Goal: Communication & Community: Answer question/provide support

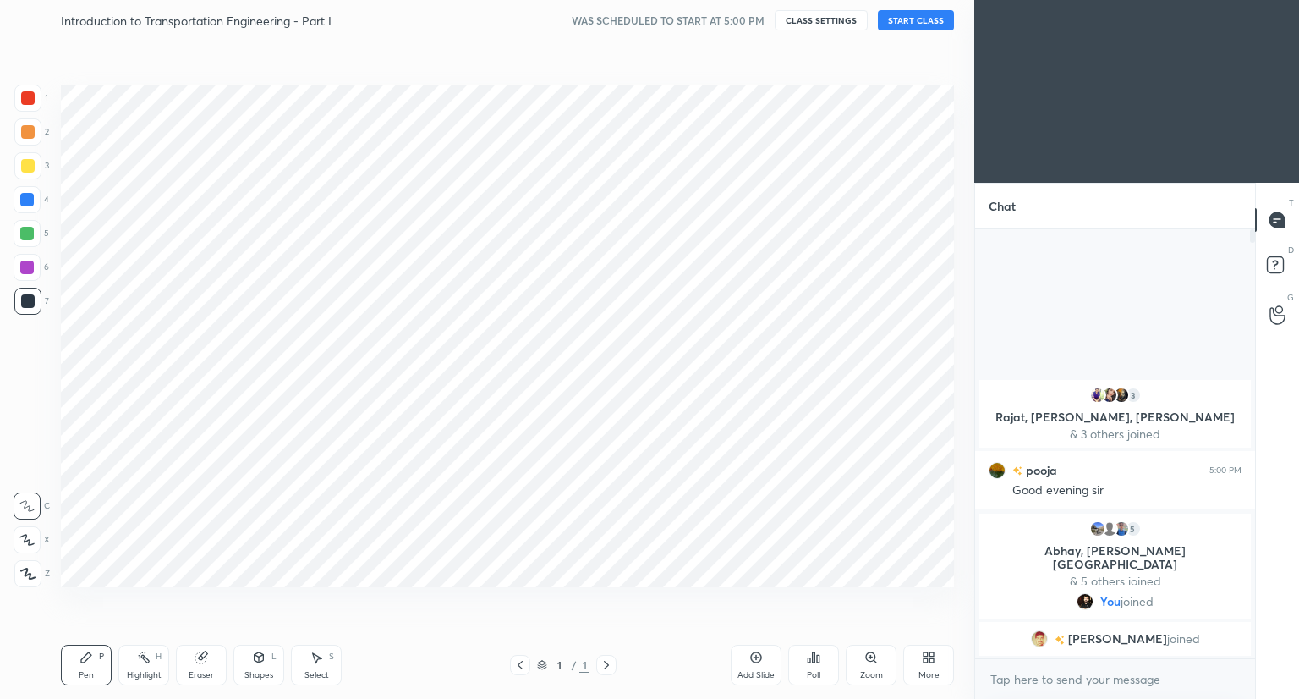
scroll to position [84008, 83693]
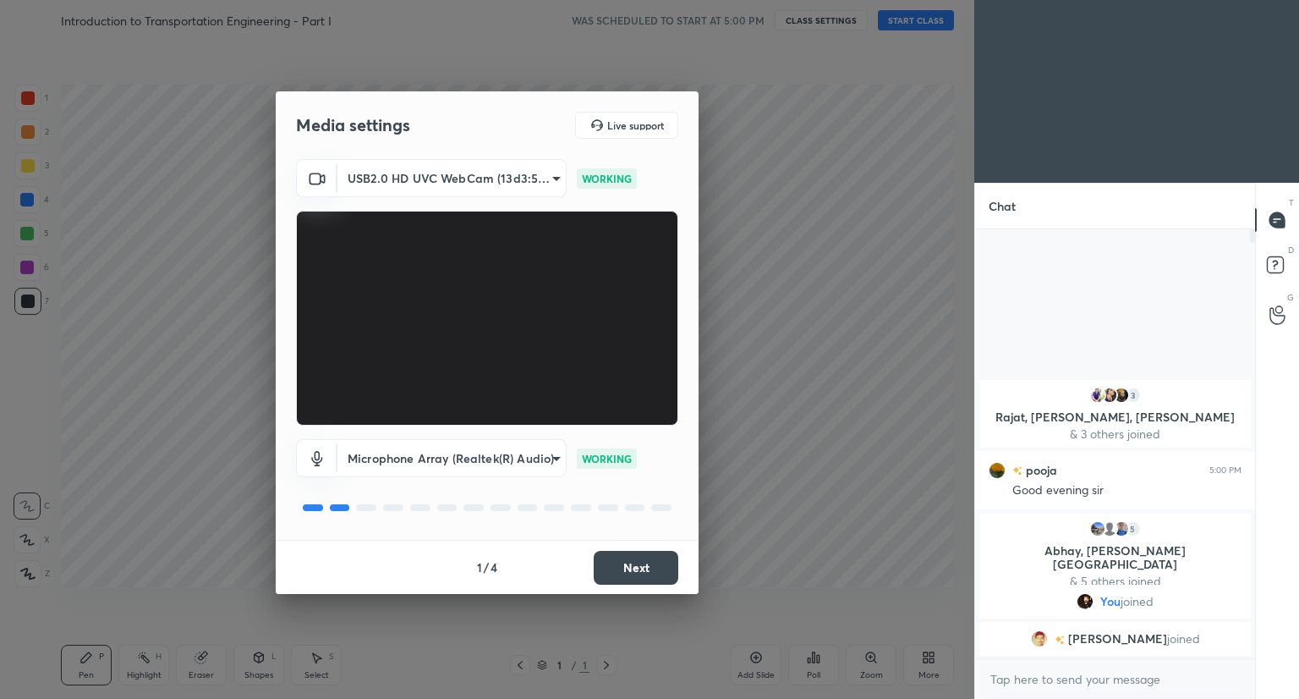
click at [630, 569] on button "Next" at bounding box center [636, 568] width 85 height 34
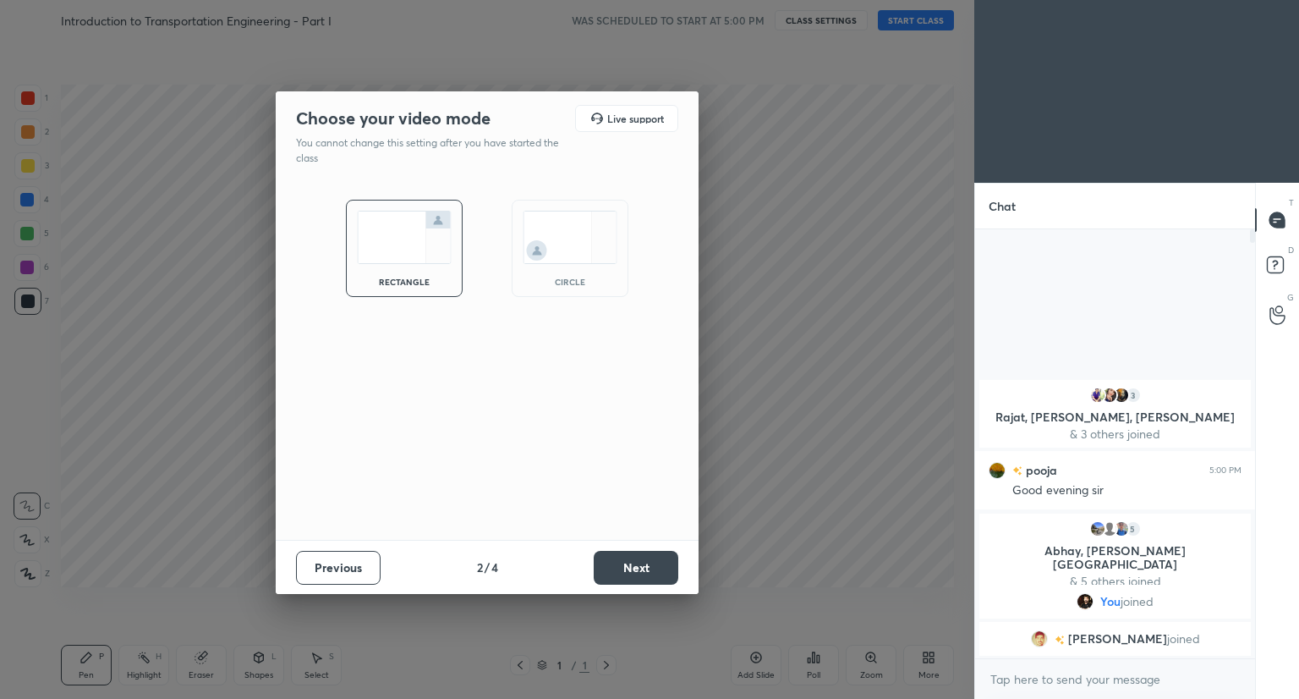
click at [630, 569] on button "Next" at bounding box center [636, 568] width 85 height 34
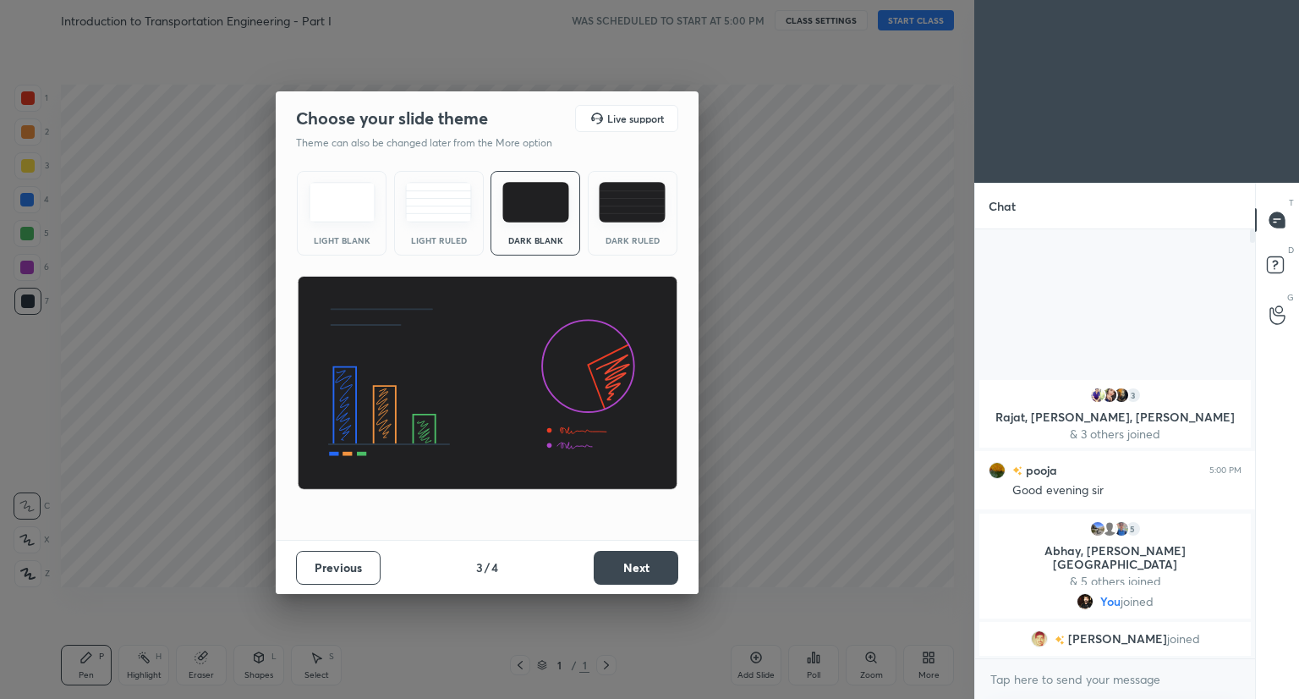
click at [630, 569] on button "Next" at bounding box center [636, 568] width 85 height 34
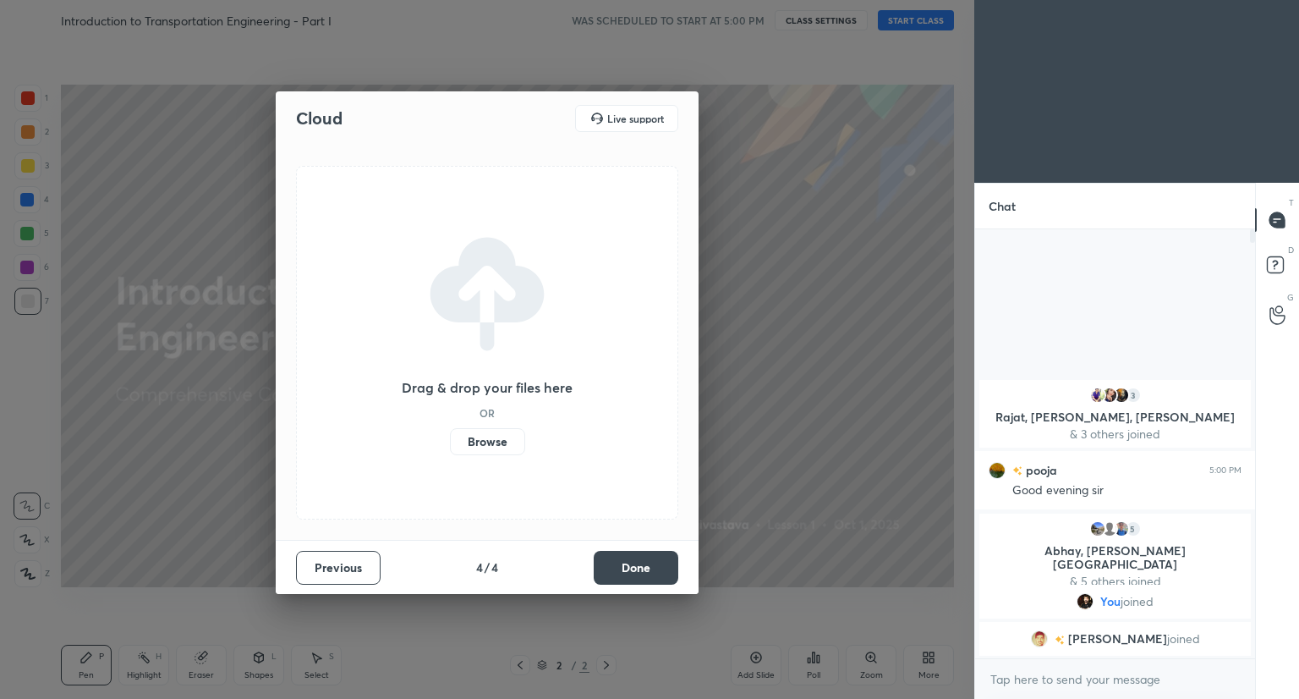
click at [630, 569] on button "Done" at bounding box center [636, 568] width 85 height 34
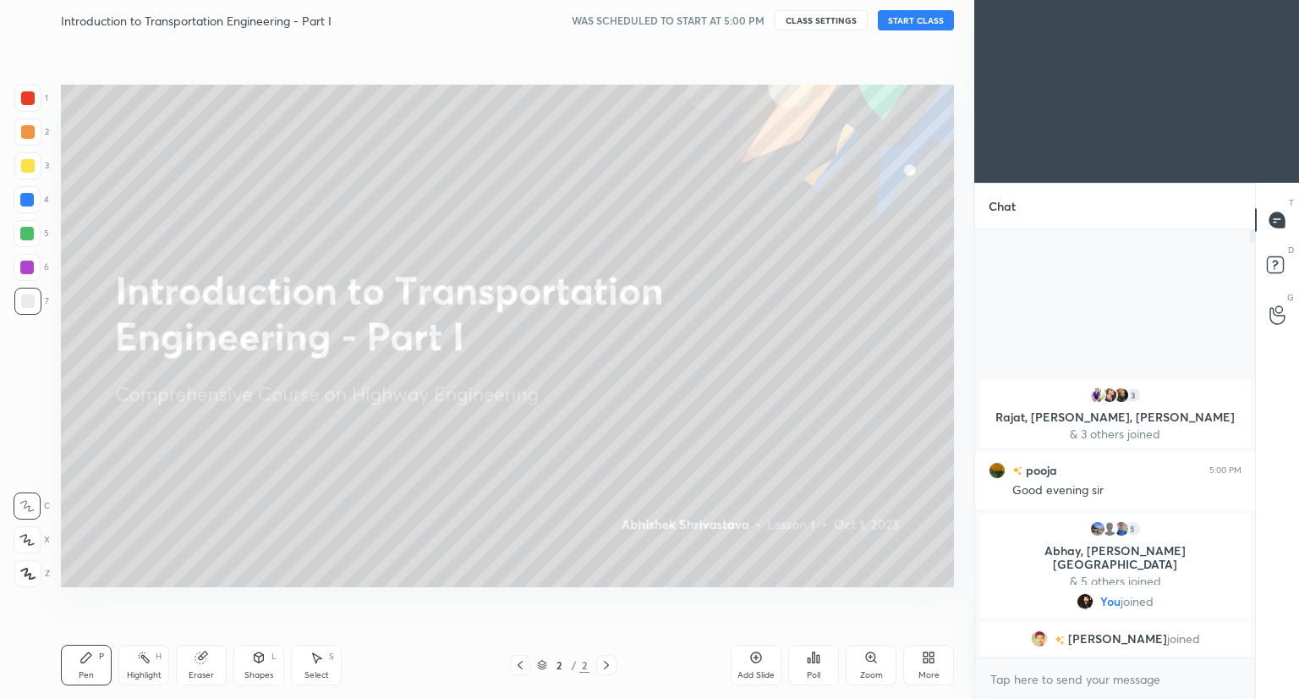
click at [915, 22] on button "START CLASS" at bounding box center [916, 20] width 76 height 20
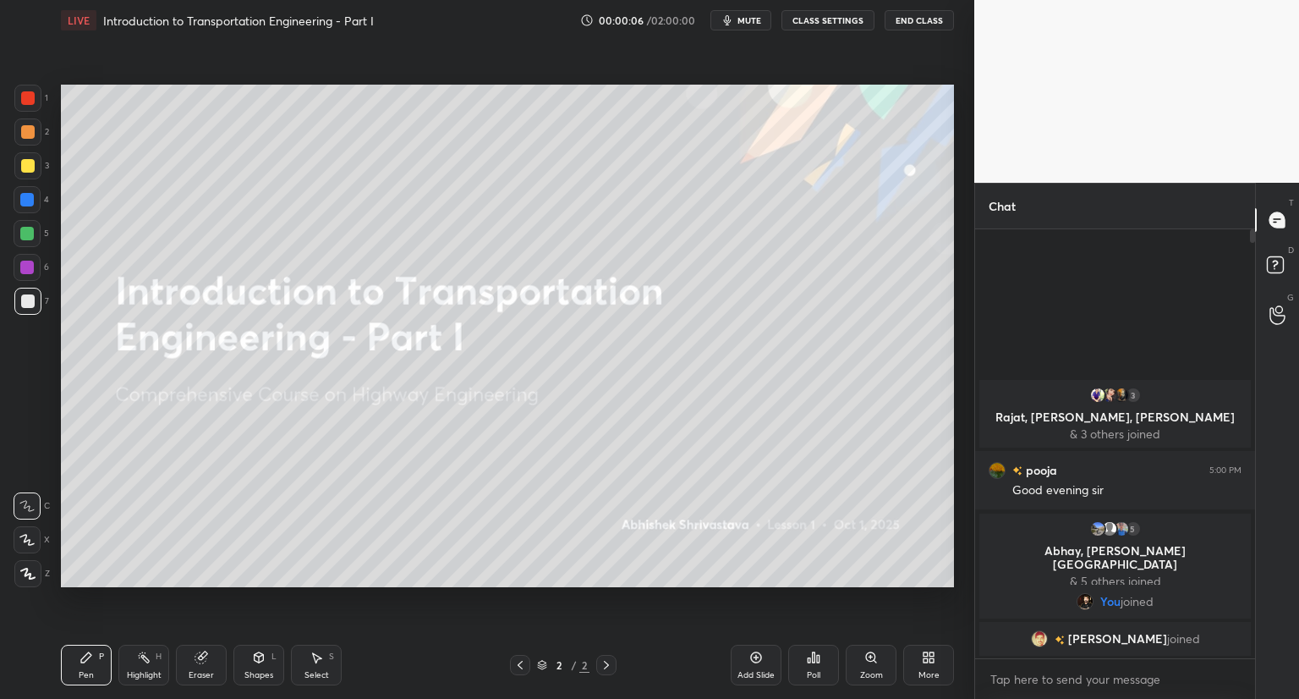
click at [920, 661] on div "More" at bounding box center [929, 665] width 51 height 41
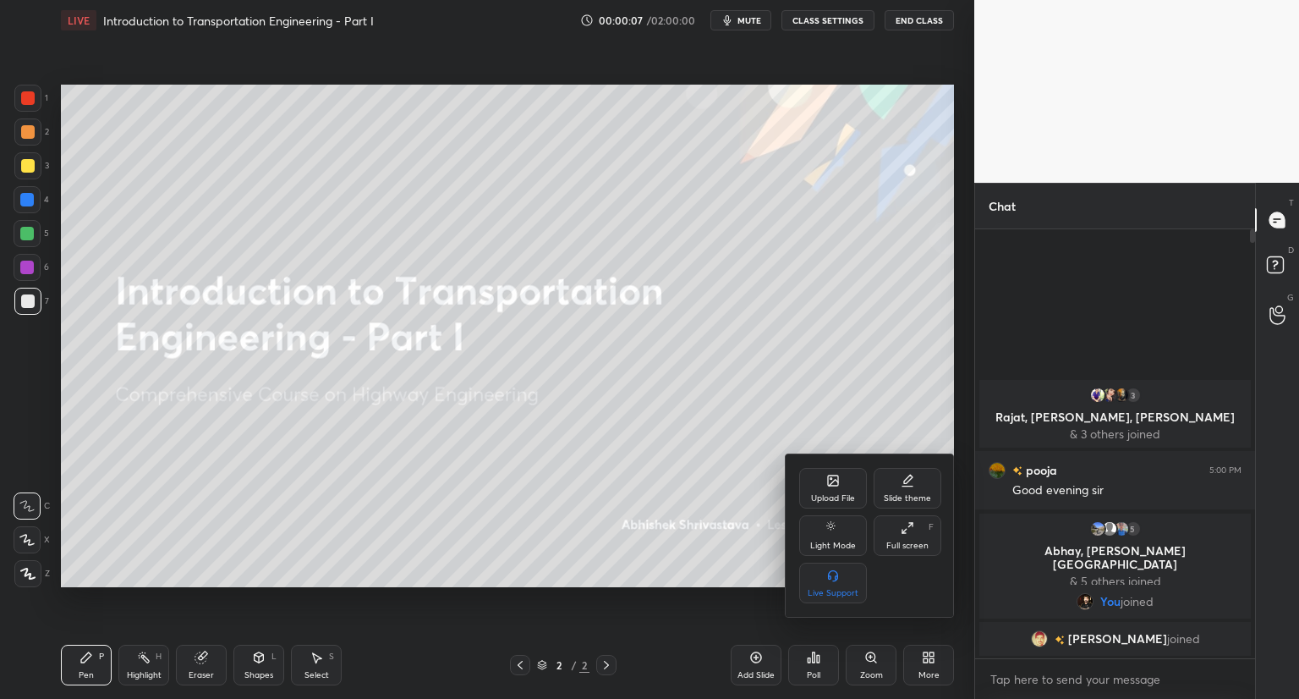
click at [824, 486] on div "Upload File" at bounding box center [833, 488] width 68 height 41
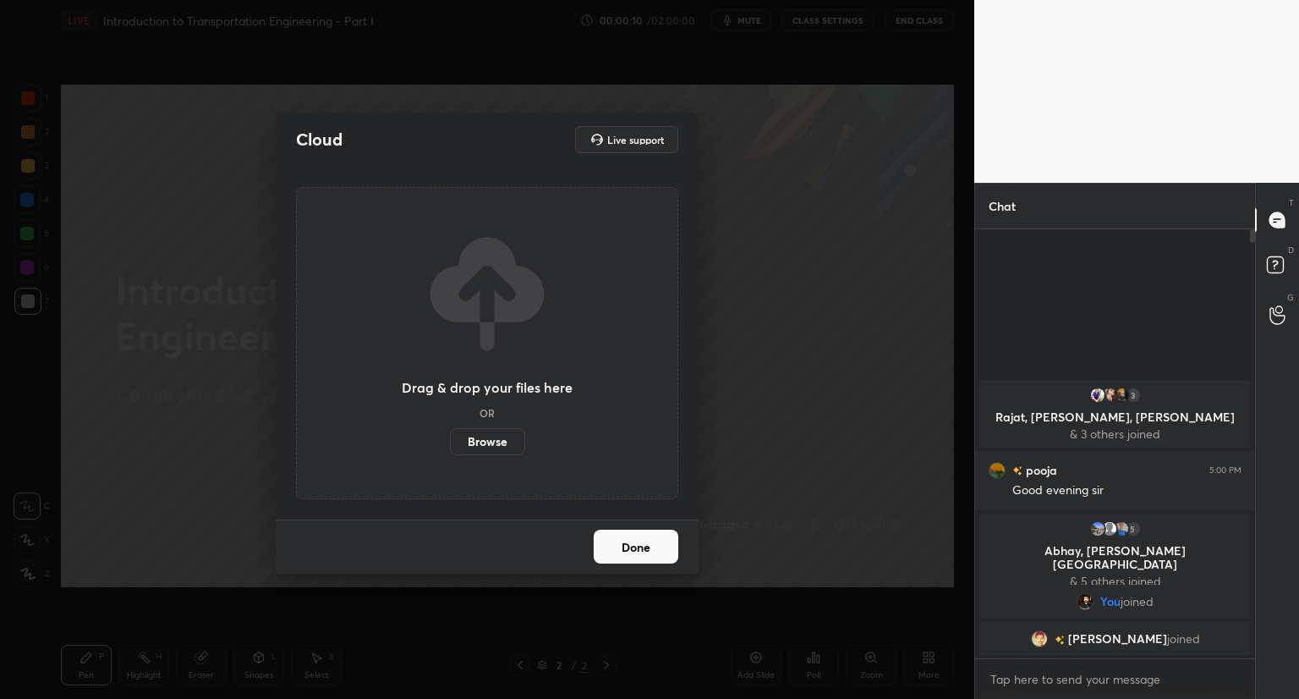
click at [493, 444] on label "Browse" at bounding box center [487, 441] width 75 height 27
click at [450, 444] on input "Browse" at bounding box center [450, 441] width 0 height 27
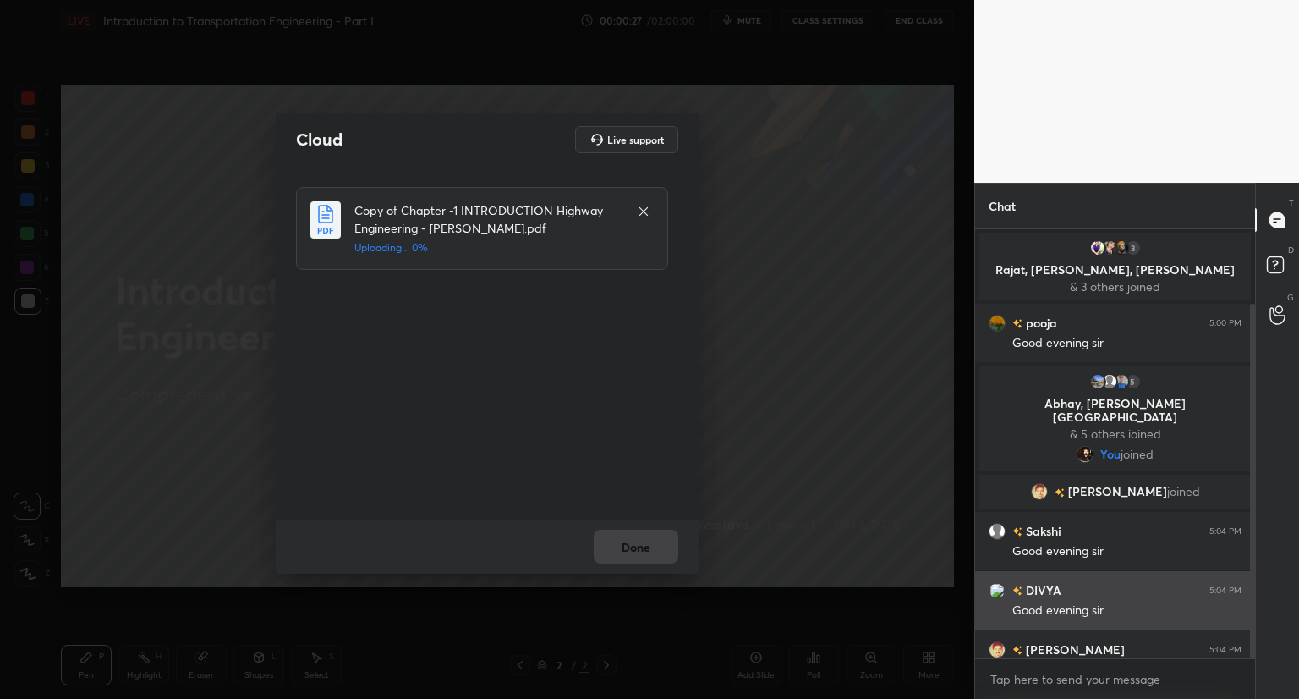
scroll to position [90, 0]
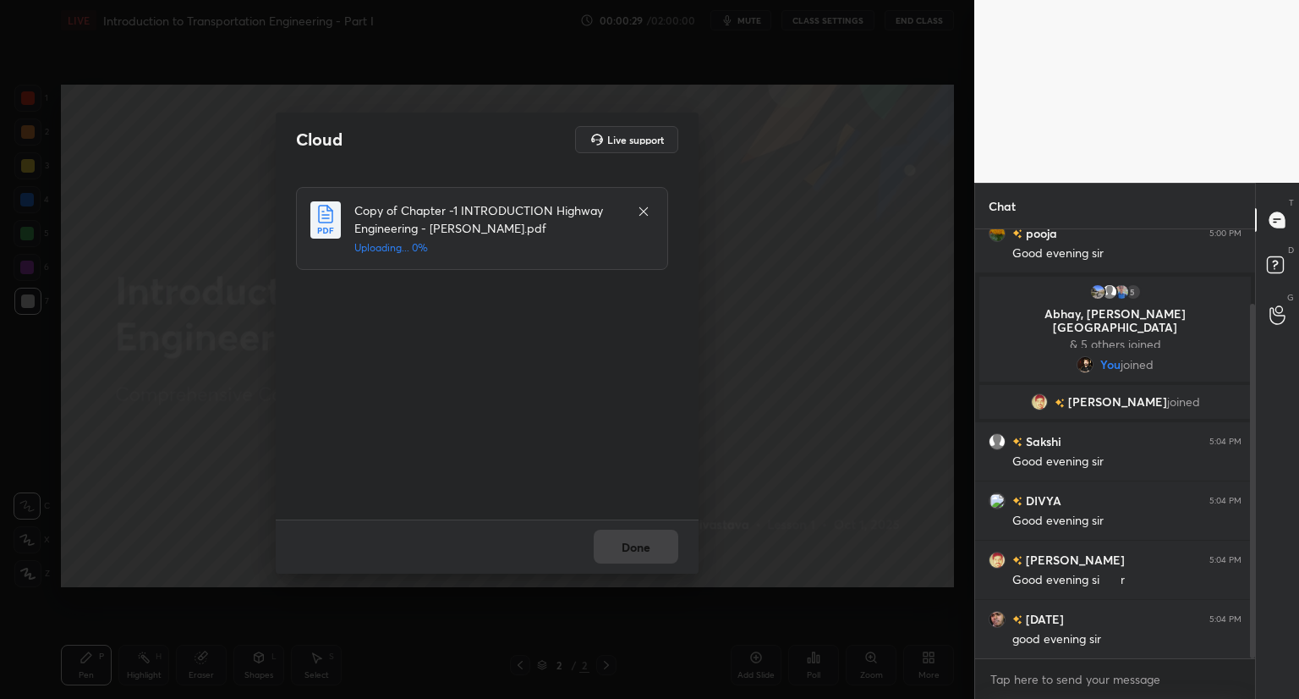
click at [907, 481] on div "Cloud Live support Copy of Chapter -1 INTRODUCTION Highway Engineering - [PERSO…" at bounding box center [487, 349] width 975 height 699
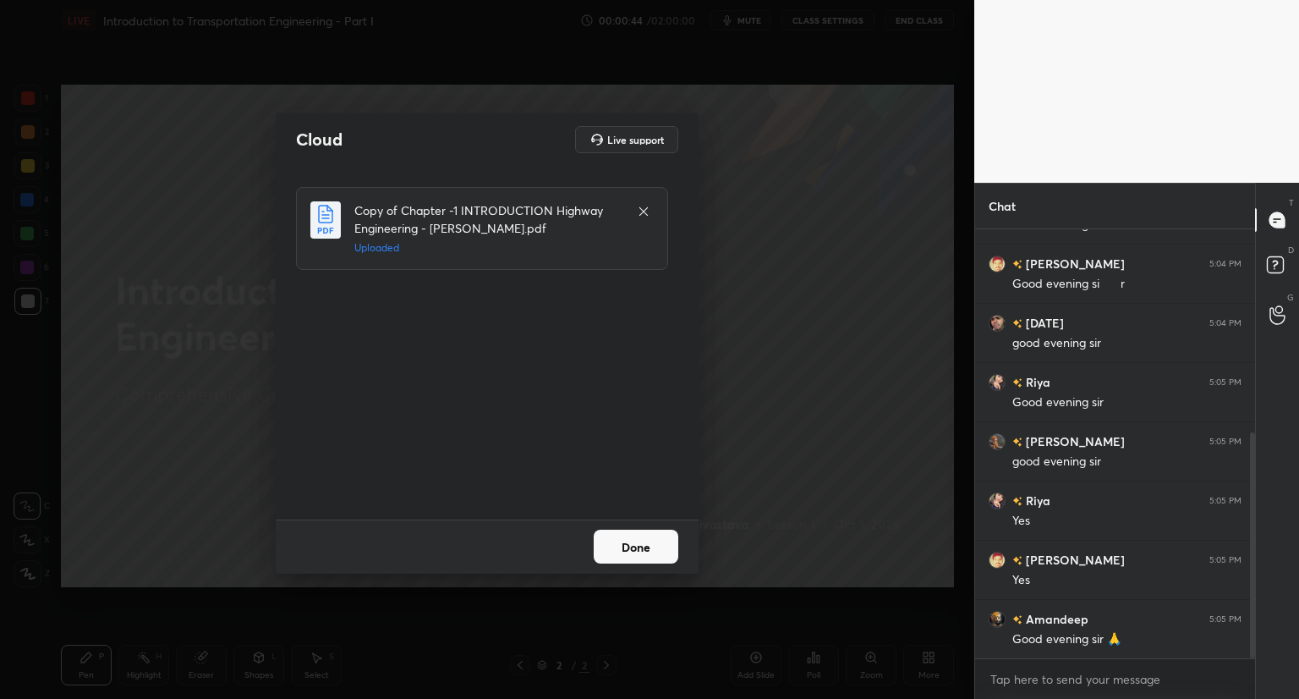
scroll to position [445, 0]
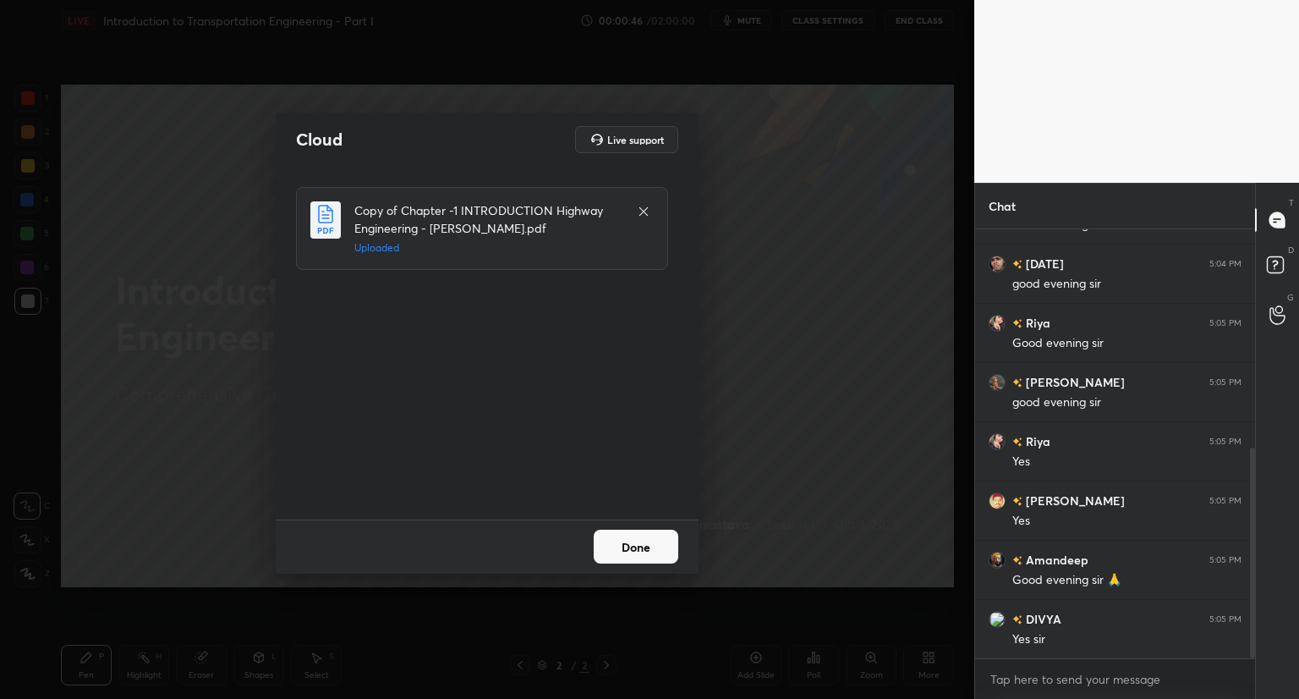
click at [612, 546] on button "Done" at bounding box center [636, 547] width 85 height 34
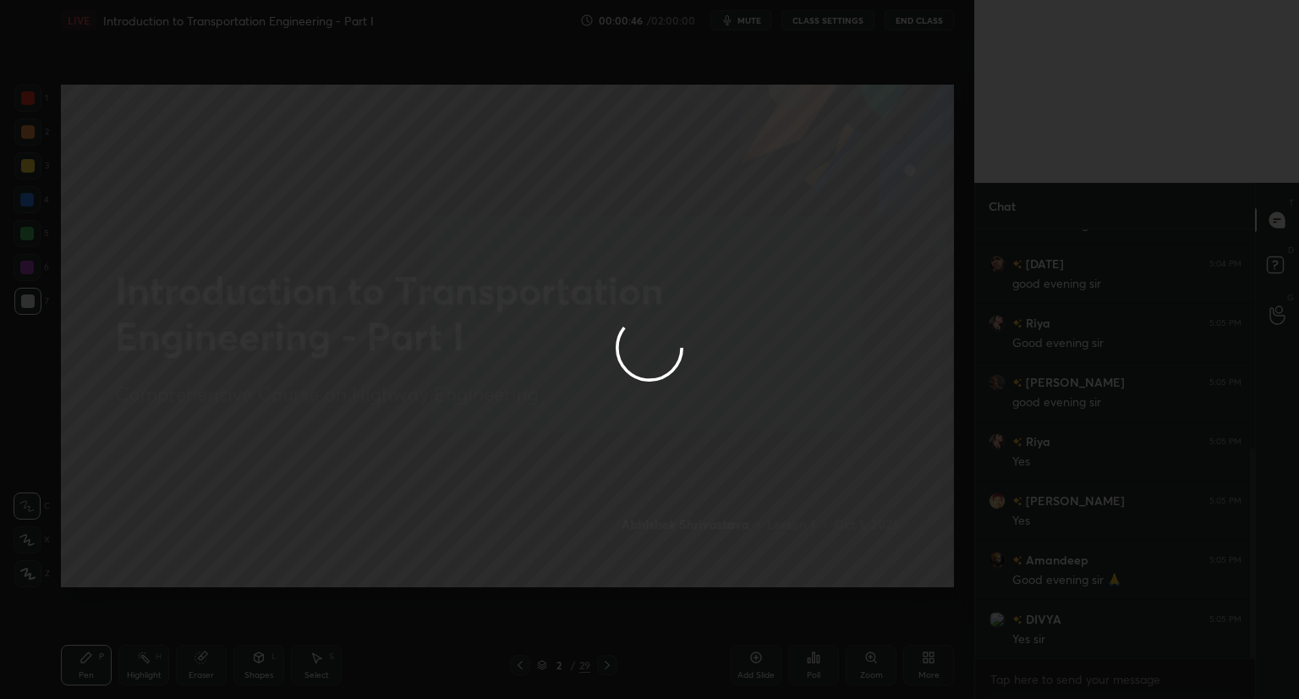
click at [609, 551] on button "Done" at bounding box center [636, 547] width 85 height 34
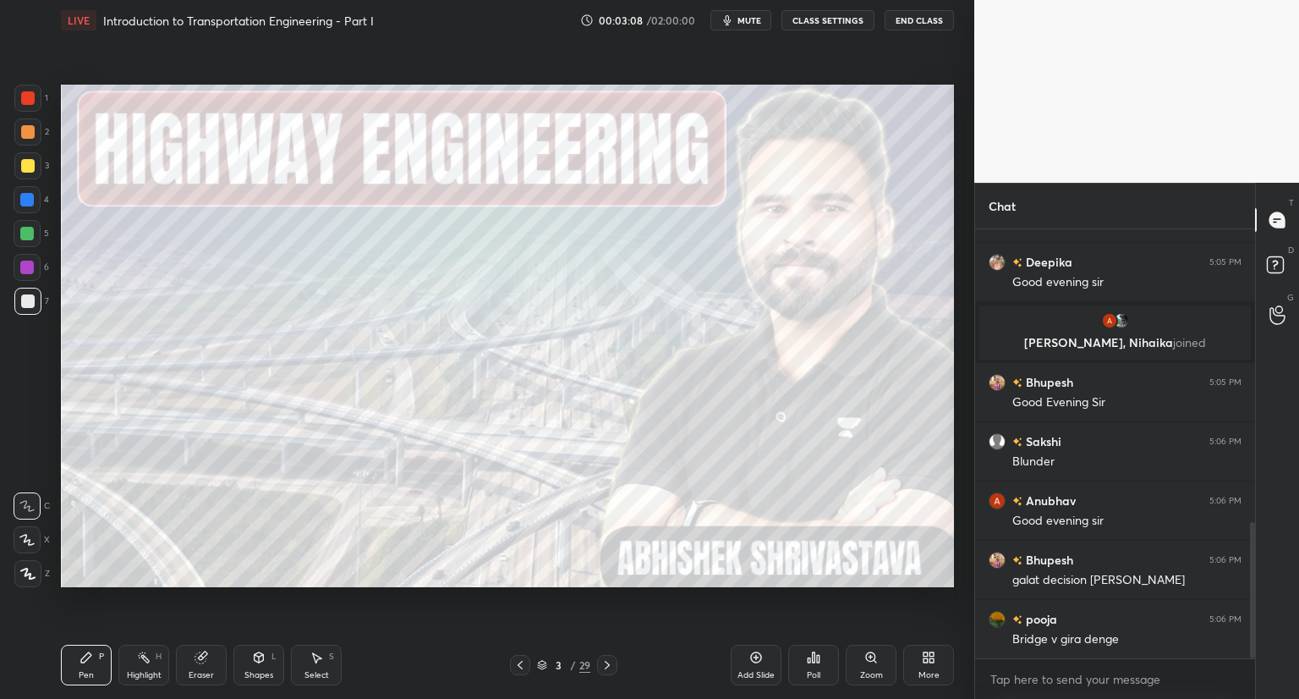
scroll to position [961, 0]
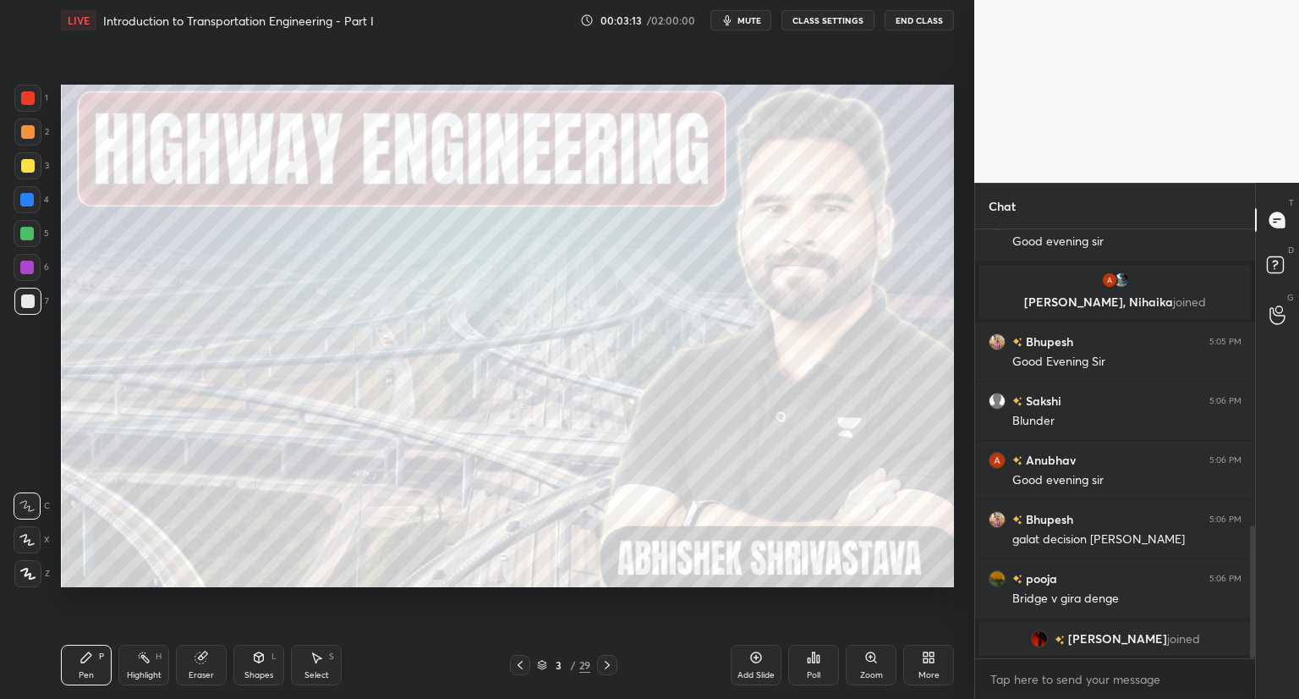
click at [35, 162] on div at bounding box center [27, 165] width 27 height 27
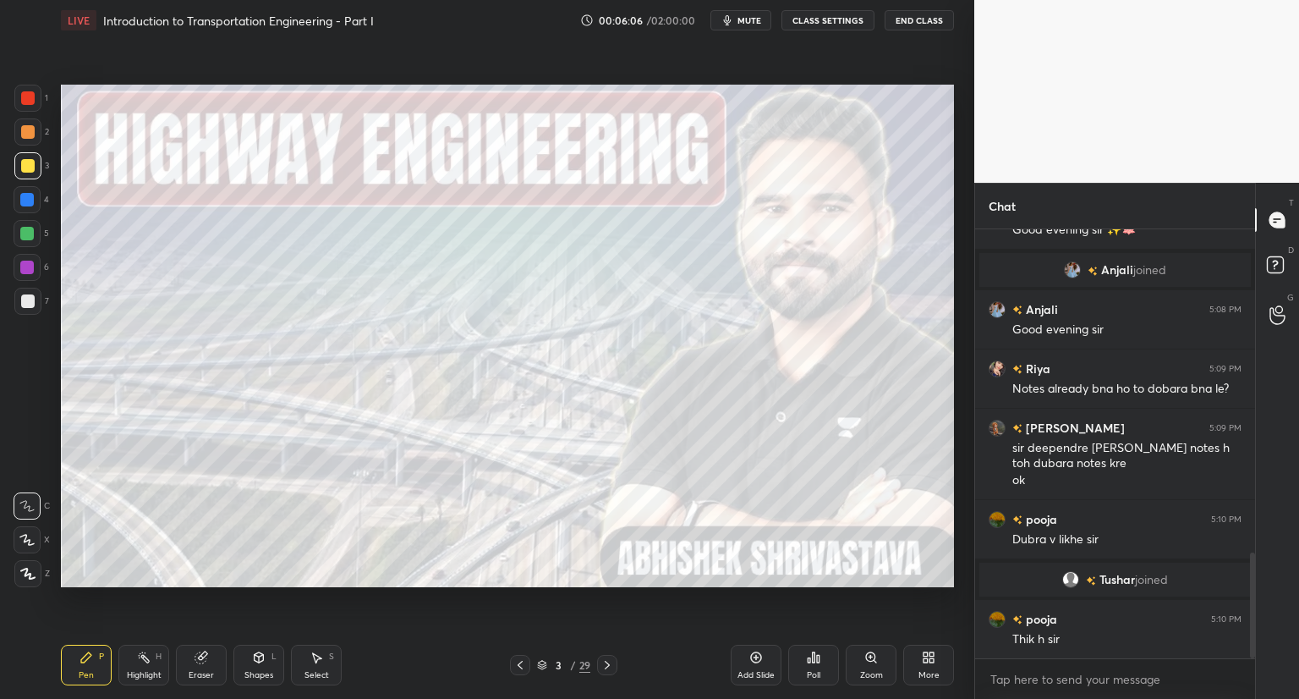
scroll to position [1316, 0]
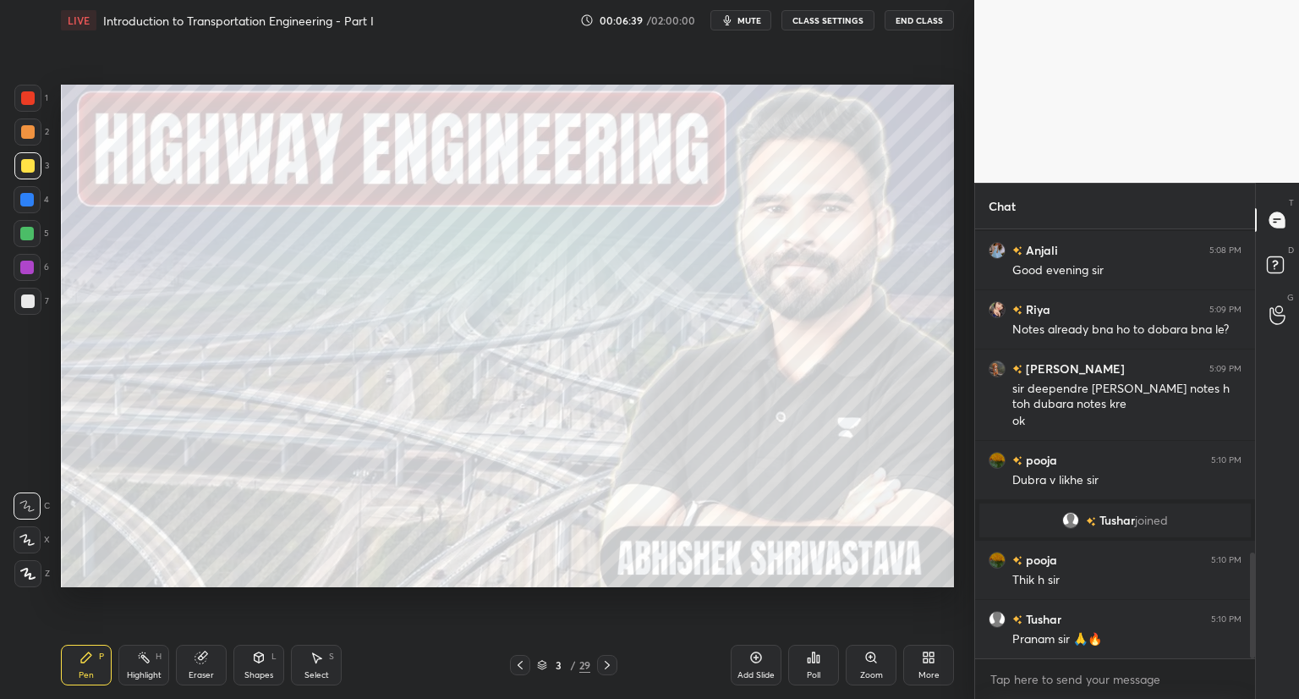
click at [606, 664] on icon at bounding box center [608, 665] width 14 height 14
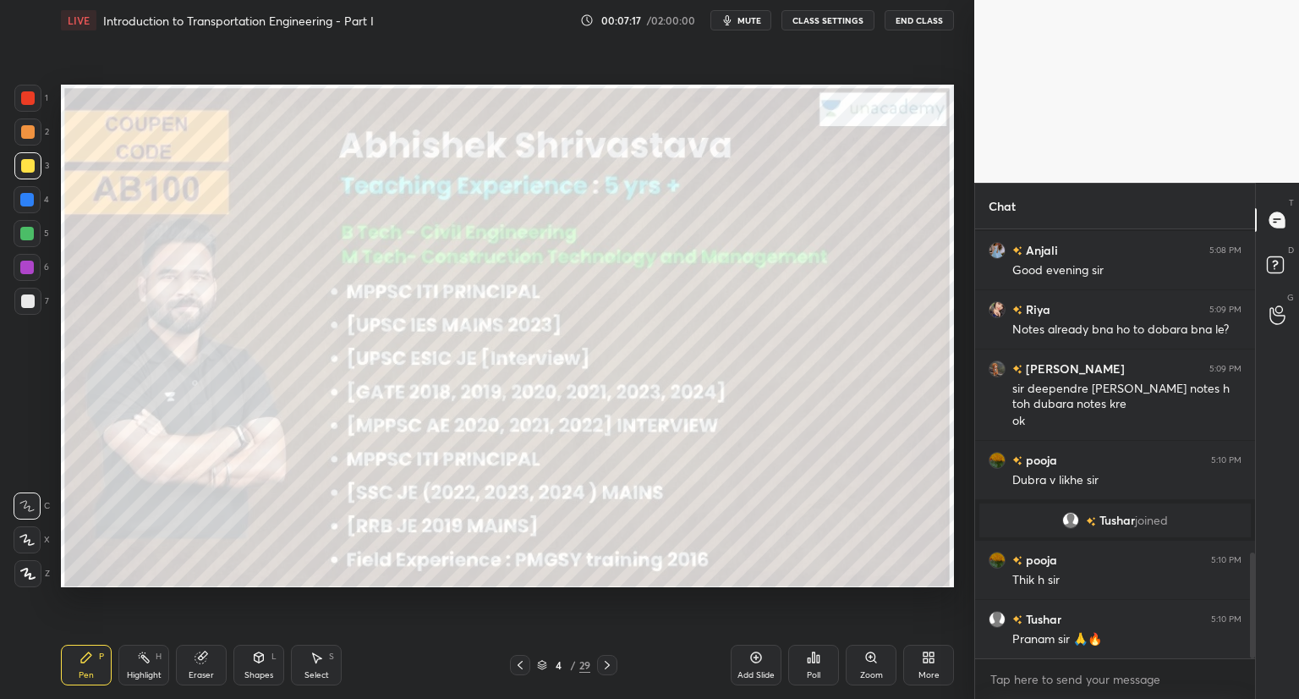
click at [604, 670] on icon at bounding box center [608, 665] width 14 height 14
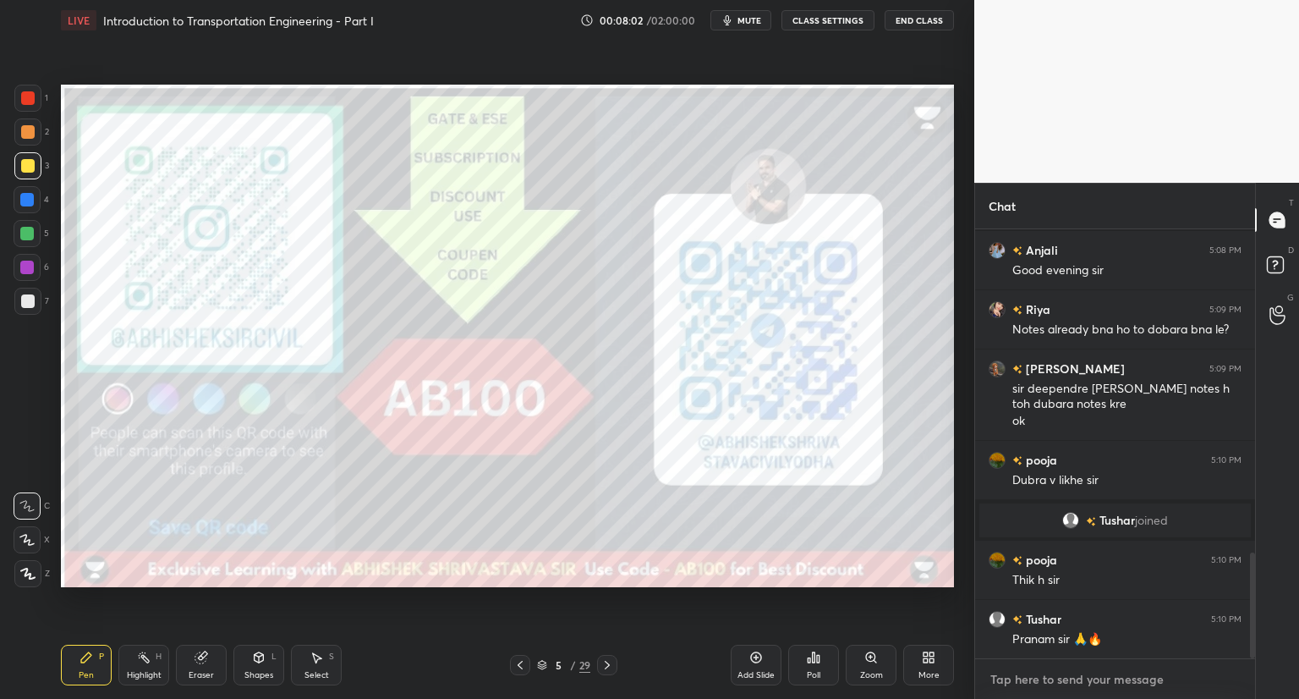
type textarea "x"
click at [1019, 684] on textarea at bounding box center [1115, 679] width 253 height 27
paste textarea "[URL][DOMAIN_NAME]"
type textarea "[URL][DOMAIN_NAME]"
type textarea "x"
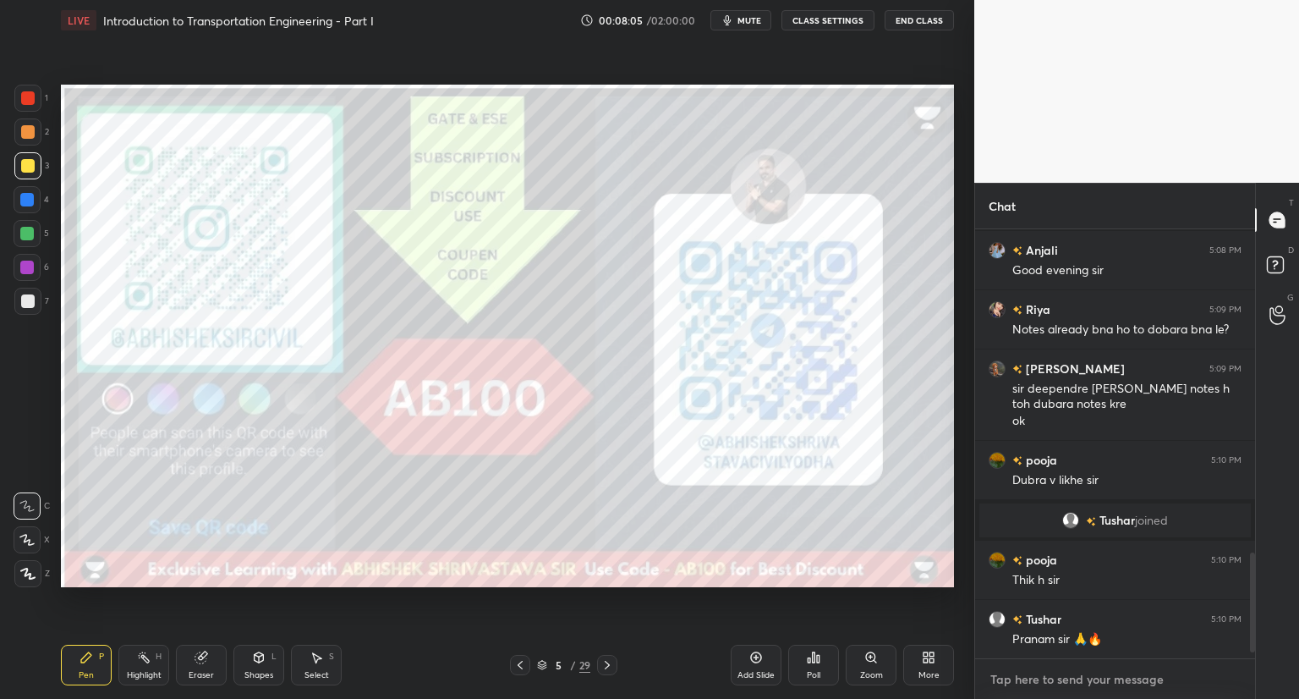
scroll to position [1426, 0]
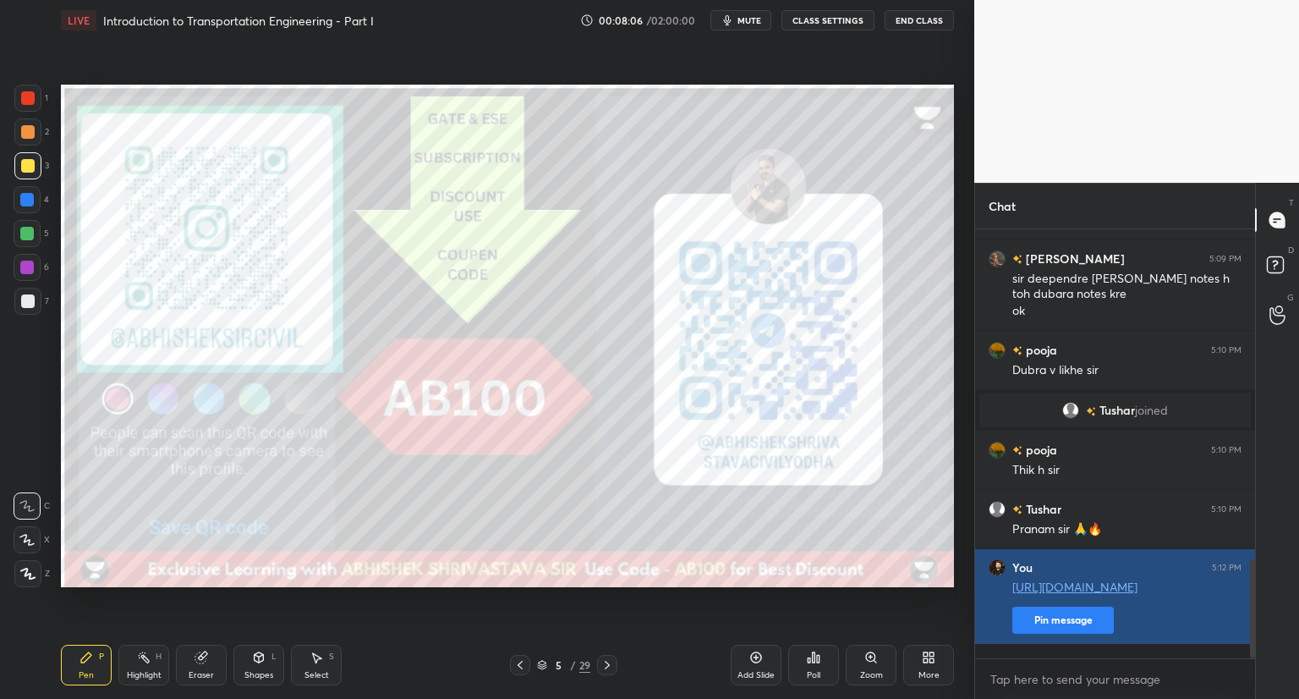
click at [1057, 634] on button "Pin message" at bounding box center [1064, 620] width 102 height 27
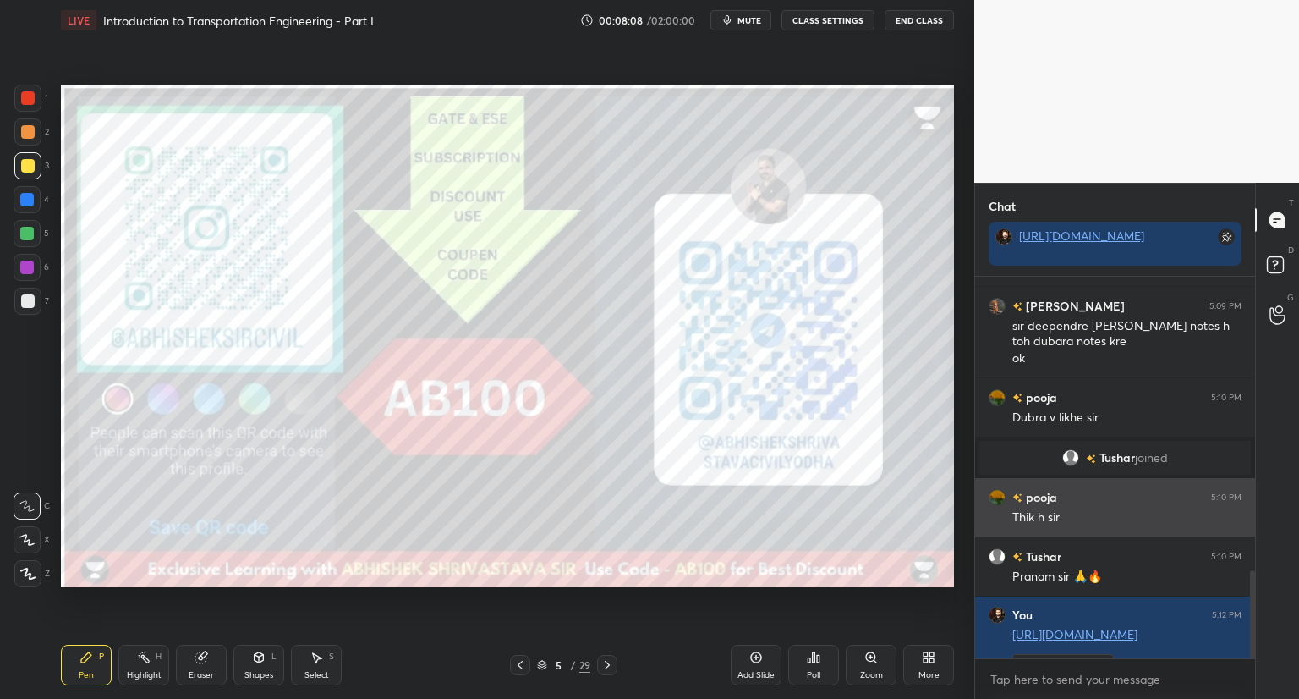
scroll to position [1474, 0]
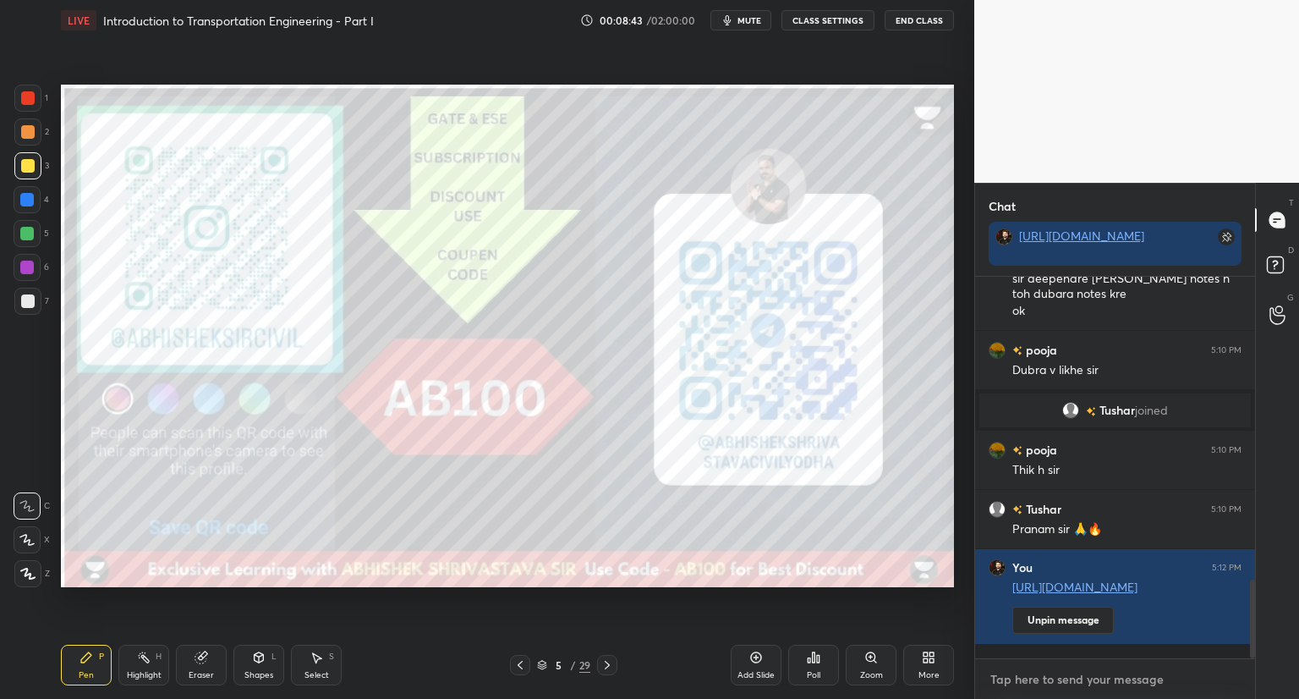
type textarea "x"
click at [1033, 685] on textarea at bounding box center [1115, 679] width 253 height 27
paste textarea "[URL][DOMAIN_NAME]"
type textarea "[URL][DOMAIN_NAME]"
type textarea "x"
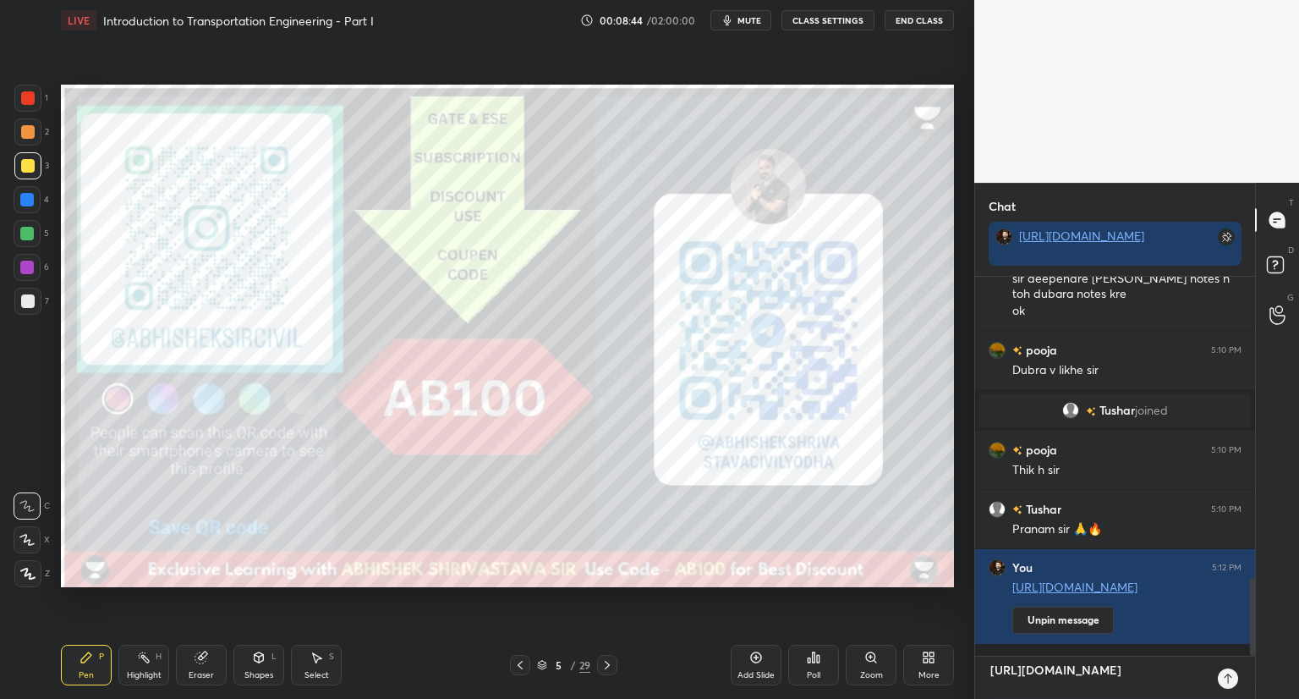
scroll to position [237, 275]
type textarea "[URL][DOMAIN_NAME]"
type textarea "x"
click at [1226, 683] on icon at bounding box center [1229, 679] width 14 height 14
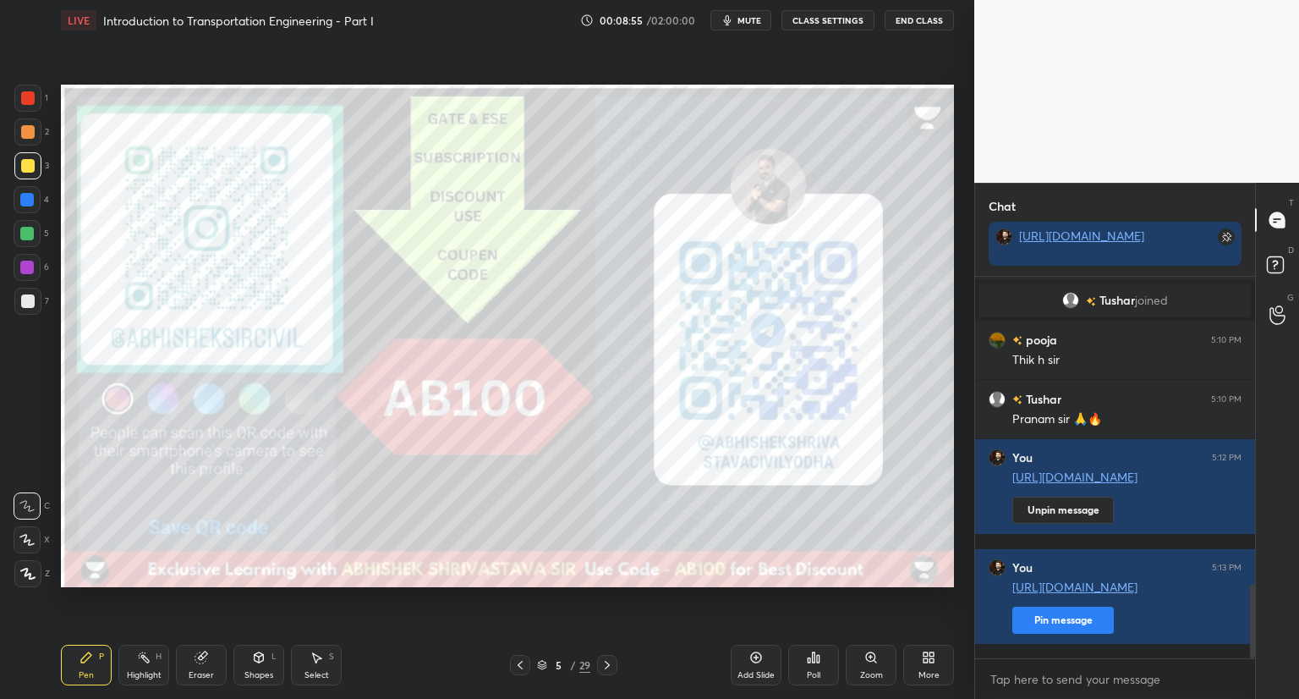
click at [609, 667] on icon at bounding box center [608, 665] width 14 height 14
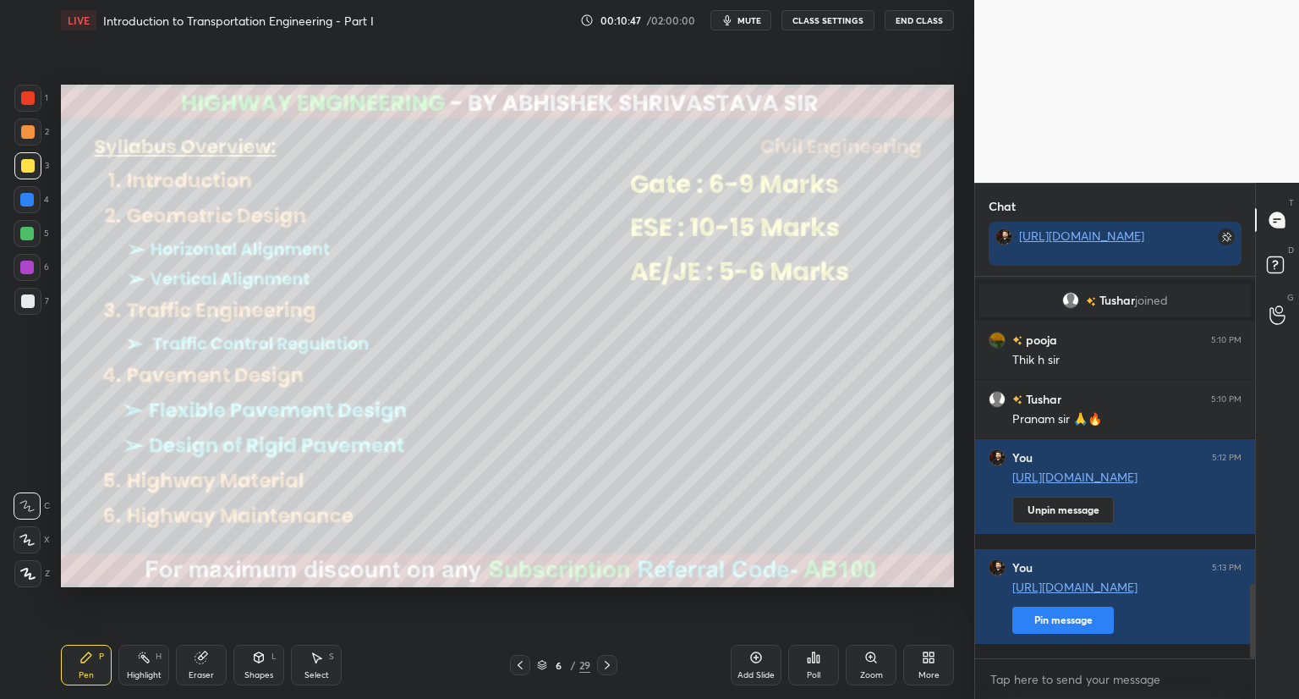
click at [538, 672] on div "6 / 29" at bounding box center [563, 664] width 53 height 15
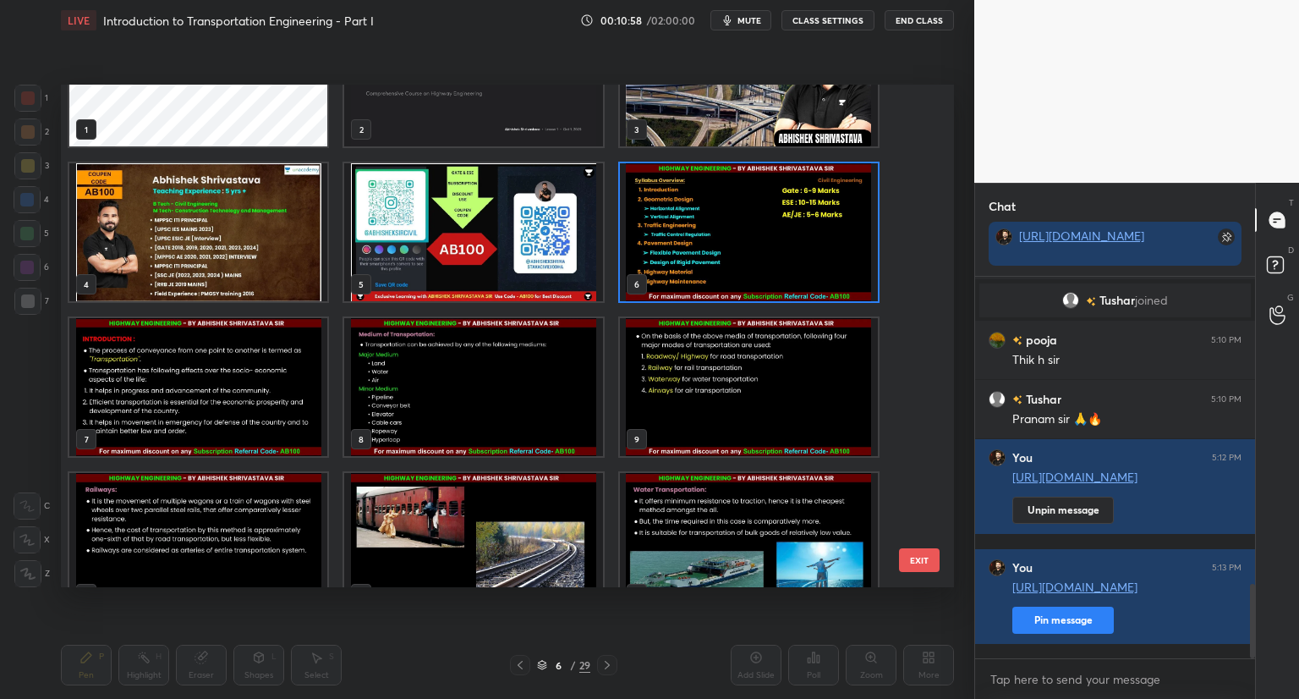
scroll to position [78, 0]
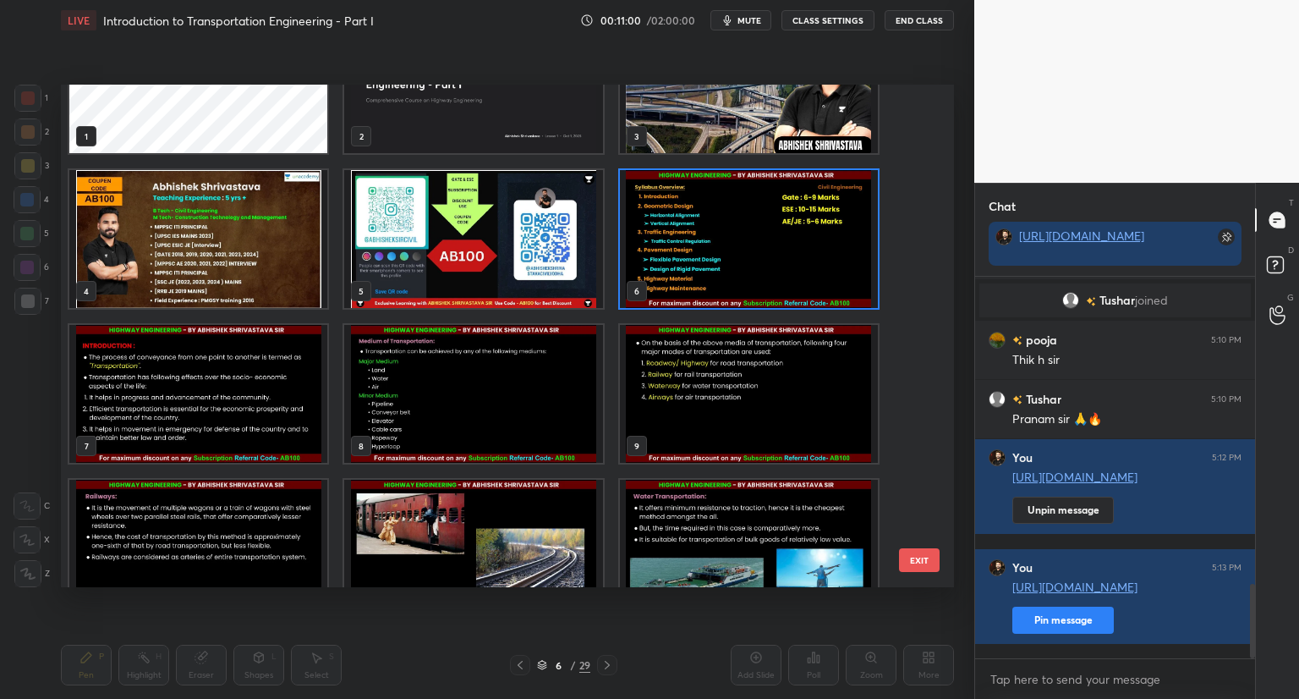
click at [805, 283] on img "grid" at bounding box center [749, 239] width 258 height 138
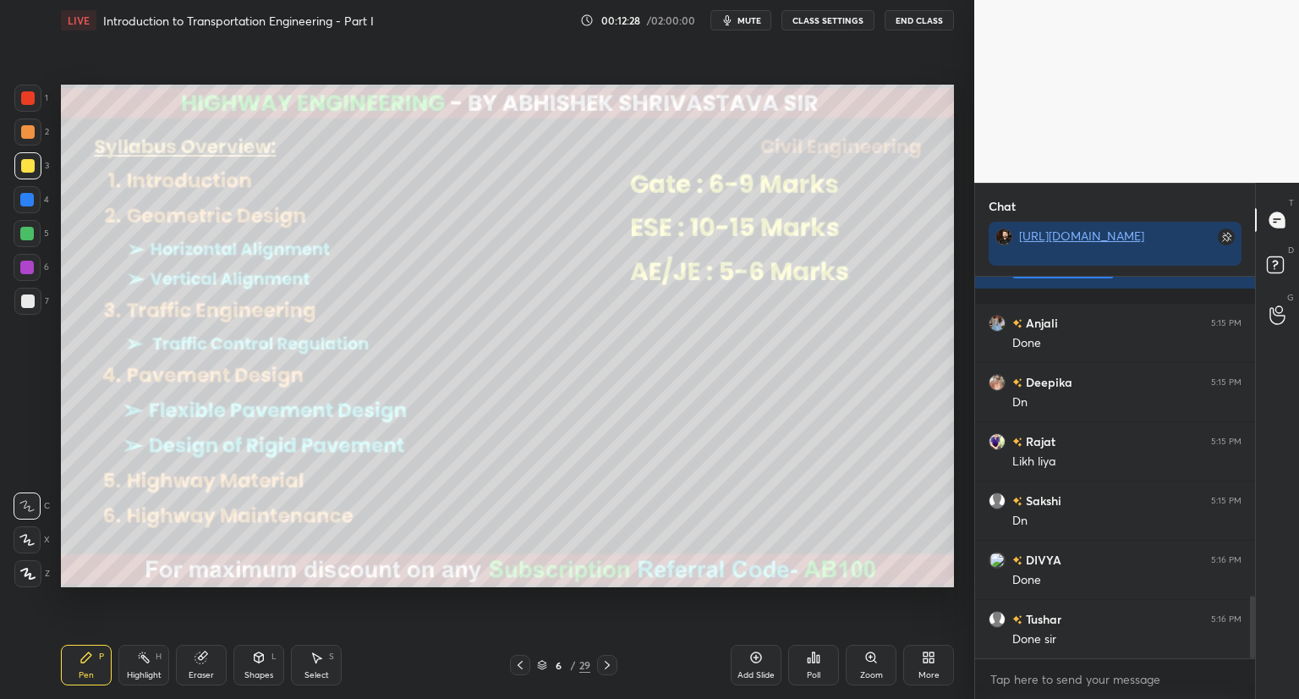
scroll to position [6, 5]
click at [744, 666] on div "Add Slide" at bounding box center [756, 665] width 51 height 41
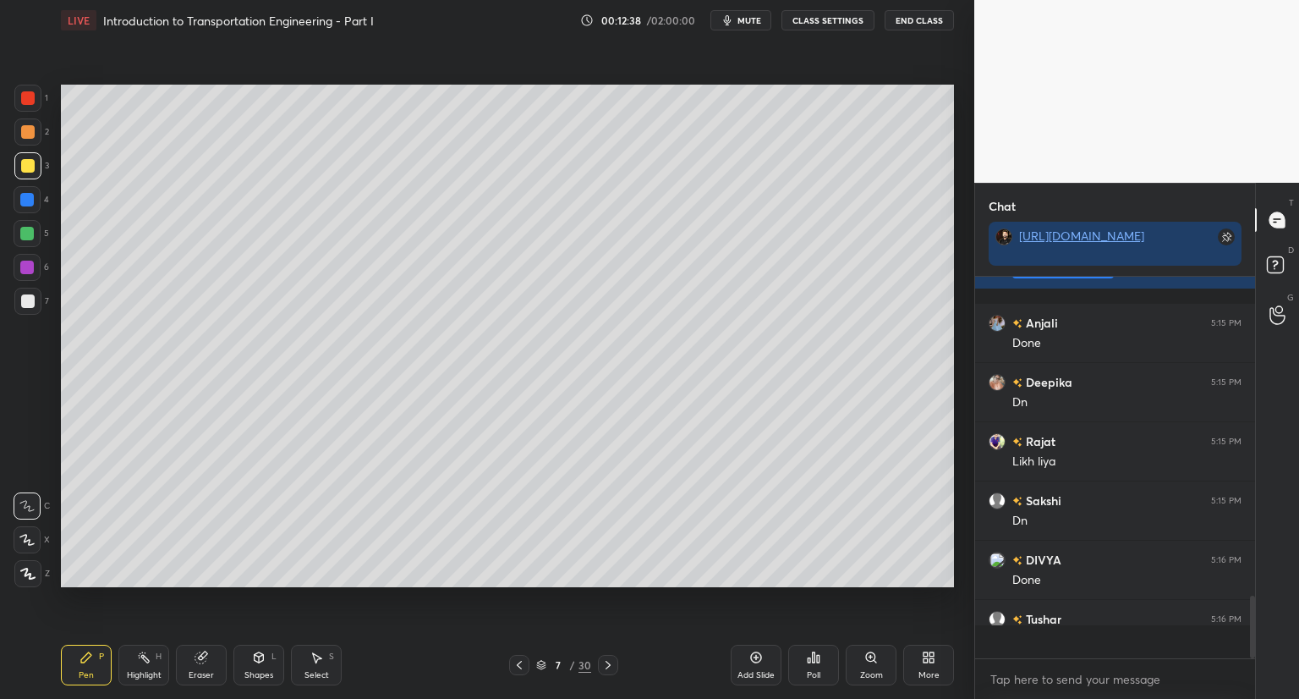
scroll to position [376, 275]
drag, startPoint x: 25, startPoint y: 540, endPoint x: 36, endPoint y: 420, distance: 119.7
click at [25, 536] on icon at bounding box center [26, 540] width 15 height 12
click at [21, 96] on div at bounding box center [28, 98] width 14 height 14
click at [262, 663] on div "Shapes L" at bounding box center [258, 665] width 51 height 41
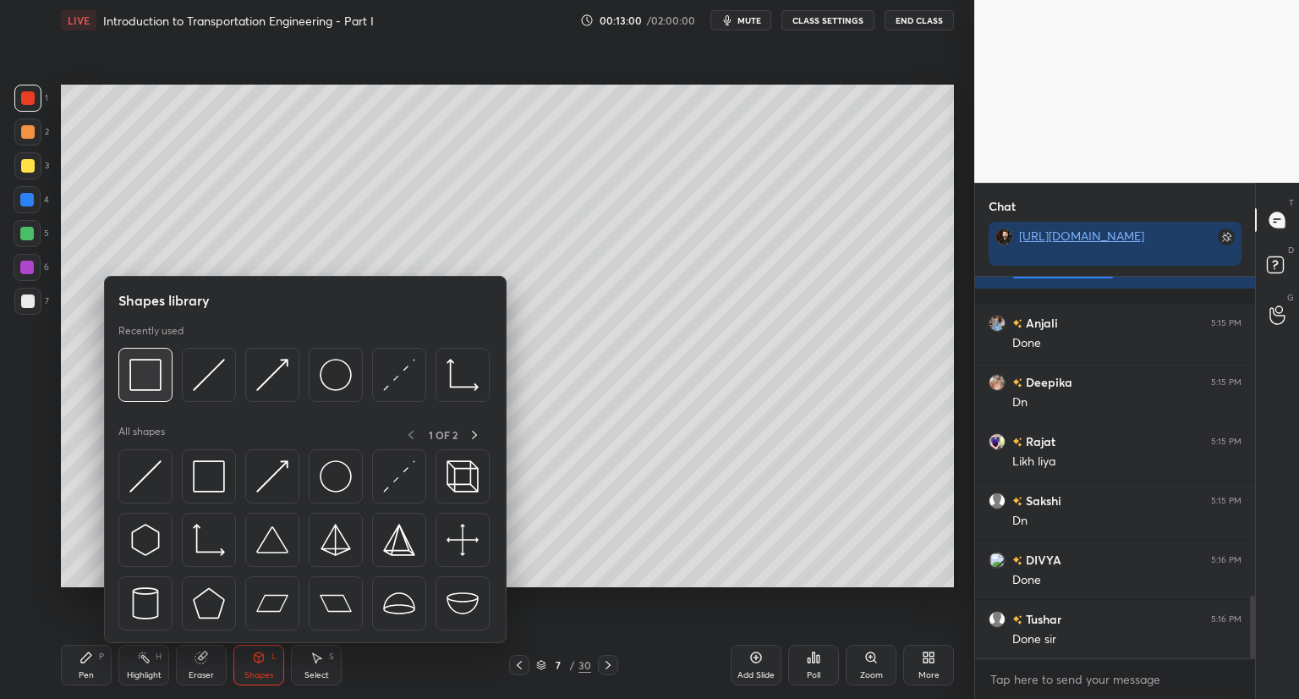
click at [164, 390] on div at bounding box center [145, 375] width 54 height 54
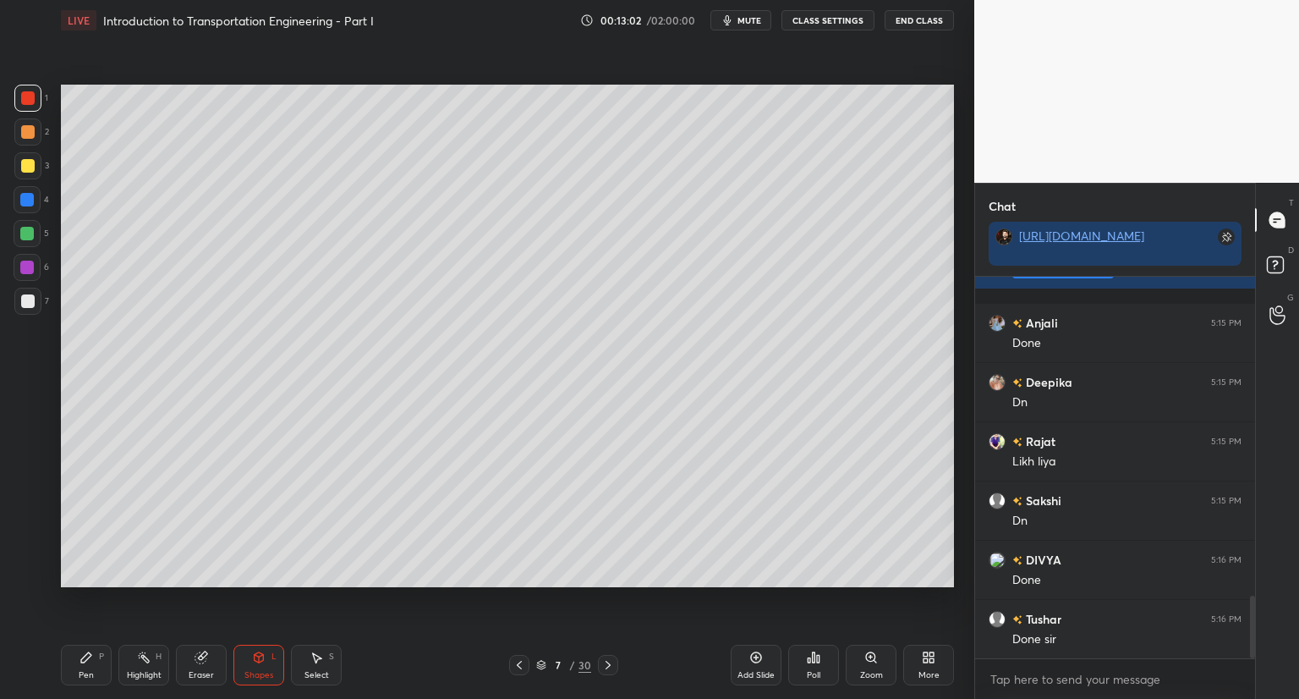
drag, startPoint x: 32, startPoint y: 163, endPoint x: 43, endPoint y: 157, distance: 12.9
click at [33, 162] on div at bounding box center [28, 166] width 14 height 14
click at [84, 671] on div "Pen" at bounding box center [86, 675] width 15 height 8
click at [91, 665] on div "Pen P" at bounding box center [86, 665] width 51 height 41
click at [30, 297] on div at bounding box center [28, 301] width 14 height 14
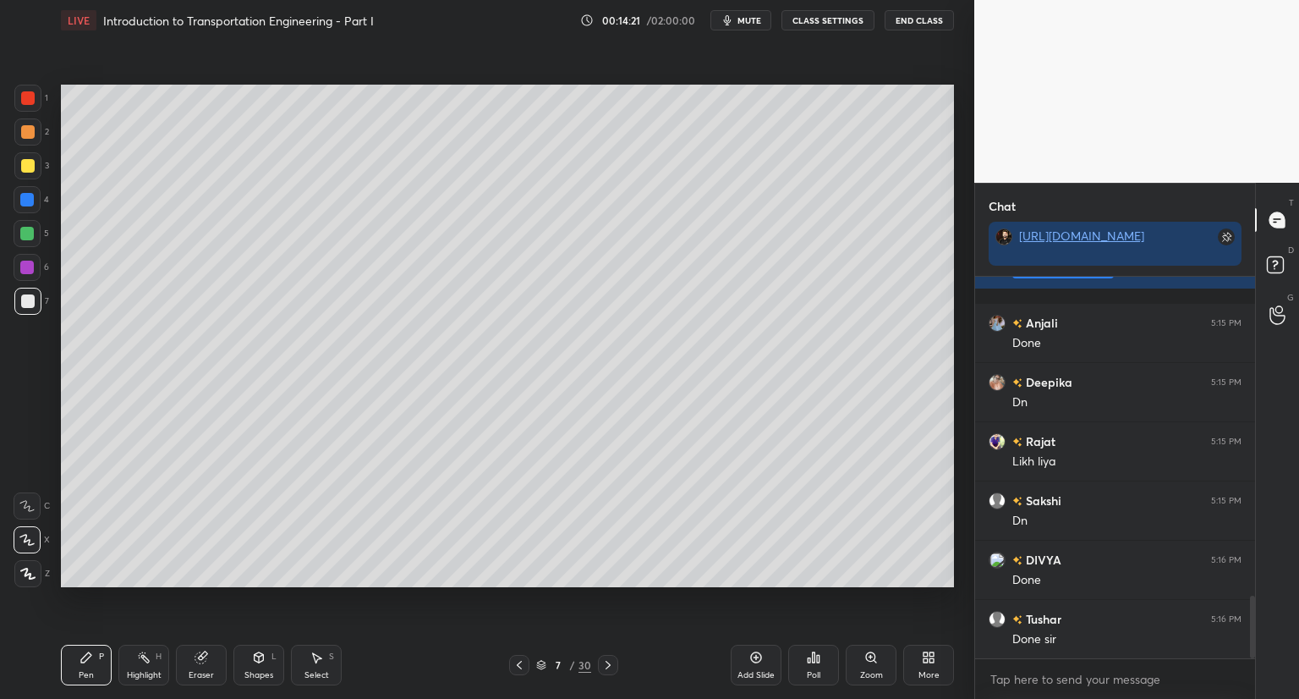
click at [266, 671] on div "Shapes" at bounding box center [258, 675] width 29 height 8
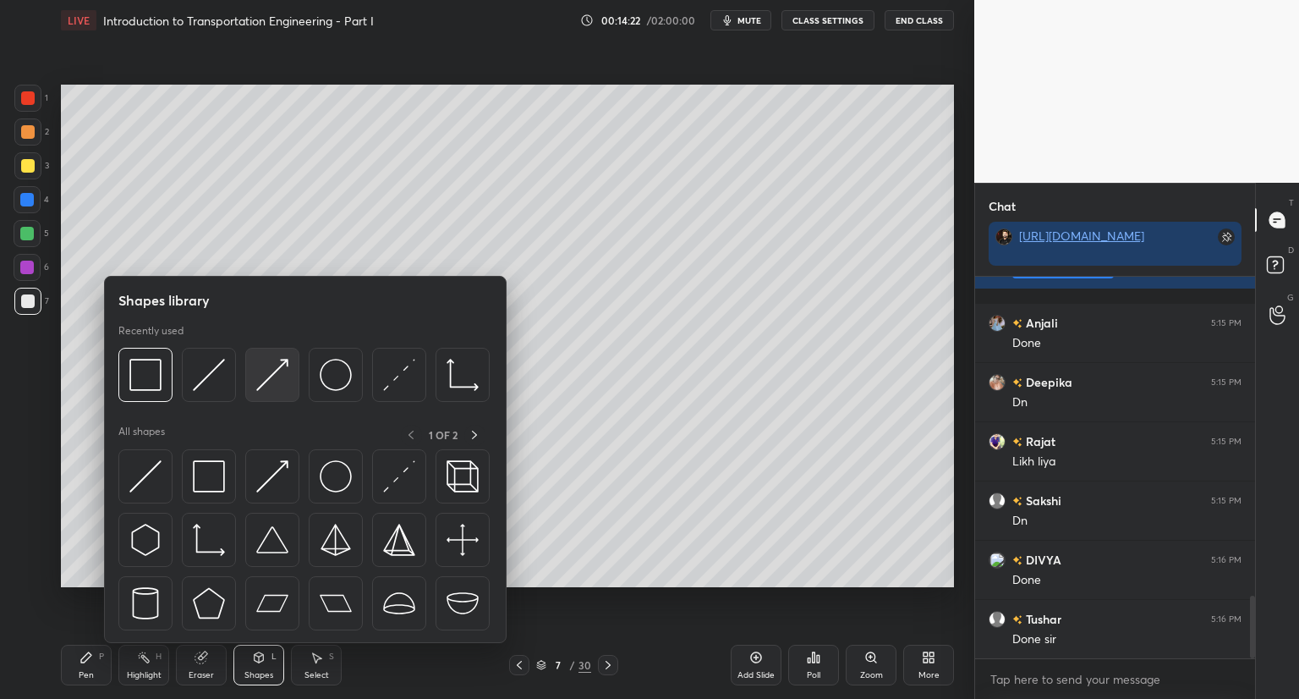
click at [274, 391] on div at bounding box center [272, 375] width 54 height 54
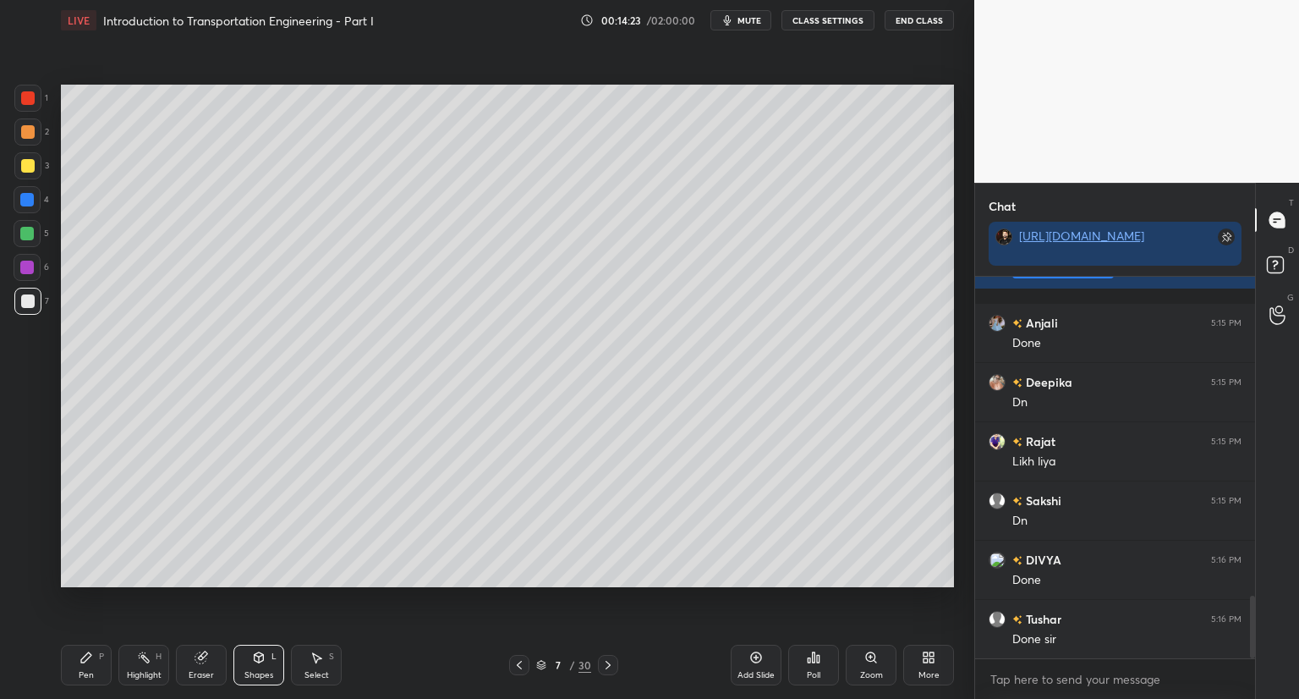
click at [24, 164] on div at bounding box center [28, 166] width 14 height 14
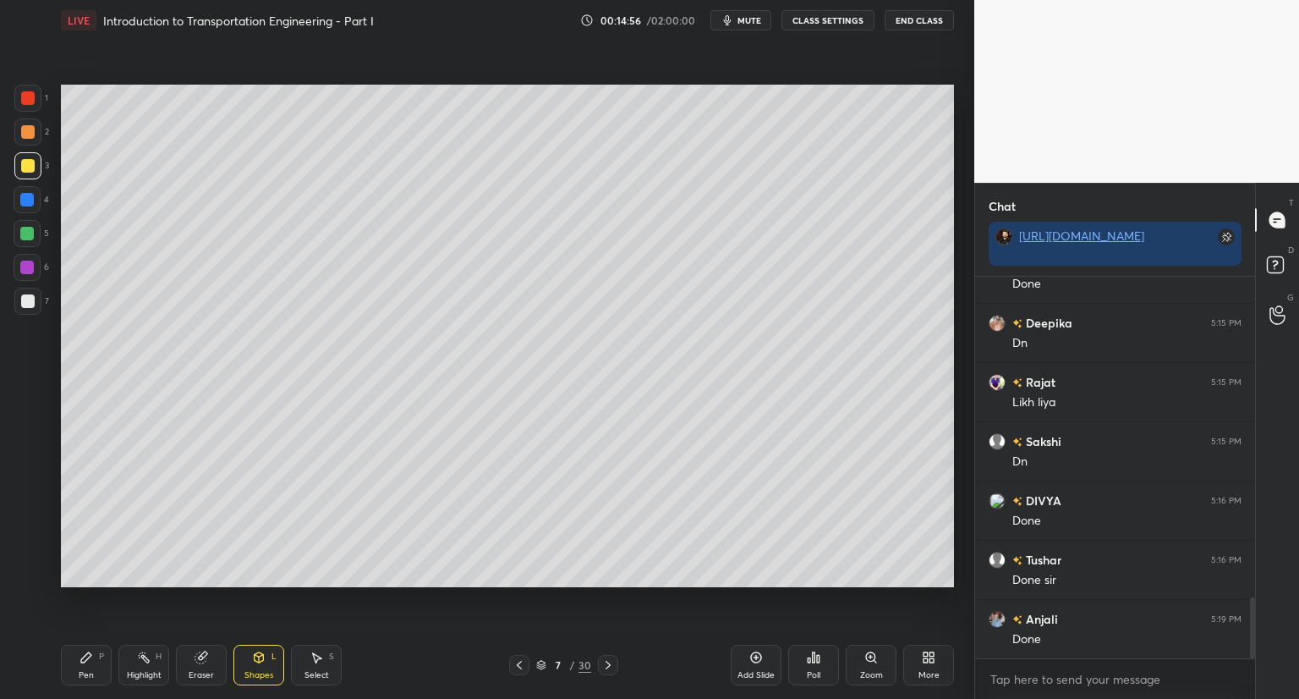
drag, startPoint x: 251, startPoint y: 671, endPoint x: 253, endPoint y: 649, distance: 22.1
click at [251, 671] on div "Shapes" at bounding box center [258, 675] width 29 height 8
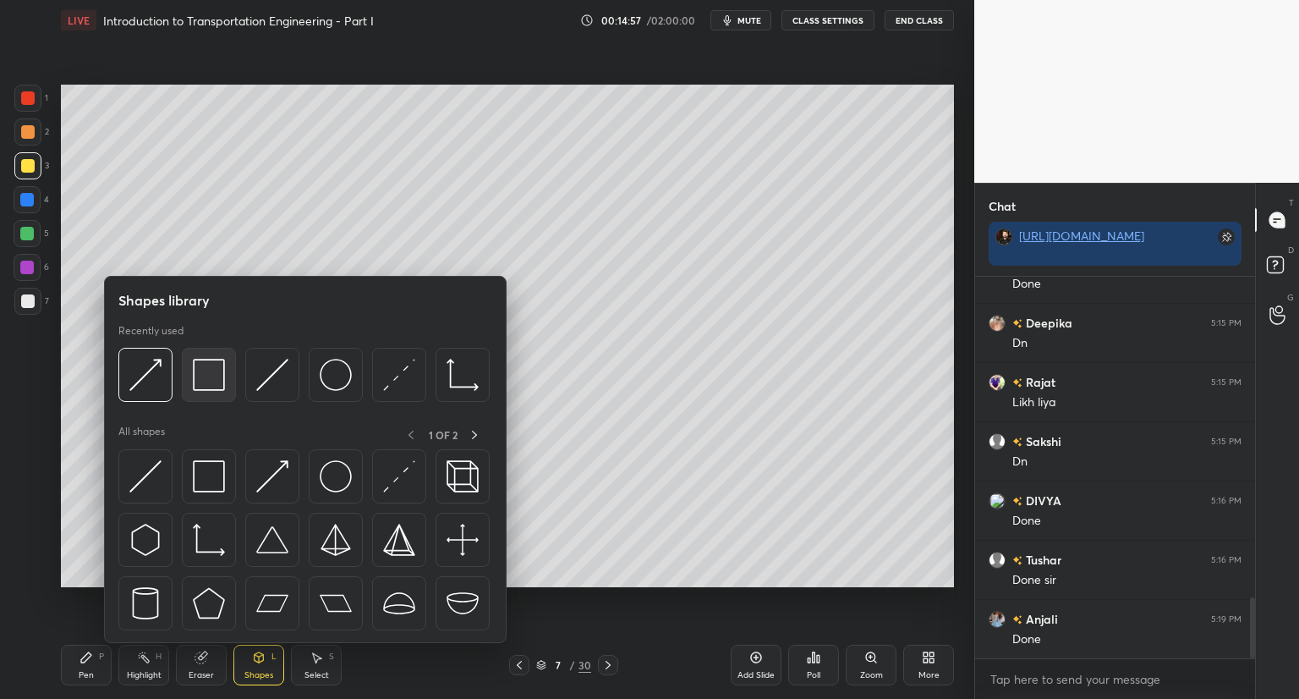
click at [208, 375] on img at bounding box center [209, 375] width 32 height 32
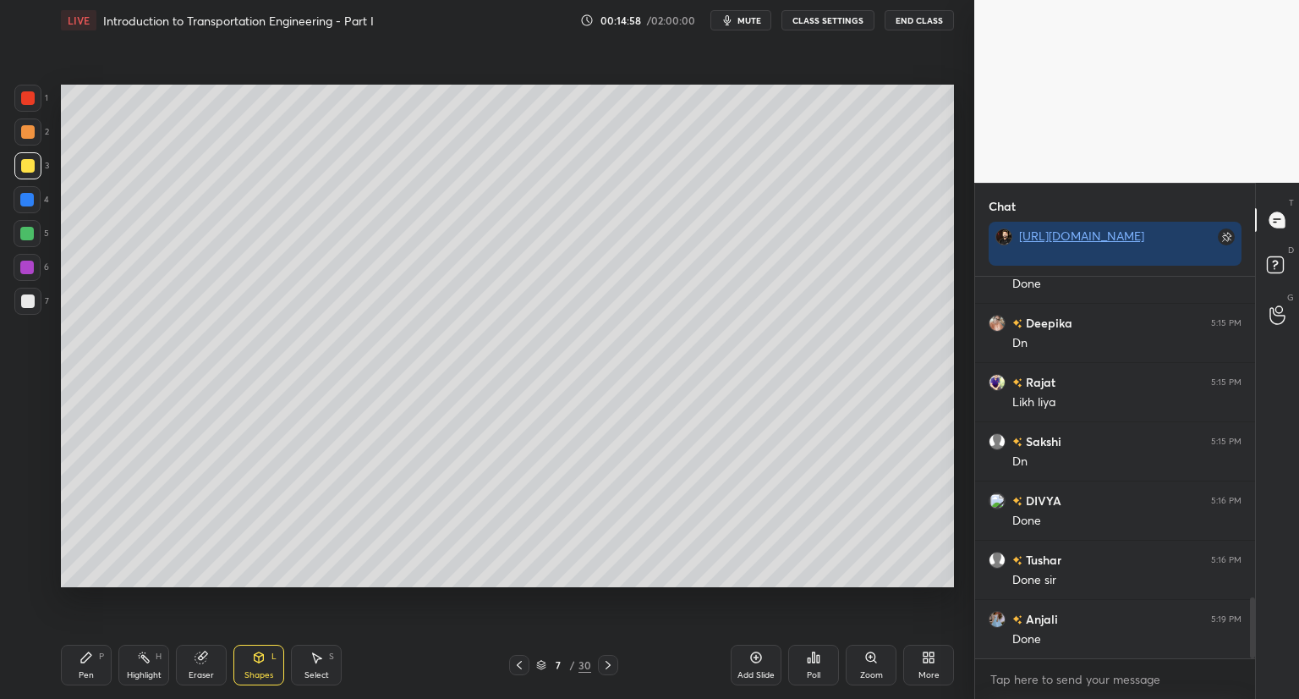
click at [30, 101] on div at bounding box center [28, 98] width 14 height 14
drag, startPoint x: 84, startPoint y: 663, endPoint x: 95, endPoint y: 618, distance: 47.0
click at [84, 659] on icon at bounding box center [87, 658] width 14 height 14
click at [209, 661] on div "Eraser" at bounding box center [201, 665] width 51 height 41
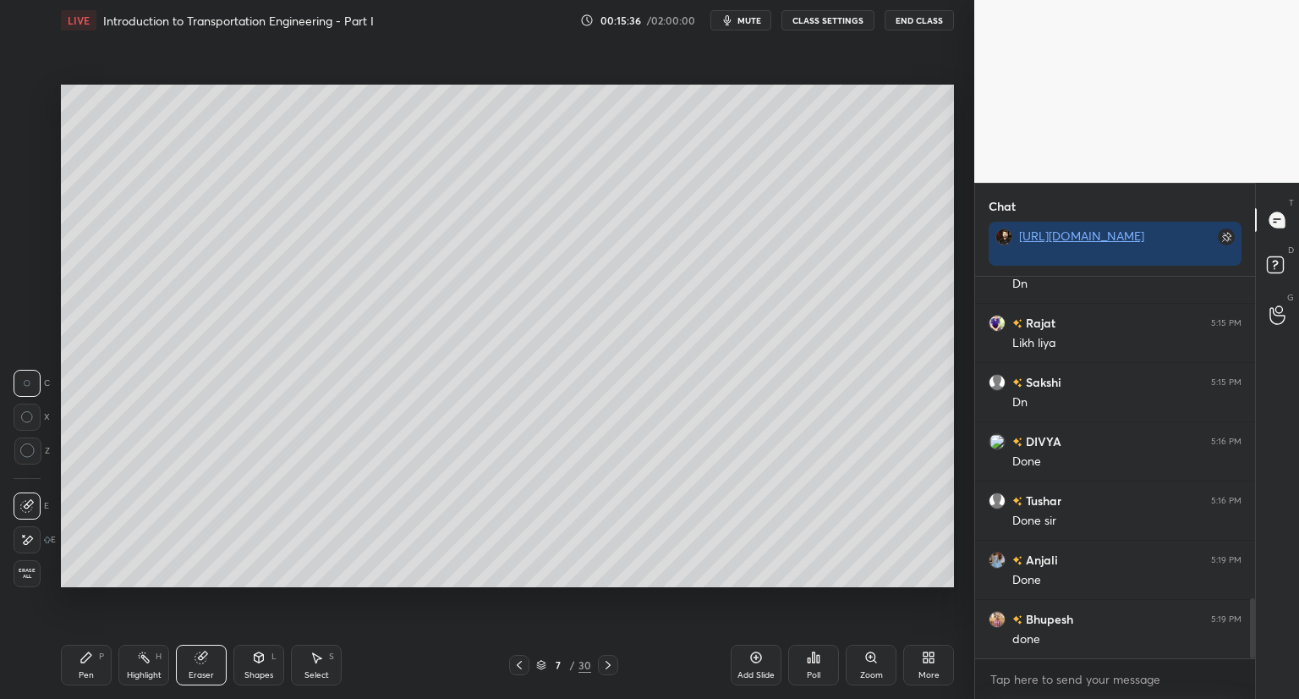
click at [91, 667] on div "Pen P" at bounding box center [86, 665] width 51 height 41
click at [539, 665] on icon at bounding box center [541, 665] width 10 height 10
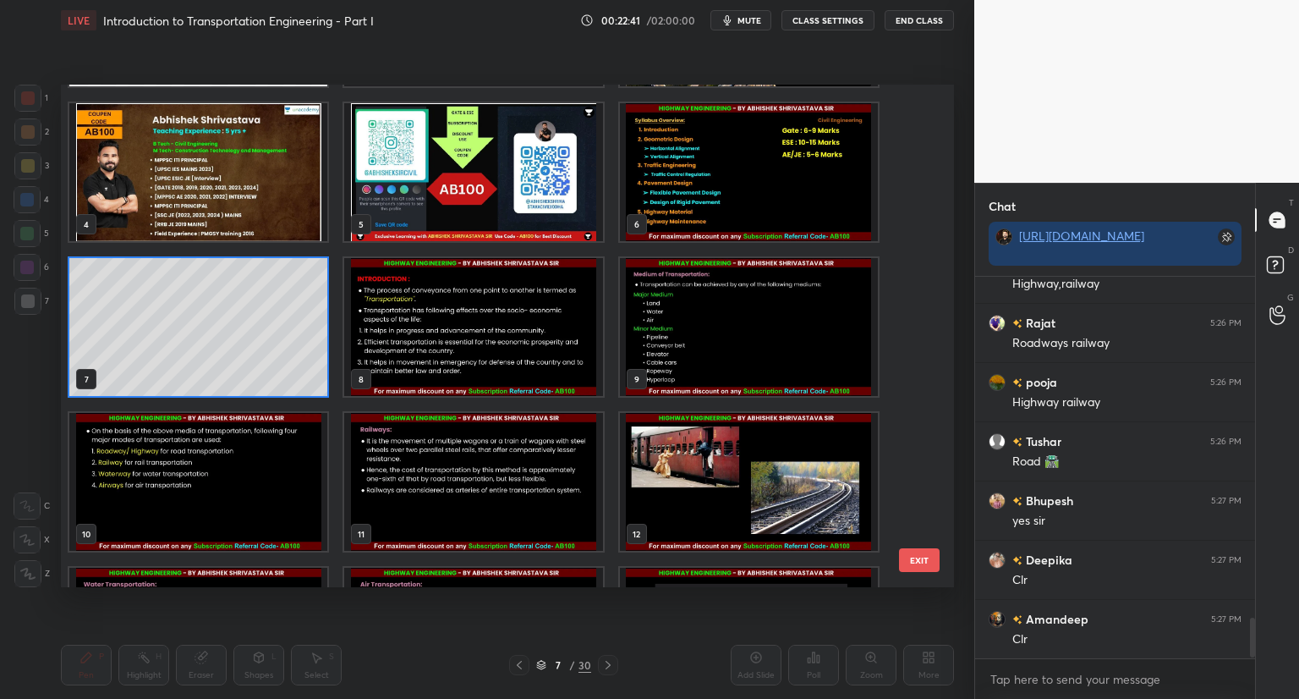
scroll to position [3242, 0]
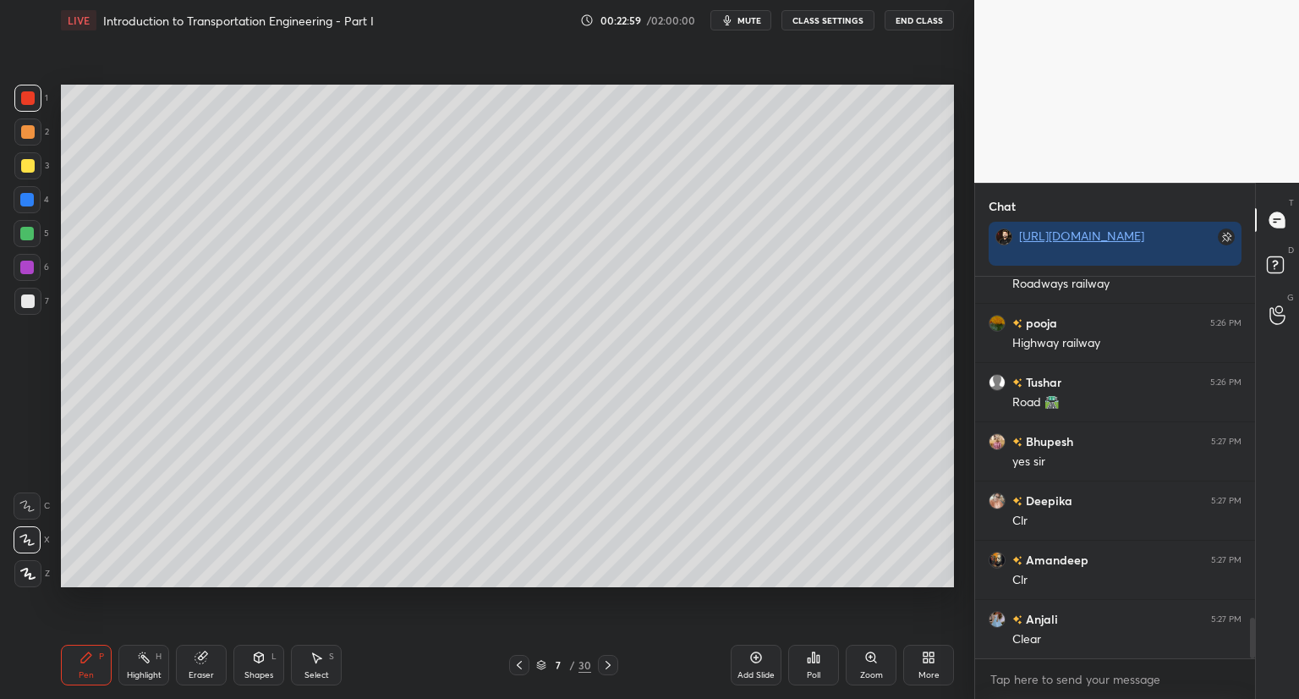
click at [610, 670] on icon at bounding box center [609, 665] width 14 height 14
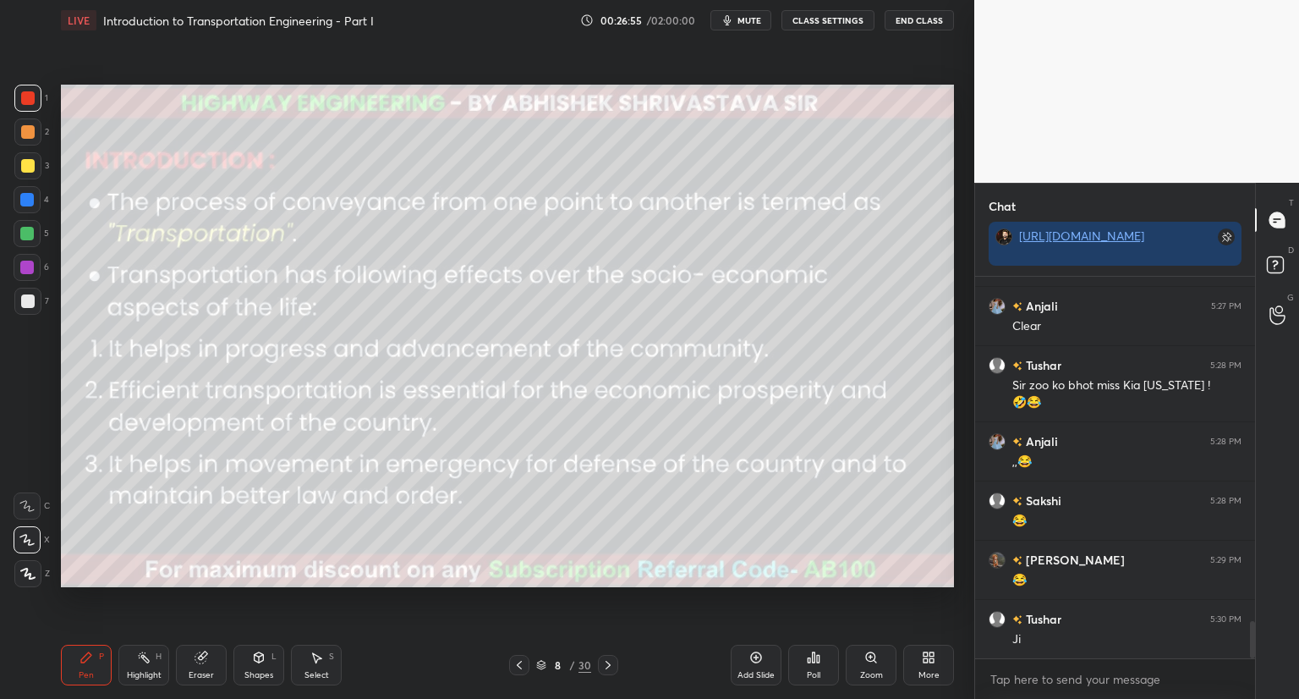
scroll to position [3614, 0]
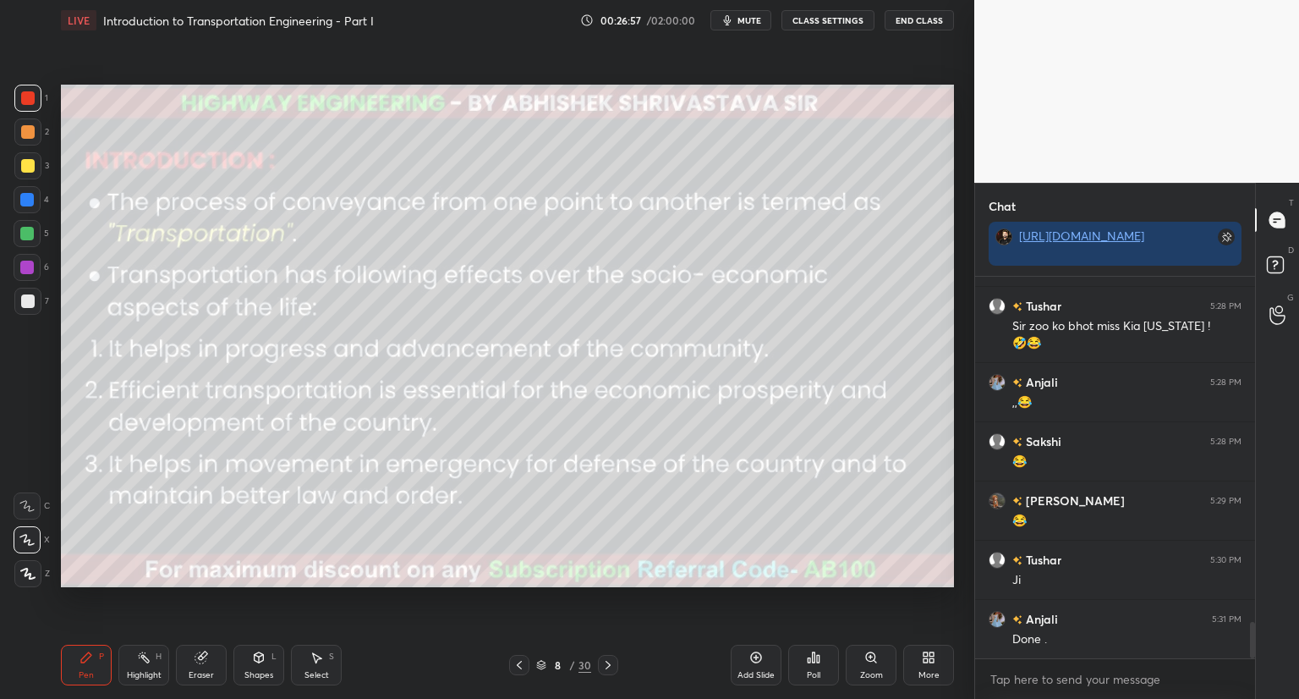
click at [598, 664] on div at bounding box center [608, 665] width 20 height 20
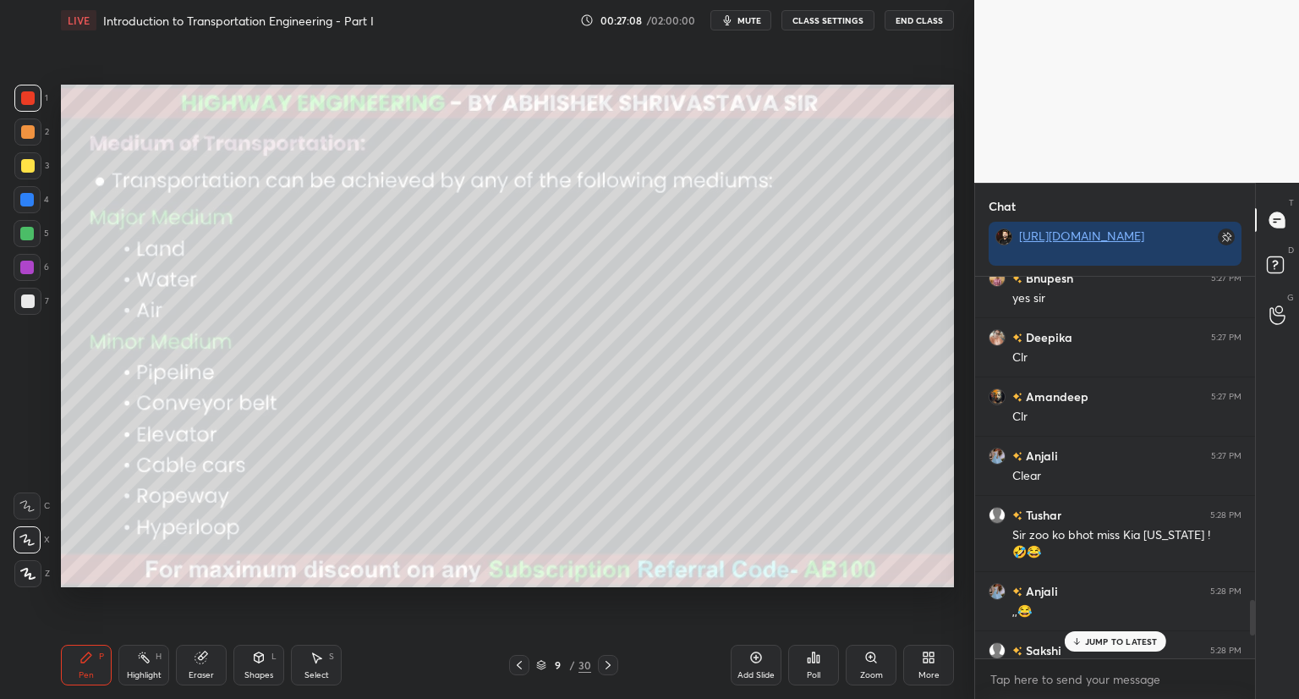
scroll to position [3372, 0]
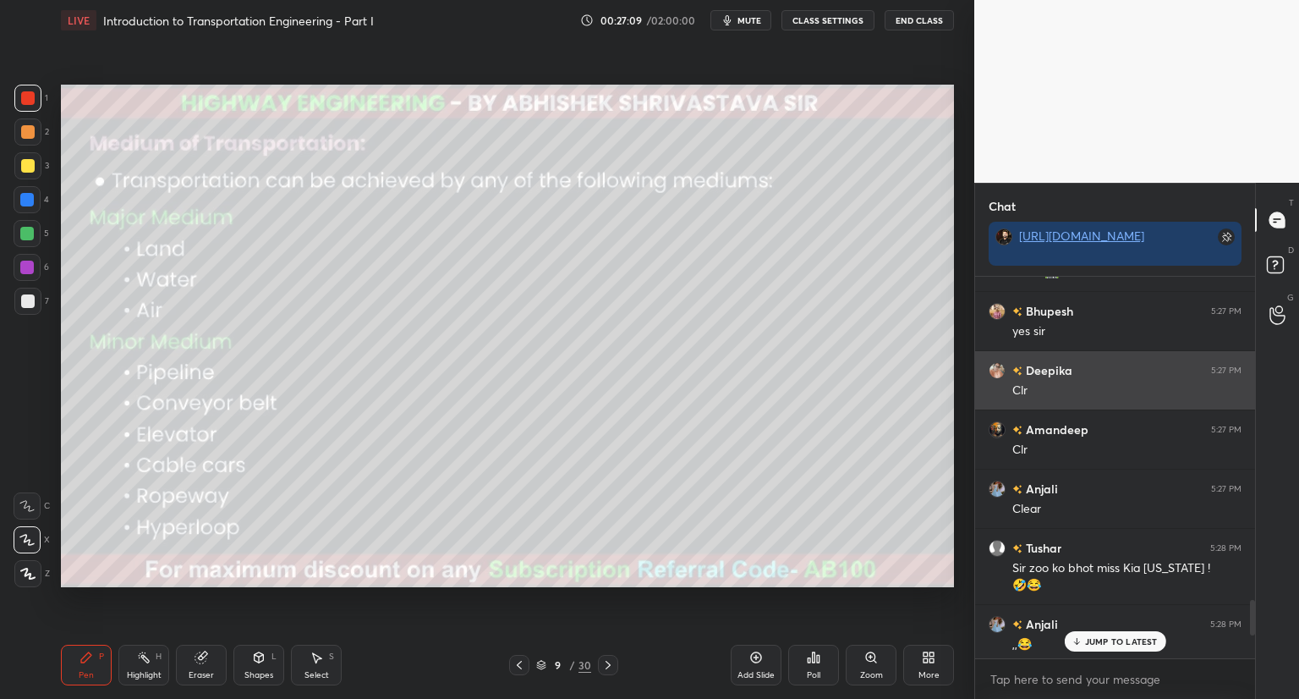
click at [997, 369] on img "grid" at bounding box center [997, 370] width 17 height 17
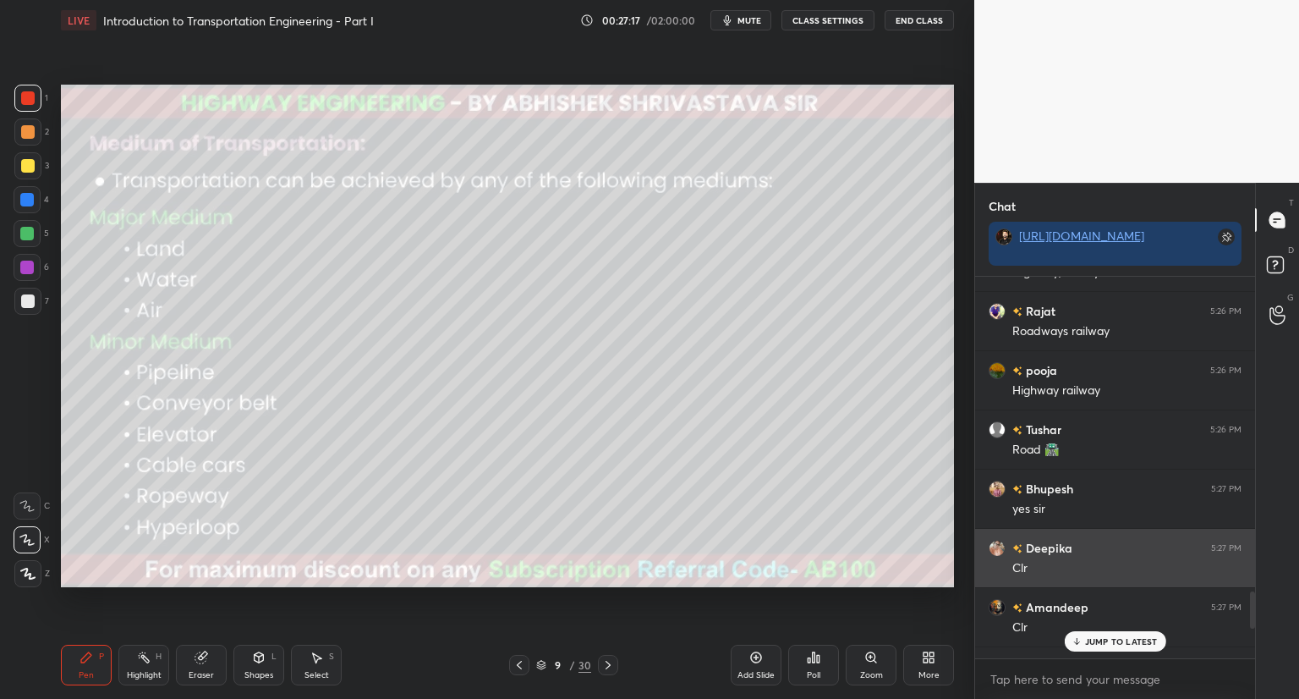
scroll to position [3189, 0]
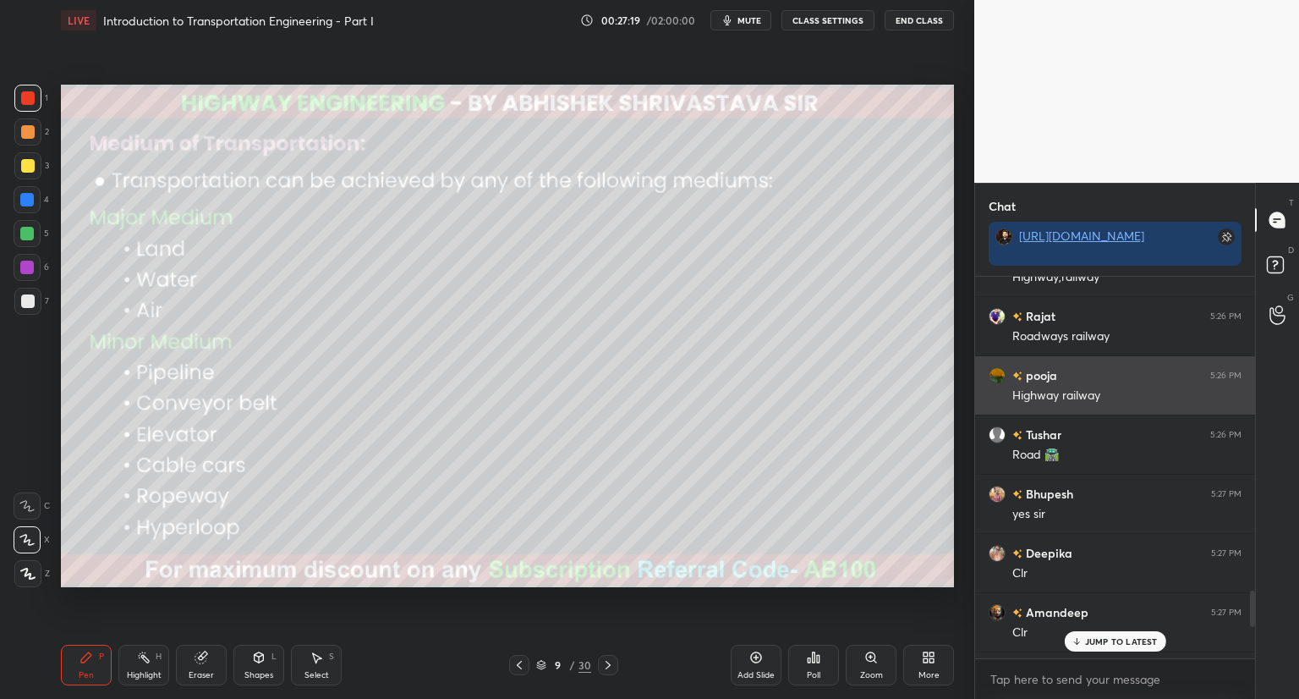
click at [992, 368] on div "grid" at bounding box center [997, 375] width 17 height 17
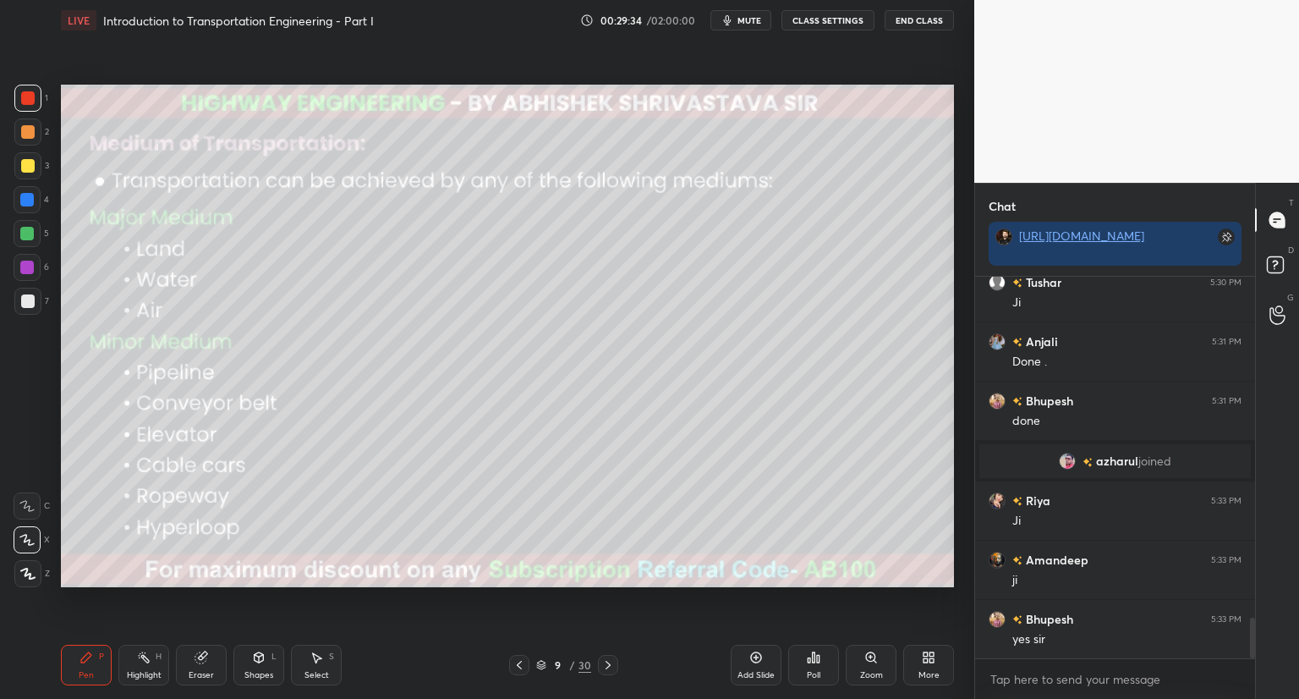
scroll to position [3296, 0]
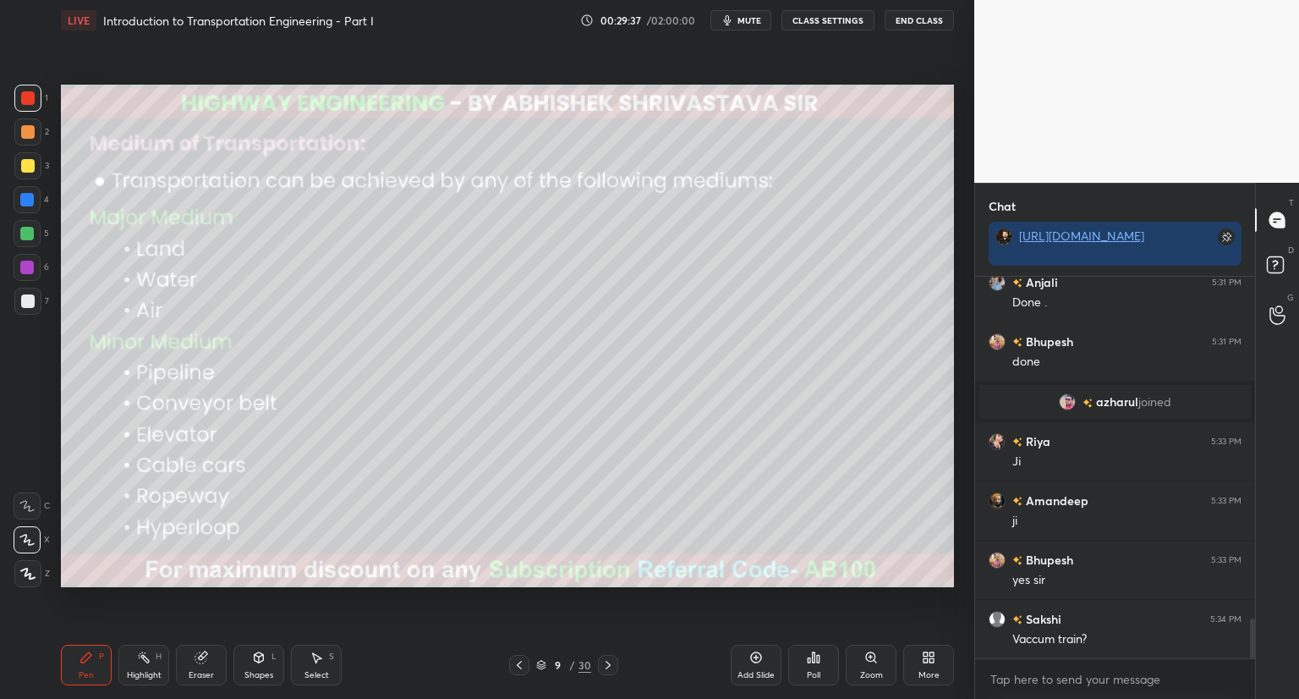
click at [541, 661] on icon at bounding box center [541, 663] width 8 height 4
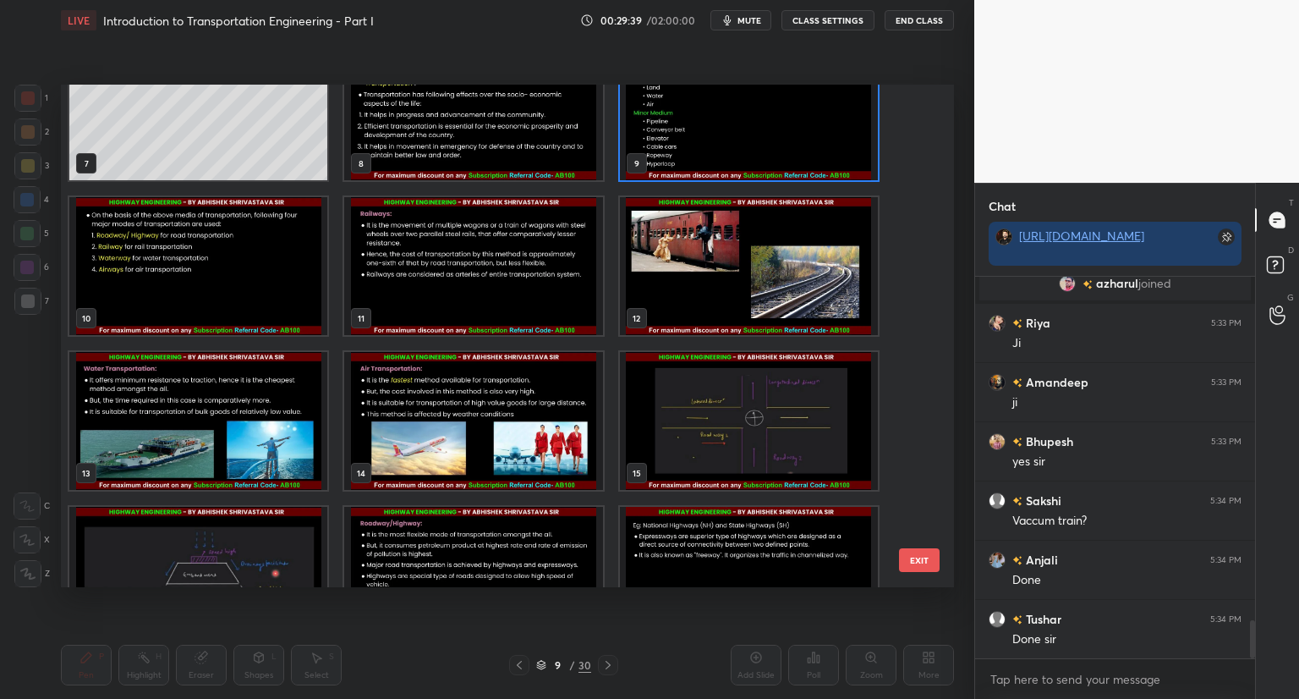
scroll to position [362, 0]
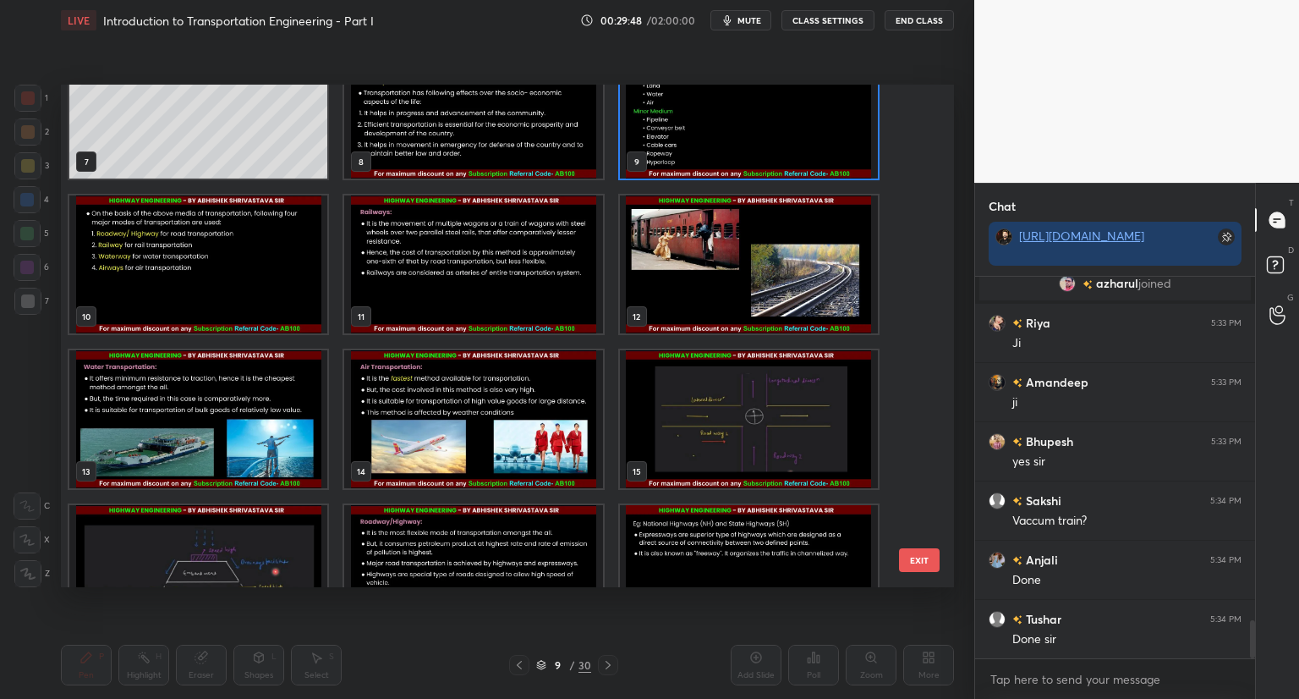
click at [267, 272] on img "grid" at bounding box center [198, 264] width 258 height 138
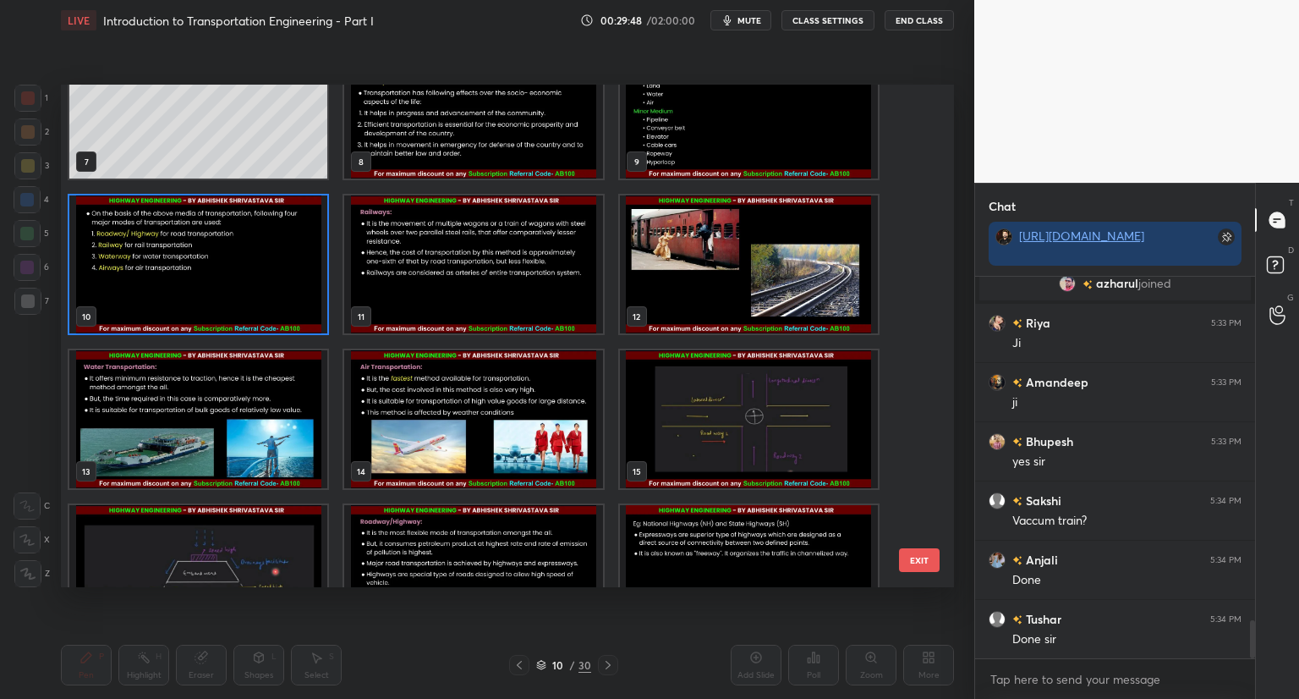
click at [267, 272] on img "grid" at bounding box center [198, 264] width 258 height 138
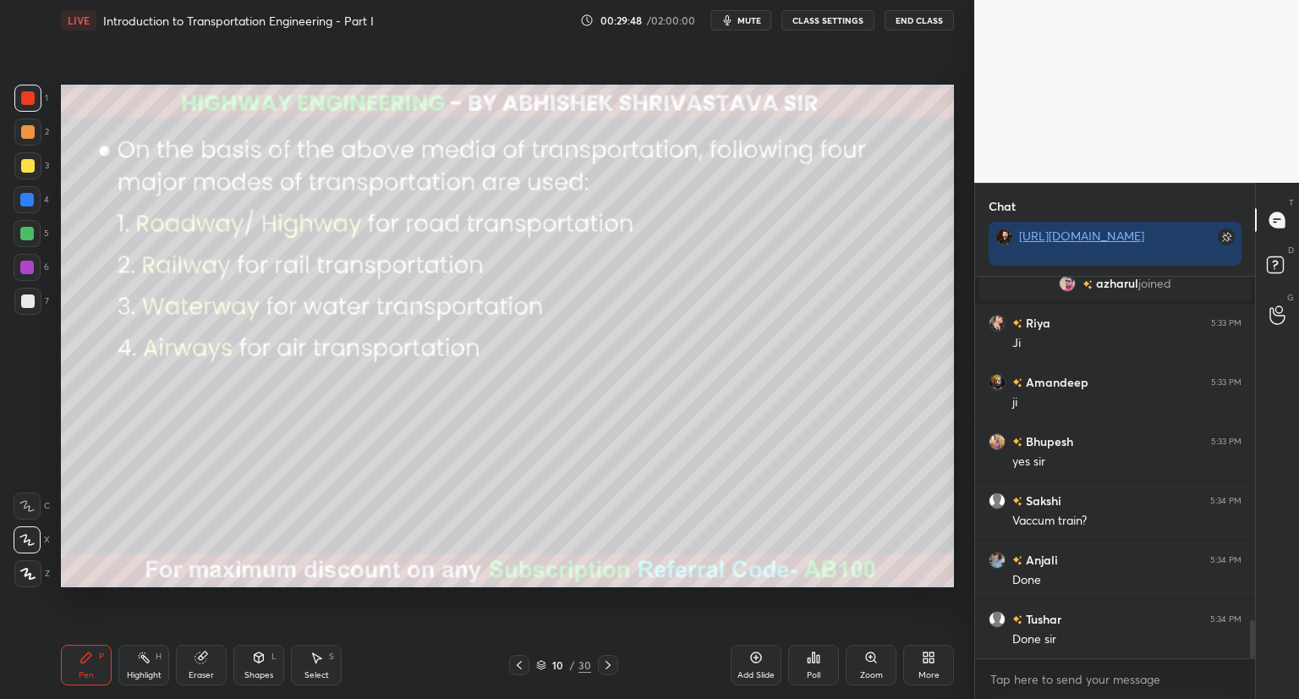
click at [267, 272] on img "grid" at bounding box center [198, 264] width 258 height 138
click at [543, 665] on icon at bounding box center [541, 665] width 10 height 10
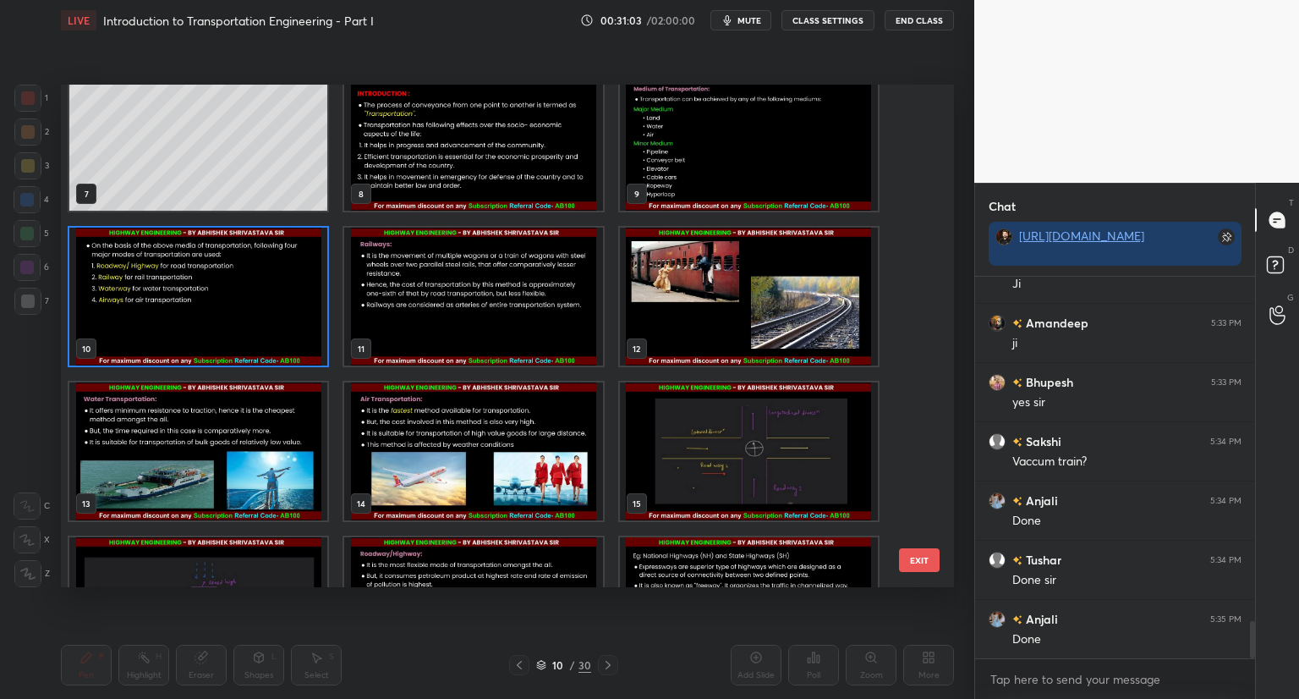
scroll to position [3533, 0]
click at [805, 334] on img "grid" at bounding box center [749, 297] width 258 height 138
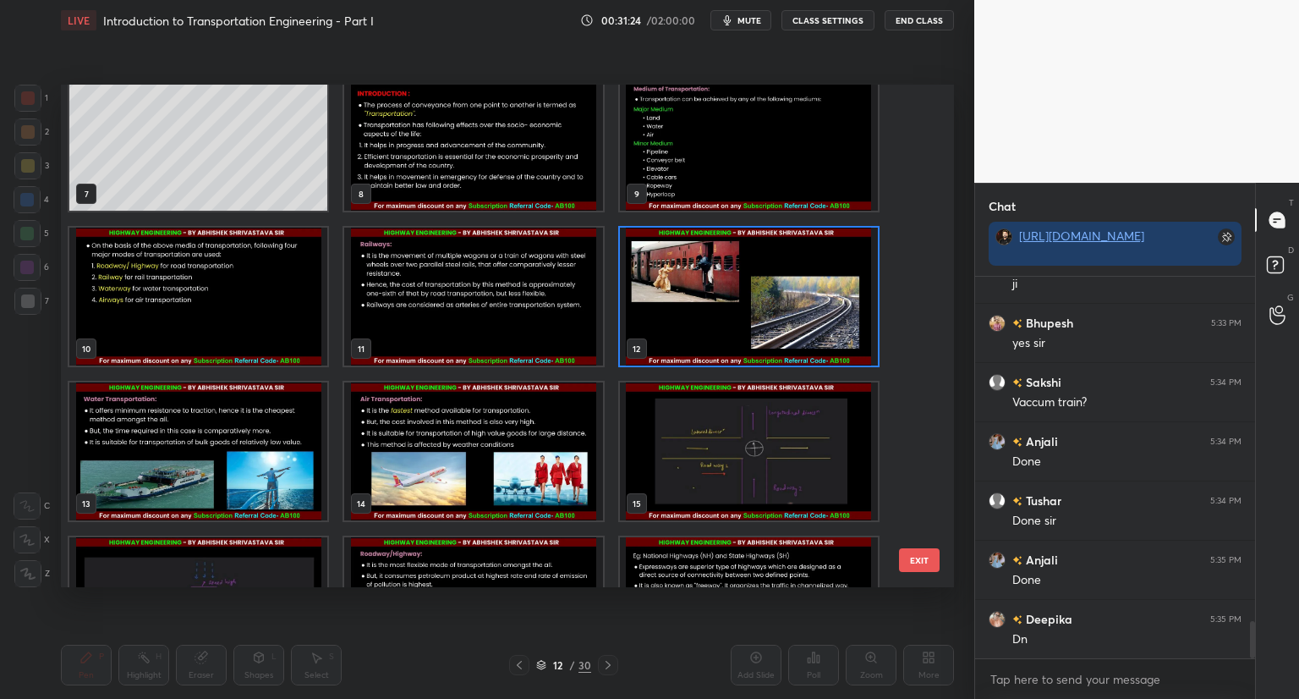
click at [805, 334] on img "grid" at bounding box center [749, 297] width 258 height 138
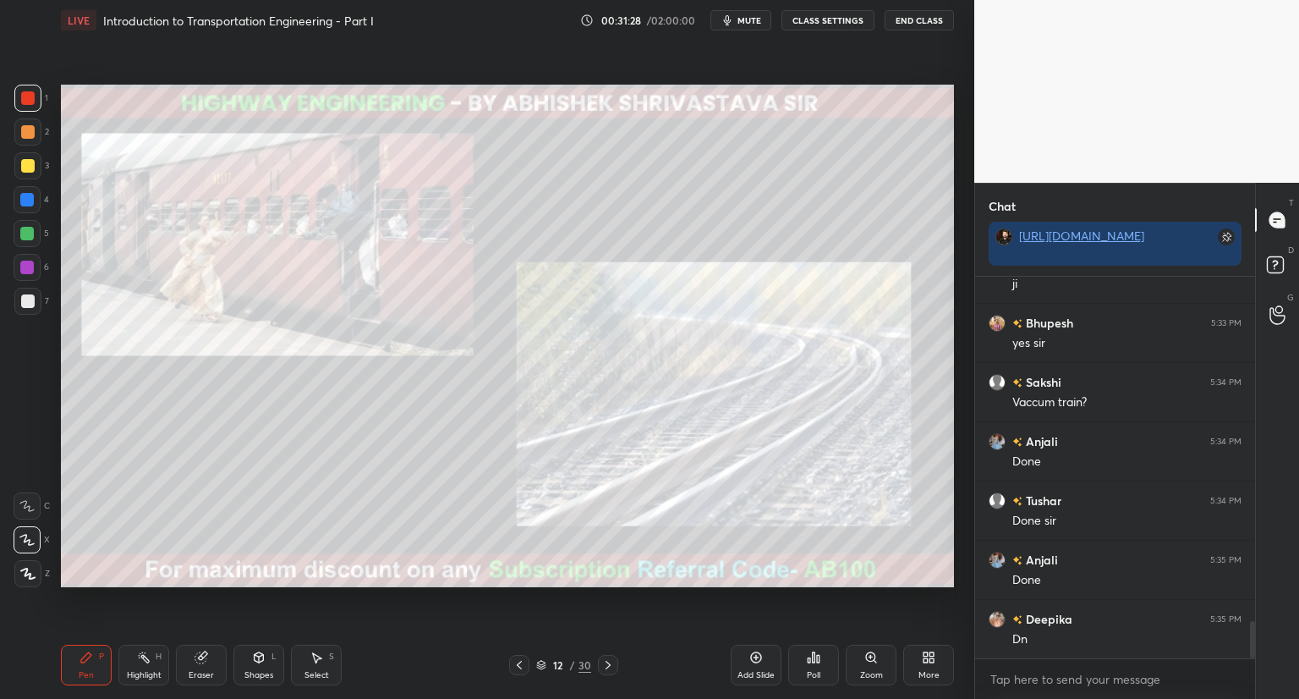
click at [29, 163] on div at bounding box center [28, 166] width 14 height 14
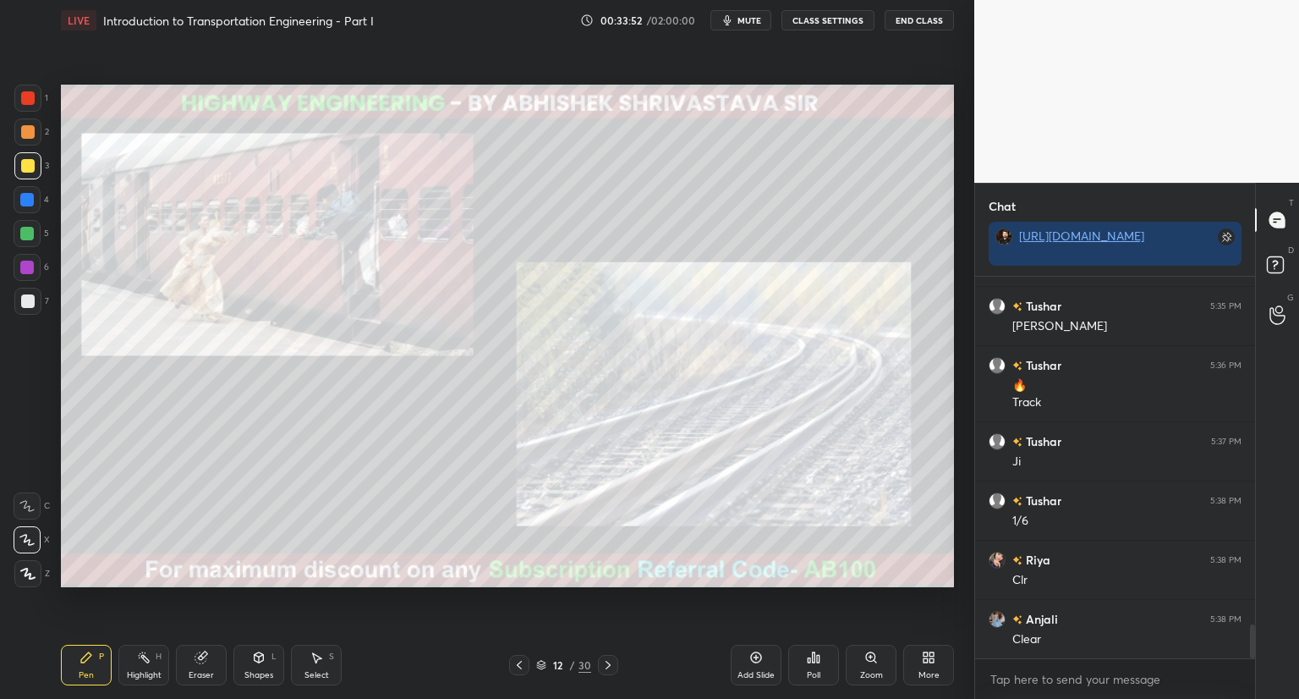
scroll to position [6, 5]
click at [538, 662] on icon at bounding box center [541, 665] width 10 height 10
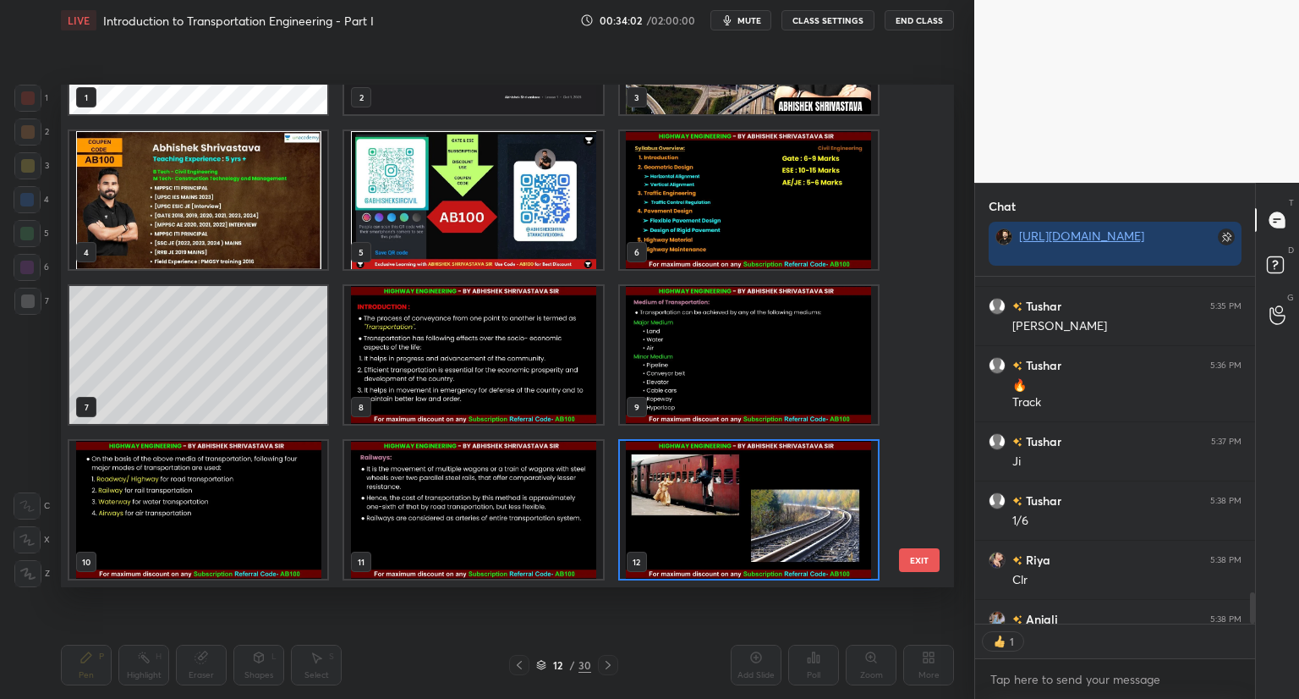
scroll to position [3905, 0]
click at [541, 516] on img "grid" at bounding box center [473, 510] width 258 height 138
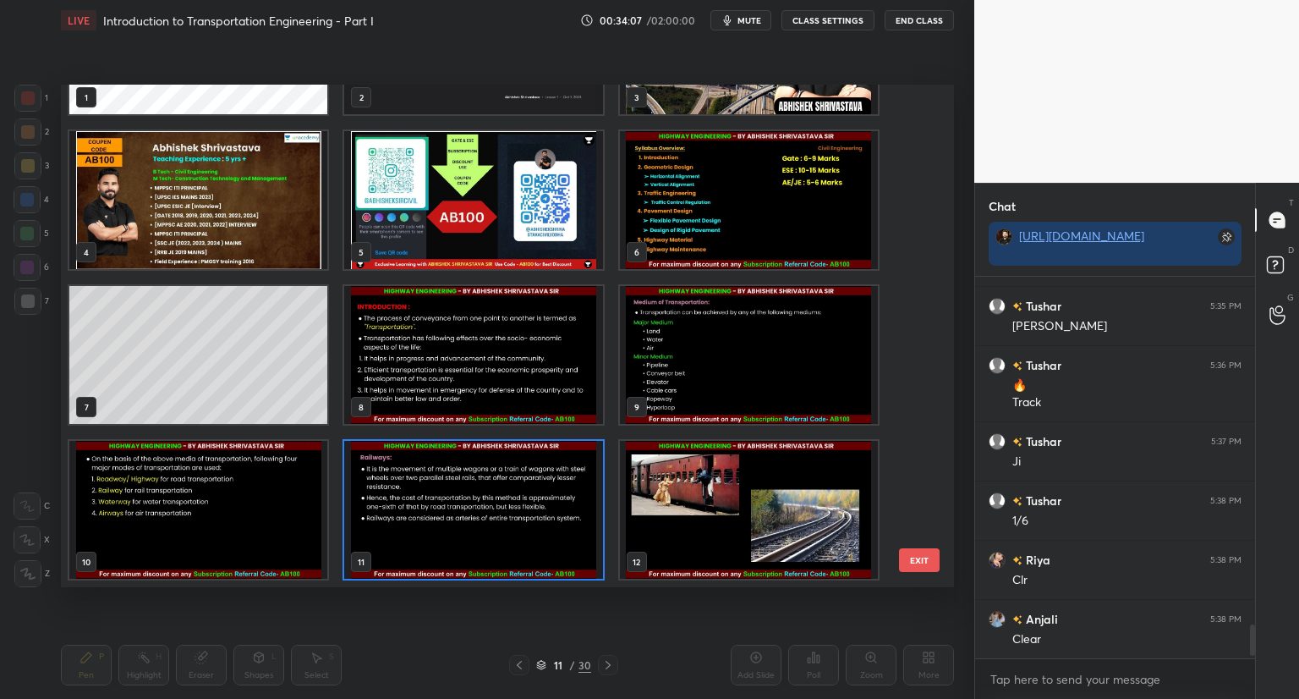
click at [541, 516] on img "grid" at bounding box center [473, 510] width 258 height 138
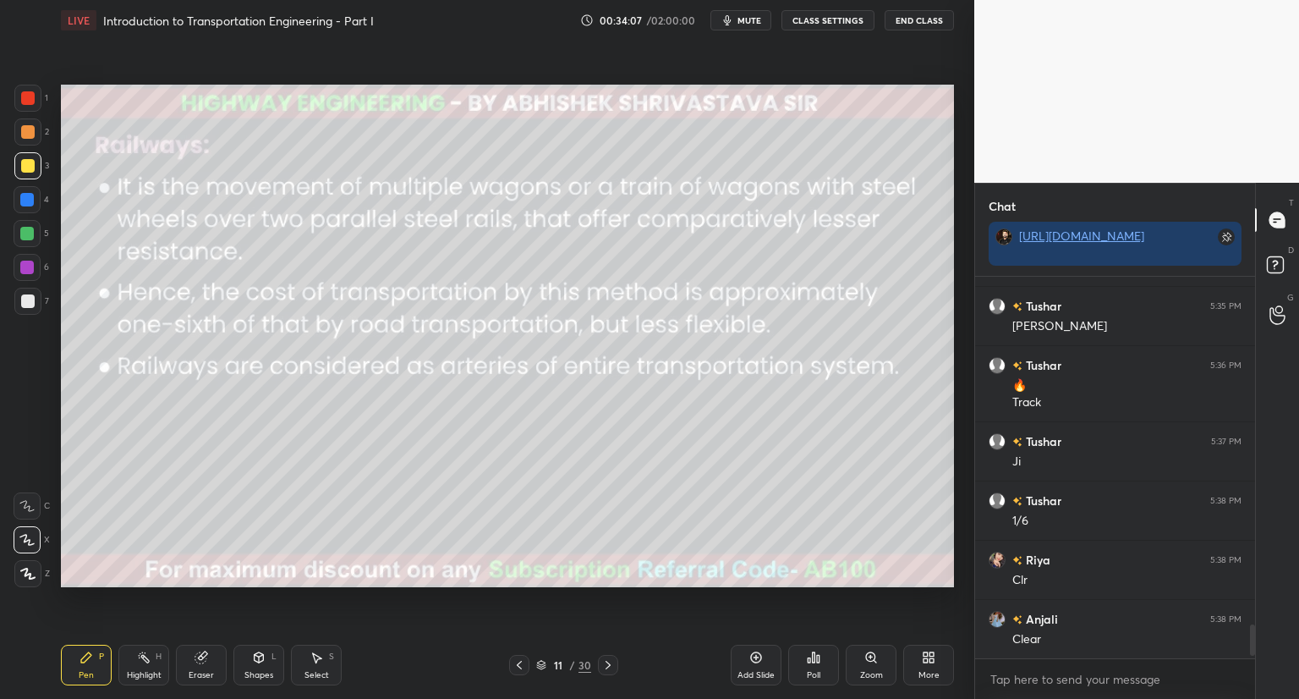
click at [541, 516] on img "grid" at bounding box center [473, 510] width 258 height 138
click at [545, 664] on icon at bounding box center [541, 665] width 10 height 10
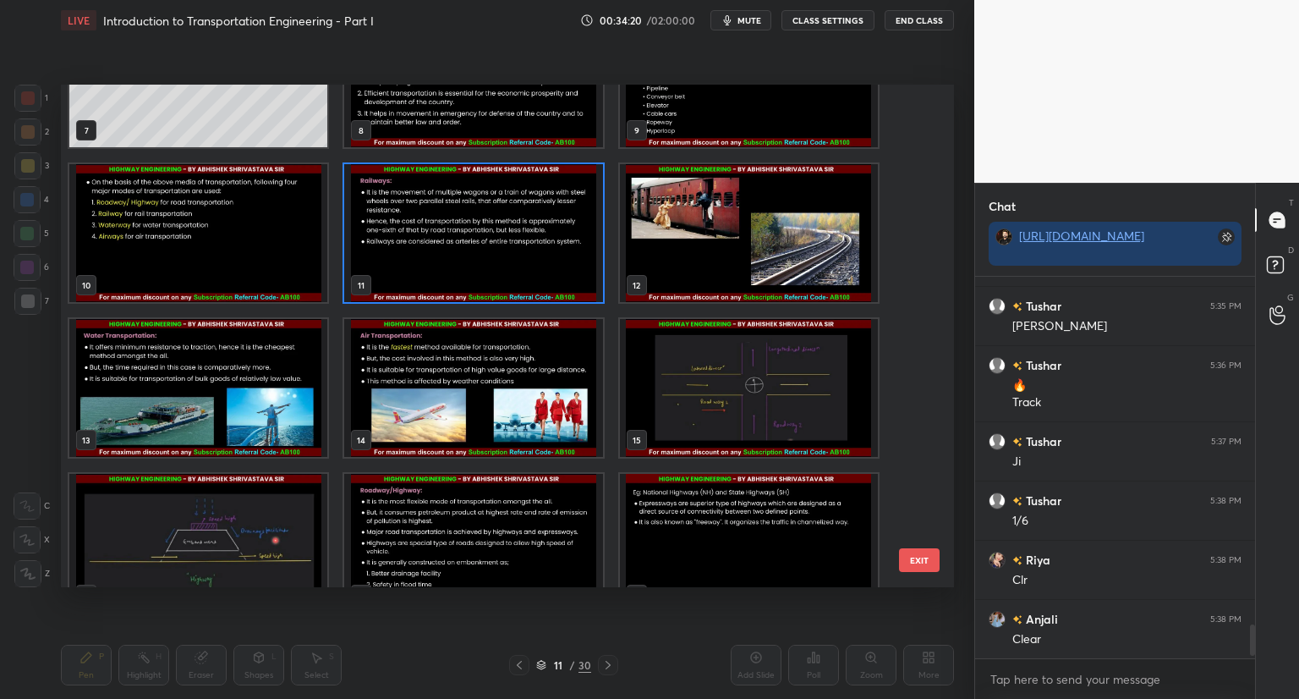
scroll to position [432, 0]
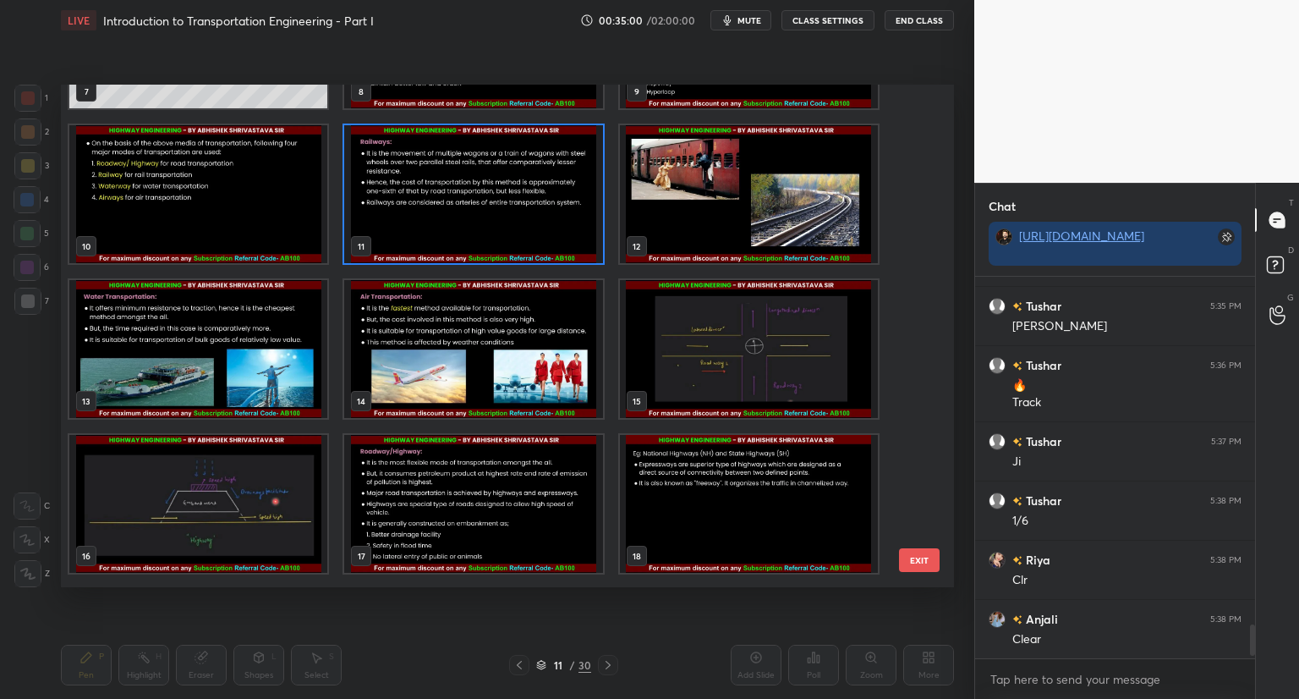
click at [494, 241] on img "grid" at bounding box center [473, 194] width 258 height 138
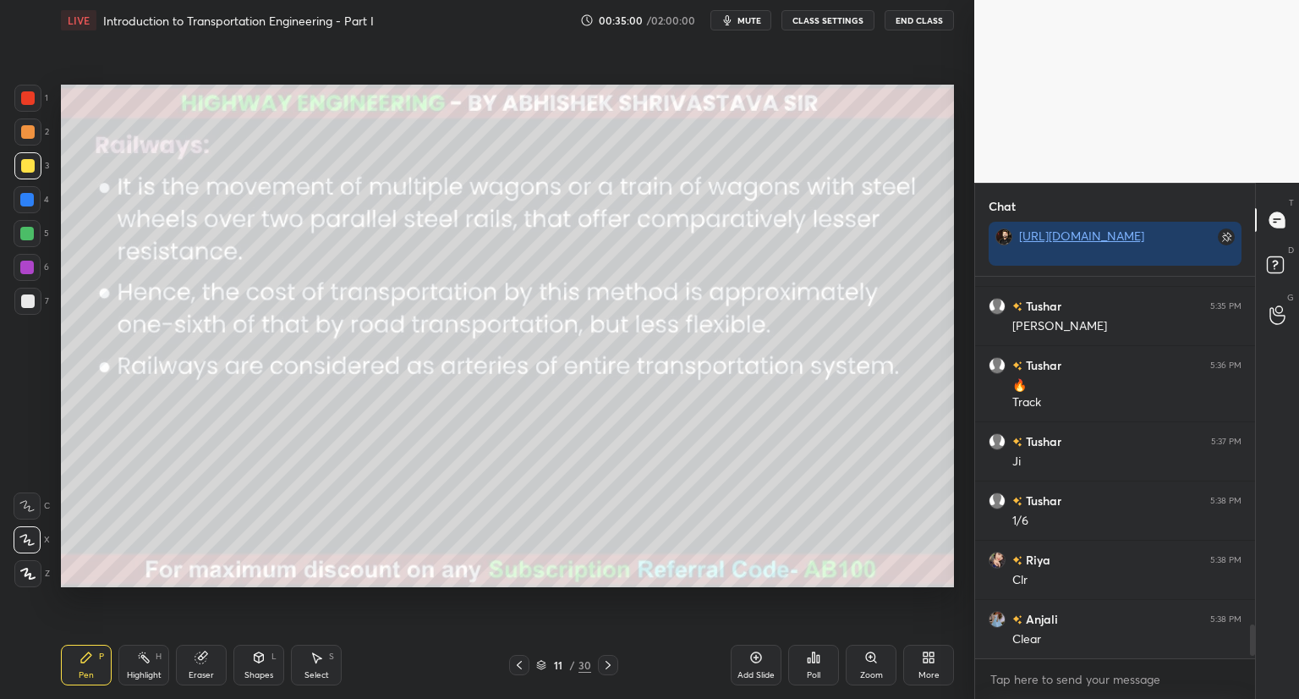
click at [494, 241] on img "grid" at bounding box center [473, 194] width 258 height 138
click at [540, 664] on icon at bounding box center [541, 665] width 10 height 10
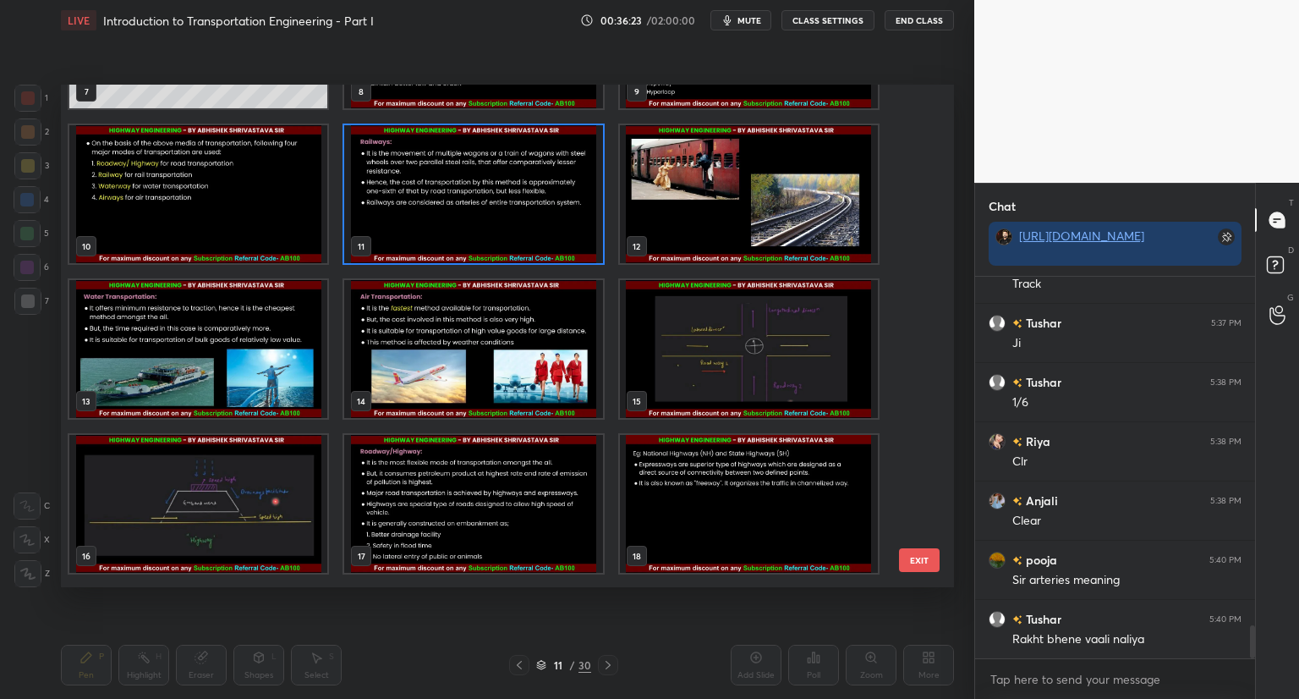
scroll to position [4083, 0]
click at [149, 344] on img "grid" at bounding box center [198, 349] width 258 height 138
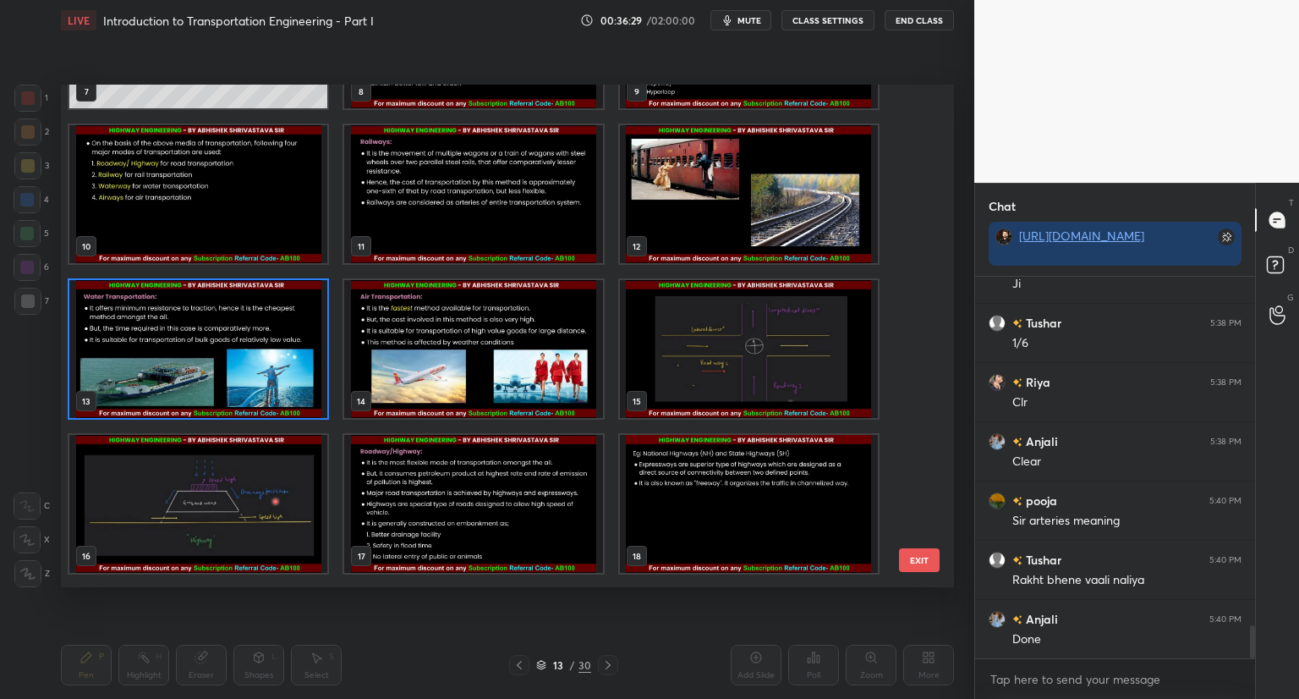
click at [149, 344] on img "grid" at bounding box center [198, 349] width 258 height 138
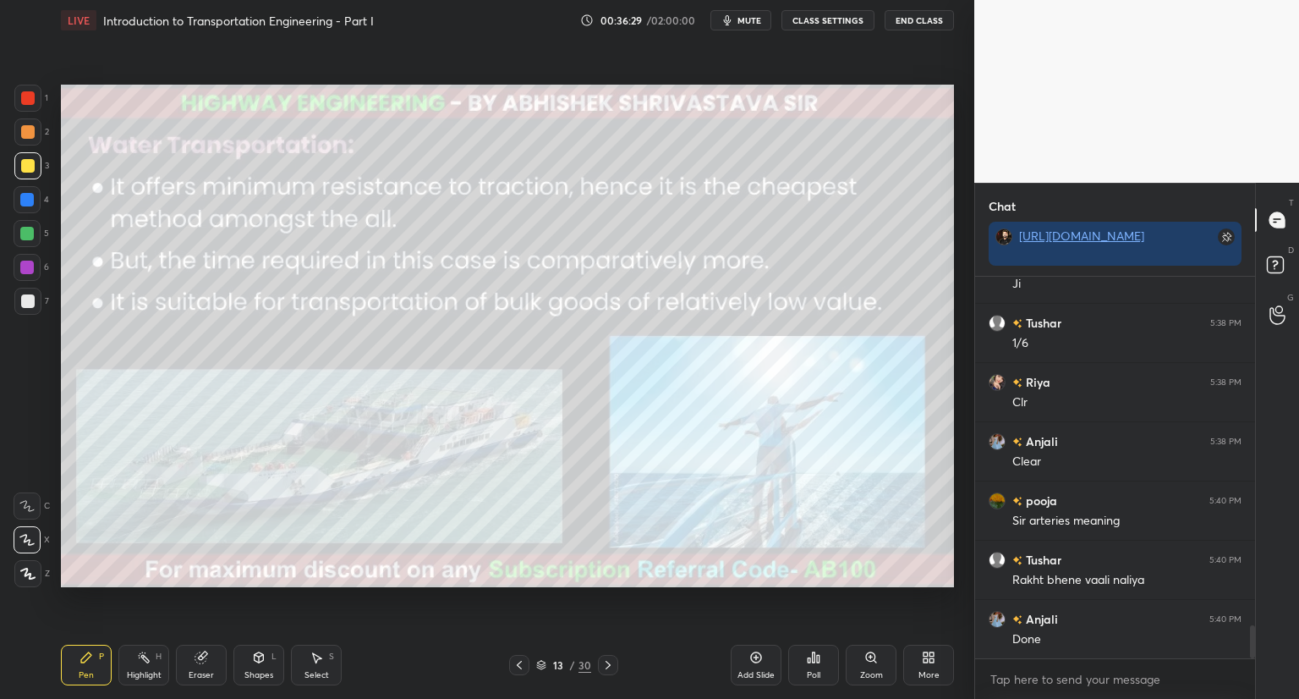
click at [149, 344] on img "grid" at bounding box center [198, 349] width 258 height 138
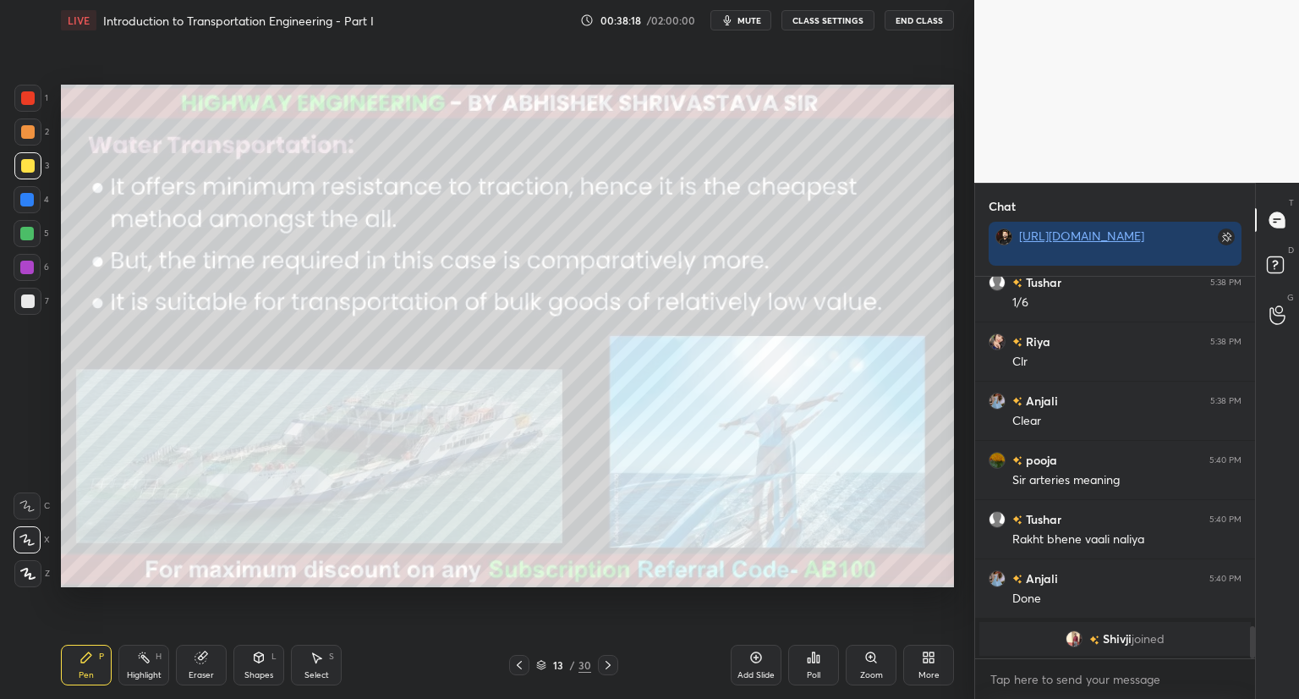
scroll to position [3743, 0]
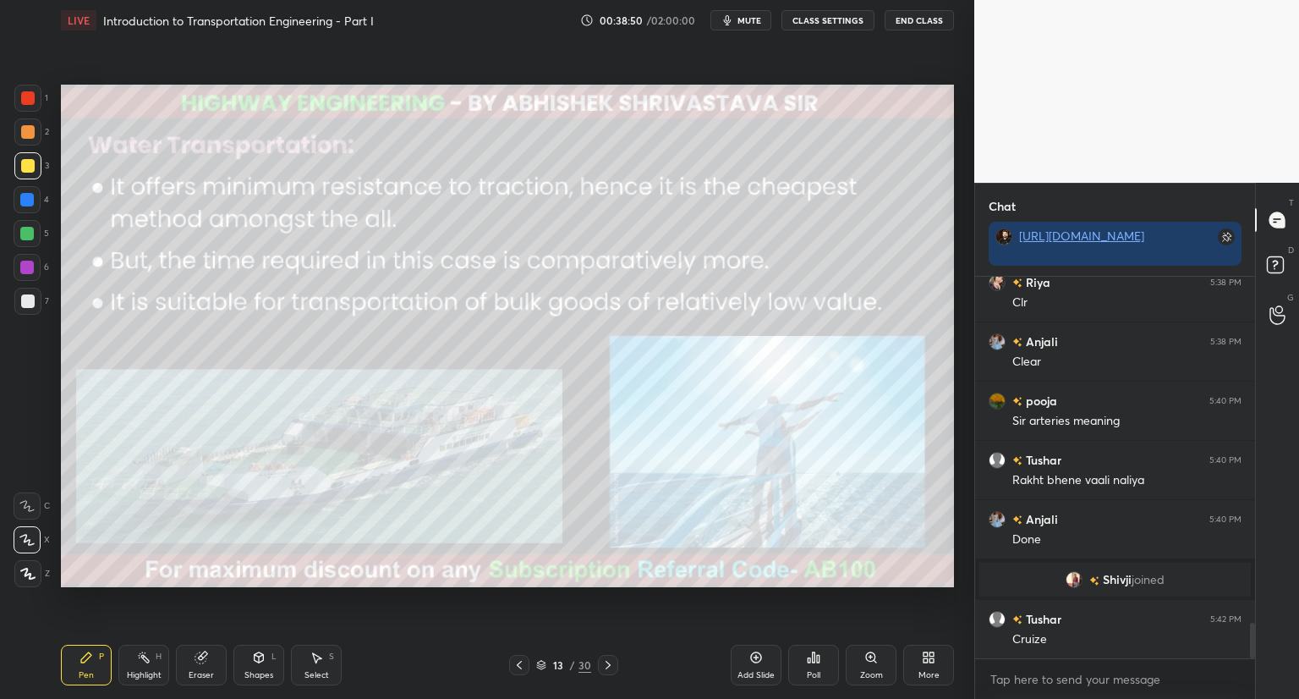
click at [542, 659] on div "13 / 30" at bounding box center [563, 664] width 55 height 15
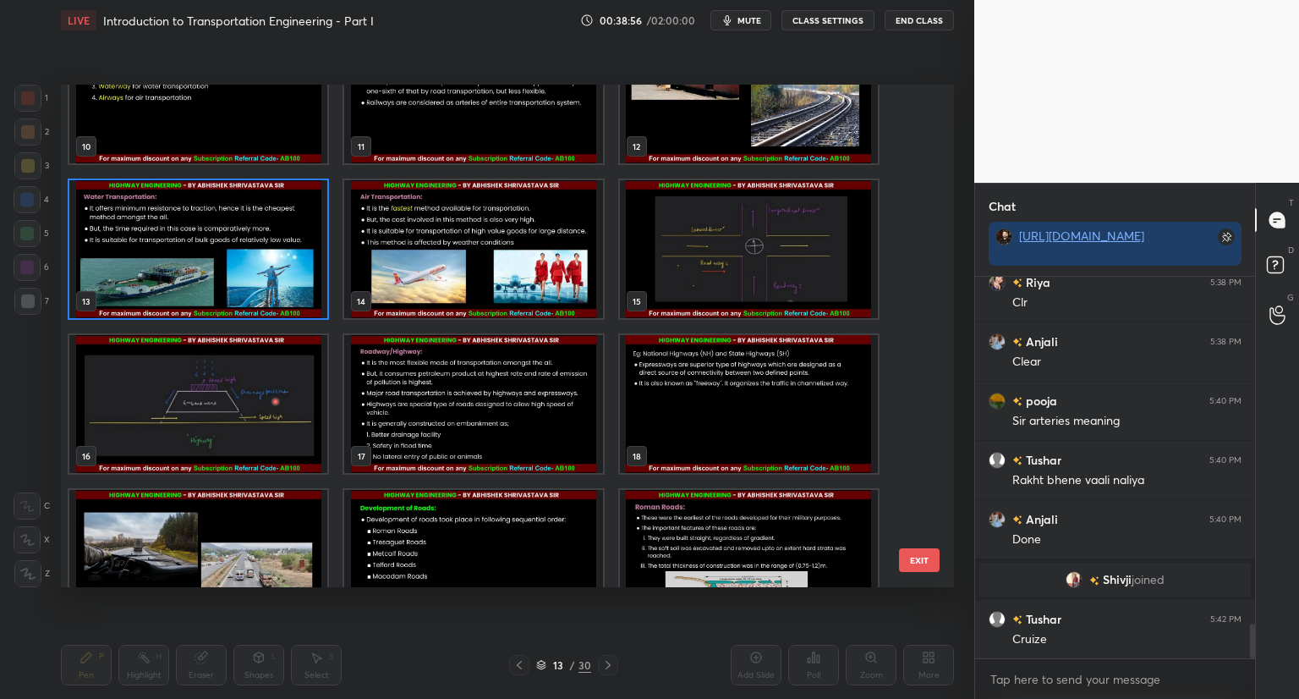
scroll to position [3802, 0]
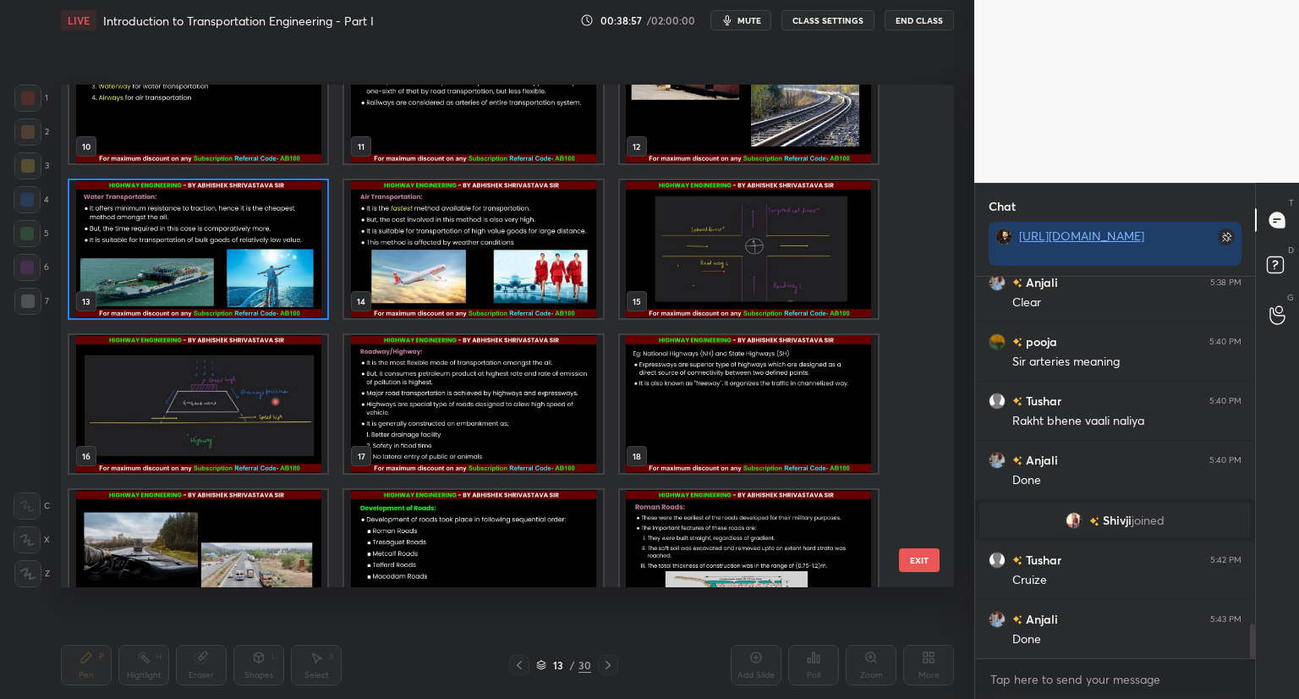
click at [528, 299] on img "grid" at bounding box center [473, 249] width 258 height 138
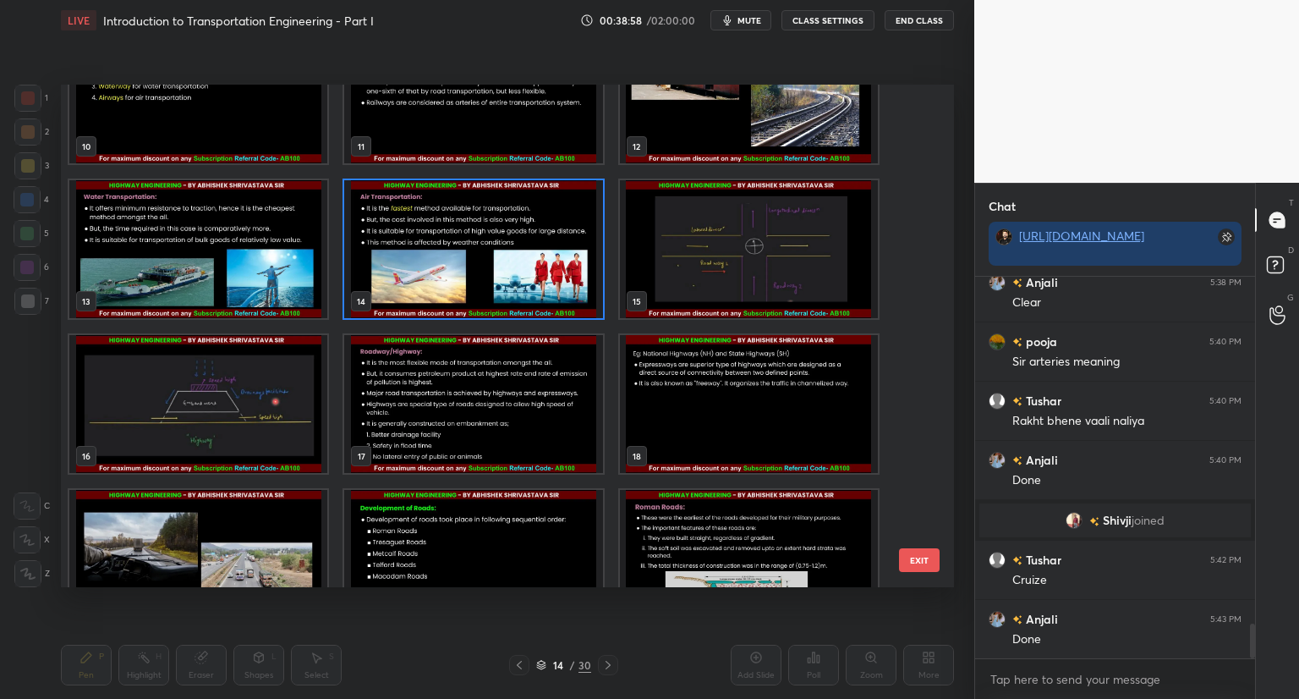
click at [528, 299] on img "grid" at bounding box center [473, 249] width 258 height 138
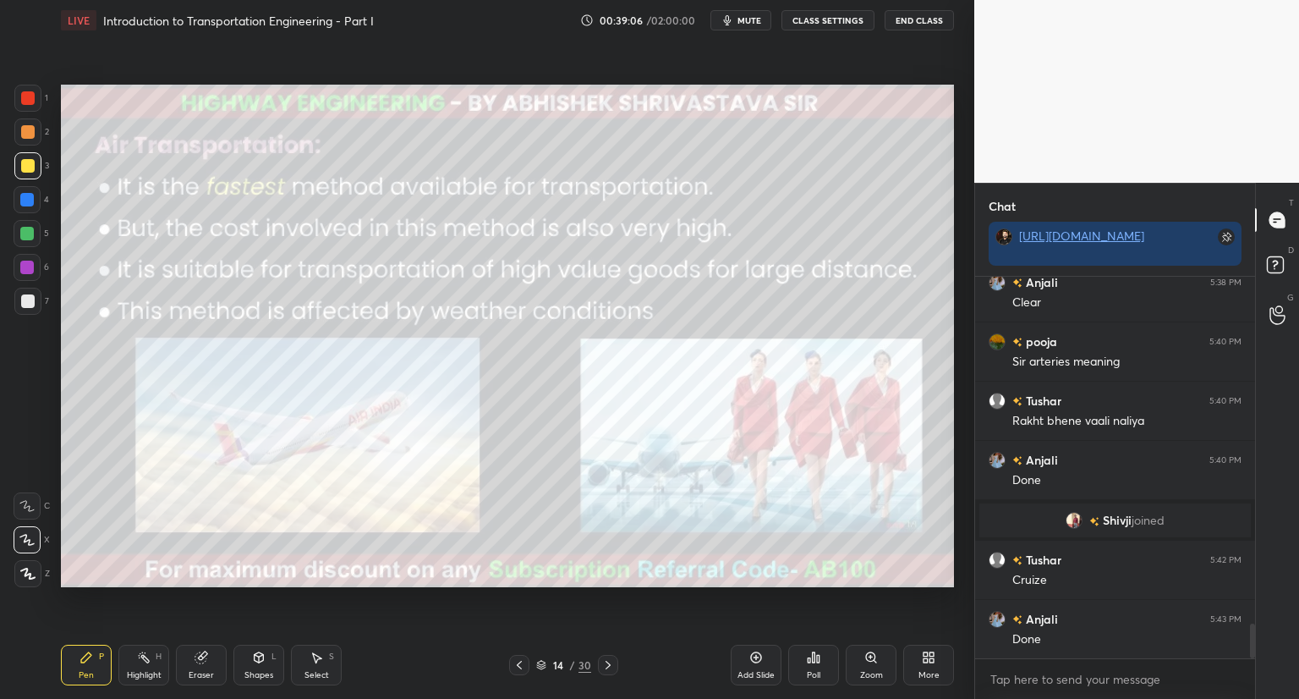
click at [740, 21] on button "mute" at bounding box center [741, 20] width 61 height 20
click at [733, 23] on button "unmute" at bounding box center [741, 20] width 61 height 20
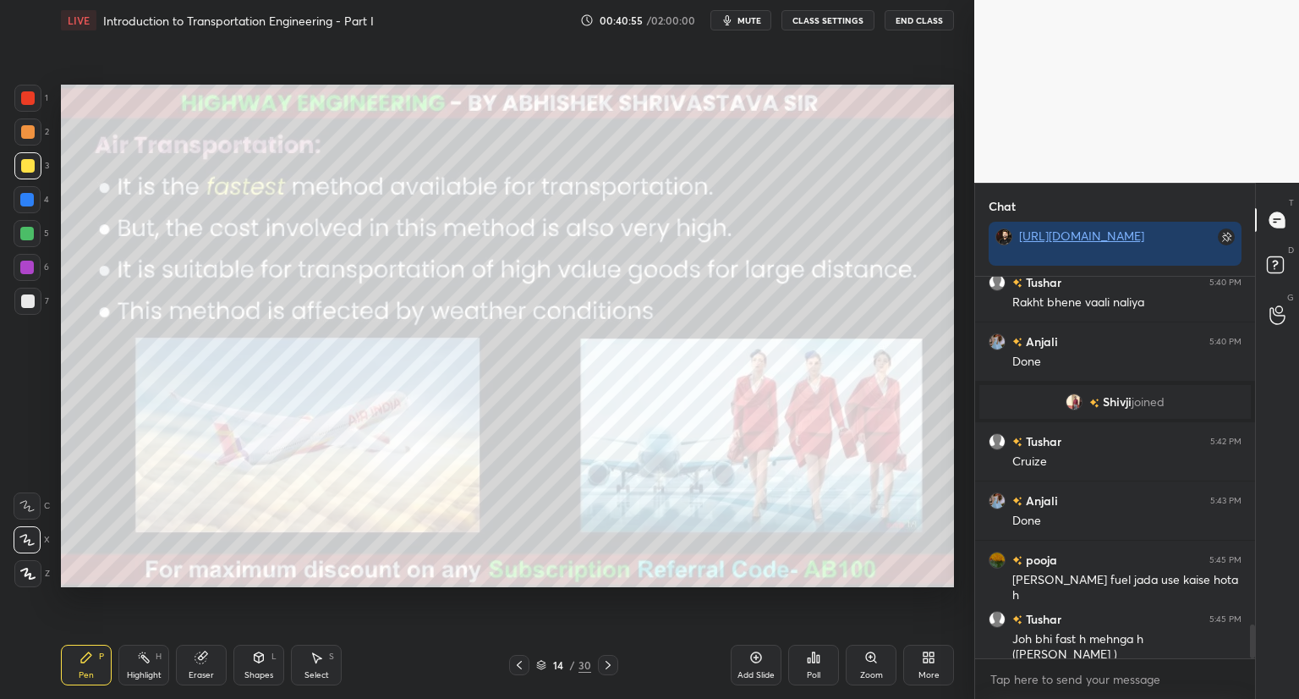
scroll to position [3980, 0]
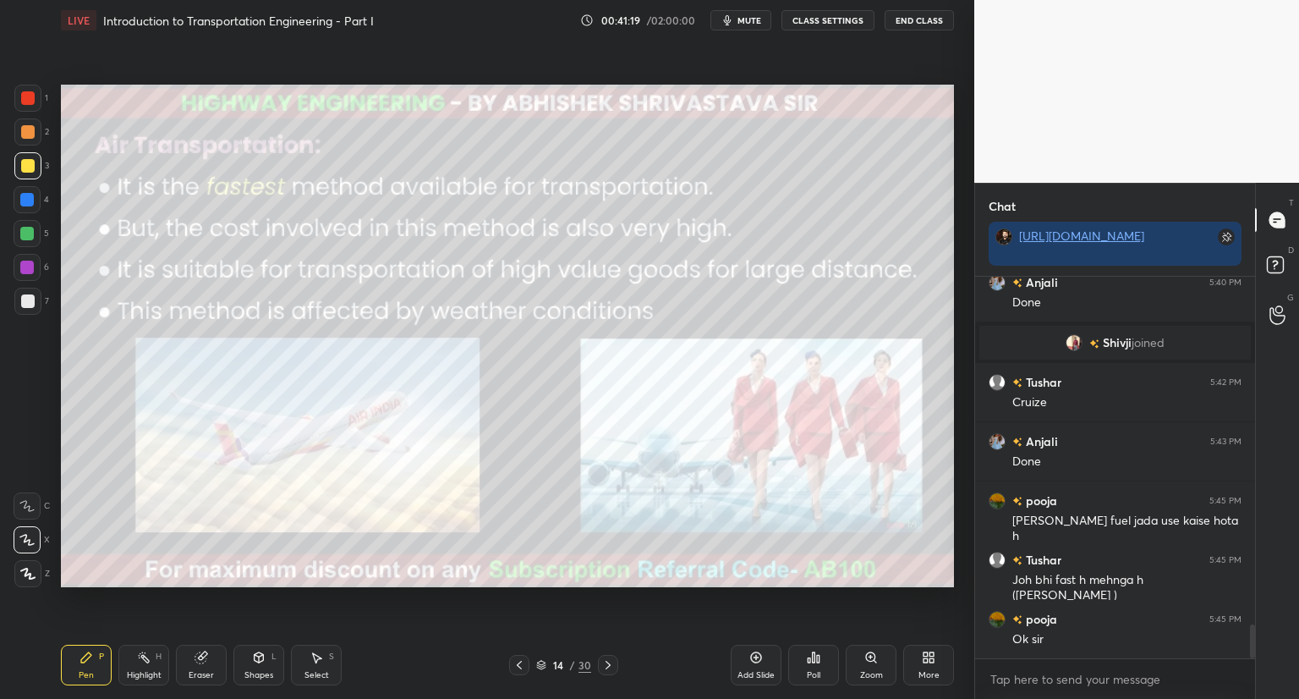
click at [541, 660] on div "14 / 30" at bounding box center [563, 664] width 55 height 15
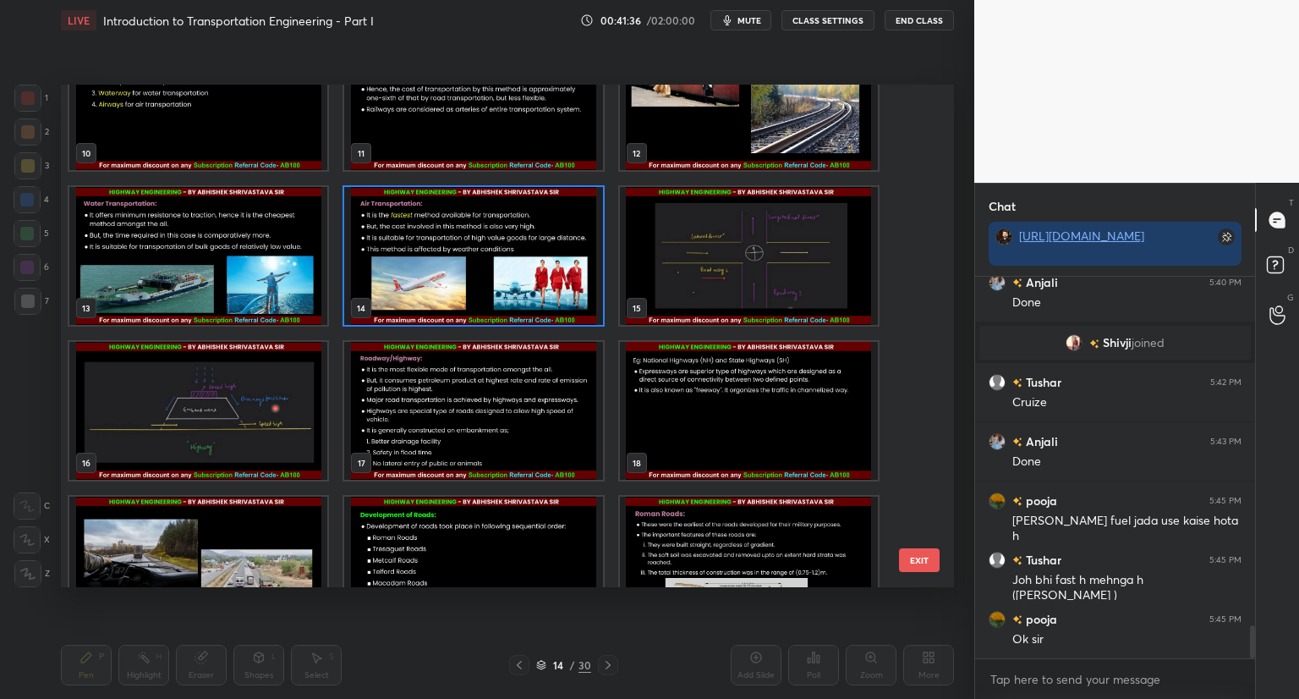
scroll to position [4039, 0]
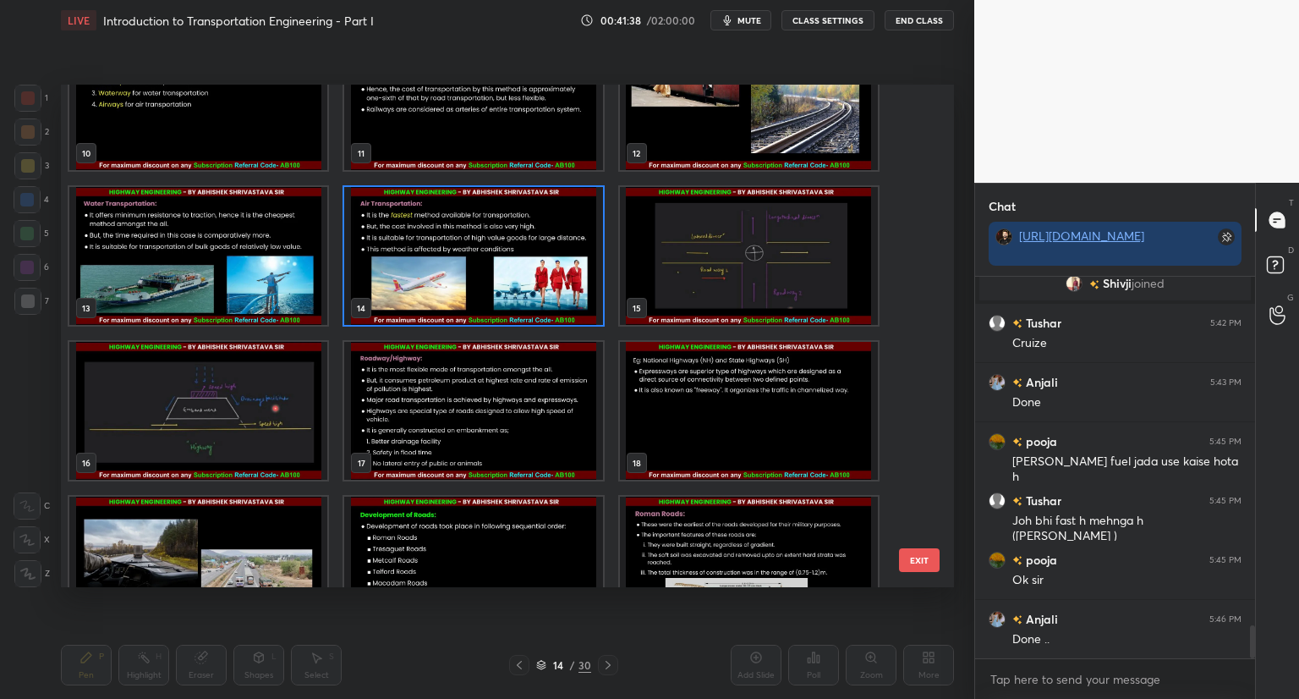
click at [525, 313] on img "grid" at bounding box center [473, 256] width 258 height 138
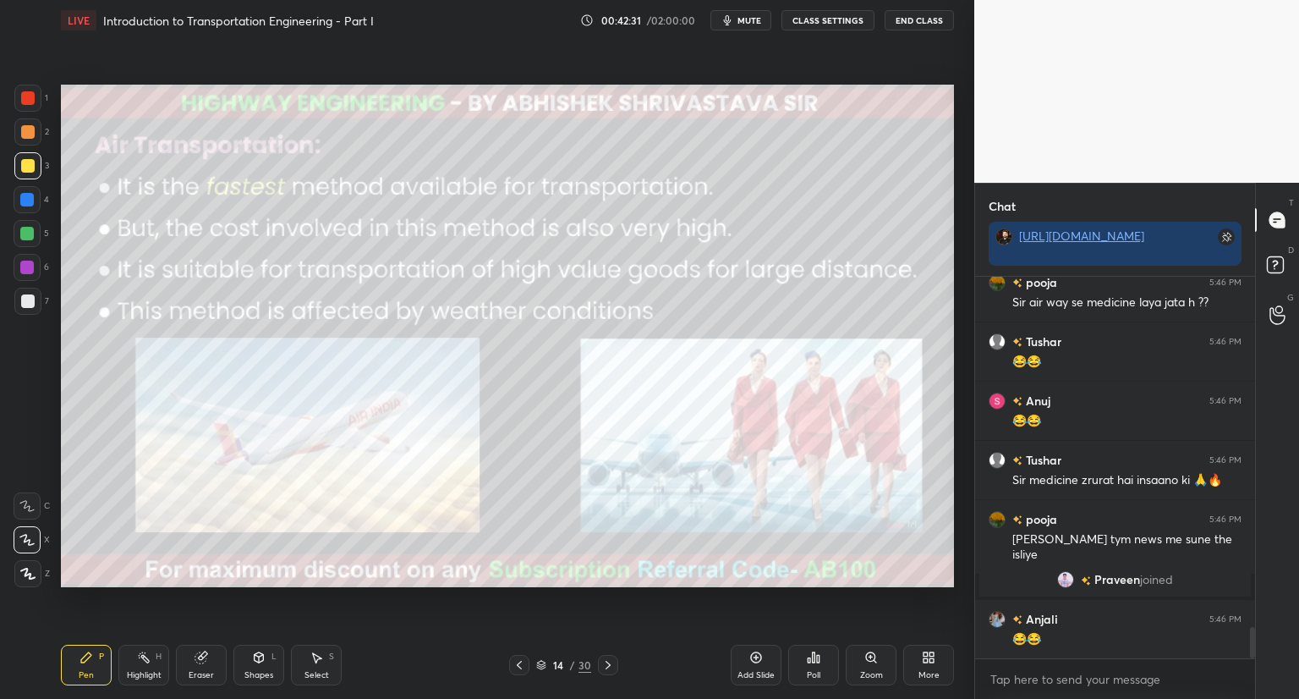
scroll to position [4233, 0]
click at [607, 663] on icon at bounding box center [609, 665] width 14 height 14
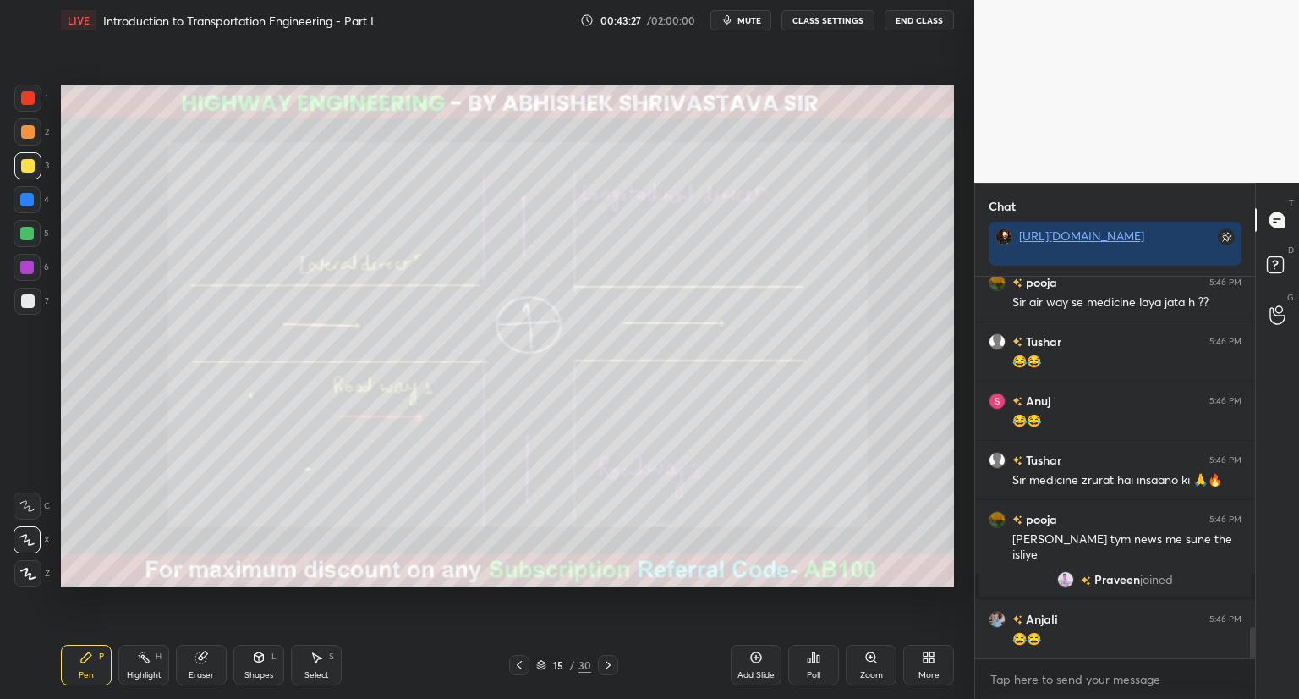
click at [27, 268] on div at bounding box center [27, 268] width 14 height 14
click at [27, 297] on div at bounding box center [28, 301] width 14 height 14
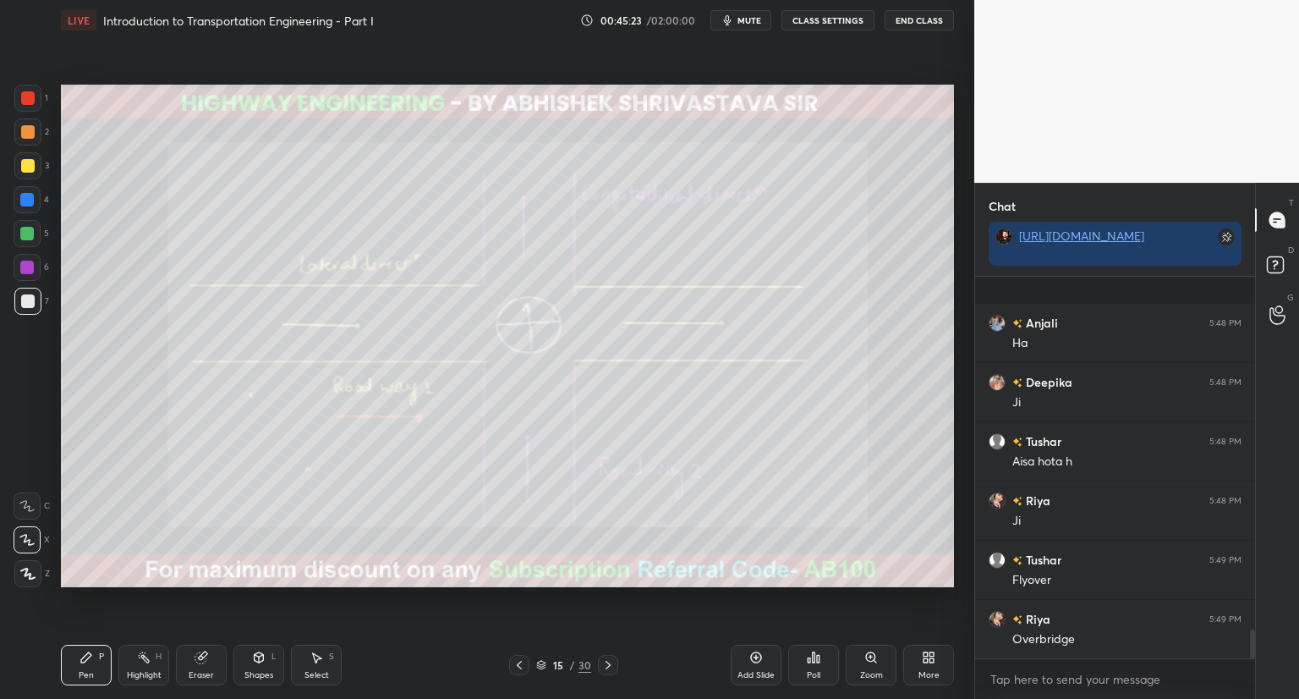
scroll to position [4678, 0]
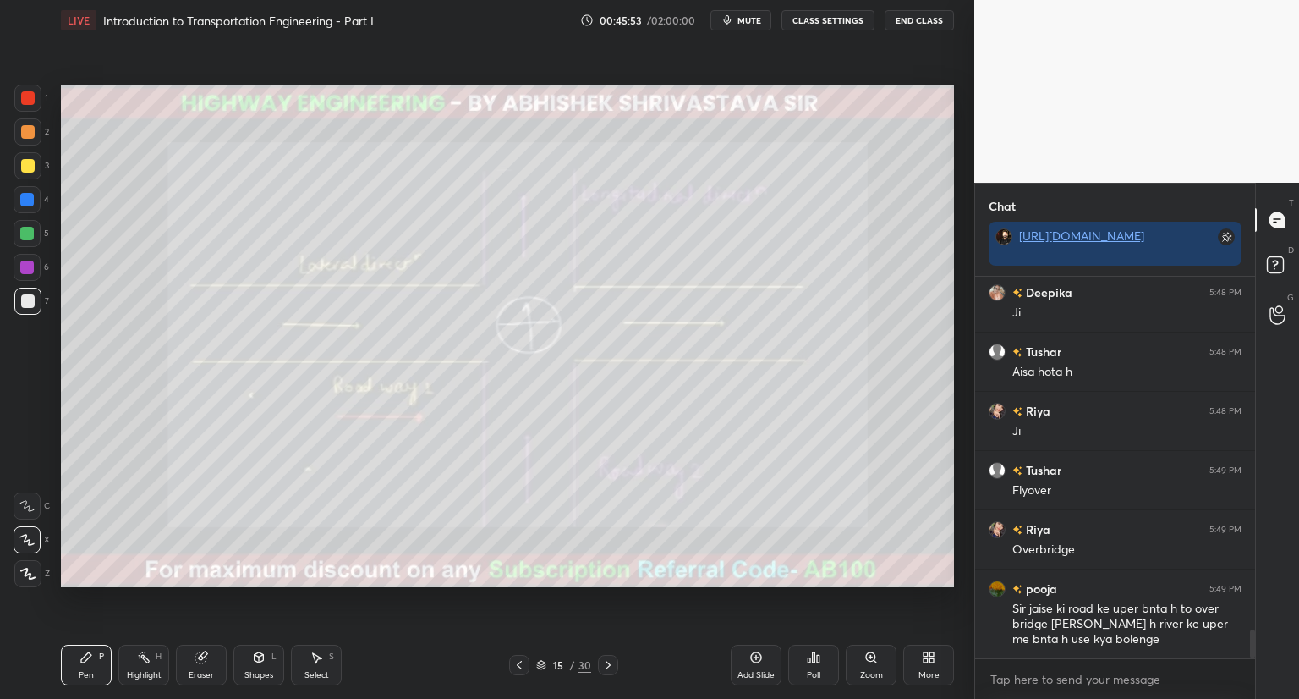
click at [202, 660] on icon at bounding box center [200, 657] width 11 height 11
click at [94, 658] on div "Pen P" at bounding box center [86, 665] width 51 height 41
click at [604, 663] on icon at bounding box center [609, 665] width 14 height 14
click at [272, 666] on div "Shapes L" at bounding box center [258, 665] width 51 height 41
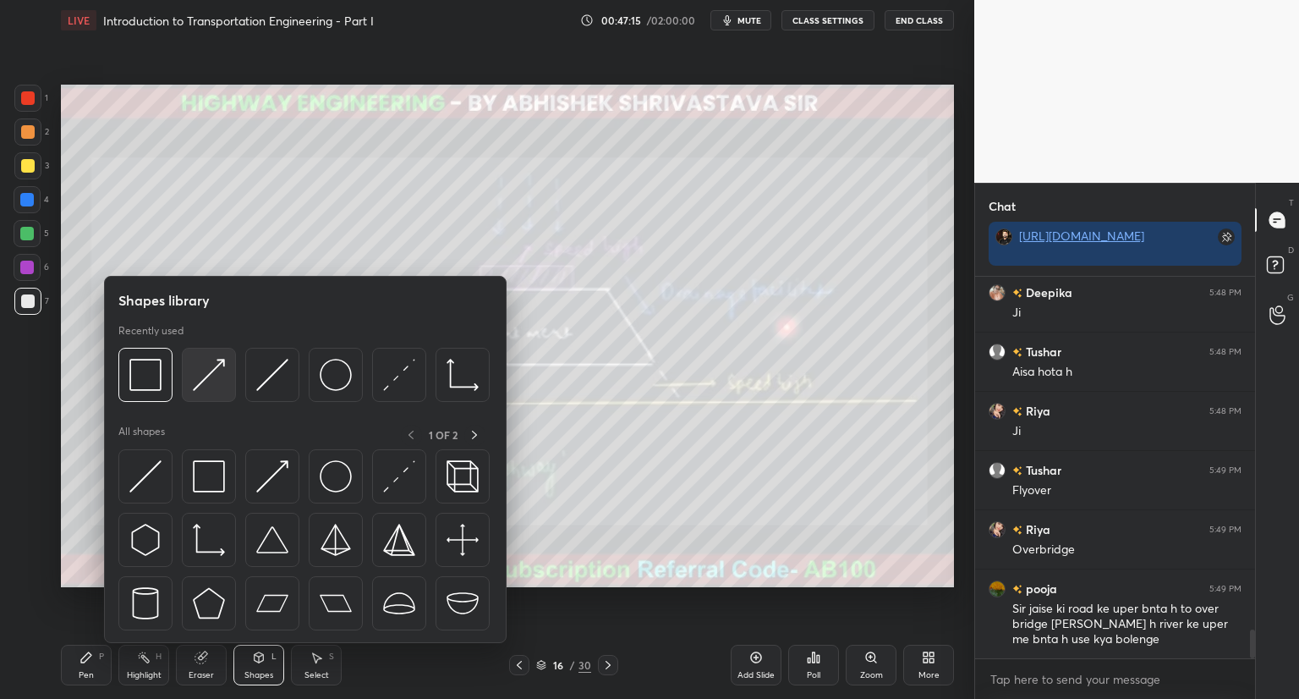
click at [224, 385] on img at bounding box center [209, 375] width 32 height 32
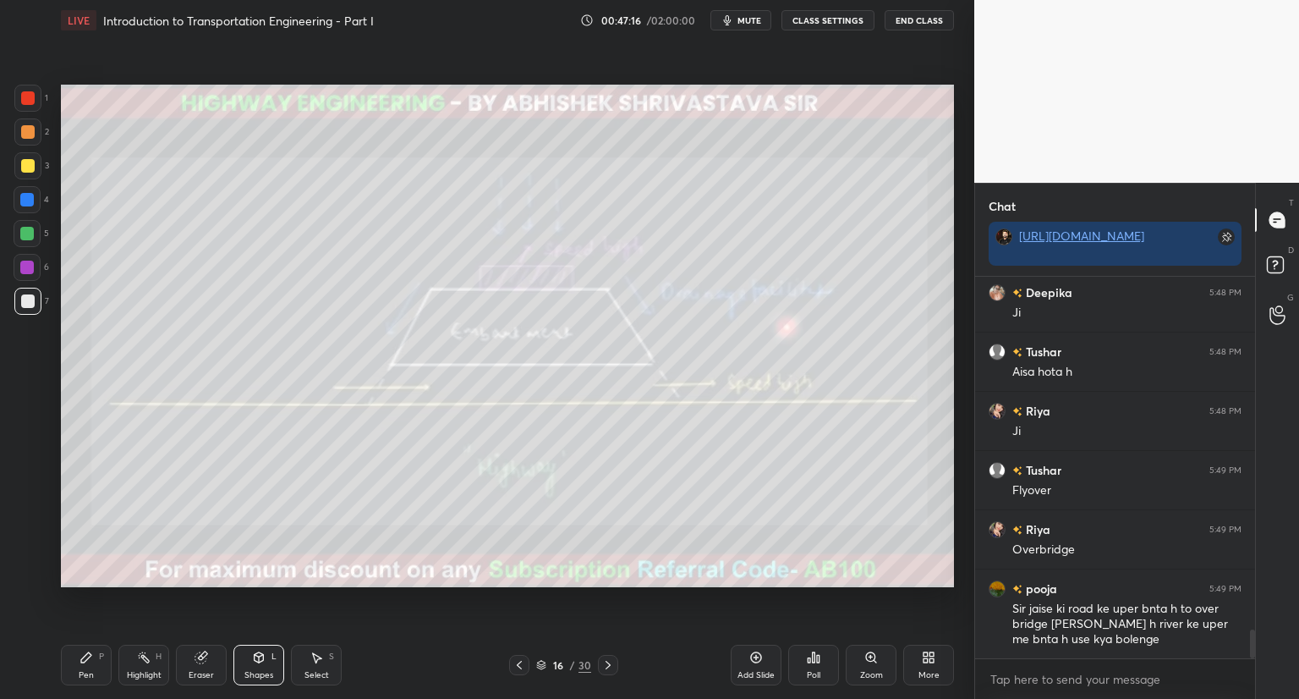
drag, startPoint x: 33, startPoint y: 264, endPoint x: 54, endPoint y: 261, distance: 21.3
click at [35, 264] on div at bounding box center [27, 267] width 27 height 27
click at [86, 663] on div "Pen P" at bounding box center [86, 665] width 51 height 41
click at [521, 665] on icon at bounding box center [520, 665] width 14 height 14
click at [612, 667] on icon at bounding box center [609, 665] width 14 height 14
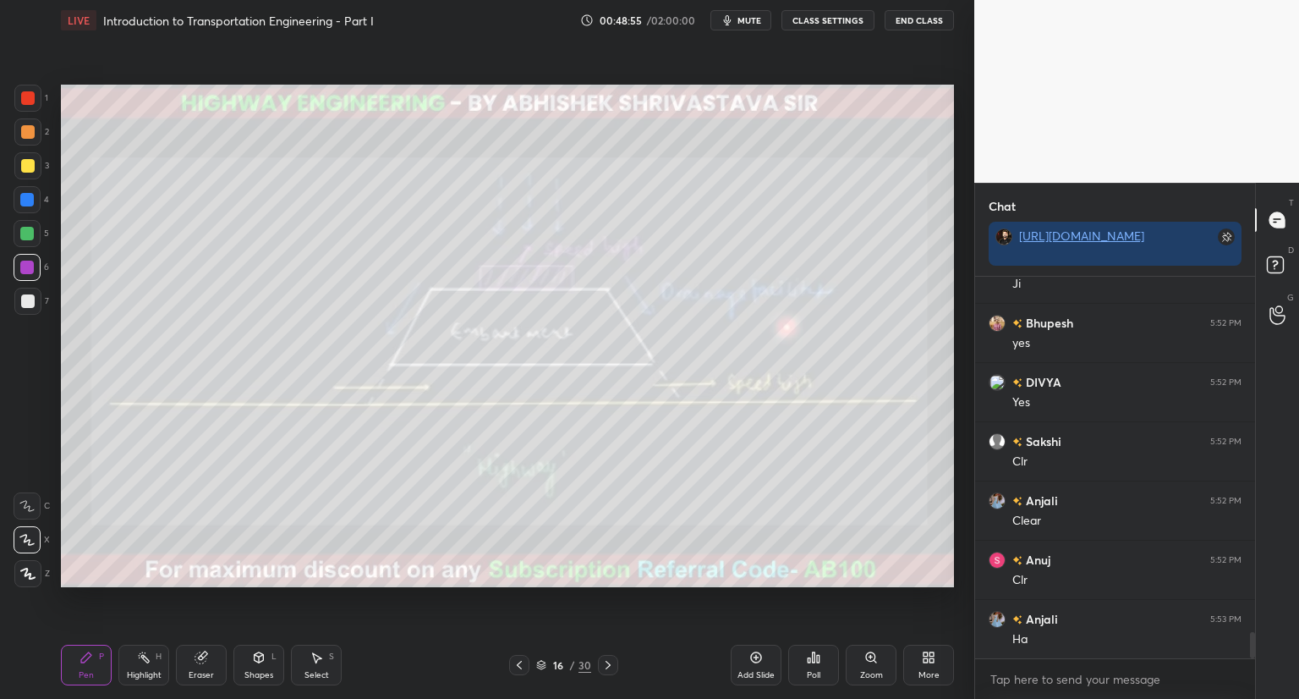
scroll to position [5228, 0]
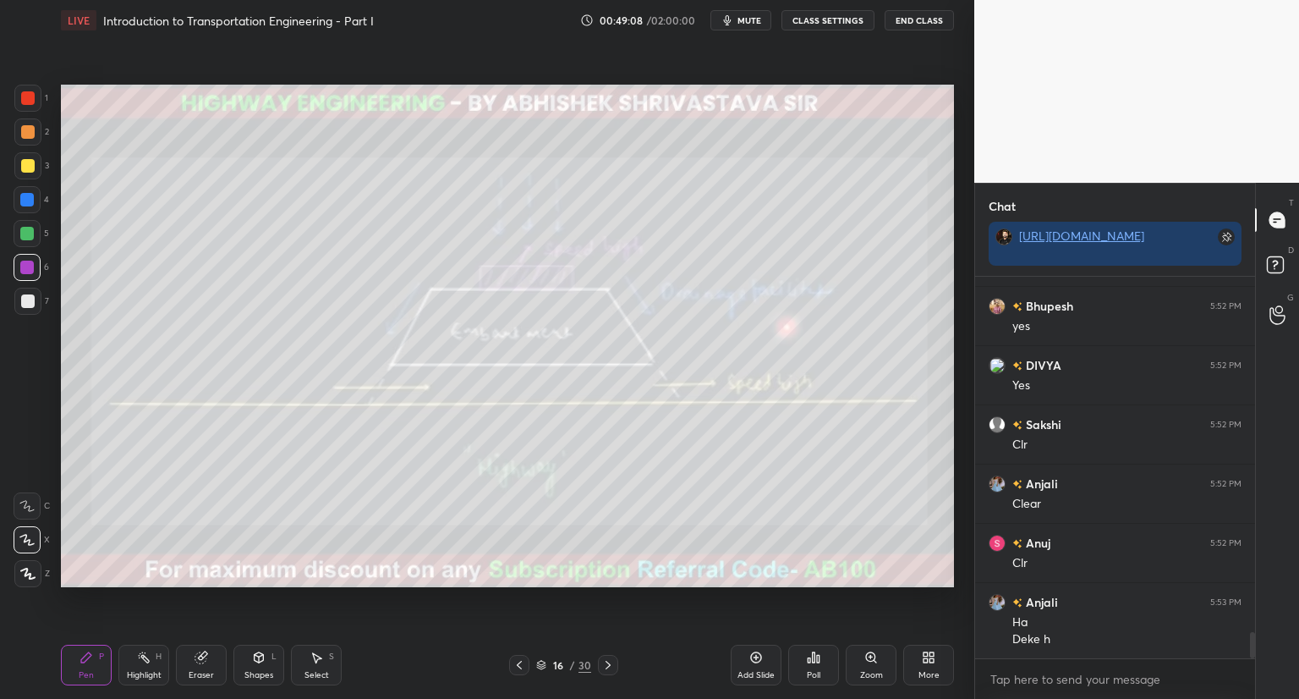
click at [519, 667] on icon at bounding box center [520, 665] width 14 height 14
click at [607, 667] on icon at bounding box center [609, 665] width 14 height 14
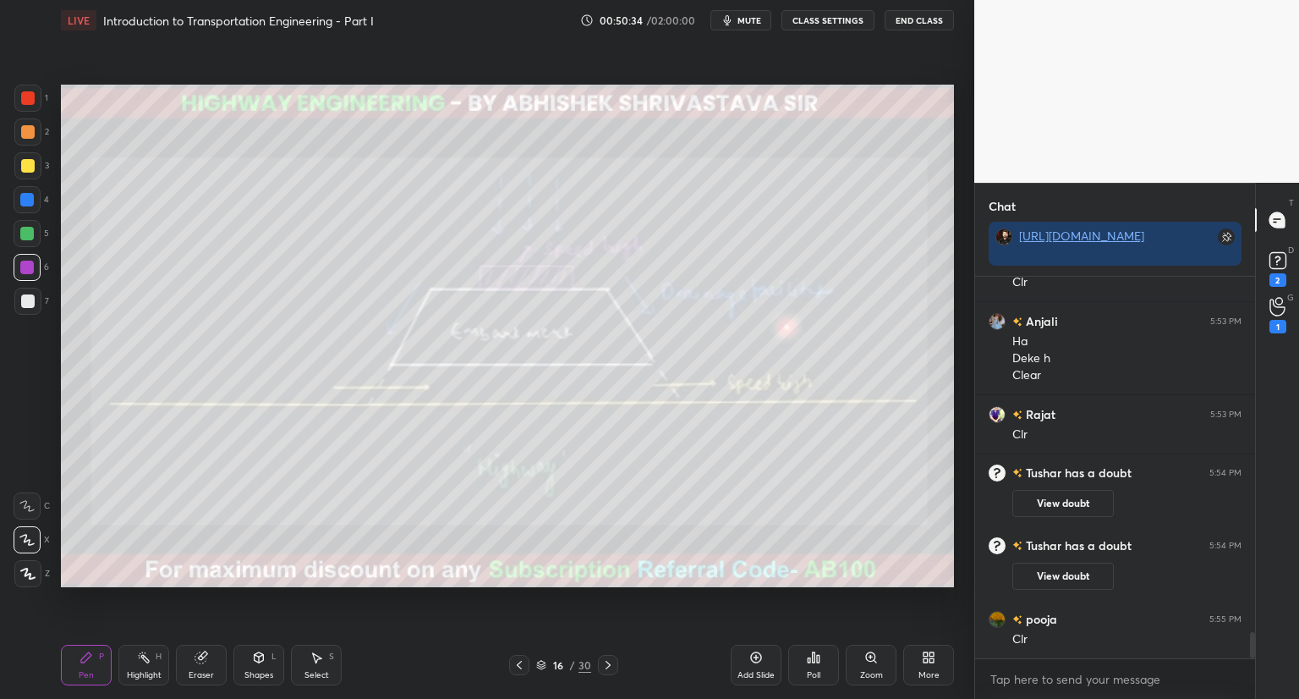
scroll to position [5216, 0]
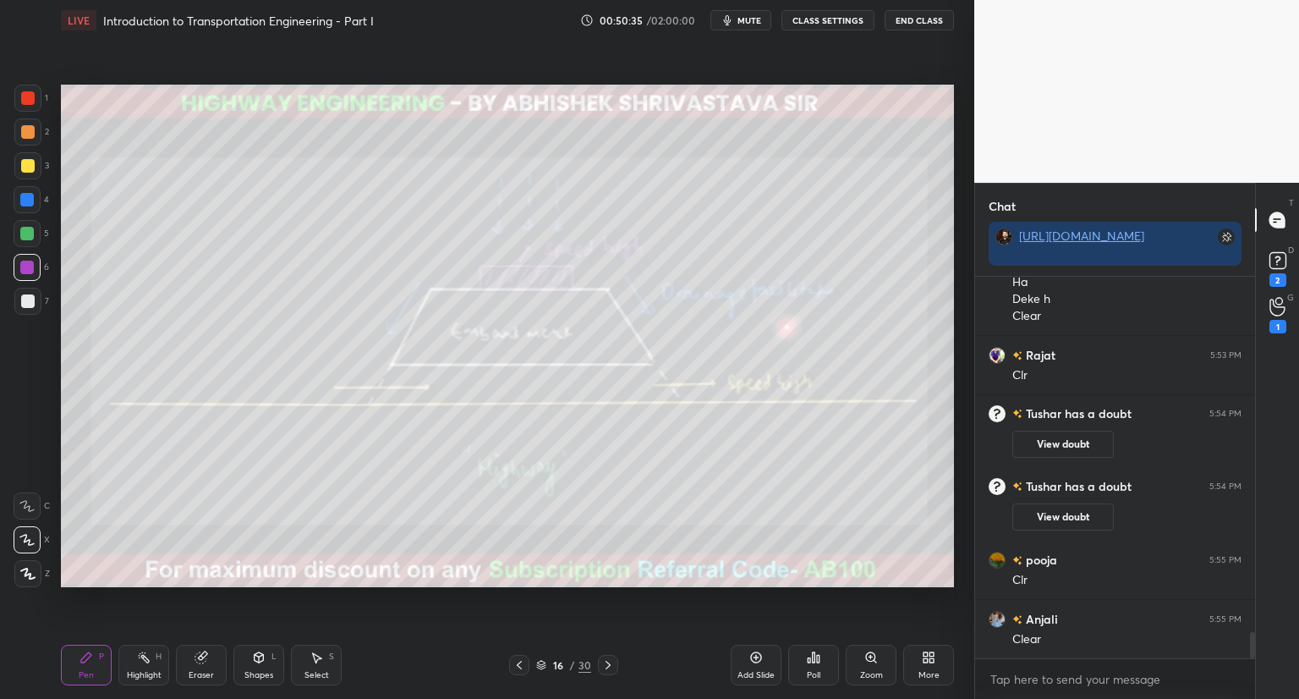
click at [1076, 441] on button "View doubt" at bounding box center [1064, 444] width 102 height 27
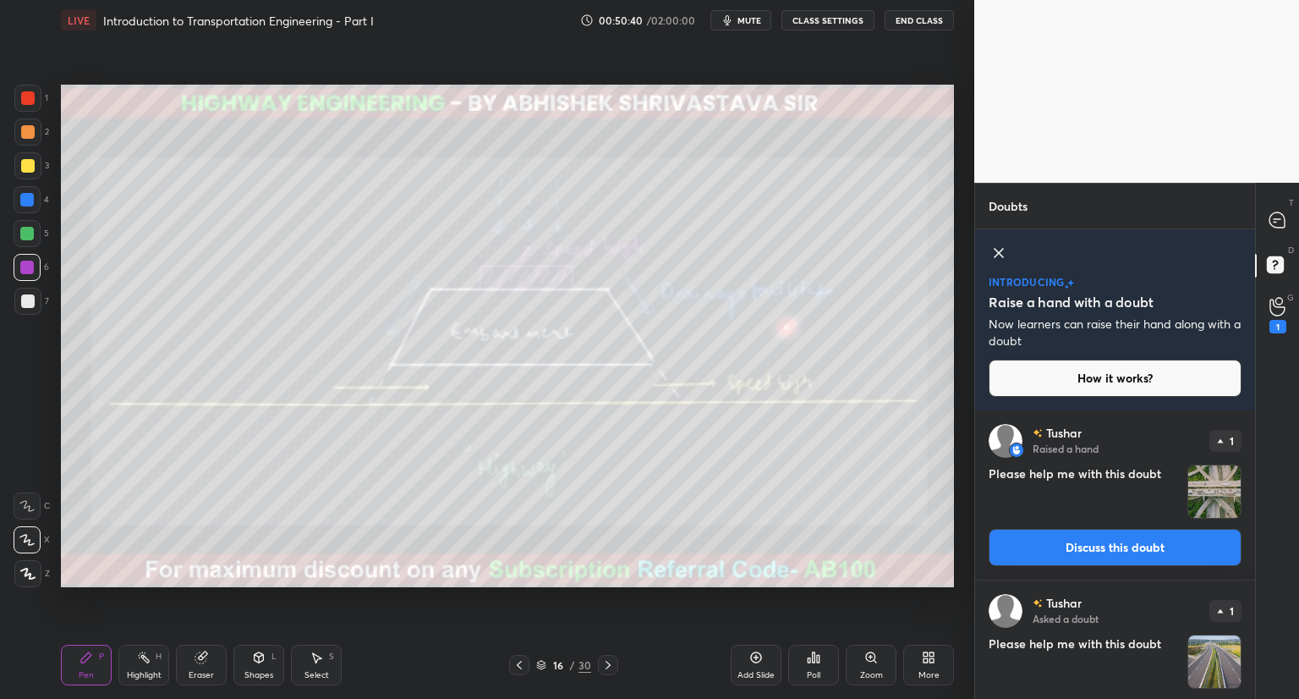
scroll to position [52, 0]
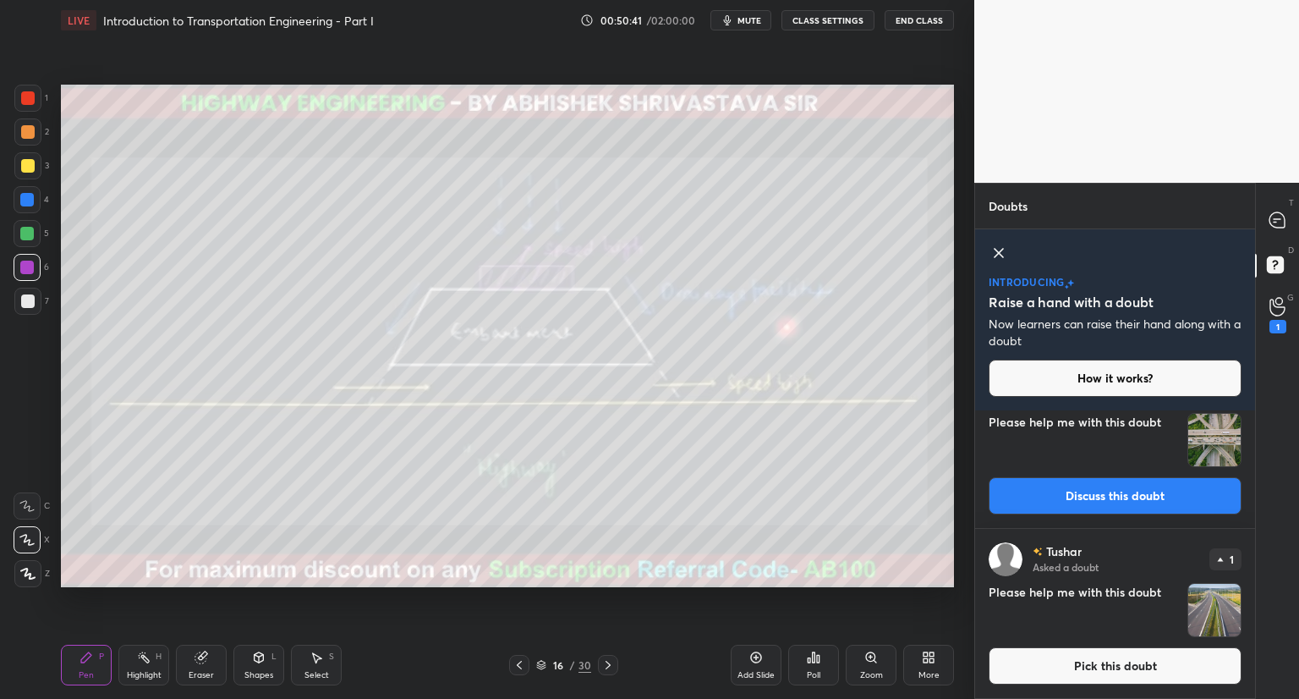
click at [1201, 607] on img "grid" at bounding box center [1215, 610] width 52 height 52
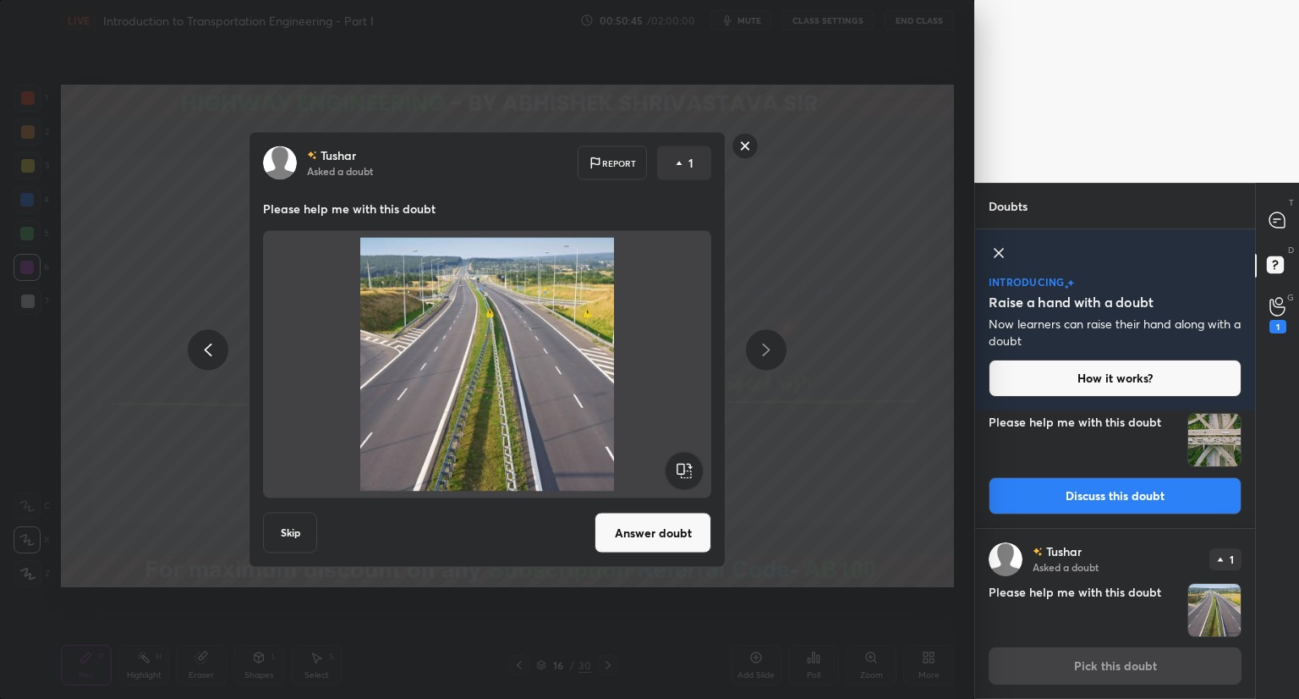
click at [662, 532] on button "Answer doubt" at bounding box center [653, 533] width 117 height 41
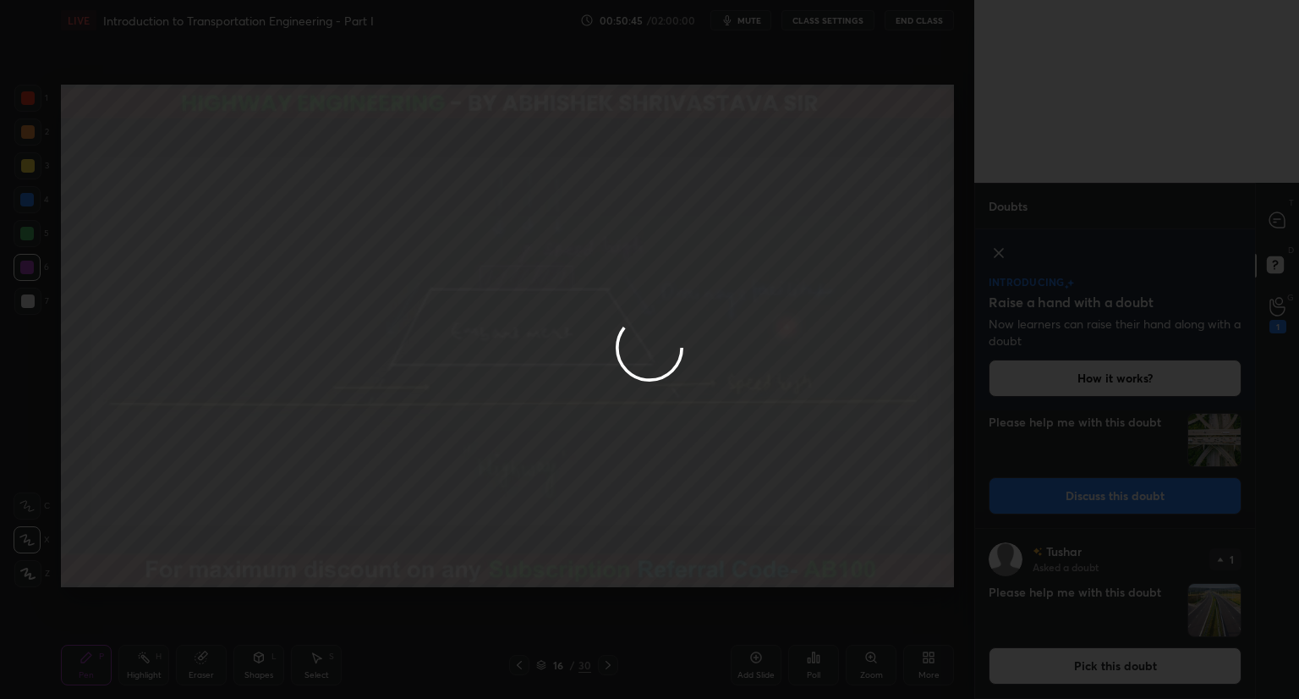
scroll to position [0, 0]
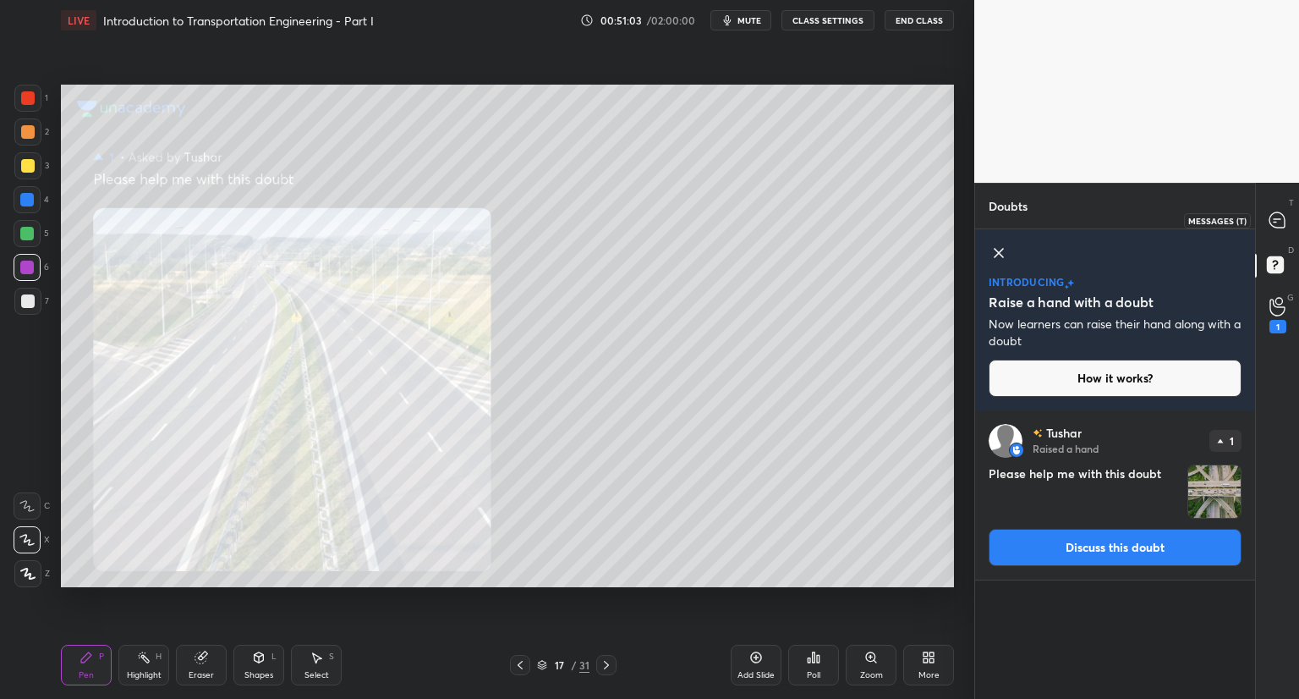
click at [1279, 219] on icon at bounding box center [1277, 219] width 7 height 0
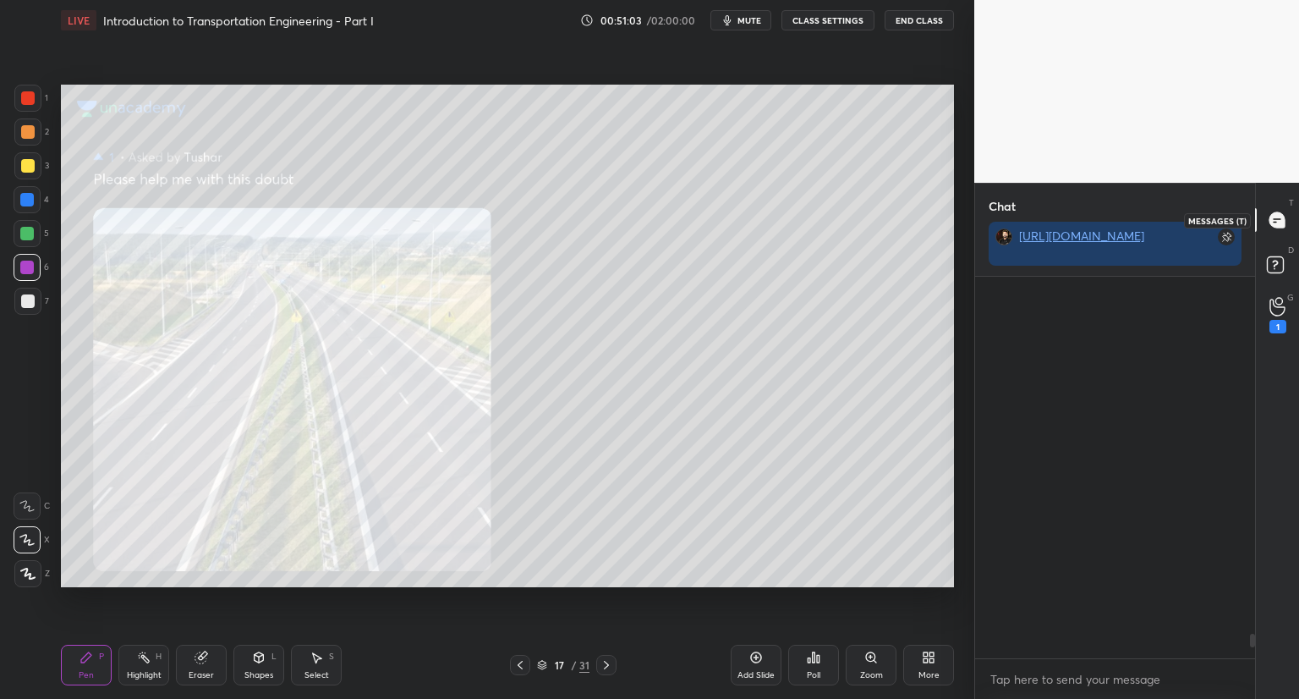
scroll to position [376, 275]
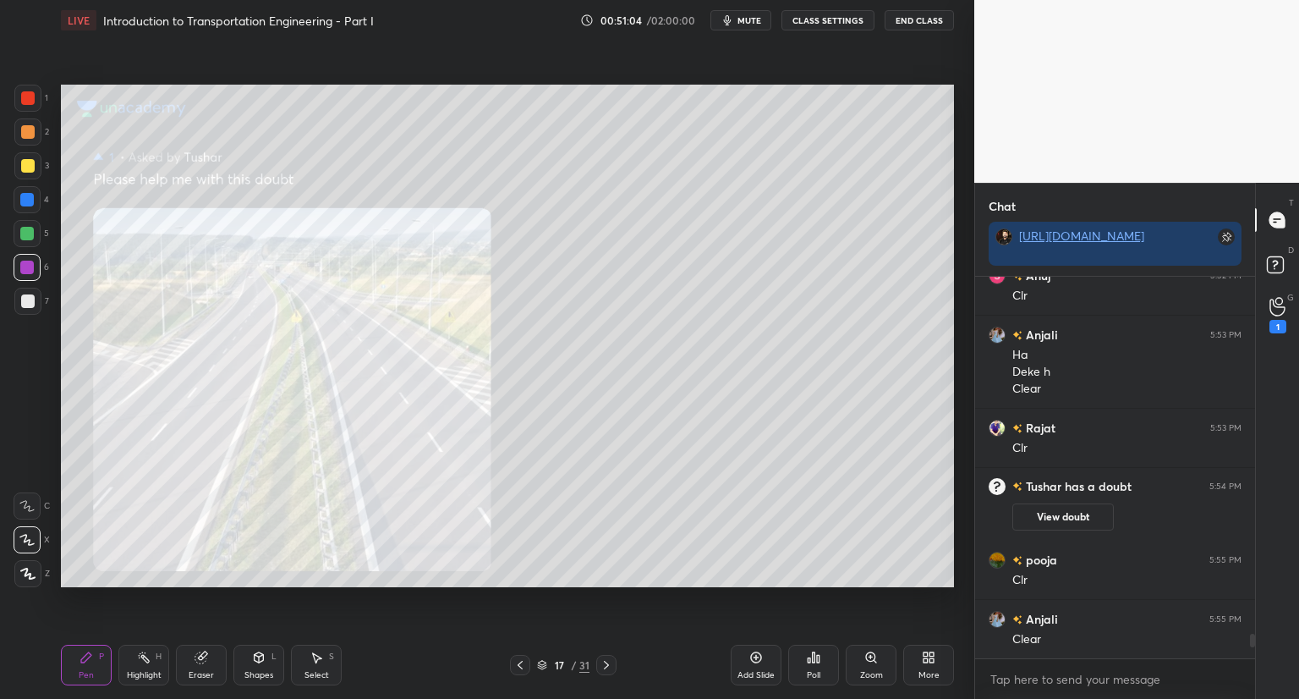
click at [538, 664] on icon at bounding box center [542, 665] width 10 height 10
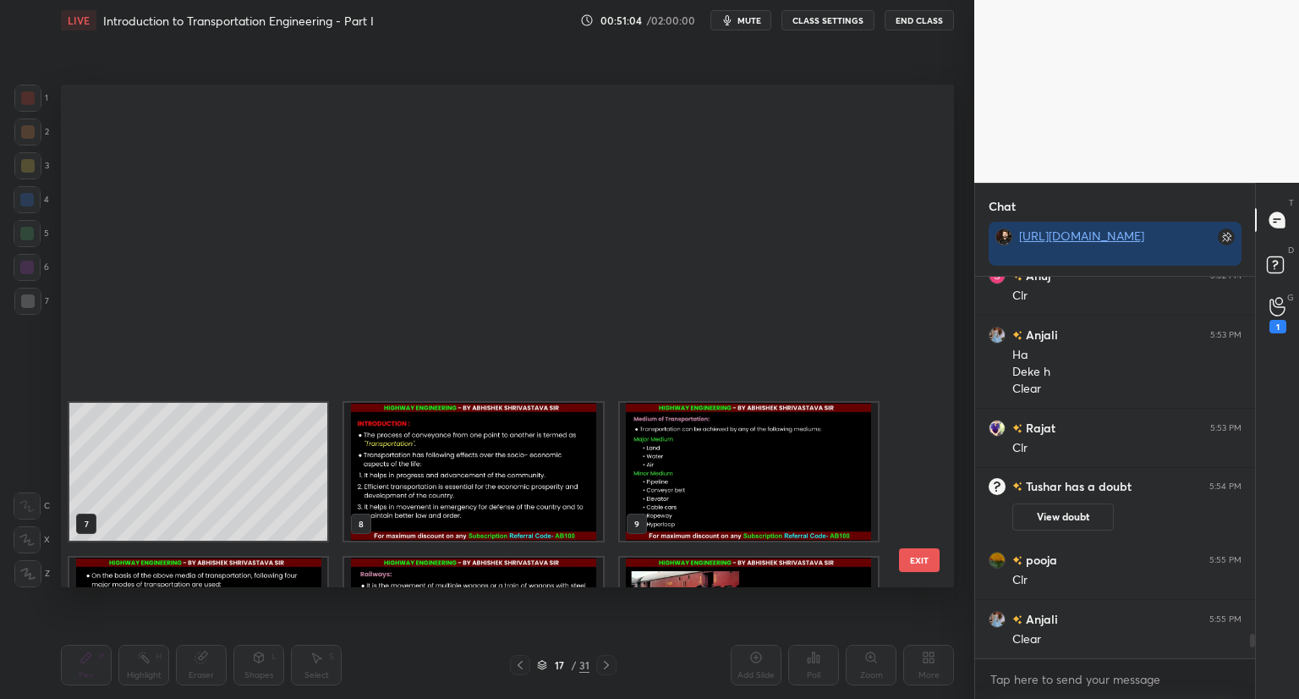
scroll to position [497, 885]
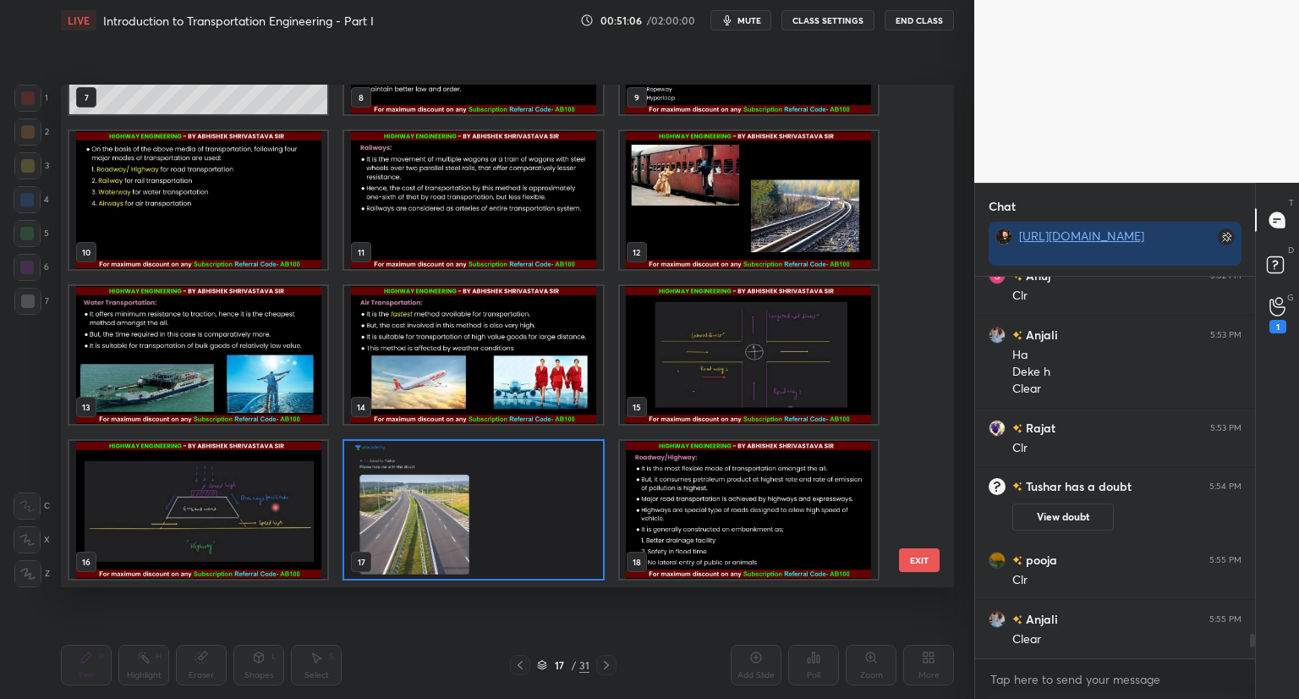
click at [735, 508] on img "grid" at bounding box center [749, 510] width 258 height 138
click at [737, 513] on img "grid" at bounding box center [749, 510] width 258 height 138
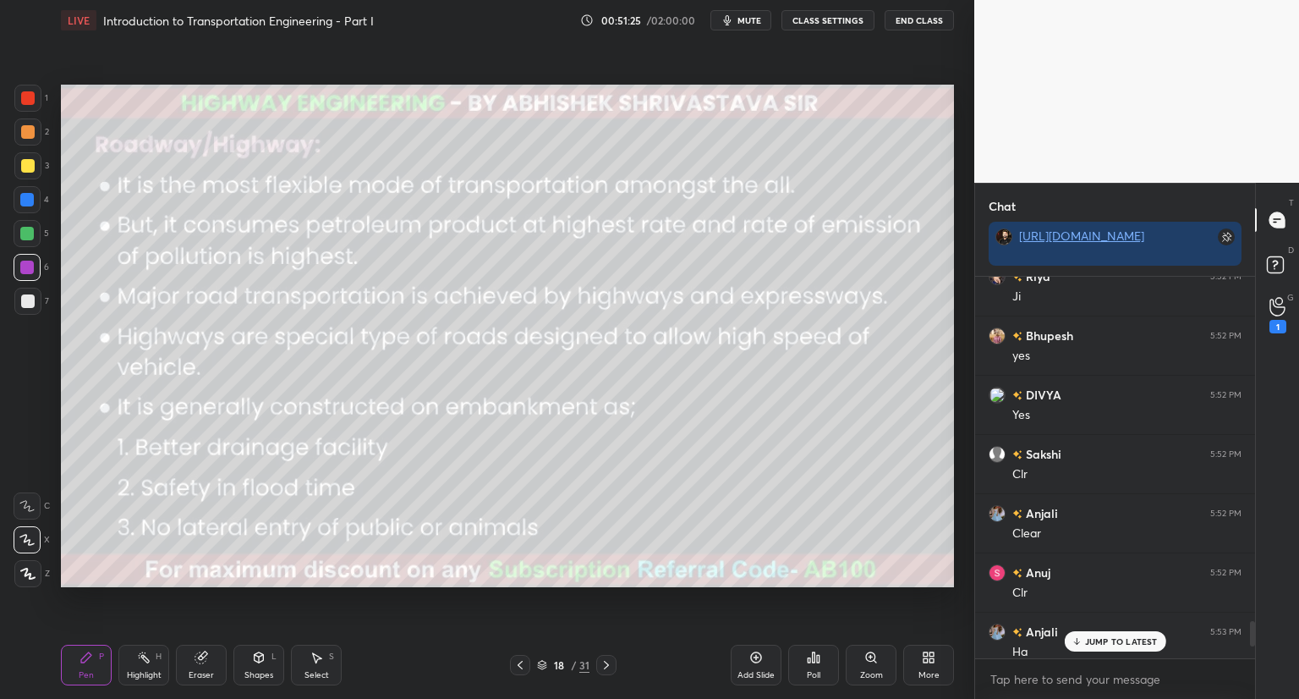
scroll to position [5240, 0]
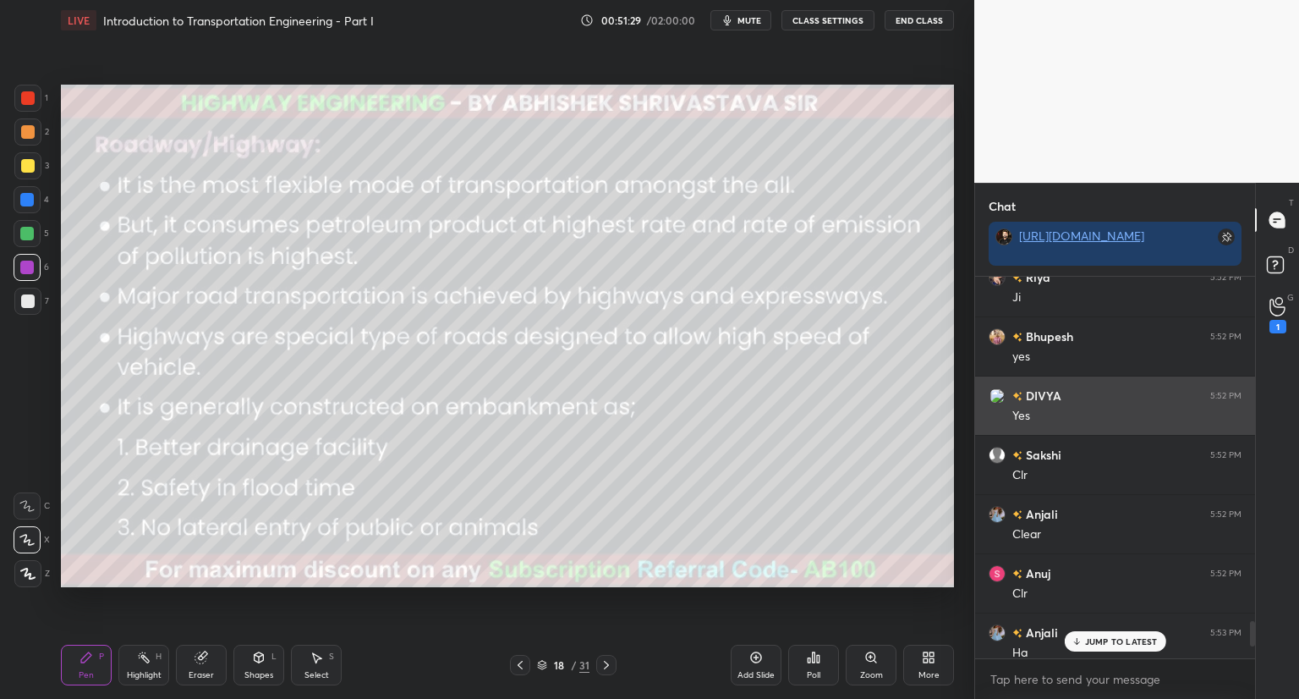
click at [1000, 388] on img "grid" at bounding box center [997, 395] width 17 height 17
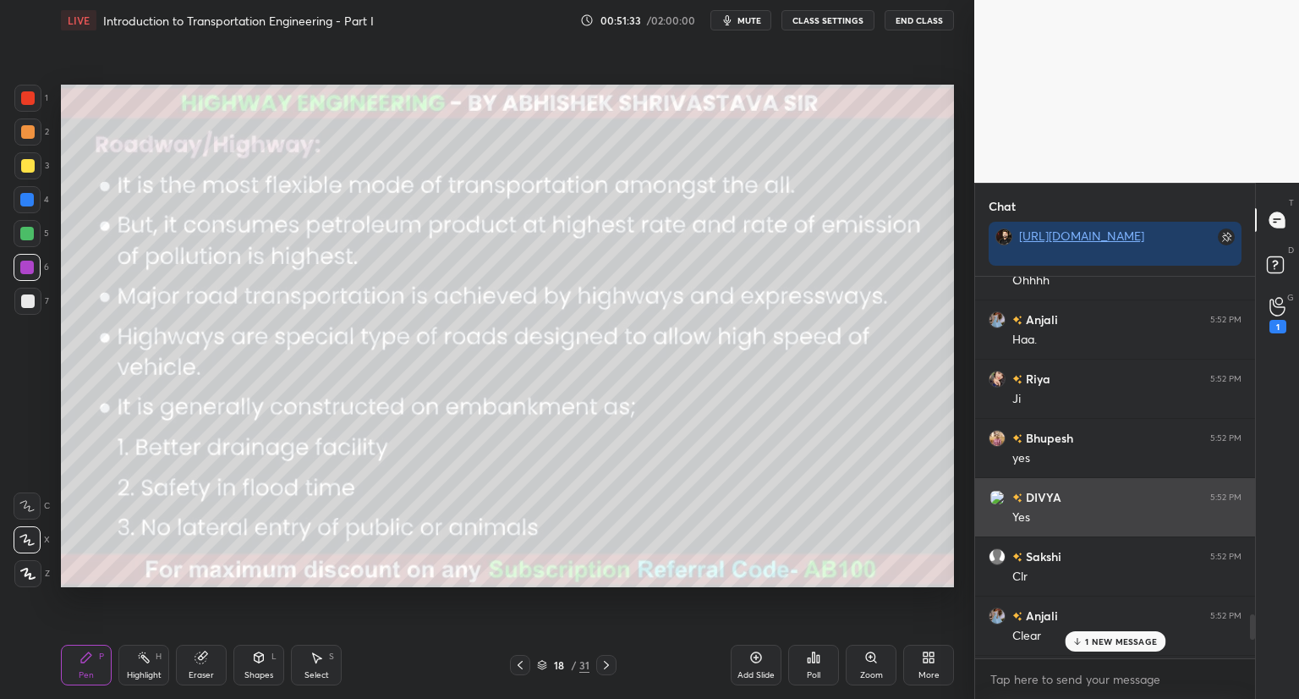
scroll to position [5147, 0]
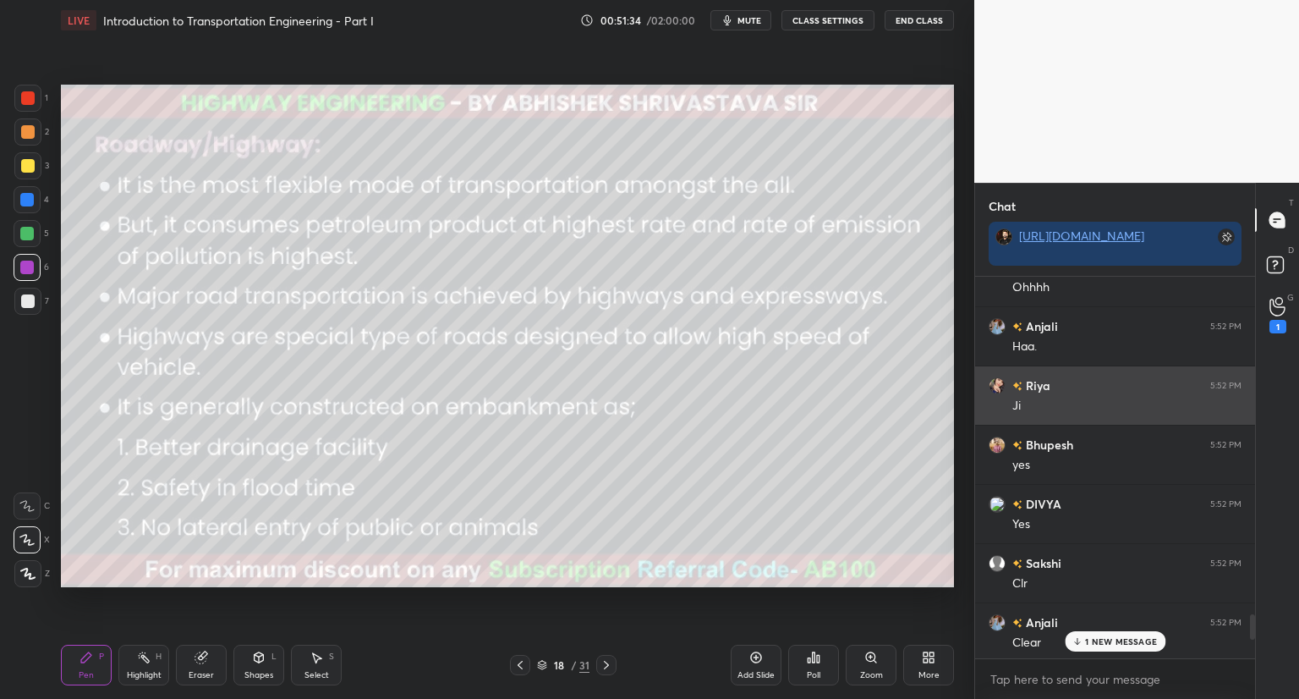
click at [998, 390] on img "grid" at bounding box center [997, 385] width 17 height 17
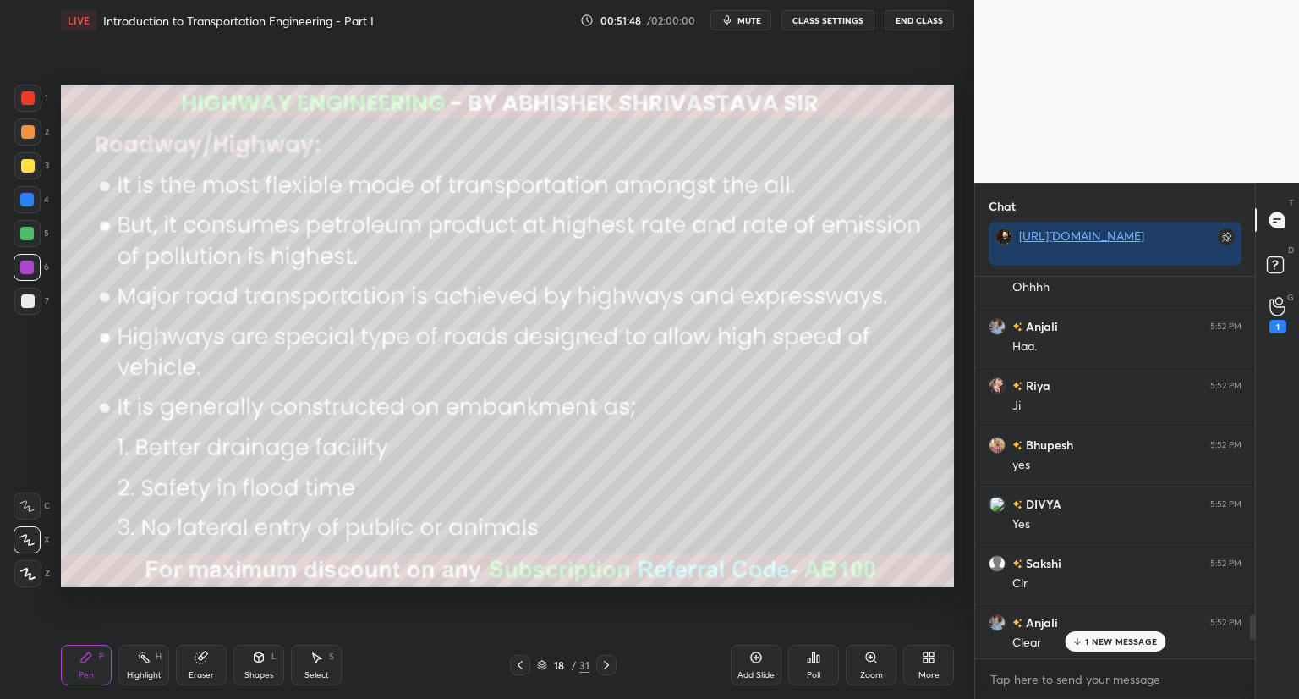
click at [1101, 637] on p "1 NEW MESSAGE" at bounding box center [1121, 641] width 72 height 10
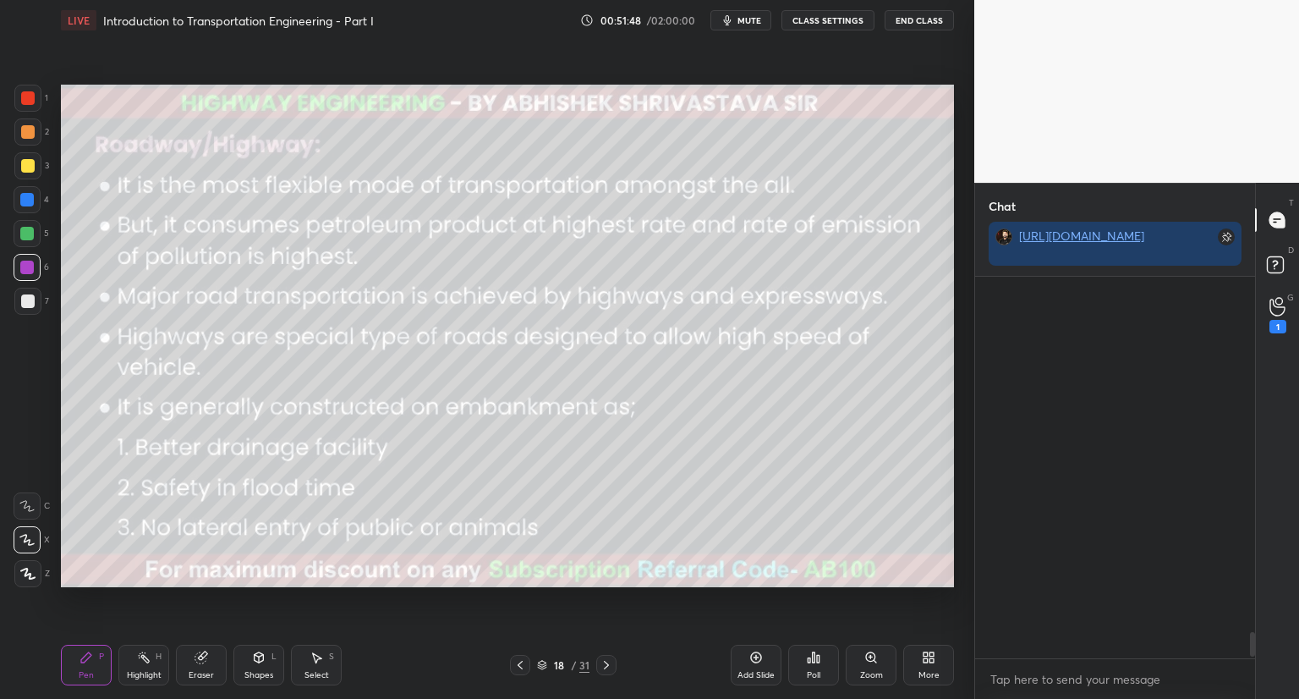
scroll to position [5628, 0]
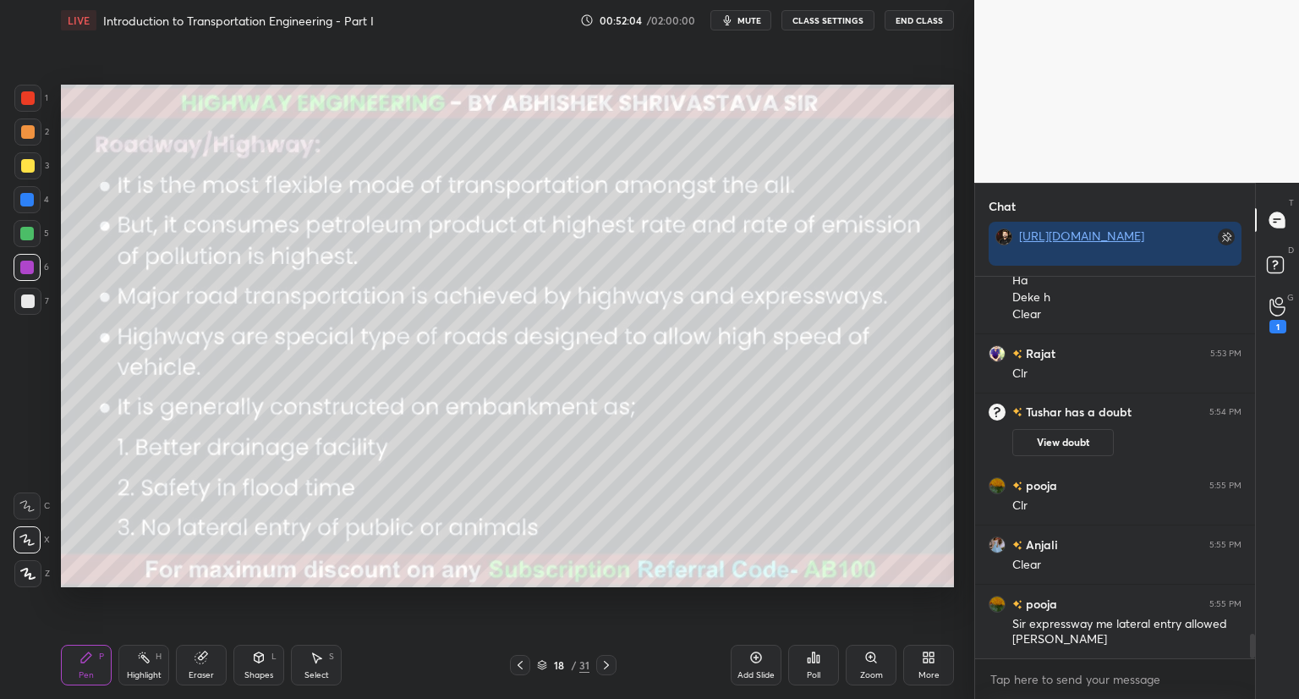
drag, startPoint x: 255, startPoint y: 667, endPoint x: 265, endPoint y: 656, distance: 14.4
click at [255, 667] on div "Shapes L" at bounding box center [258, 665] width 51 height 41
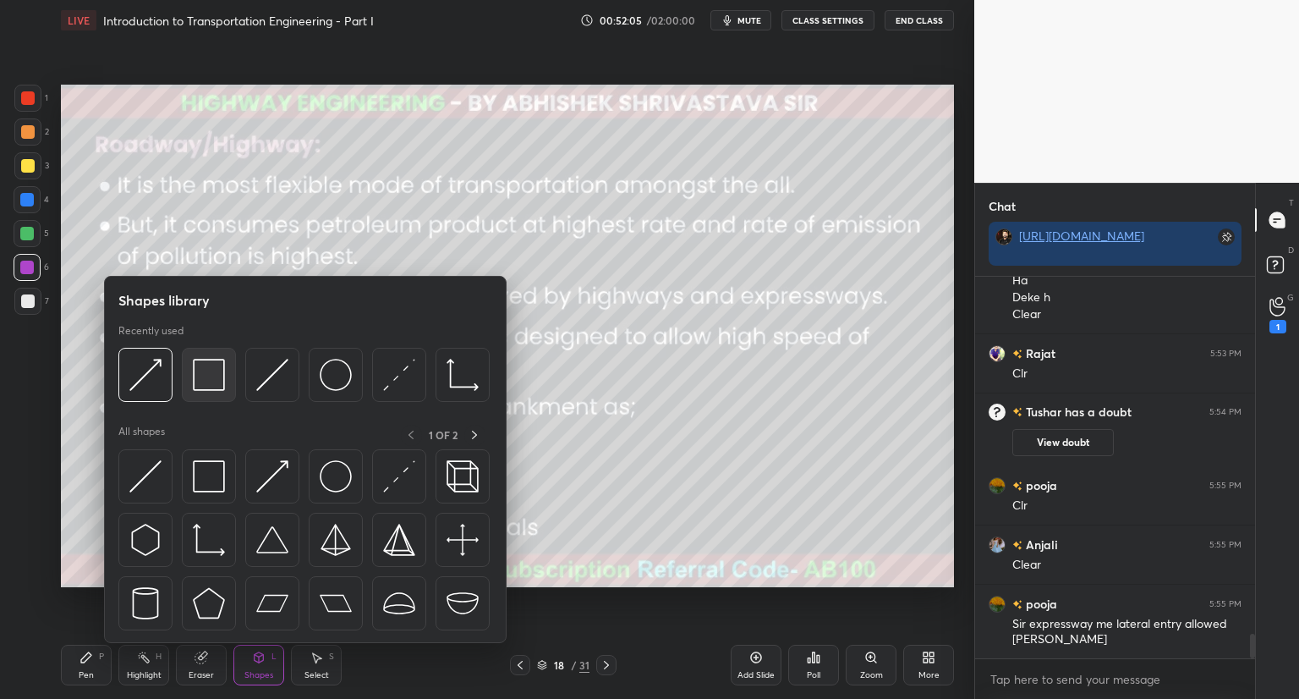
click at [228, 378] on div at bounding box center [209, 375] width 54 height 54
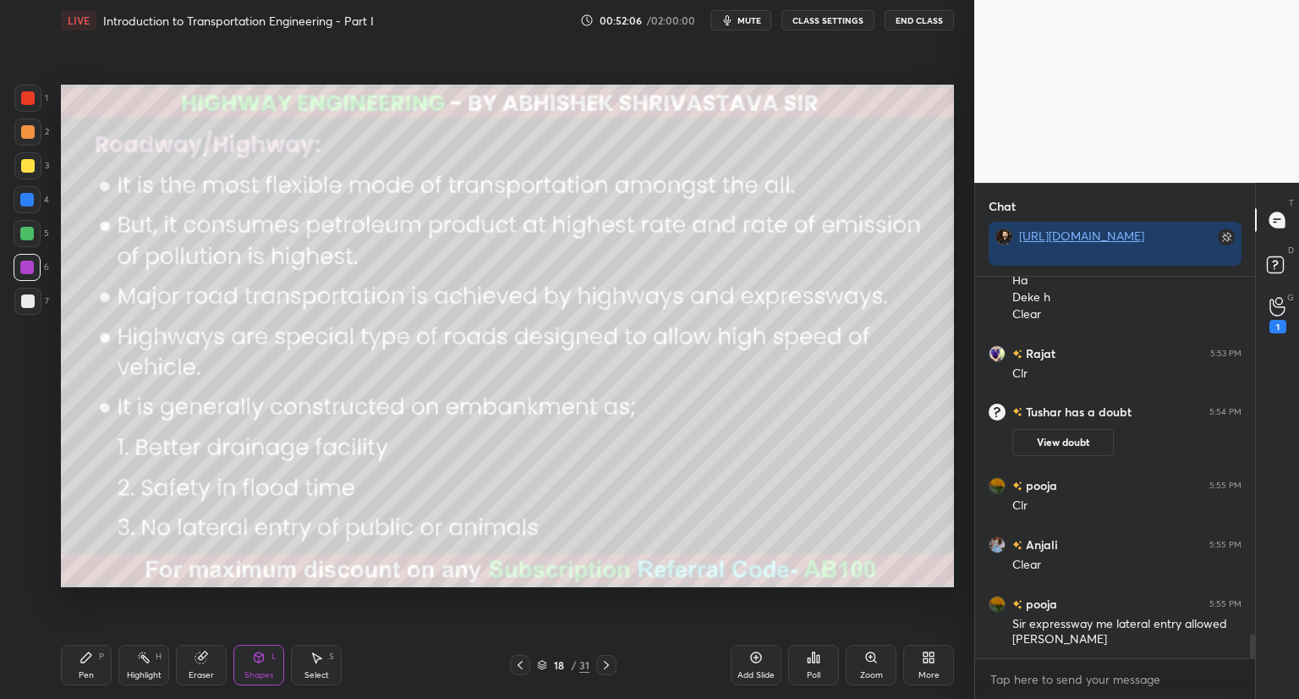
click at [32, 96] on div at bounding box center [28, 98] width 14 height 14
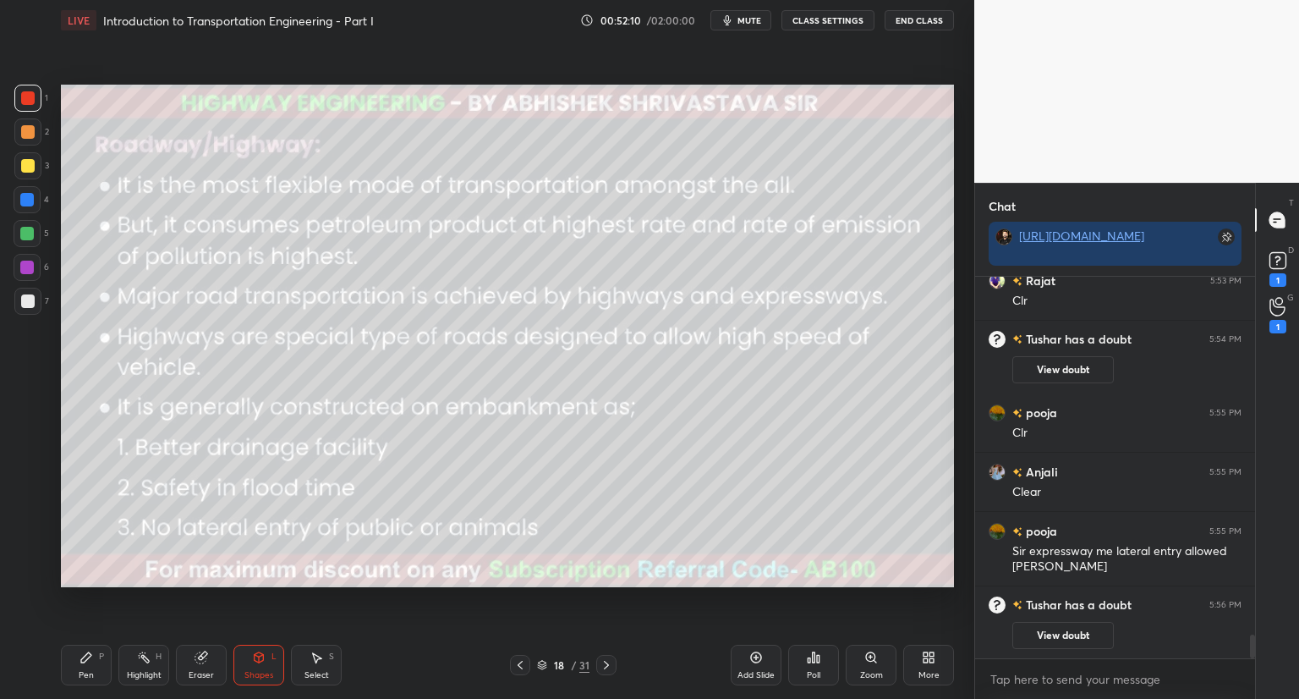
drag, startPoint x: 86, startPoint y: 670, endPoint x: 85, endPoint y: 662, distance: 8.5
click at [86, 671] on div "Pen" at bounding box center [86, 675] width 15 height 8
click at [515, 666] on div at bounding box center [520, 665] width 20 height 20
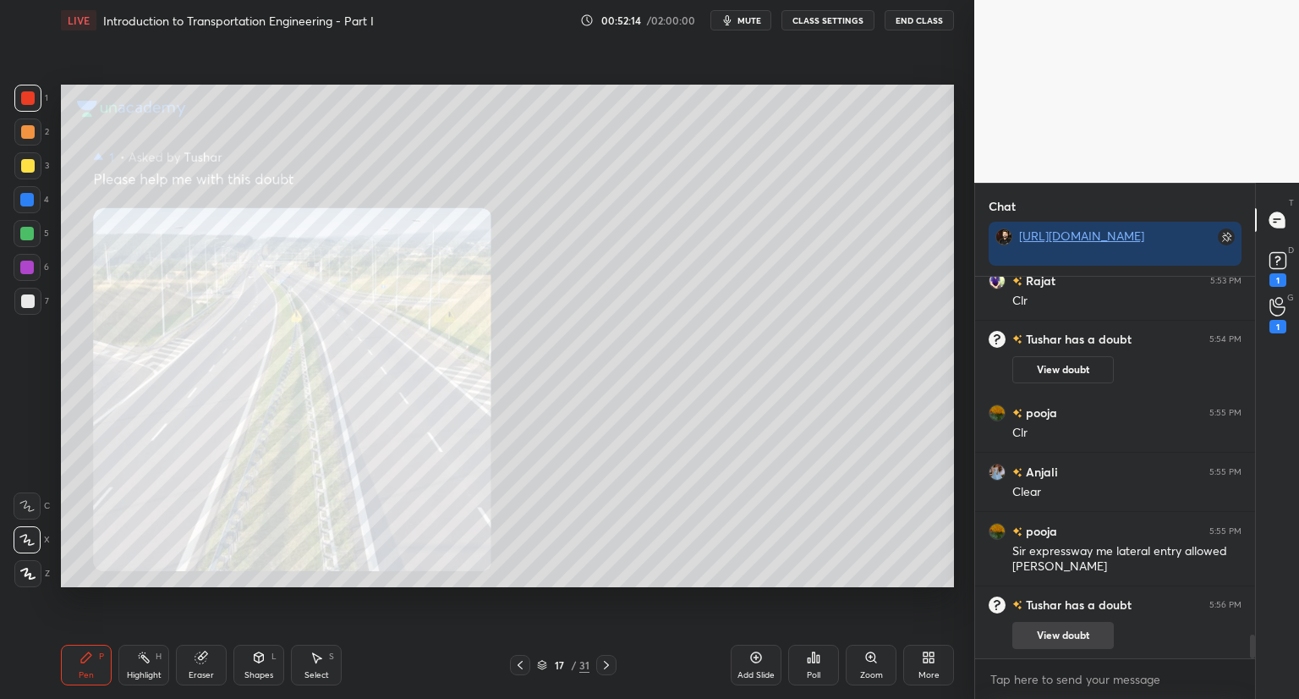
click at [1052, 636] on button "View doubt" at bounding box center [1064, 635] width 102 height 27
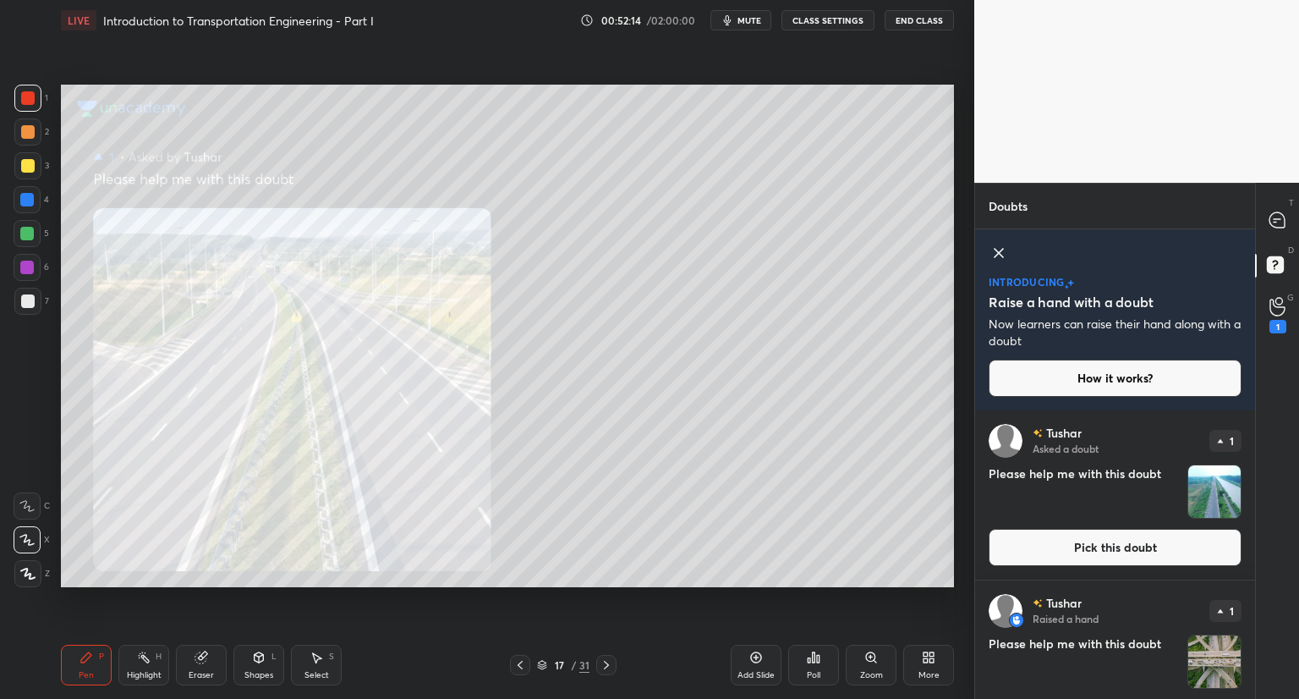
scroll to position [284, 275]
click at [1072, 551] on button "Pick this doubt" at bounding box center [1115, 547] width 253 height 37
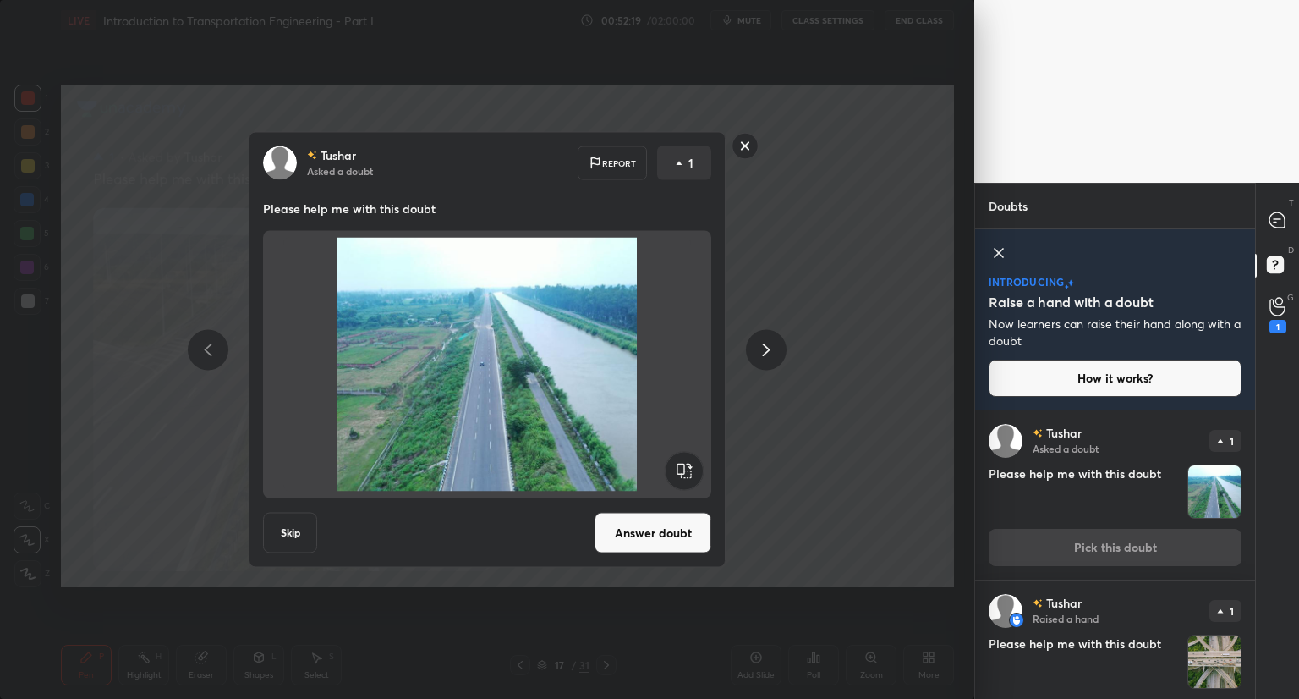
click at [653, 544] on button "Answer doubt" at bounding box center [653, 533] width 117 height 41
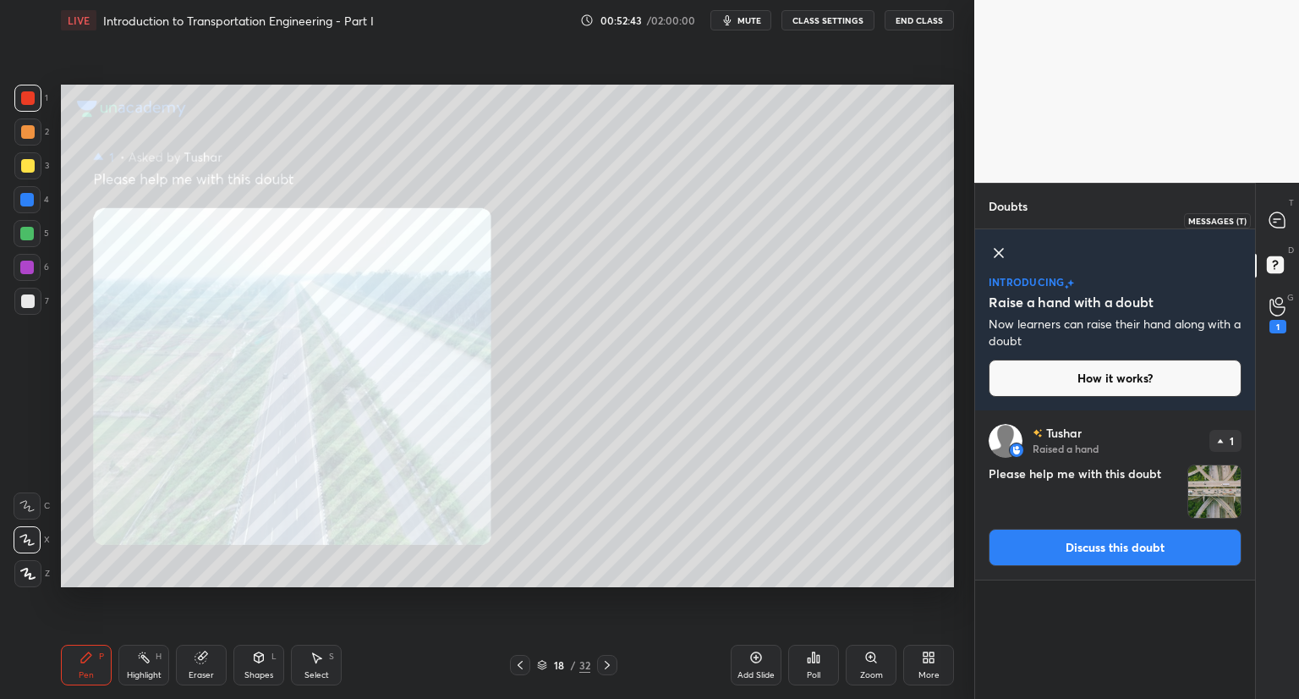
click at [1276, 217] on icon at bounding box center [1277, 219] width 15 height 15
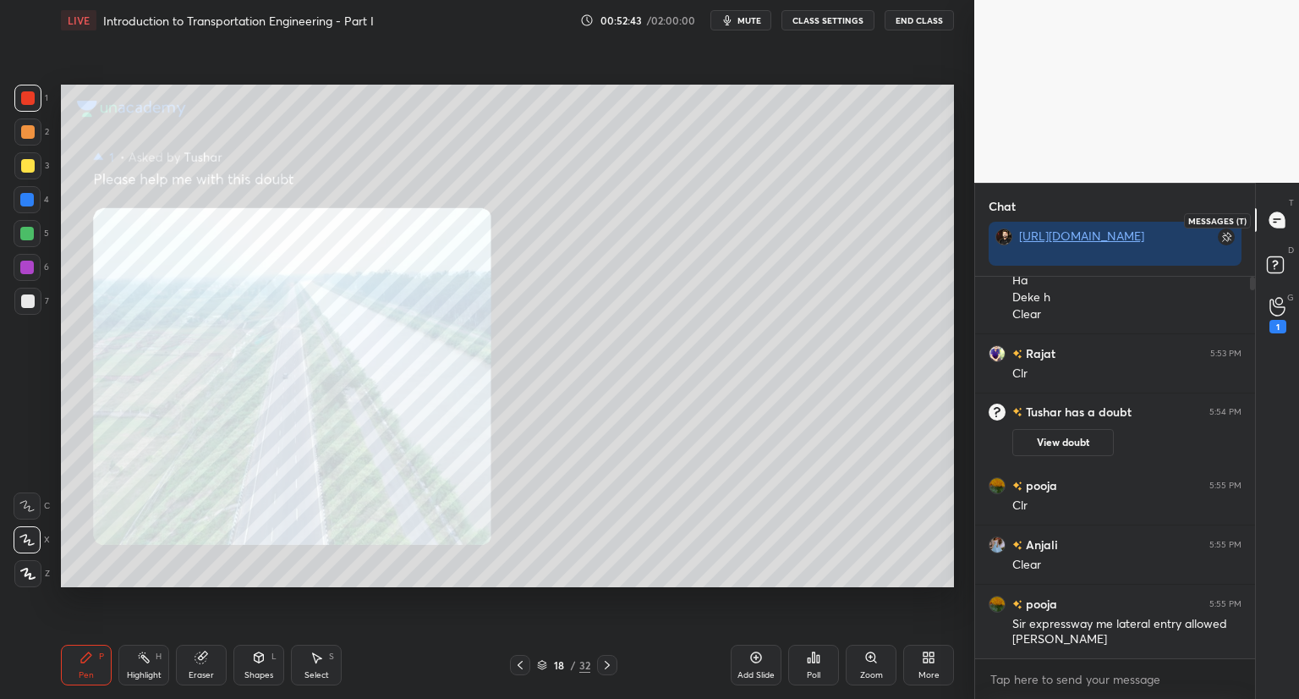
scroll to position [376, 275]
click at [602, 665] on icon at bounding box center [608, 665] width 14 height 14
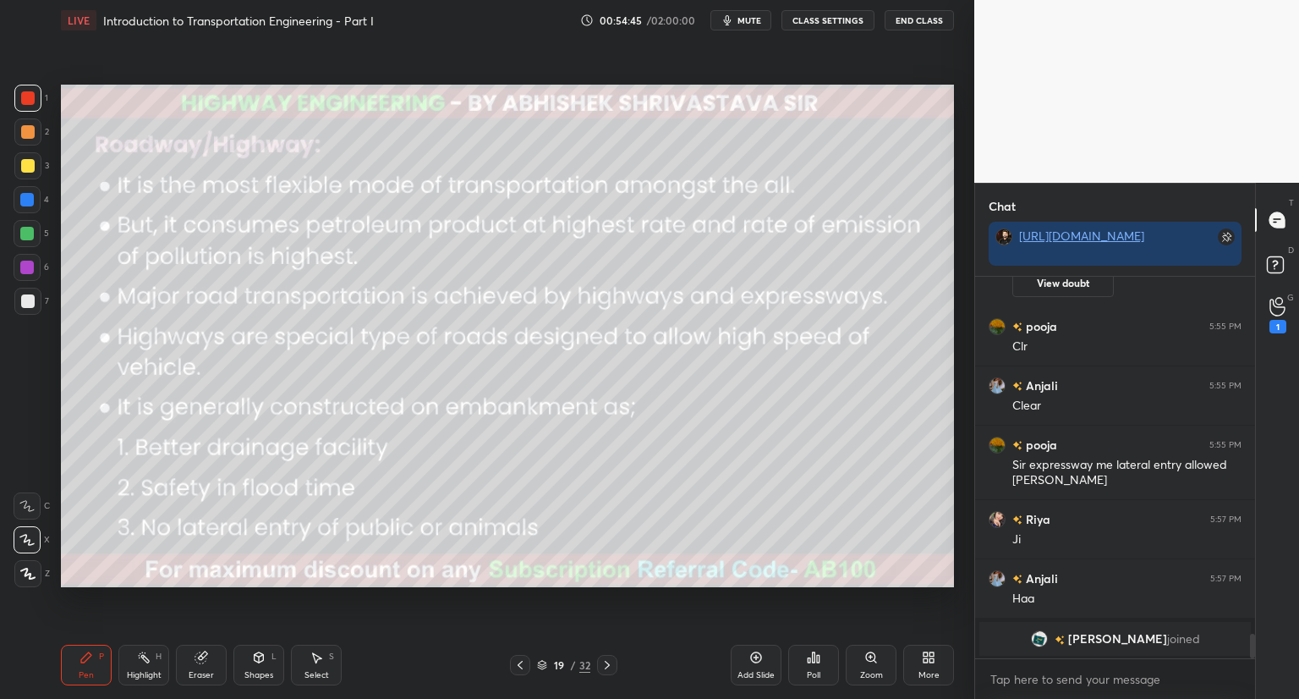
scroll to position [5507, 0]
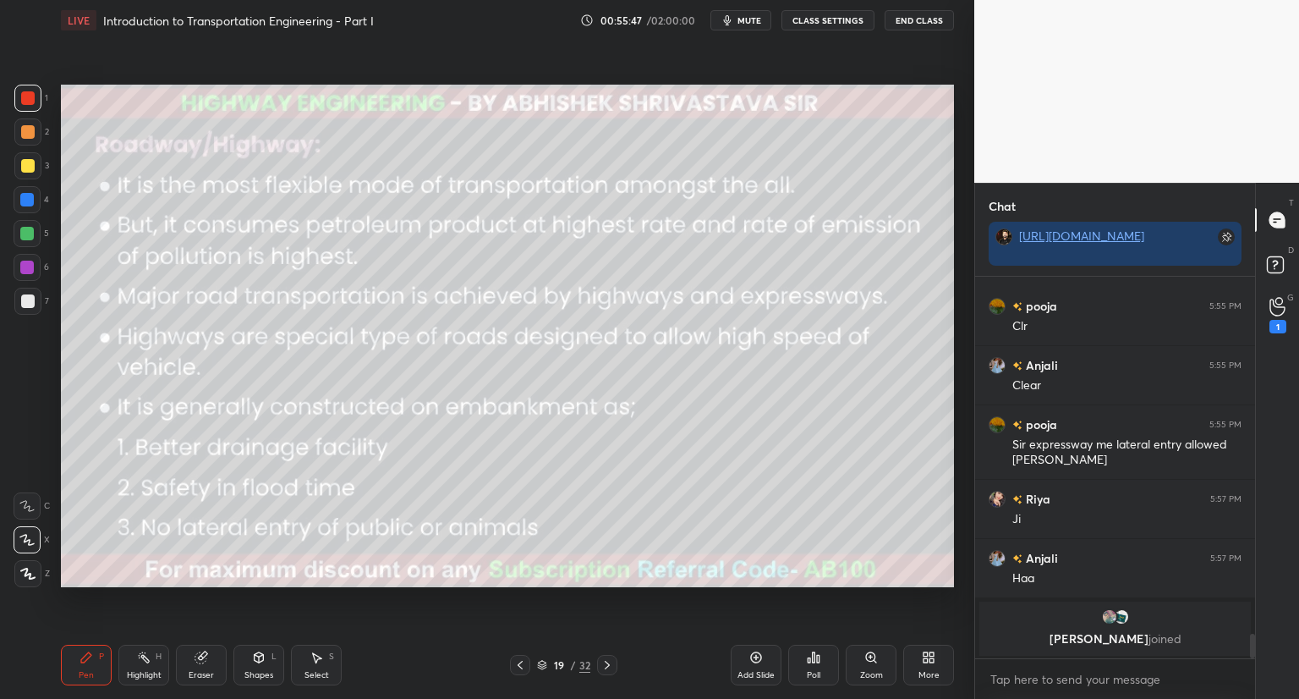
click at [547, 661] on icon at bounding box center [542, 665] width 10 height 10
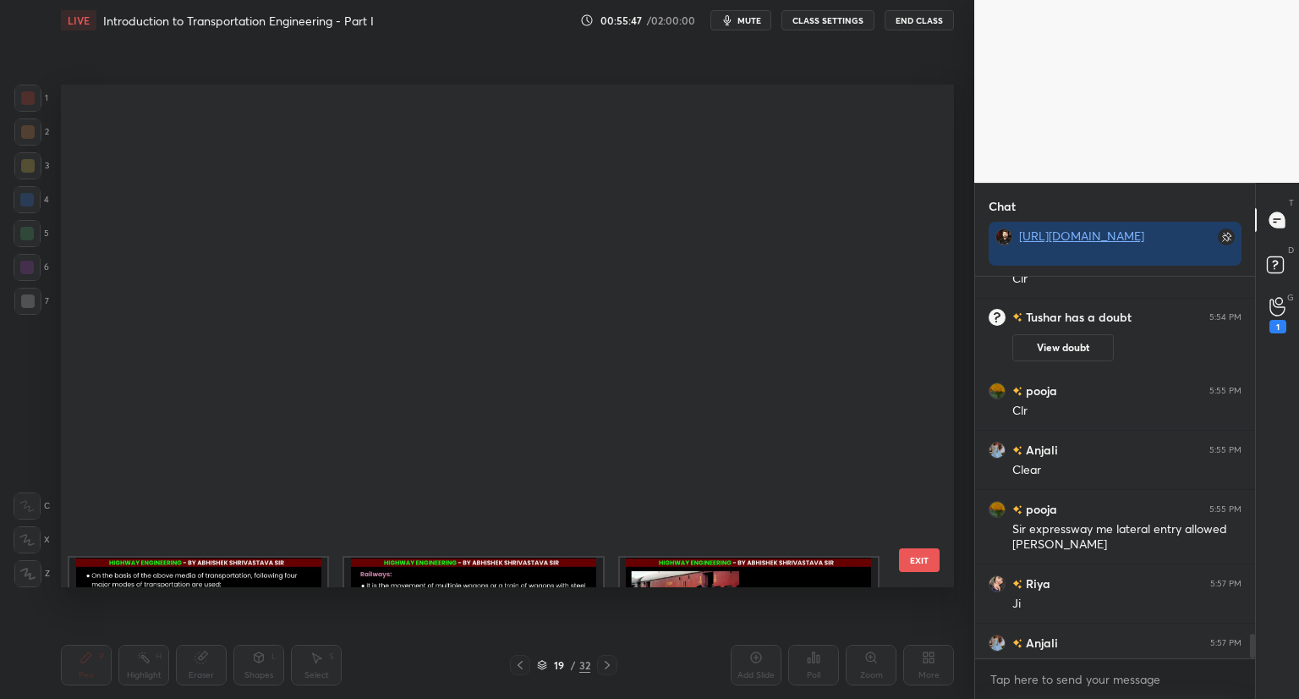
scroll to position [497, 885]
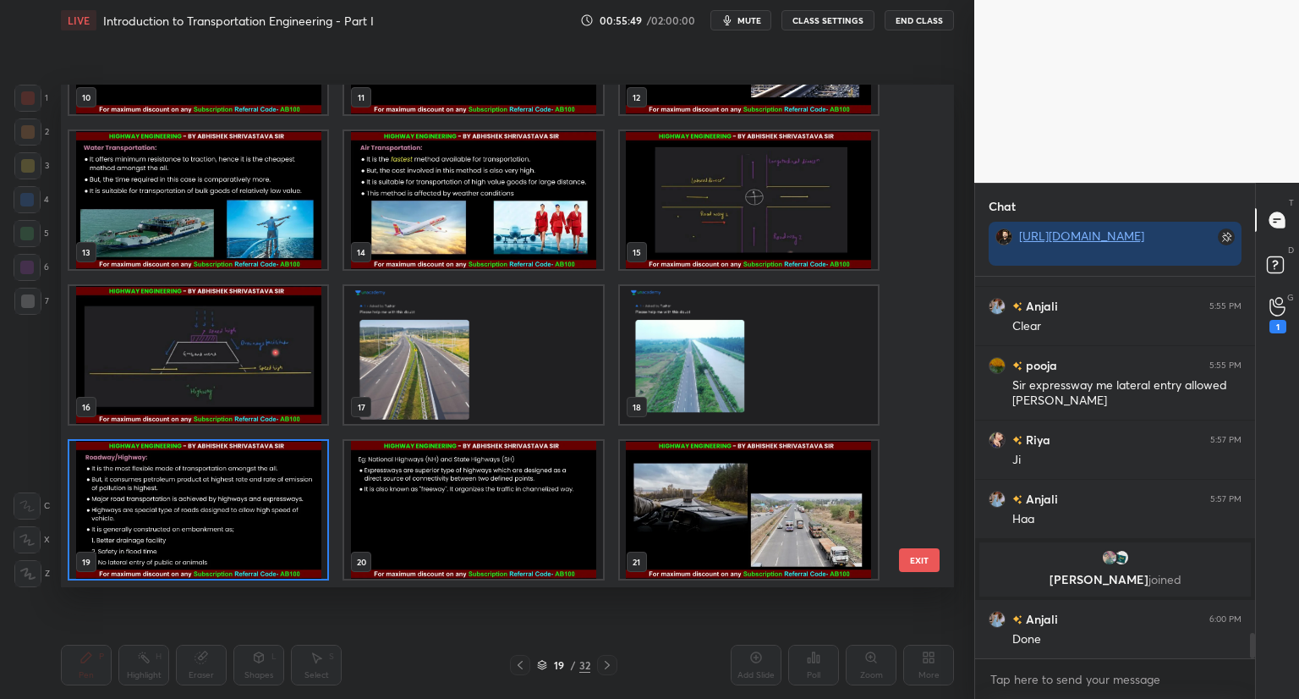
click at [547, 662] on div "19 / 32" at bounding box center [563, 664] width 53 height 15
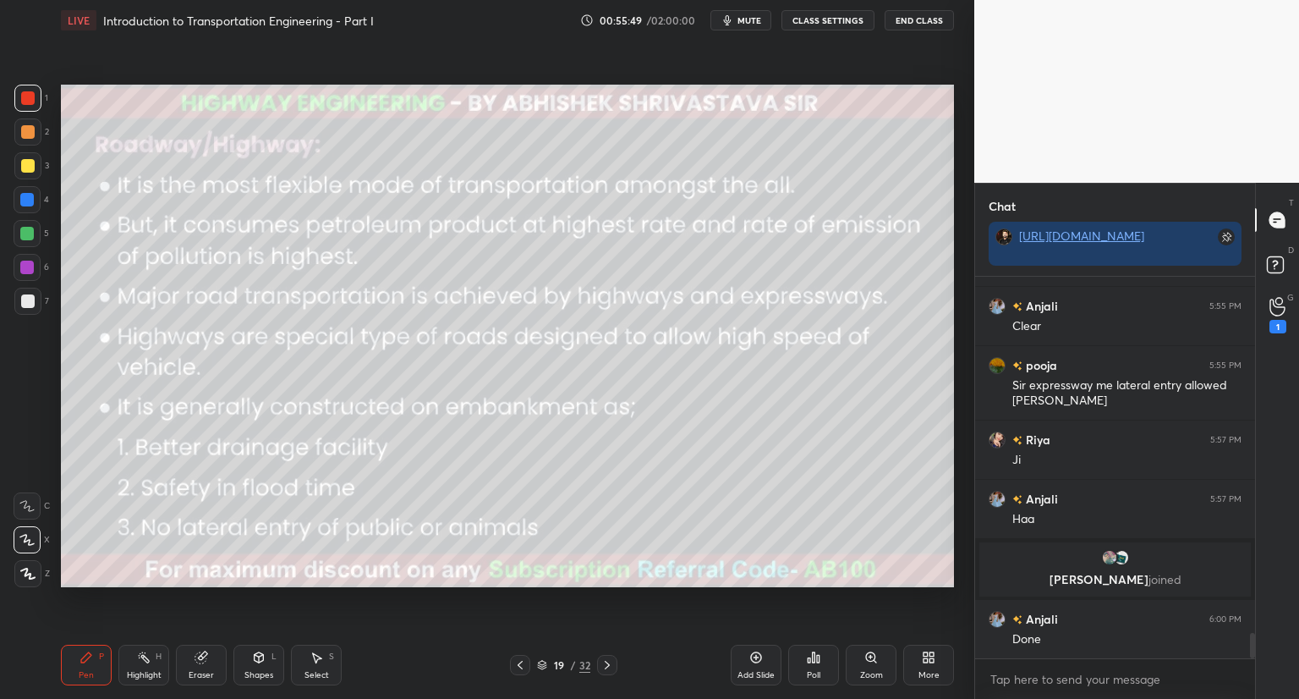
scroll to position [0, 0]
click at [606, 666] on icon at bounding box center [608, 665] width 14 height 14
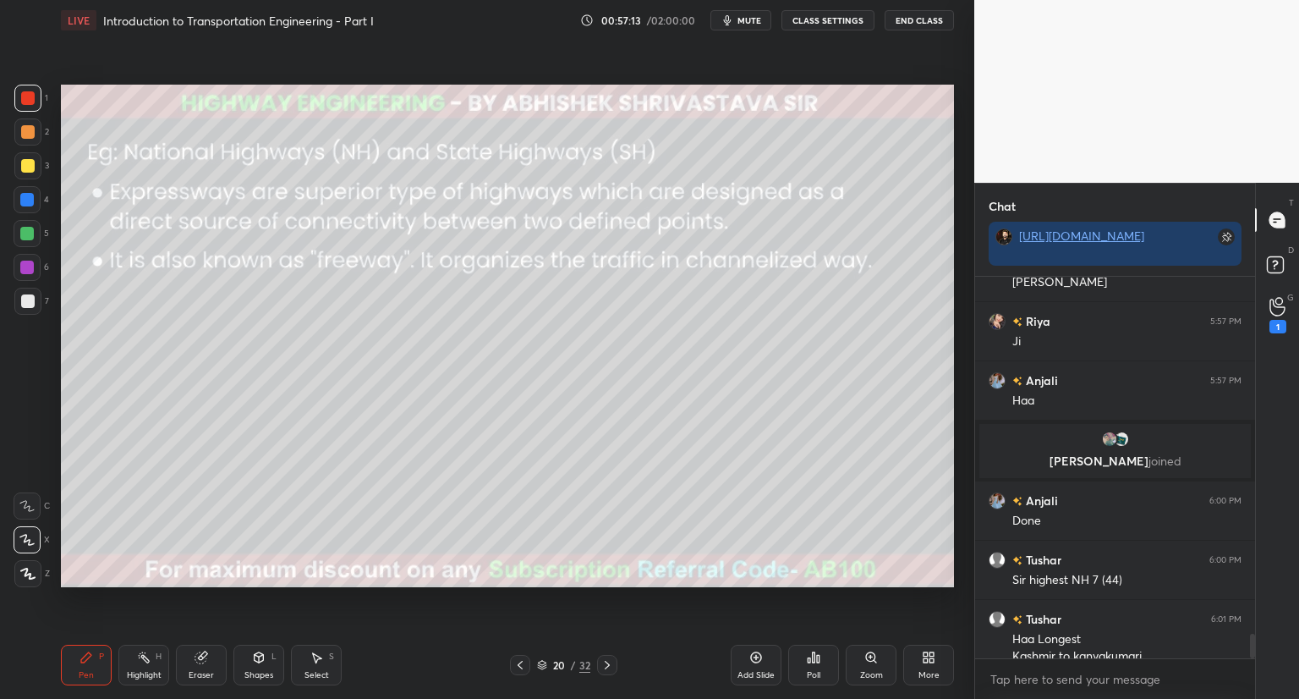
scroll to position [5558, 0]
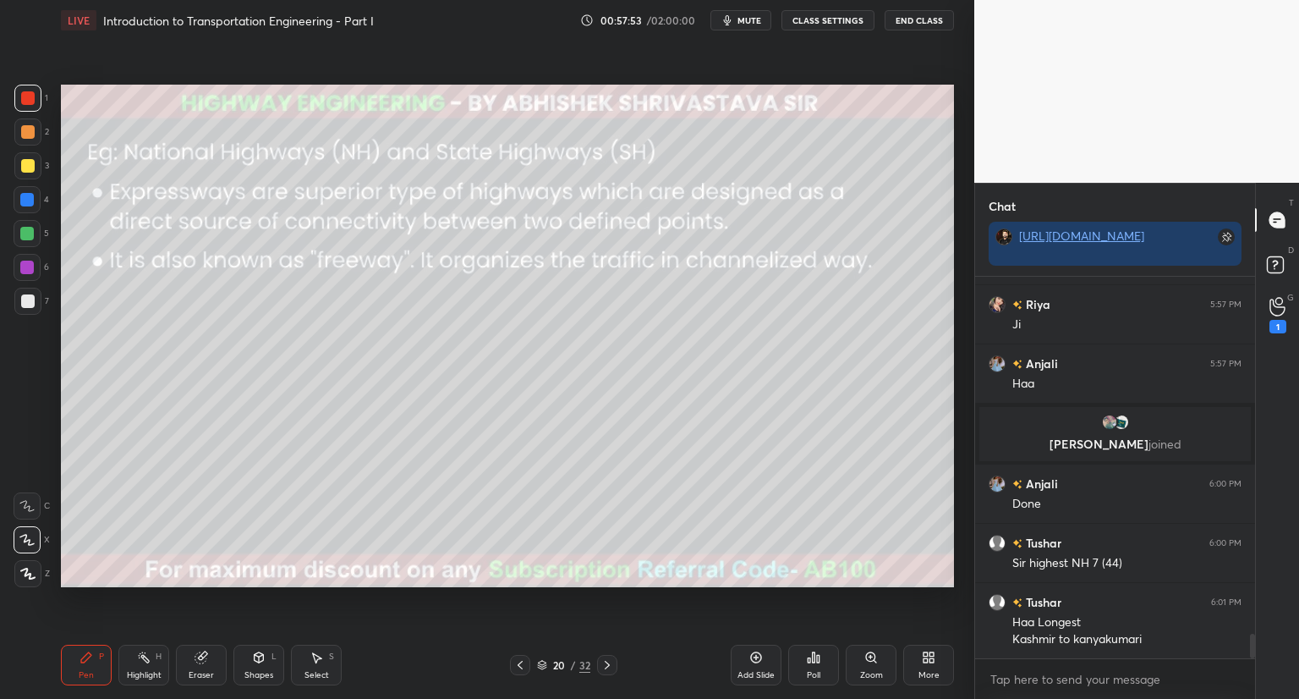
click at [85, 671] on div "Pen" at bounding box center [86, 675] width 15 height 8
click at [193, 663] on div "Eraser" at bounding box center [201, 665] width 51 height 41
click at [30, 572] on span "Erase all" at bounding box center [26, 574] width 25 height 12
click at [545, 668] on icon at bounding box center [542, 665] width 10 height 10
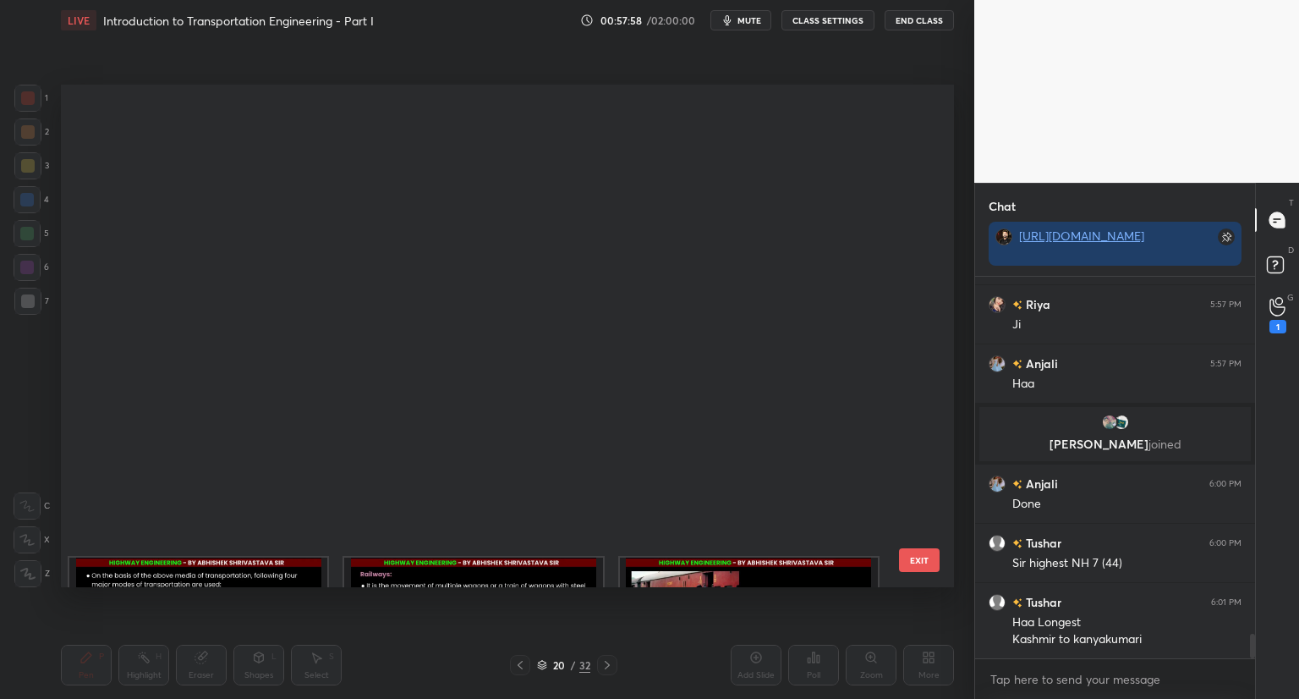
scroll to position [581, 0]
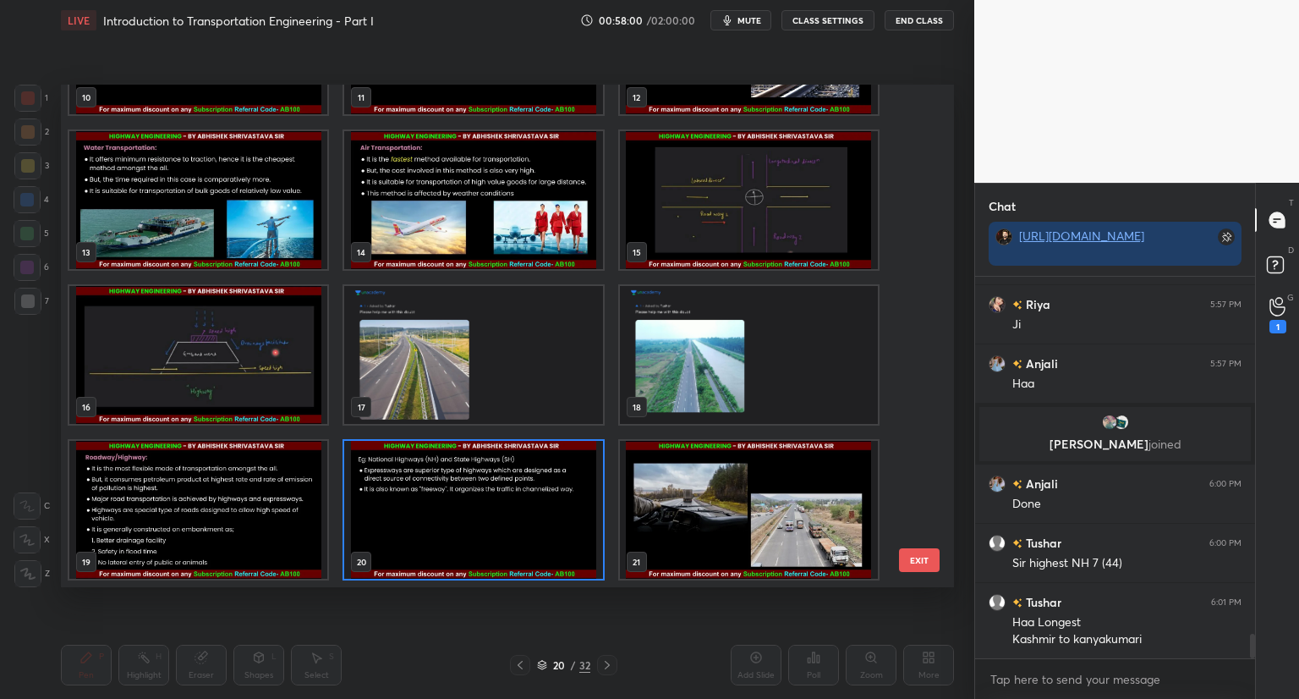
click at [816, 482] on img "grid" at bounding box center [749, 510] width 258 height 138
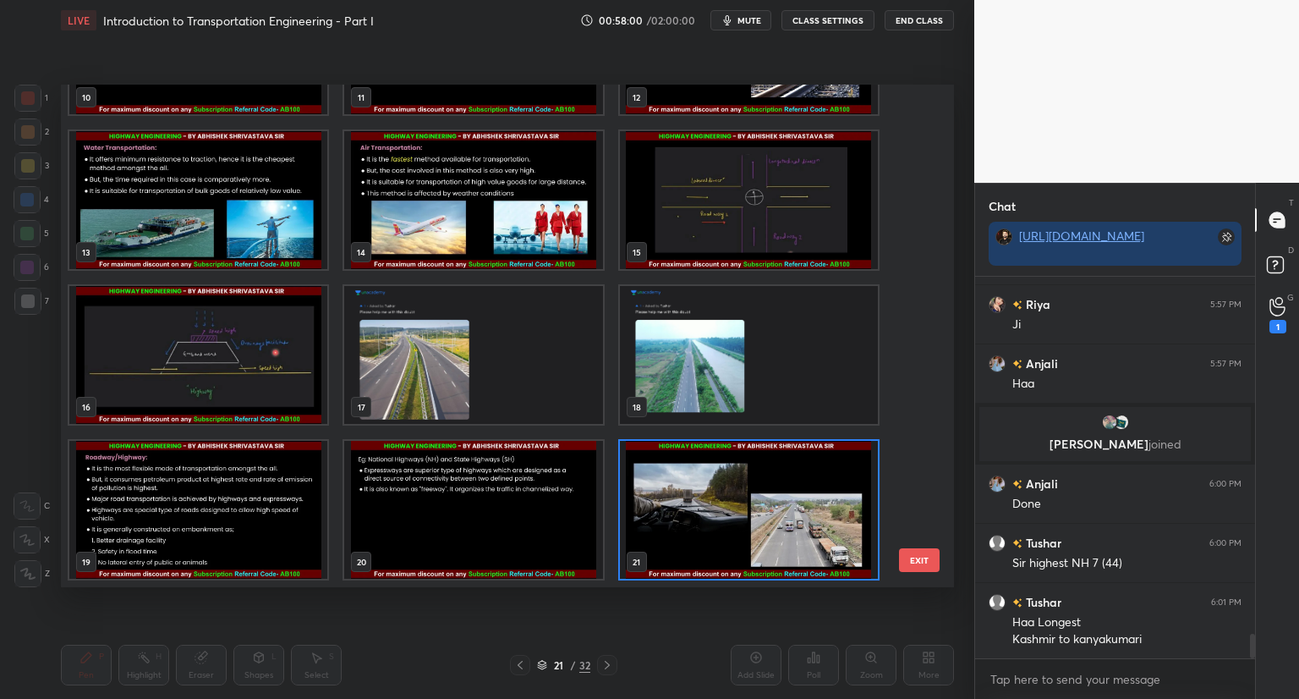
click at [816, 485] on img "grid" at bounding box center [749, 510] width 258 height 138
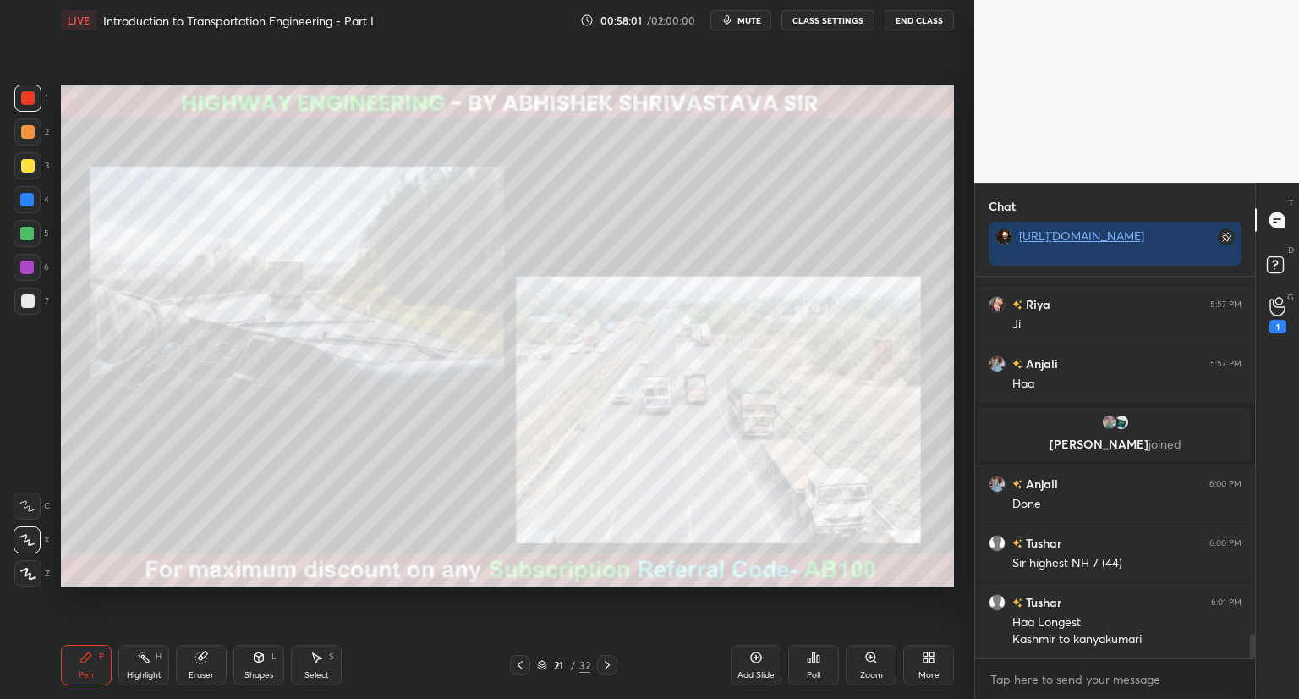
scroll to position [5617, 0]
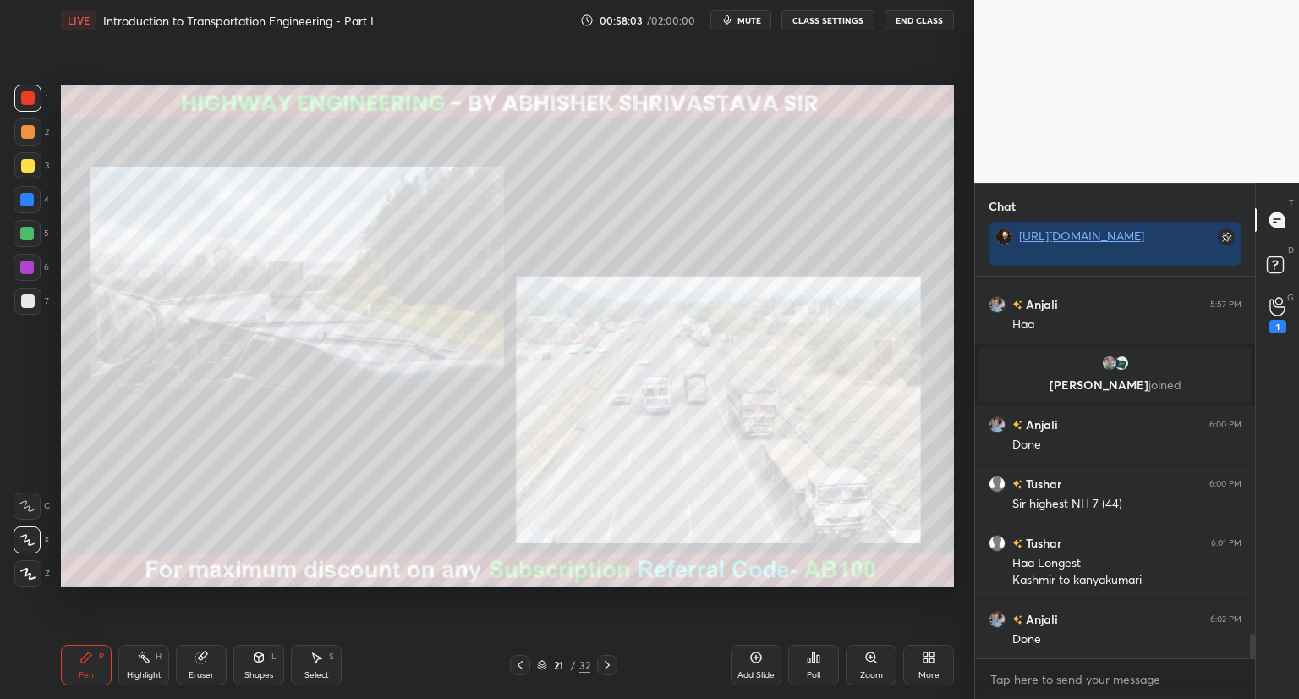
click at [545, 662] on icon at bounding box center [542, 663] width 8 height 4
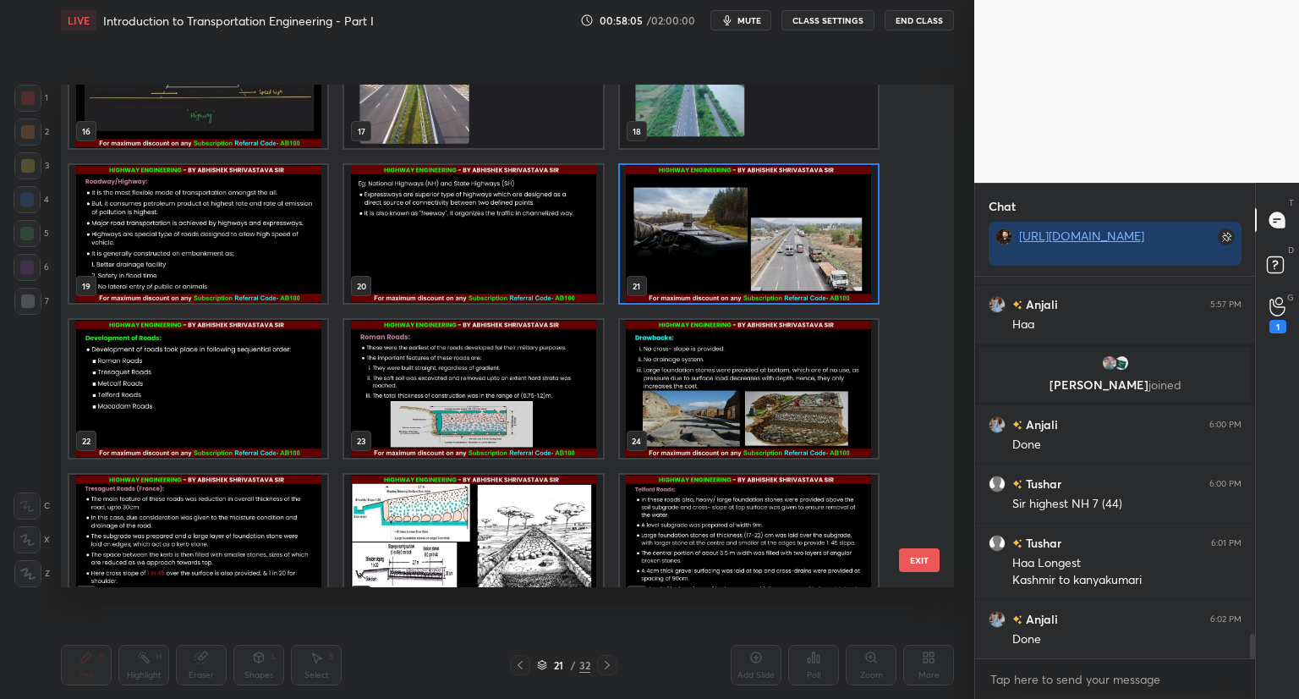
scroll to position [860, 0]
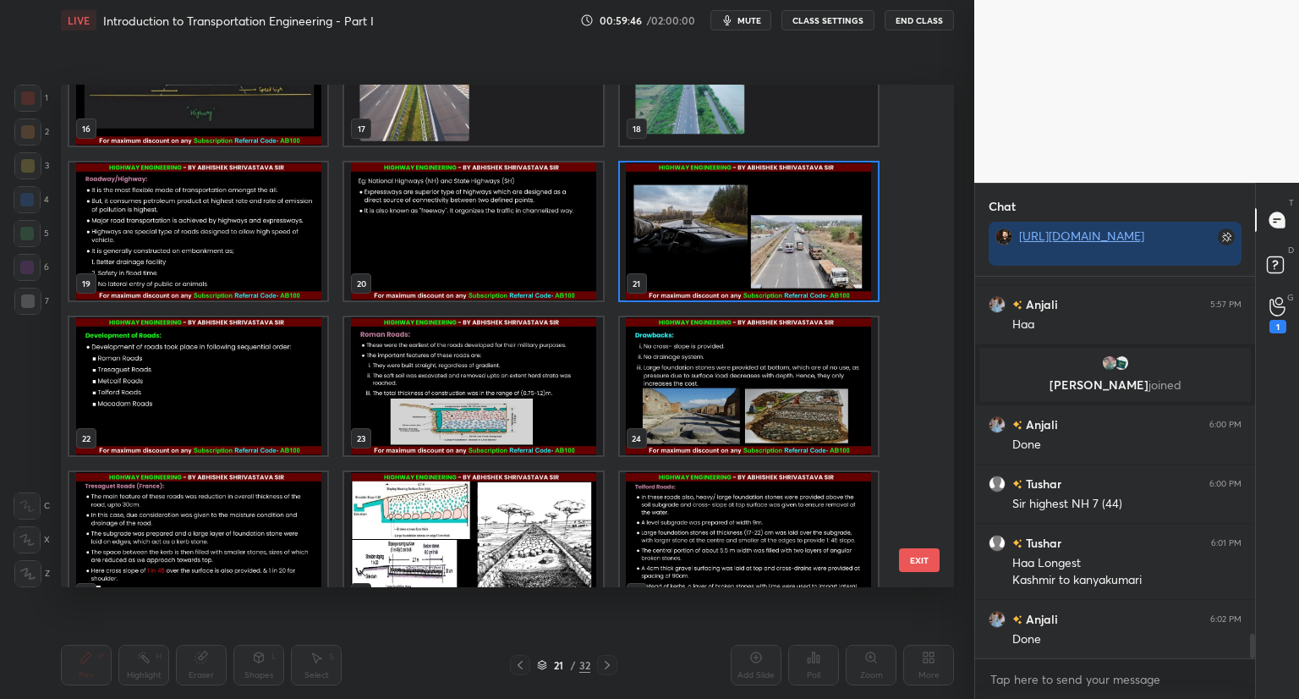
click at [170, 386] on img "grid" at bounding box center [198, 386] width 258 height 138
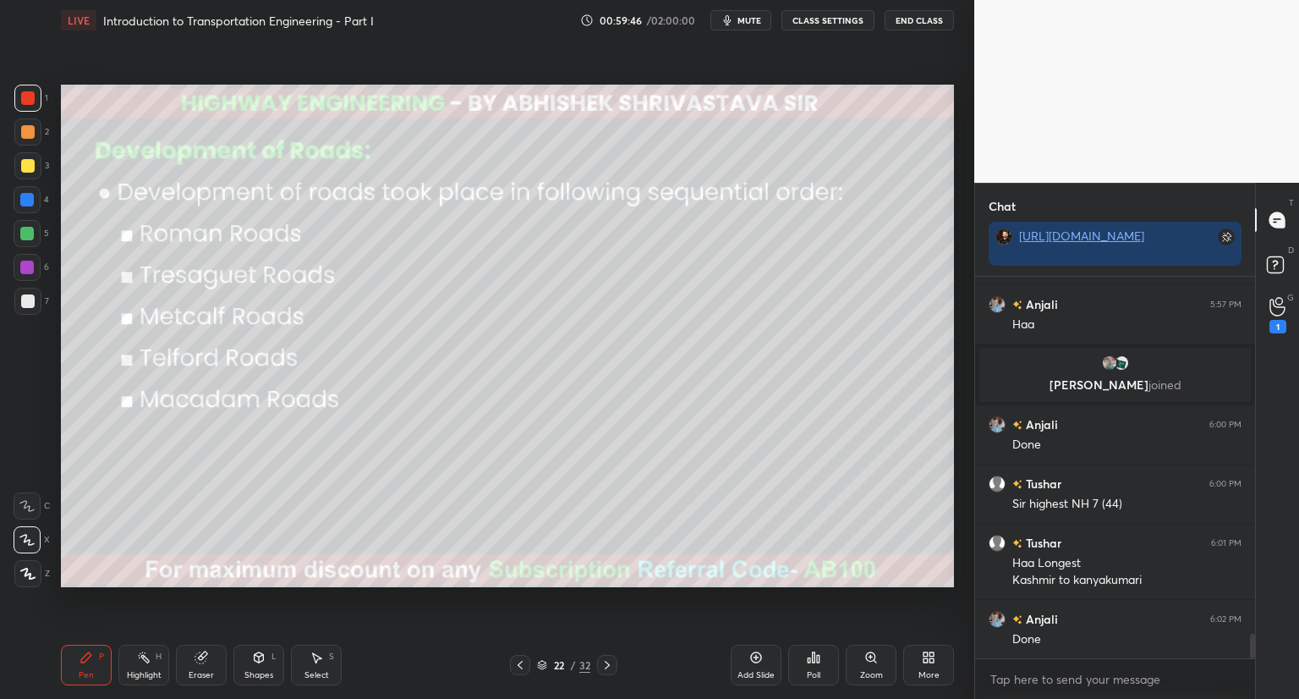
click at [170, 386] on img "grid" at bounding box center [198, 386] width 258 height 138
click at [261, 654] on icon at bounding box center [259, 658] width 14 height 14
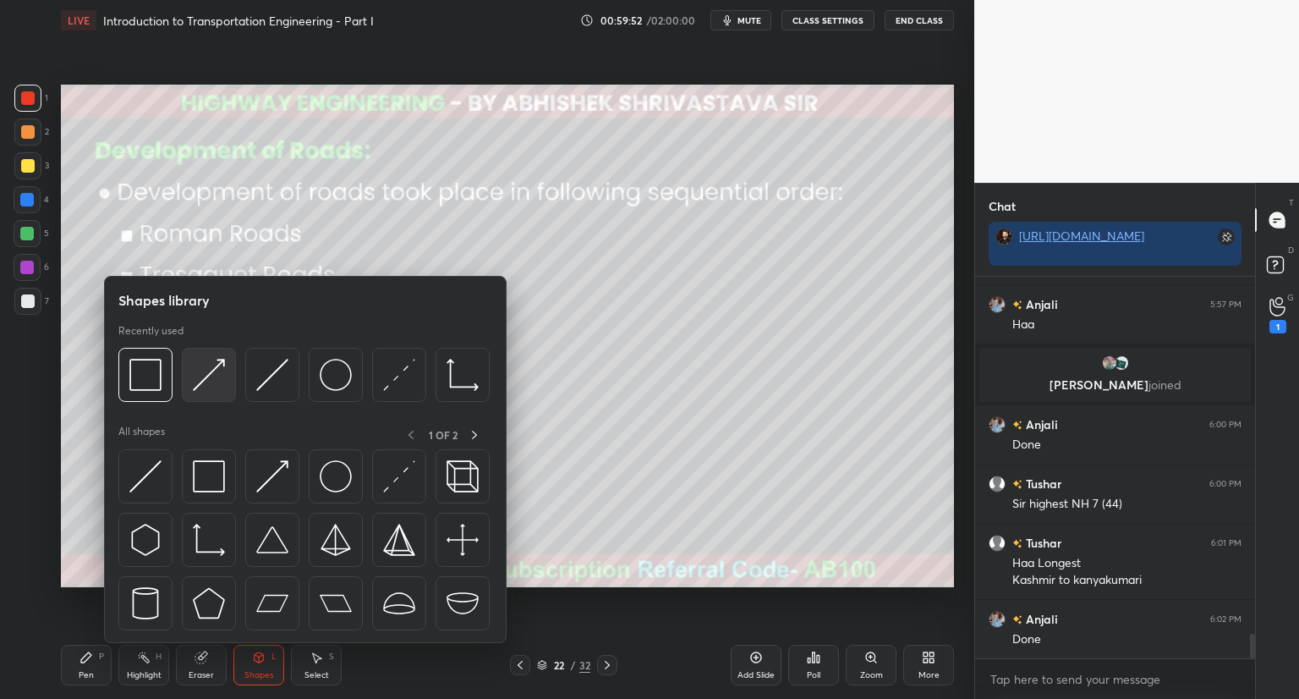
click at [215, 382] on img at bounding box center [209, 375] width 32 height 32
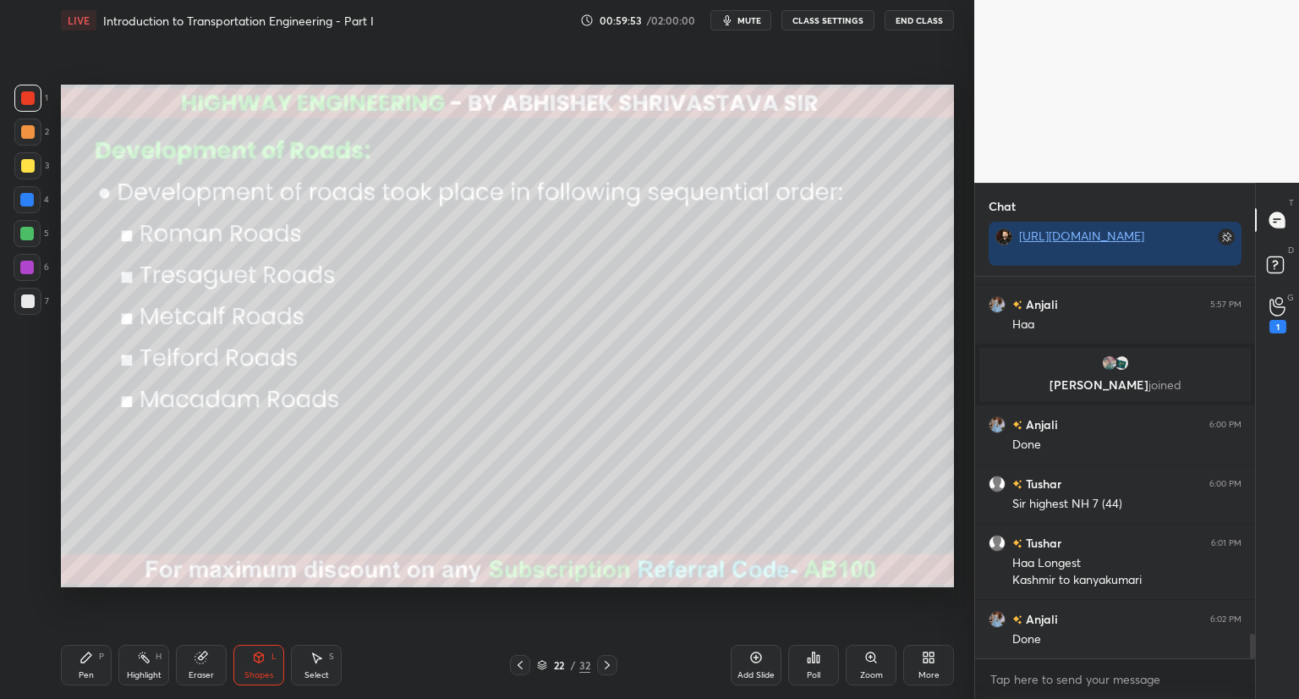
click at [17, 157] on div at bounding box center [27, 165] width 27 height 27
drag, startPoint x: 84, startPoint y: 673, endPoint x: 97, endPoint y: 620, distance: 55.0
click at [84, 671] on div "Pen" at bounding box center [86, 675] width 15 height 8
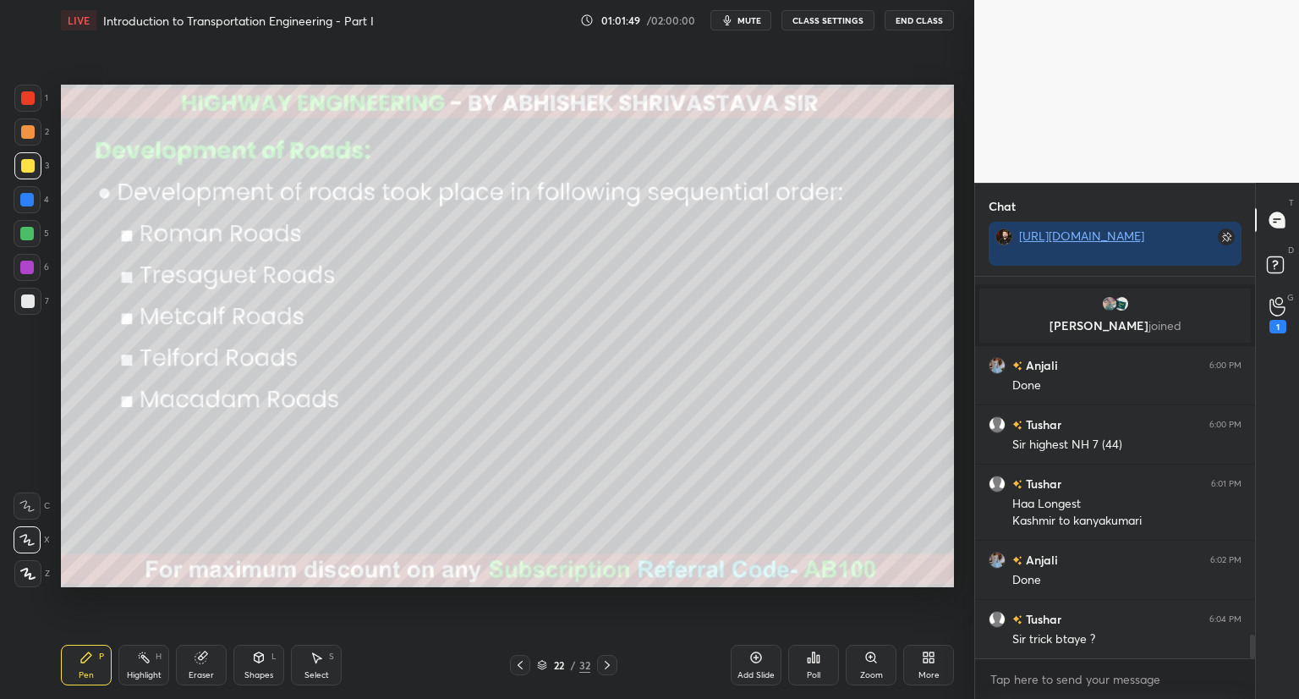
click at [26, 97] on div at bounding box center [28, 98] width 14 height 14
click at [543, 664] on icon at bounding box center [542, 665] width 10 height 10
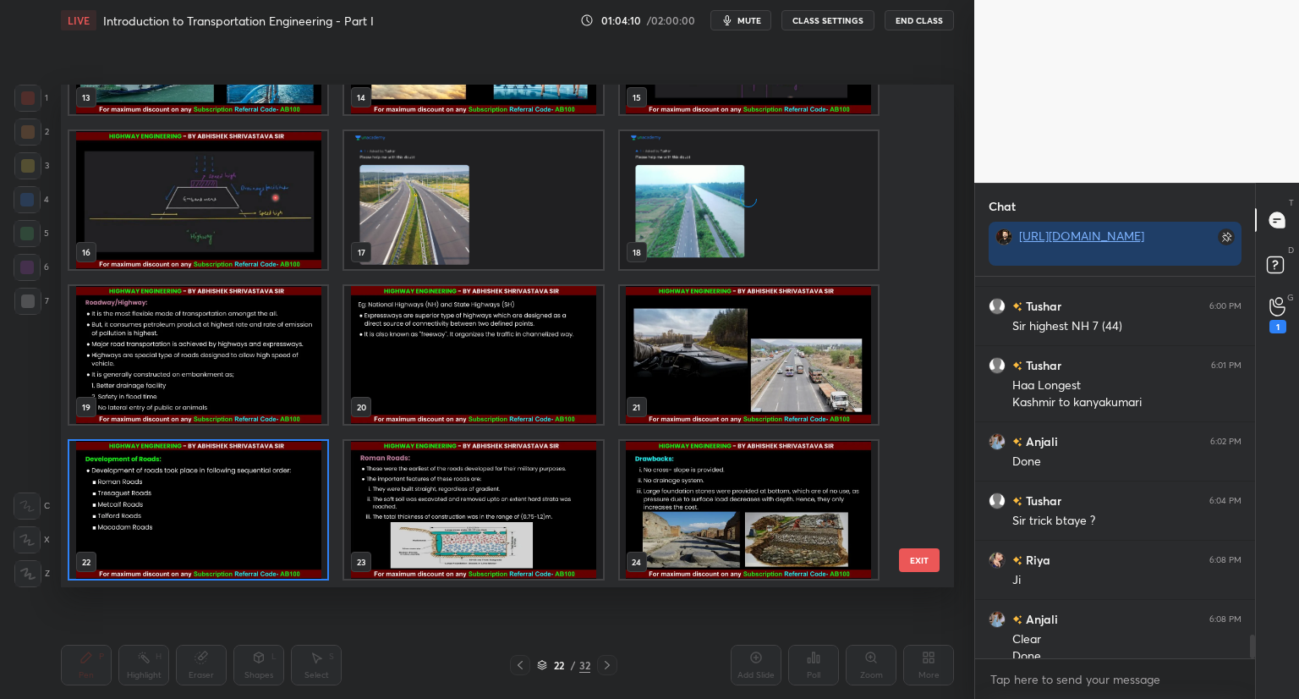
scroll to position [5812, 0]
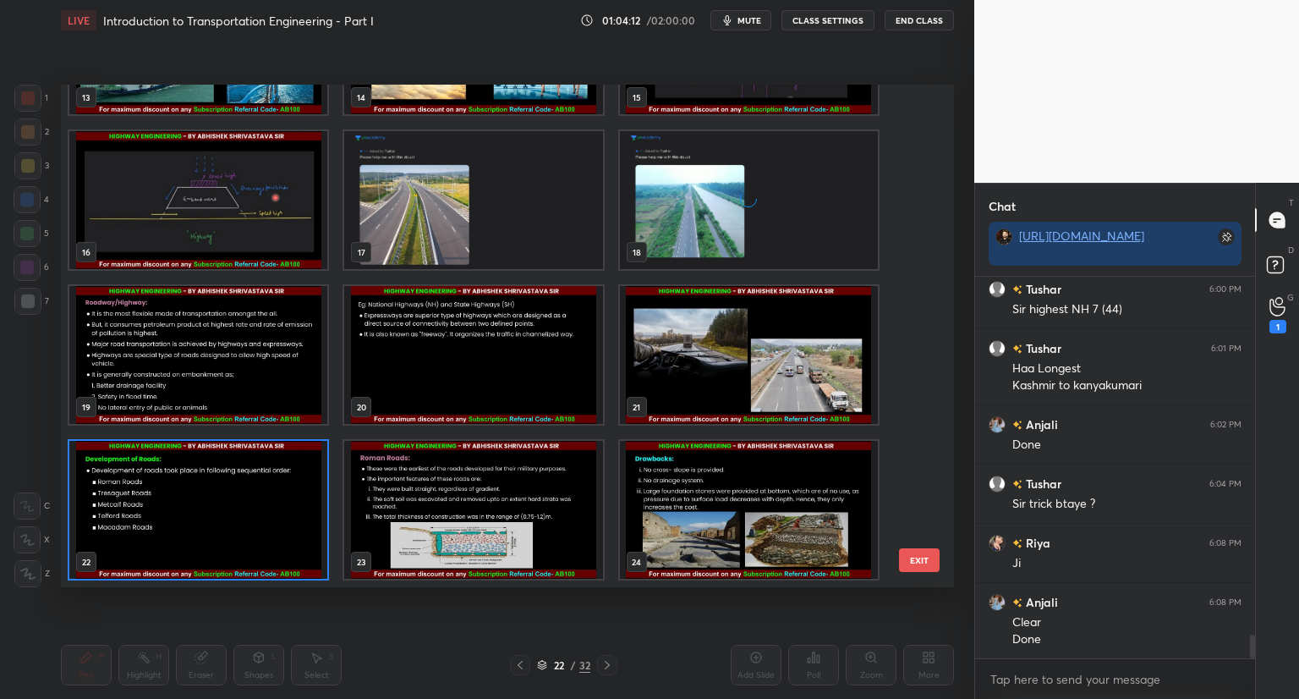
click at [283, 529] on img "grid" at bounding box center [198, 510] width 258 height 138
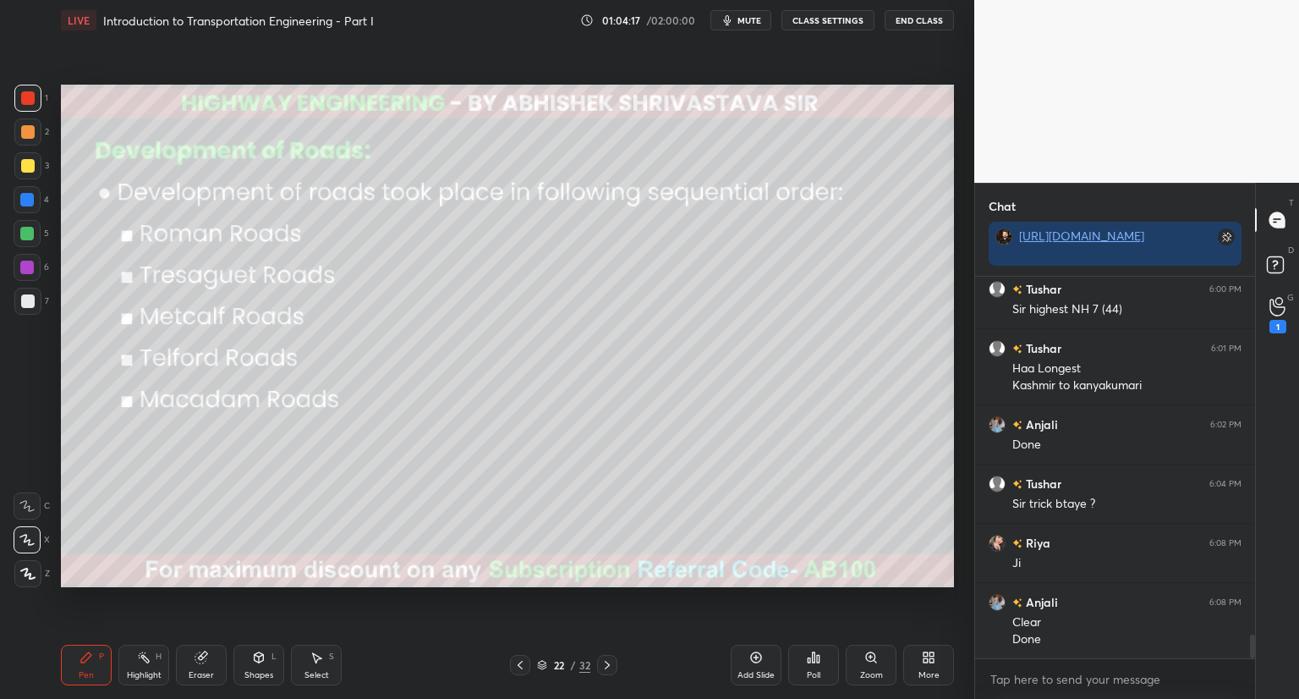
scroll to position [5871, 0]
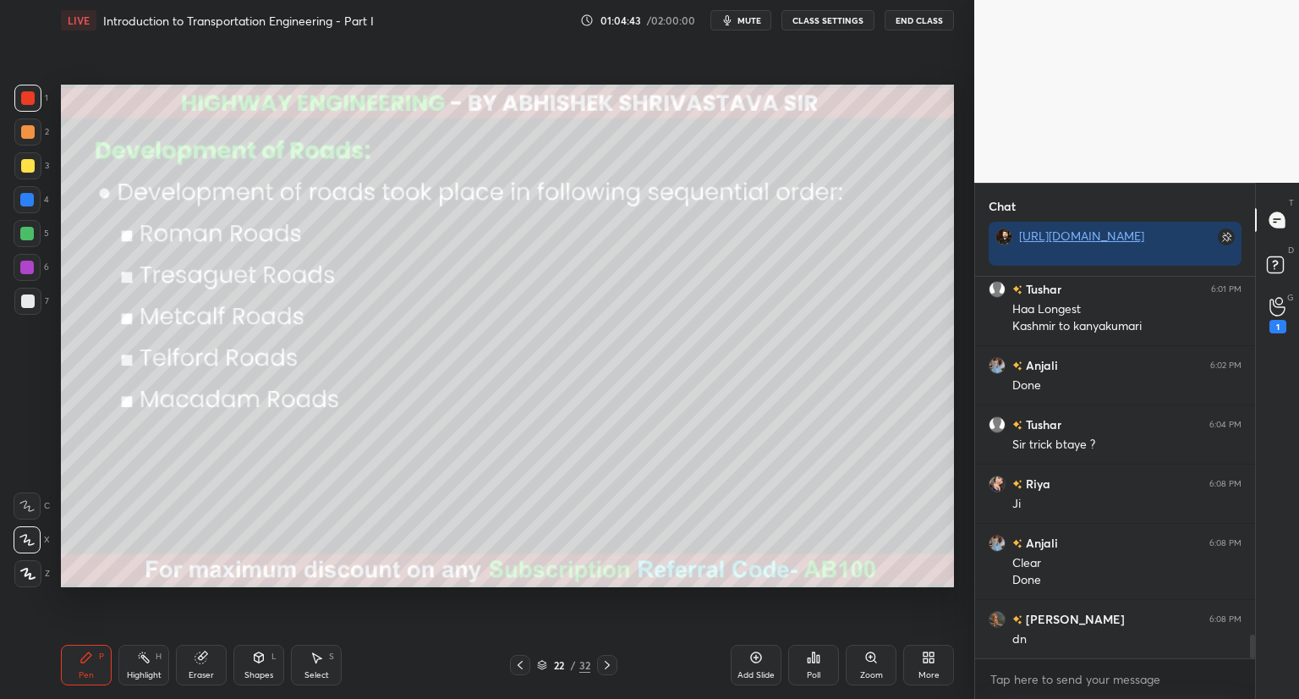
click at [31, 305] on div at bounding box center [28, 301] width 14 height 14
click at [25, 233] on div at bounding box center [27, 234] width 14 height 14
click at [23, 99] on div at bounding box center [28, 98] width 14 height 14
drag, startPoint x: 27, startPoint y: 173, endPoint x: 40, endPoint y: 173, distance: 12.7
click at [30, 173] on div at bounding box center [27, 165] width 27 height 27
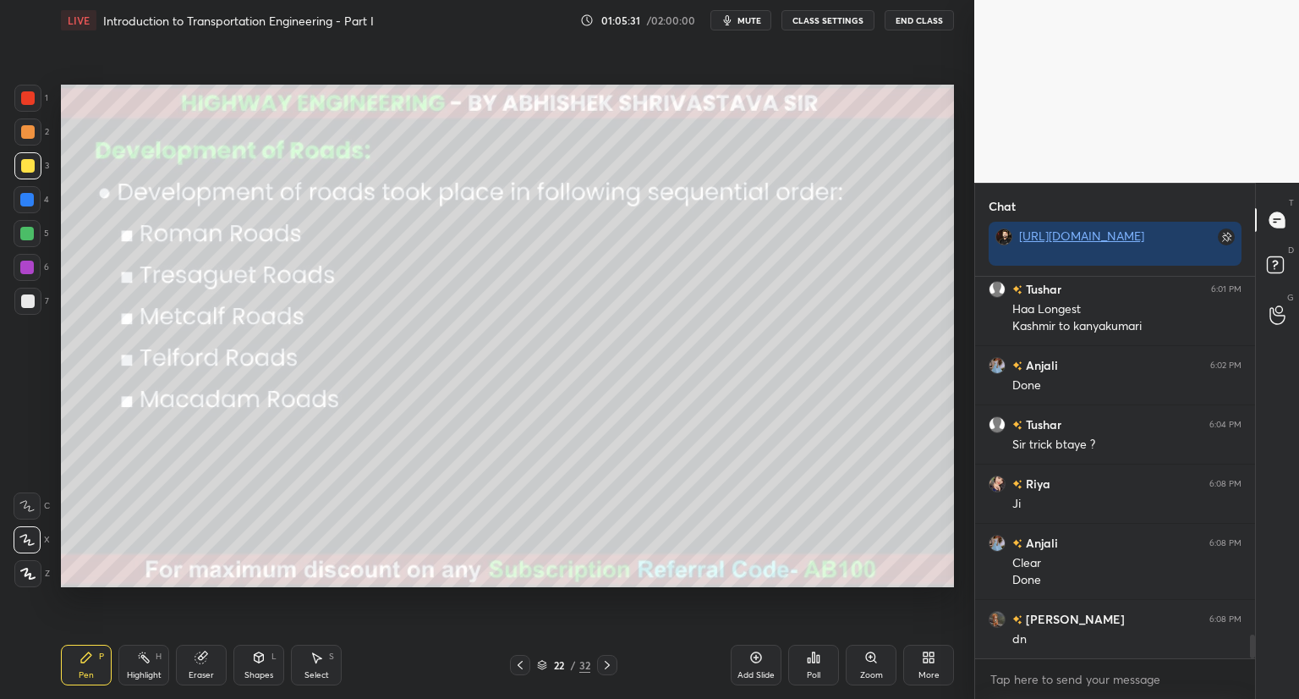
click at [29, 300] on div at bounding box center [28, 301] width 14 height 14
click at [30, 302] on div at bounding box center [28, 301] width 14 height 14
drag, startPoint x: 81, startPoint y: 662, endPoint x: 78, endPoint y: 641, distance: 20.6
click at [81, 657] on icon at bounding box center [87, 658] width 14 height 14
click at [27, 97] on div at bounding box center [28, 98] width 14 height 14
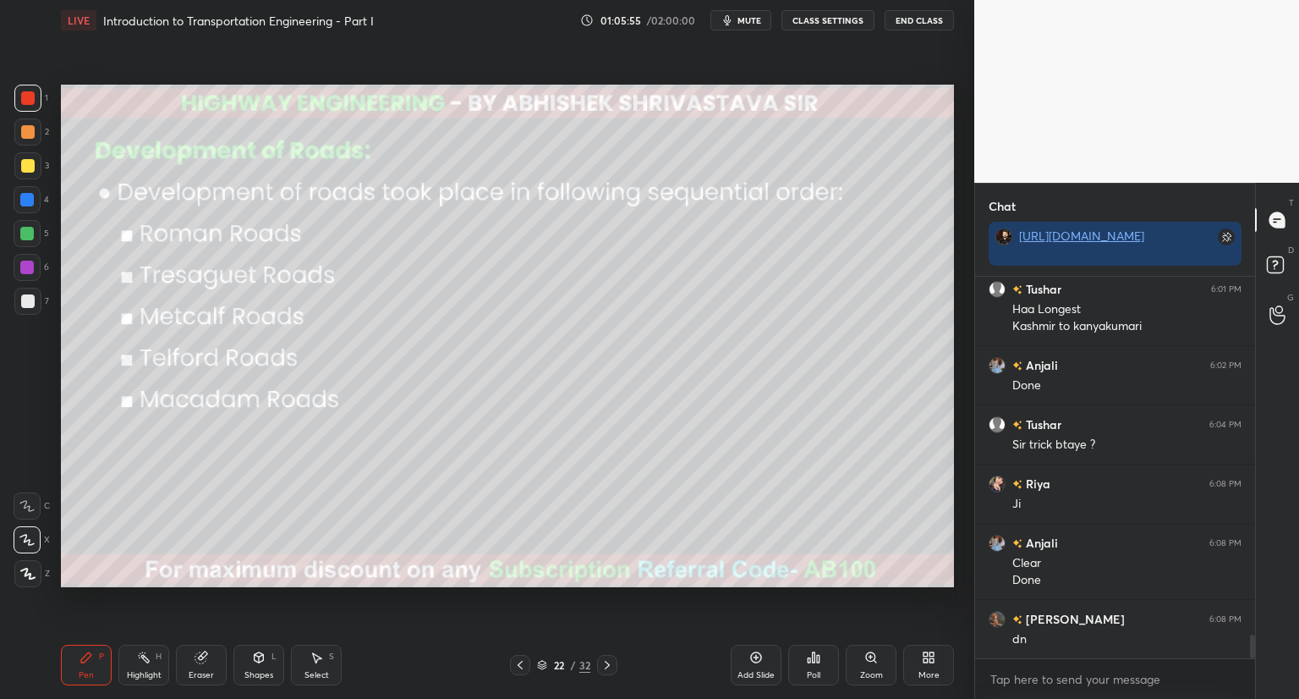
drag, startPoint x: 204, startPoint y: 662, endPoint x: 222, endPoint y: 642, distance: 27.0
click at [211, 655] on div "Eraser" at bounding box center [201, 665] width 51 height 41
drag, startPoint x: 91, startPoint y: 666, endPoint x: 102, endPoint y: 662, distance: 11.0
click at [98, 664] on div "Pen P" at bounding box center [86, 665] width 51 height 41
click at [26, 161] on div at bounding box center [27, 165] width 27 height 27
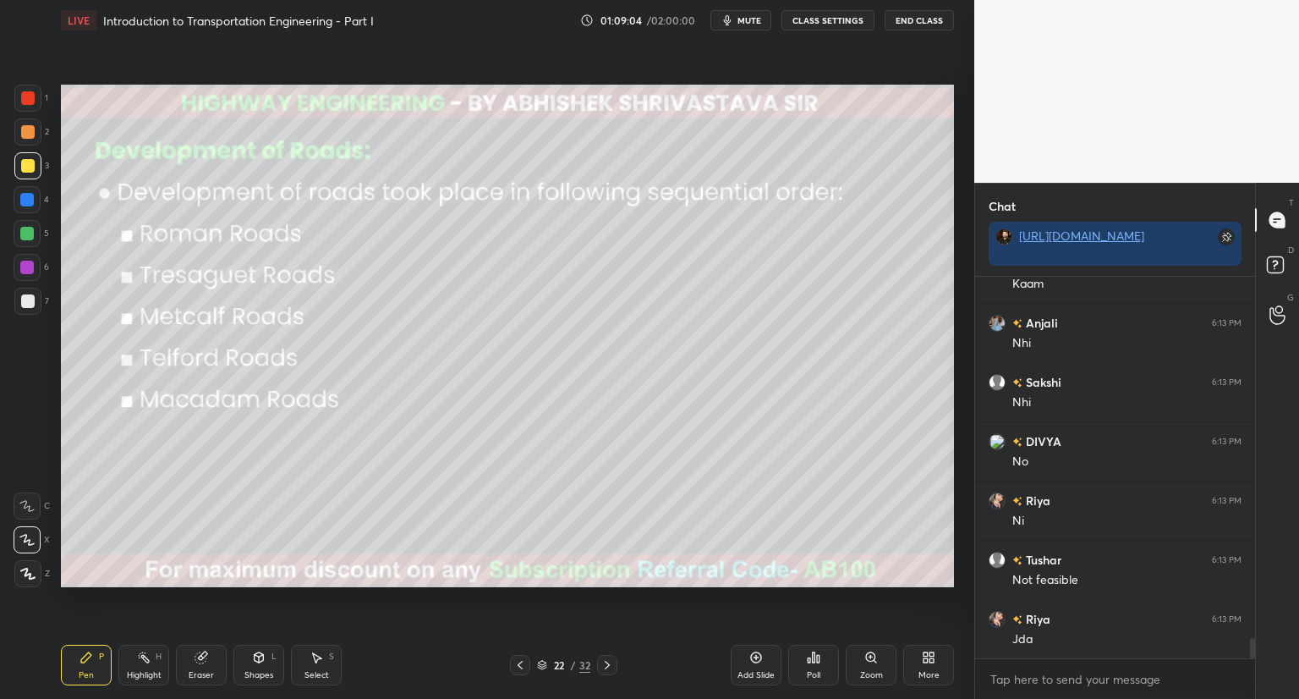
scroll to position [6822, 0]
drag, startPoint x: 30, startPoint y: 190, endPoint x: 60, endPoint y: 210, distance: 36.1
click at [28, 193] on div at bounding box center [27, 199] width 27 height 27
drag, startPoint x: 22, startPoint y: 96, endPoint x: 58, endPoint y: 129, distance: 49.1
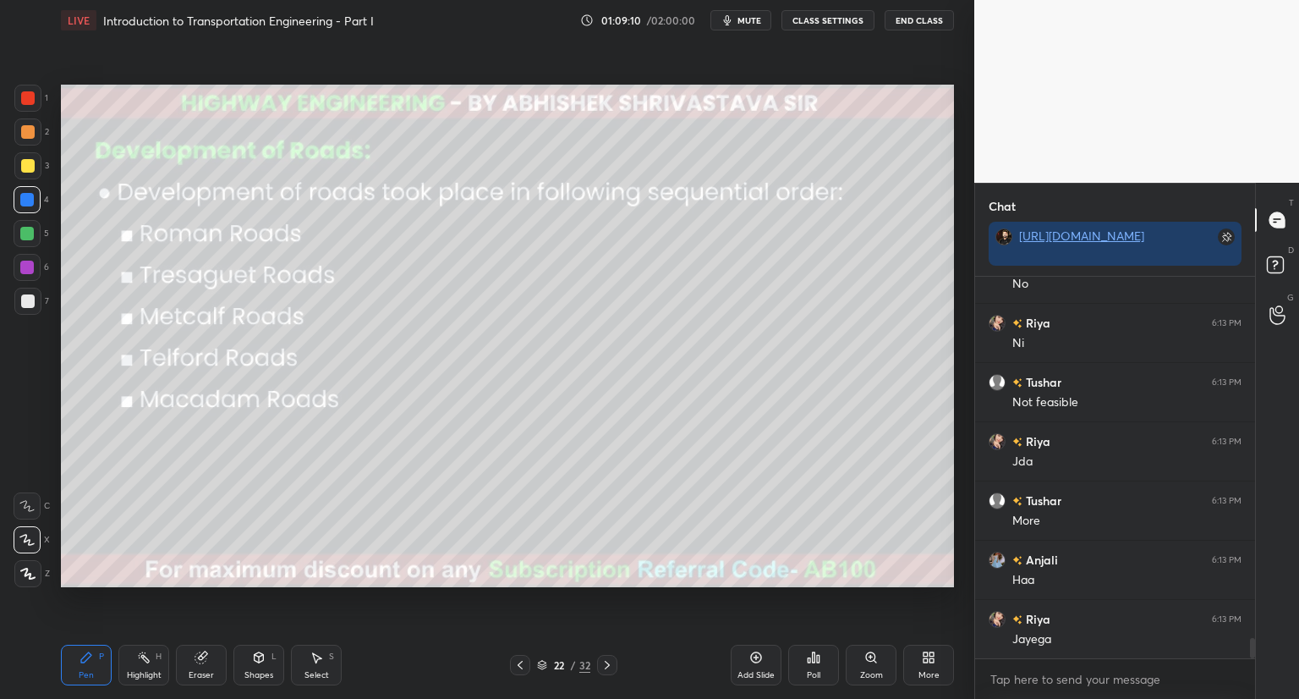
click at [22, 98] on div at bounding box center [28, 98] width 14 height 14
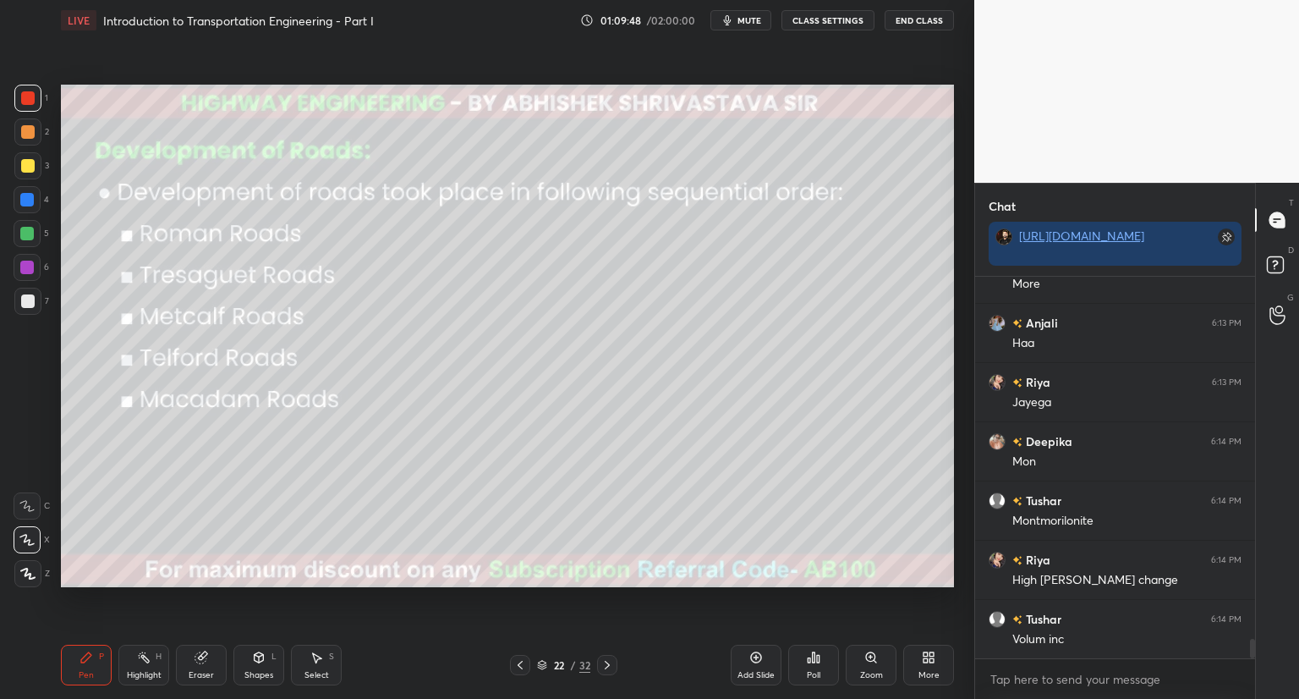
click at [27, 164] on div at bounding box center [28, 166] width 14 height 14
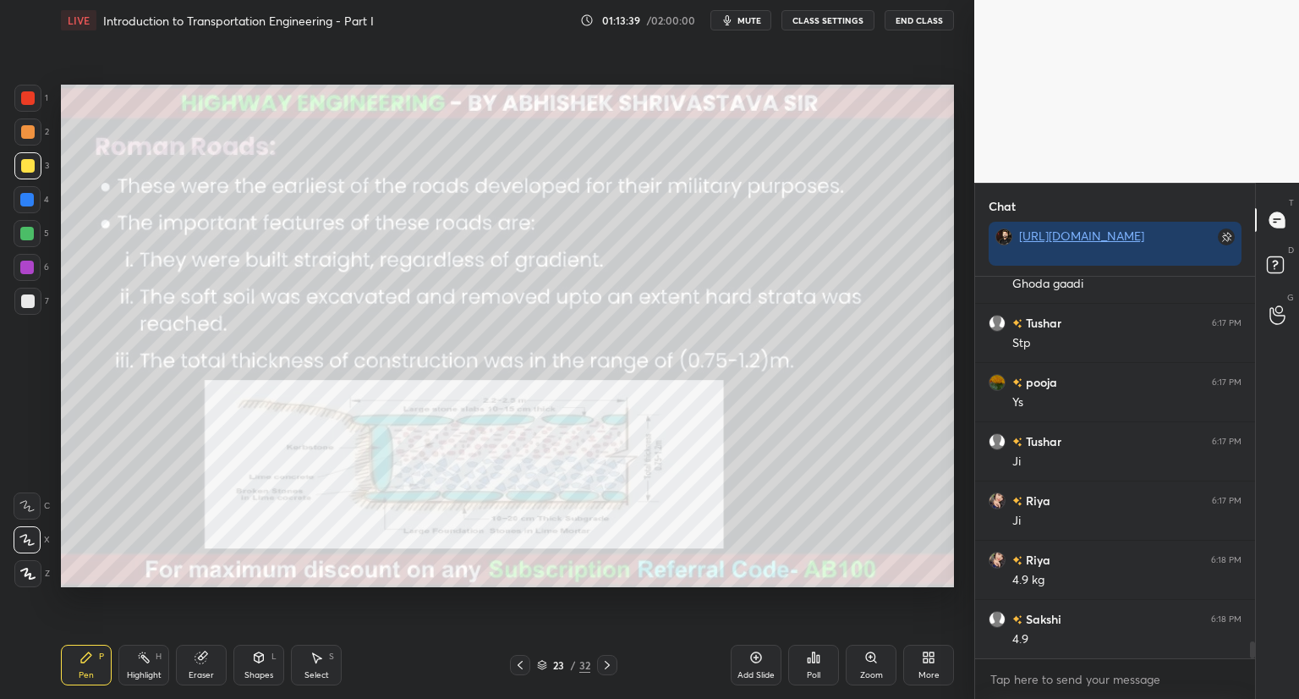
scroll to position [8497, 0]
click at [201, 663] on icon at bounding box center [200, 657] width 11 height 11
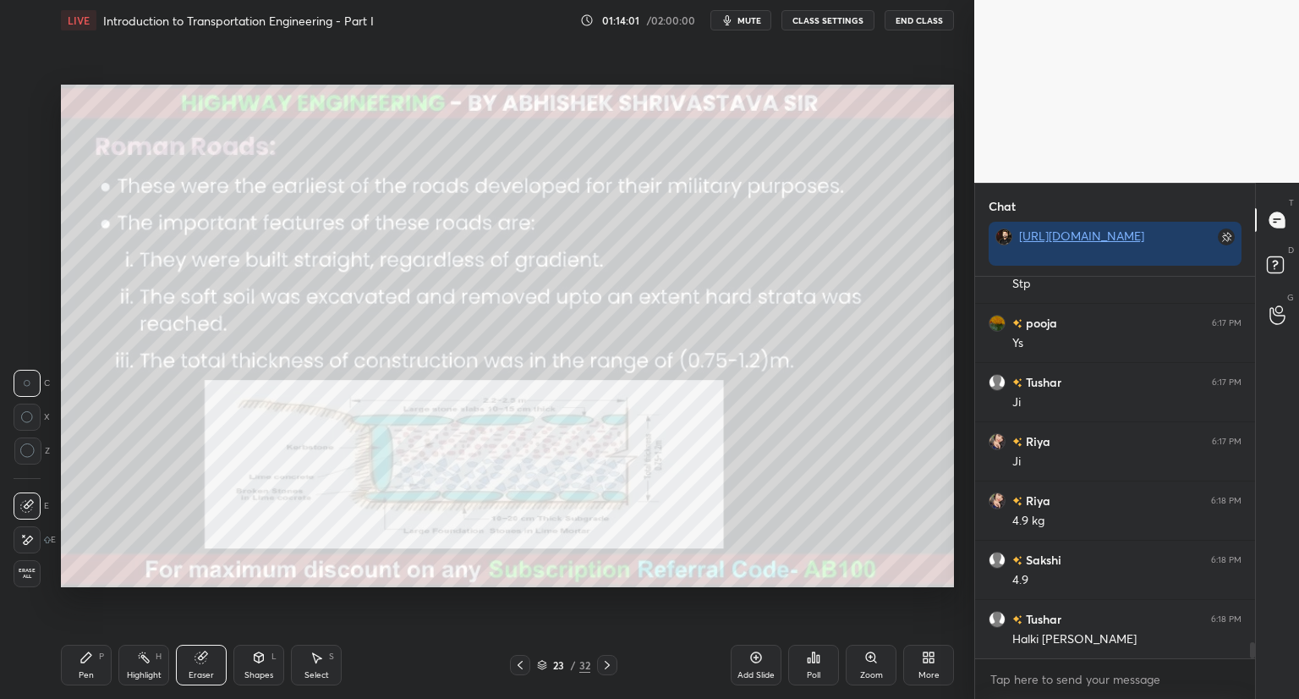
click at [30, 572] on span "Erase all" at bounding box center [26, 574] width 25 height 12
click at [752, 28] on button "mute" at bounding box center [741, 20] width 61 height 20
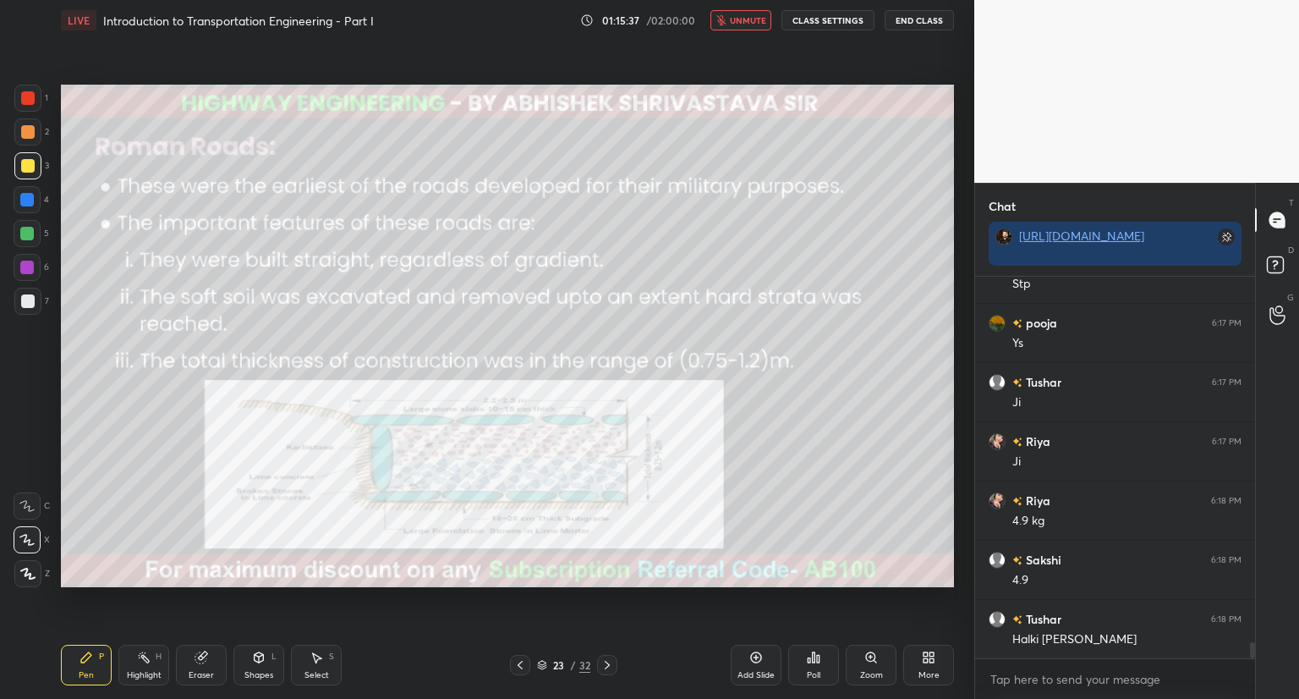
click at [742, 24] on span "unmute" at bounding box center [748, 20] width 36 height 12
click at [873, 663] on icon at bounding box center [872, 658] width 14 height 14
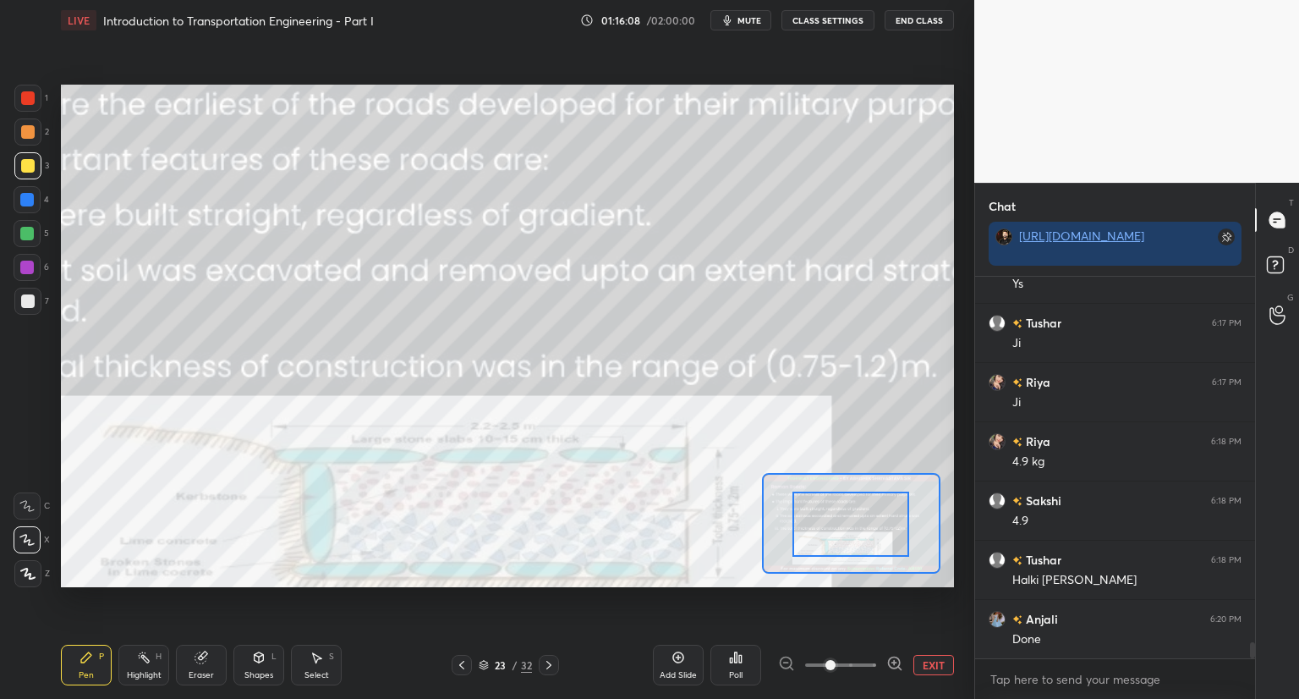
drag, startPoint x: 825, startPoint y: 532, endPoint x: 819, endPoint y: 556, distance: 24.4
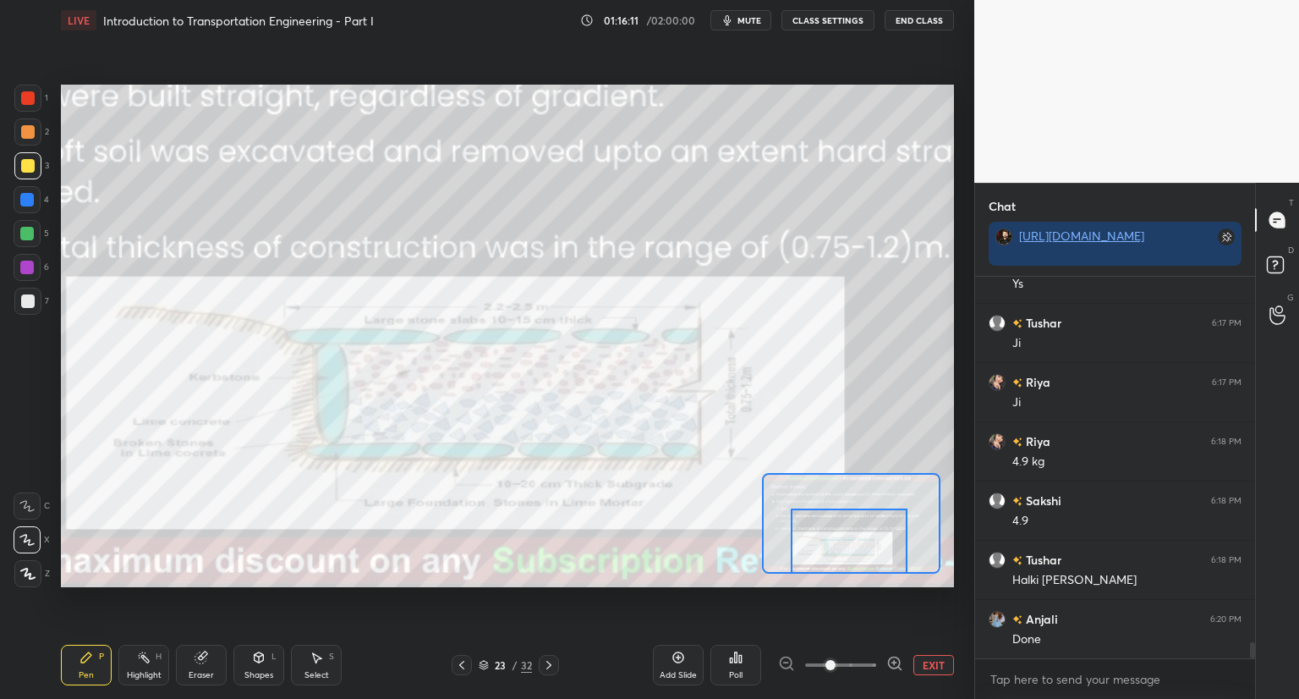
drag, startPoint x: 829, startPoint y: 549, endPoint x: 831, endPoint y: 563, distance: 14.5
click at [831, 564] on div at bounding box center [849, 540] width 117 height 65
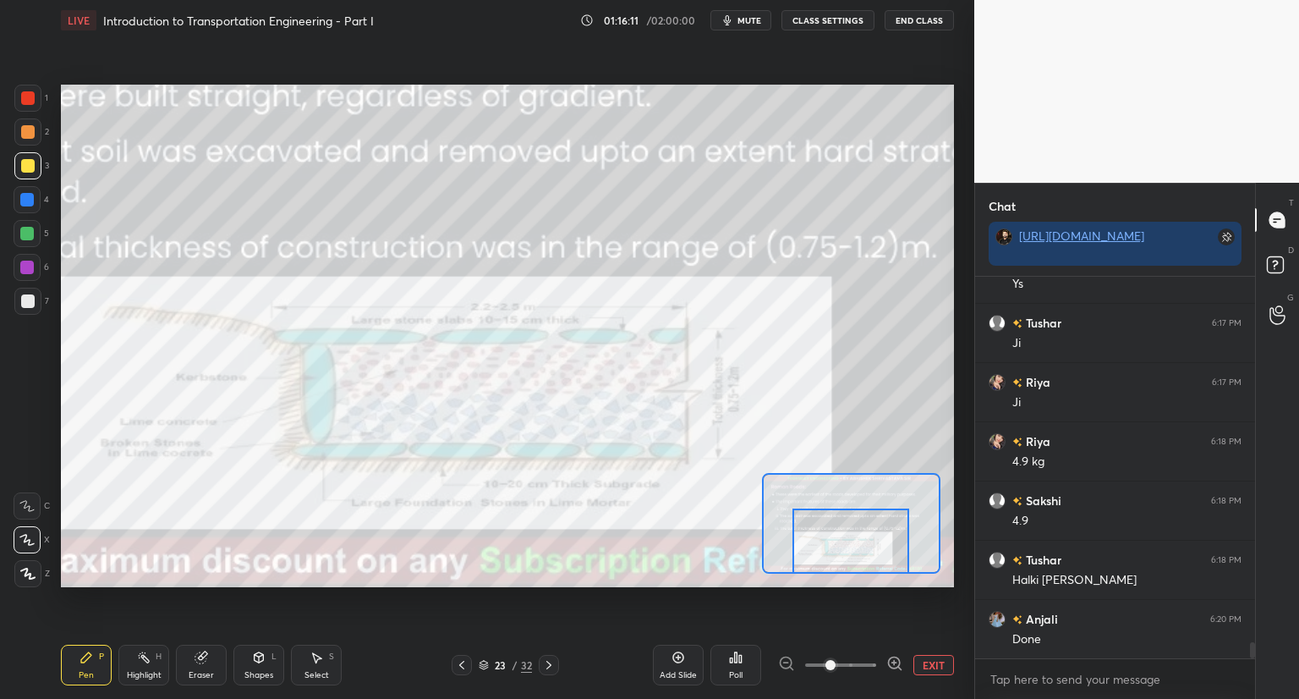
scroll to position [8616, 0]
click at [836, 662] on span at bounding box center [831, 665] width 10 height 10
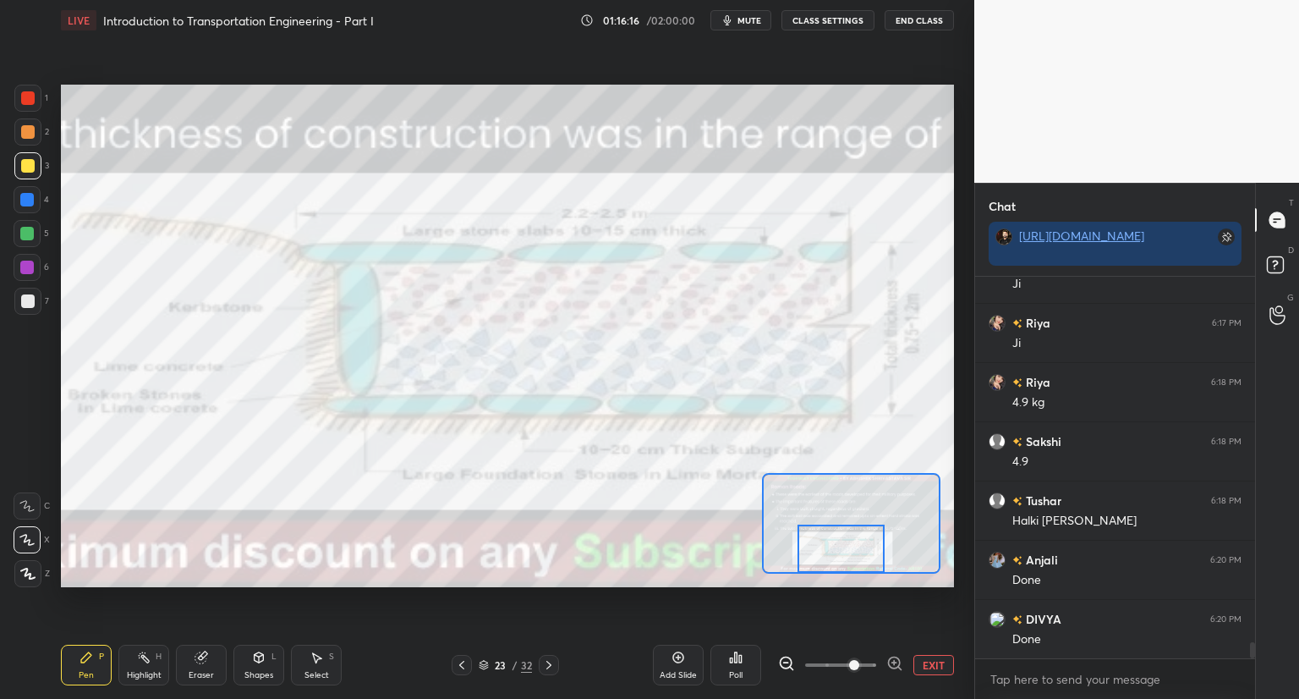
click at [836, 574] on div "Setting up your live class Poll for secs No correct answer Start poll" at bounding box center [507, 336] width 893 height 503
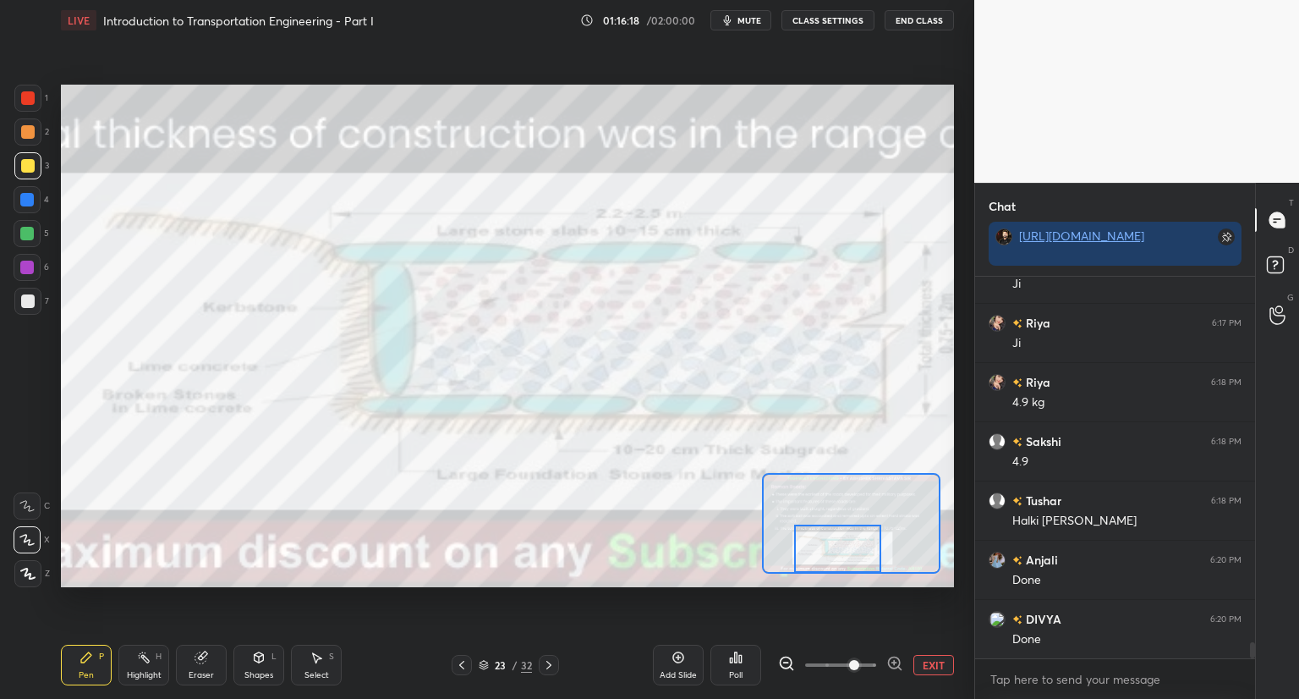
click at [836, 566] on div at bounding box center [838, 549] width 88 height 48
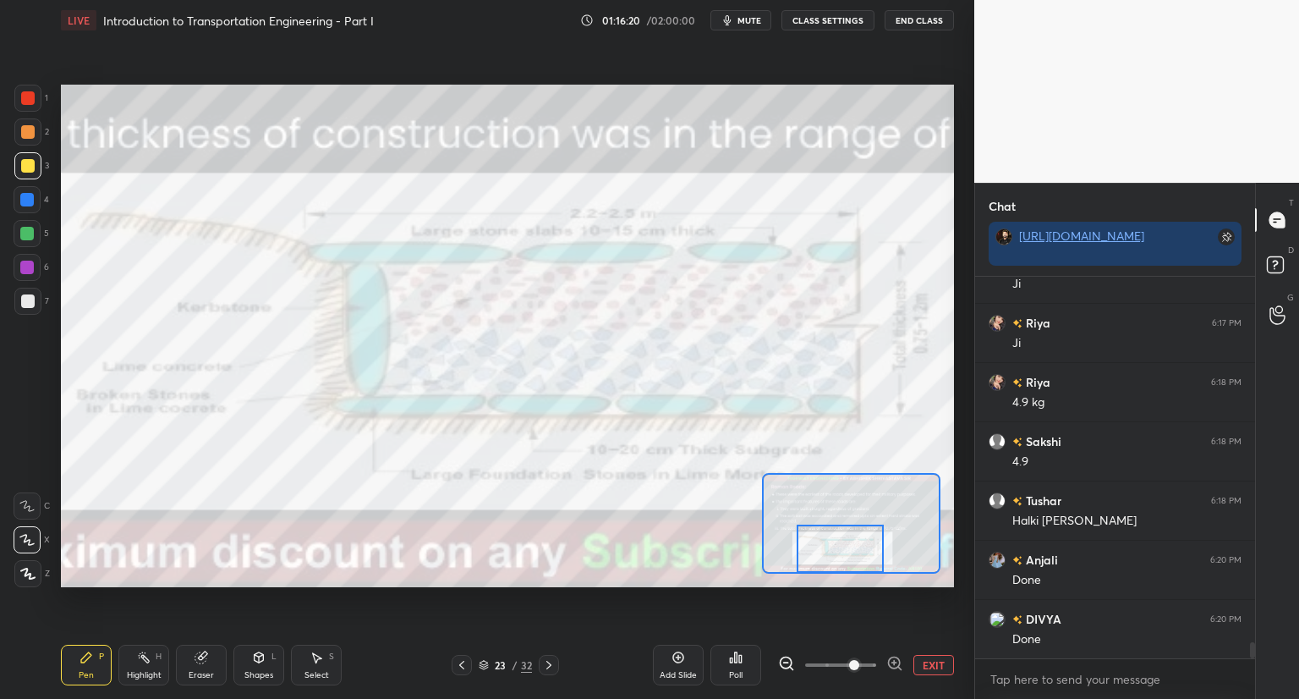
click at [843, 557] on div at bounding box center [841, 549] width 88 height 48
click at [74, 664] on div "Pen P" at bounding box center [86, 665] width 51 height 41
click at [30, 102] on div at bounding box center [28, 98] width 14 height 14
click at [482, 664] on icon at bounding box center [484, 665] width 10 height 10
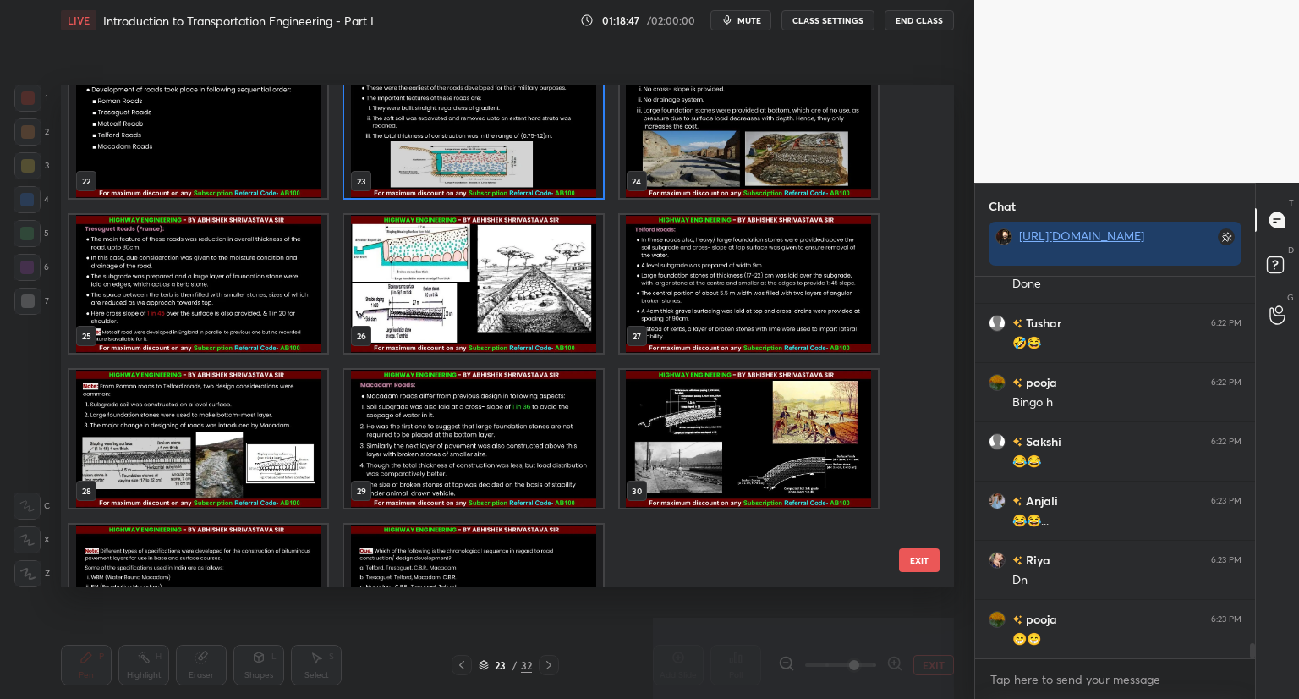
scroll to position [9149, 0]
click at [724, 168] on img "grid" at bounding box center [749, 129] width 258 height 138
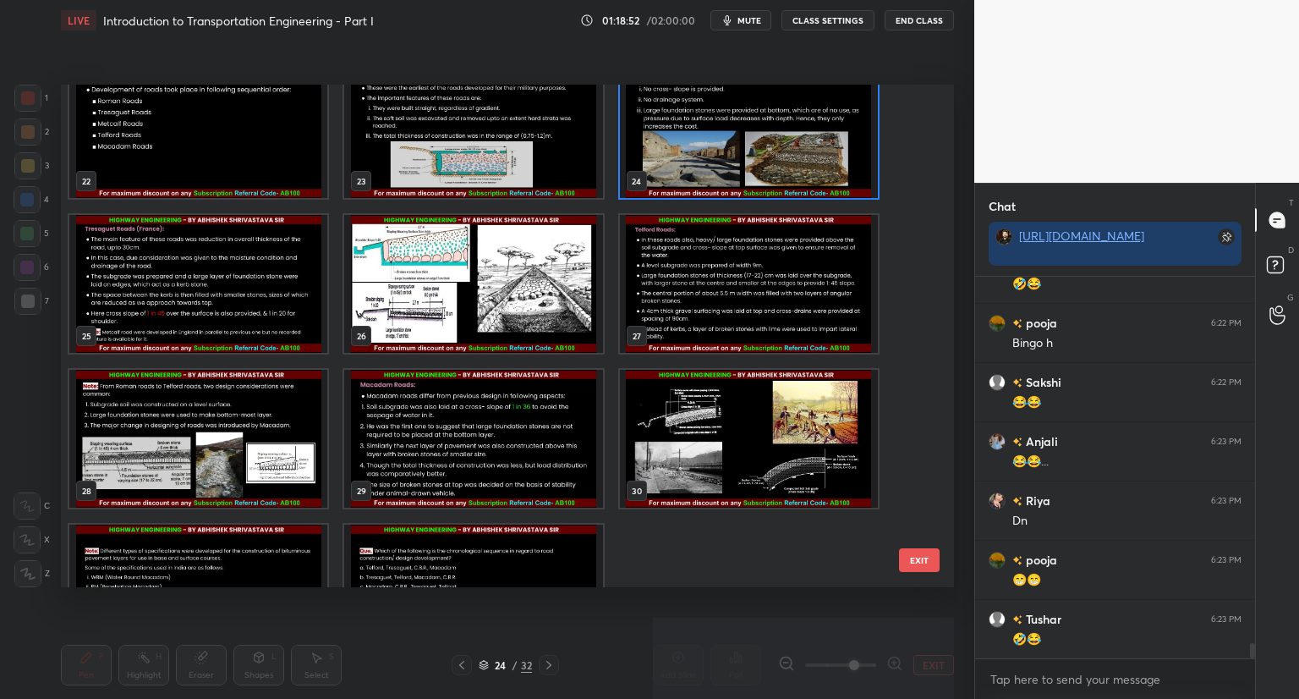
click at [729, 170] on img "grid" at bounding box center [749, 129] width 258 height 138
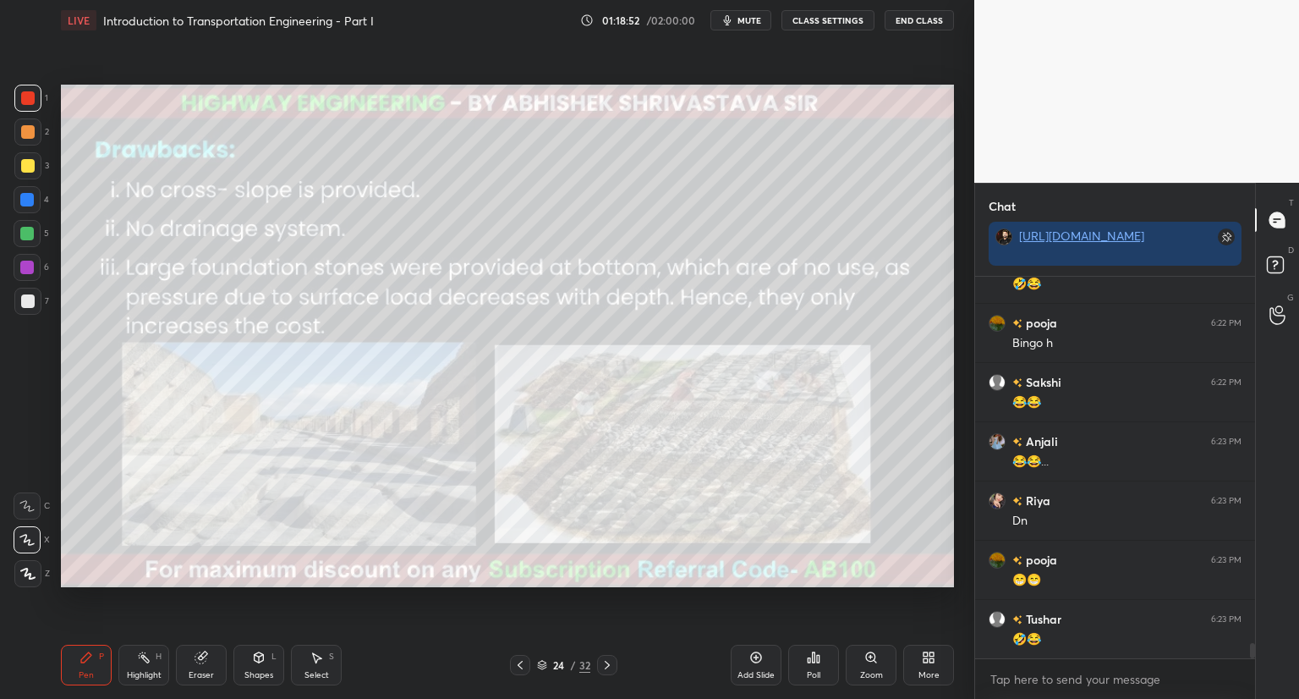
click at [731, 175] on img "grid" at bounding box center [749, 129] width 258 height 138
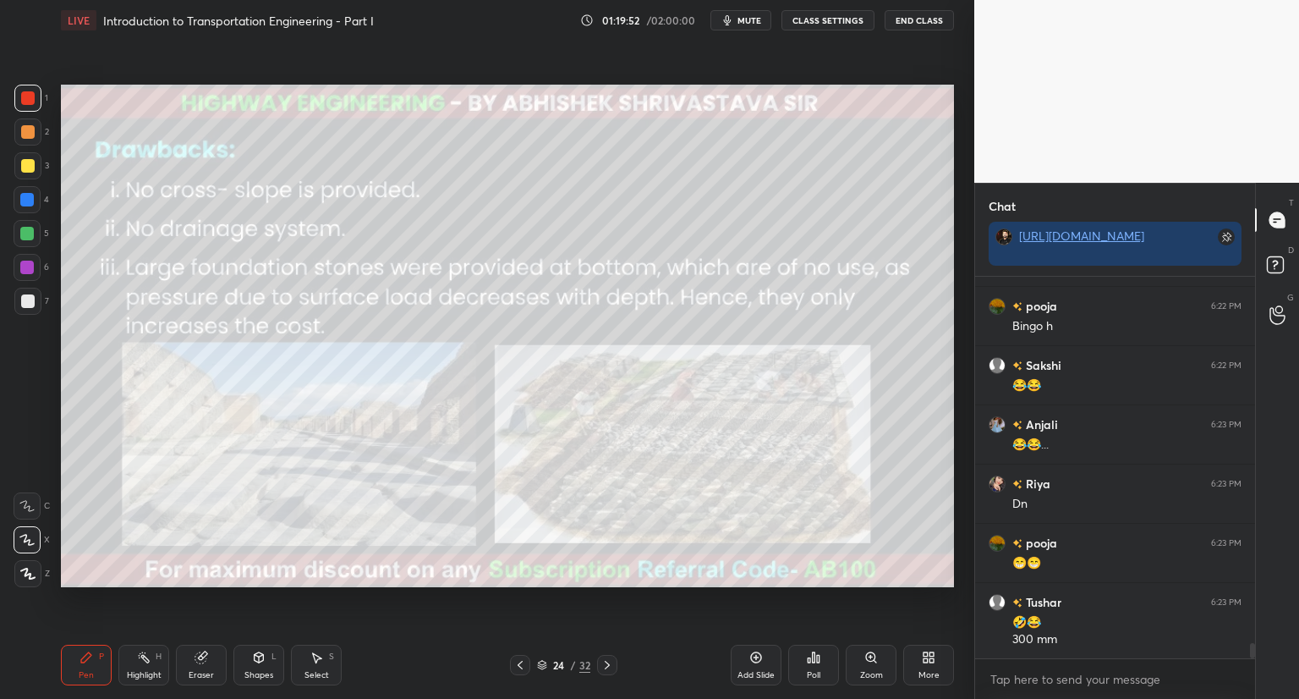
click at [542, 664] on icon at bounding box center [542, 665] width 10 height 10
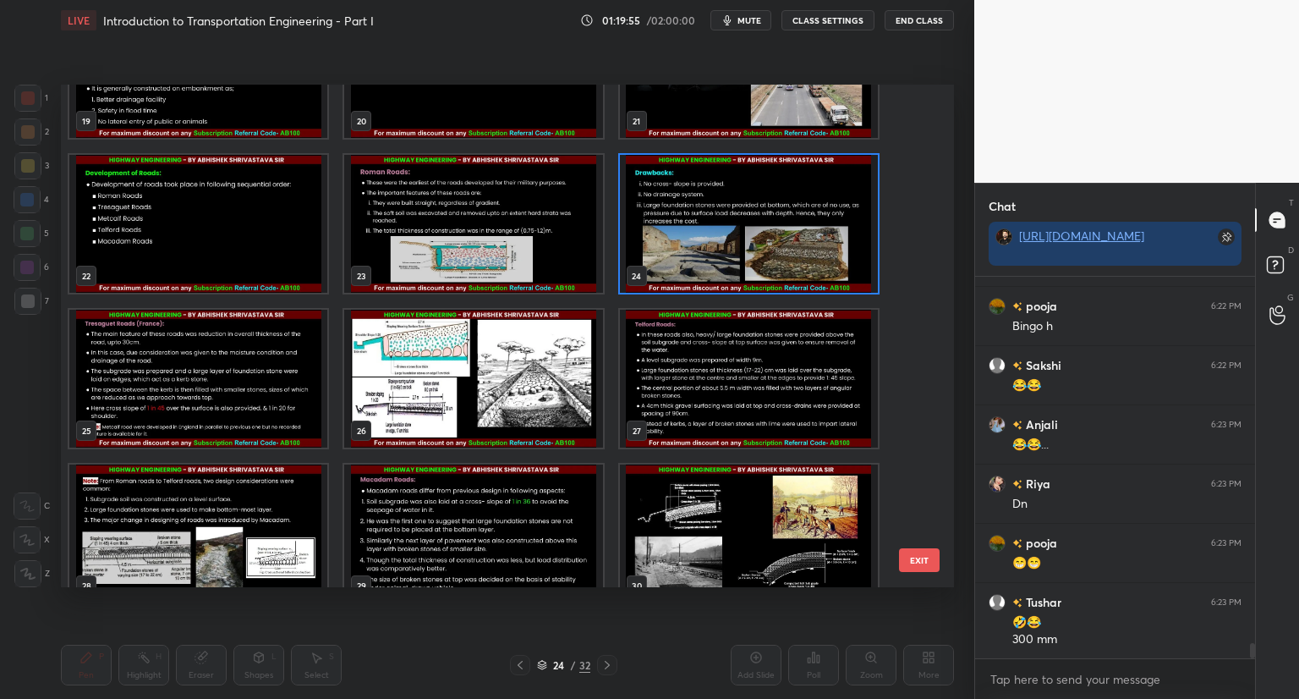
scroll to position [1019, 0]
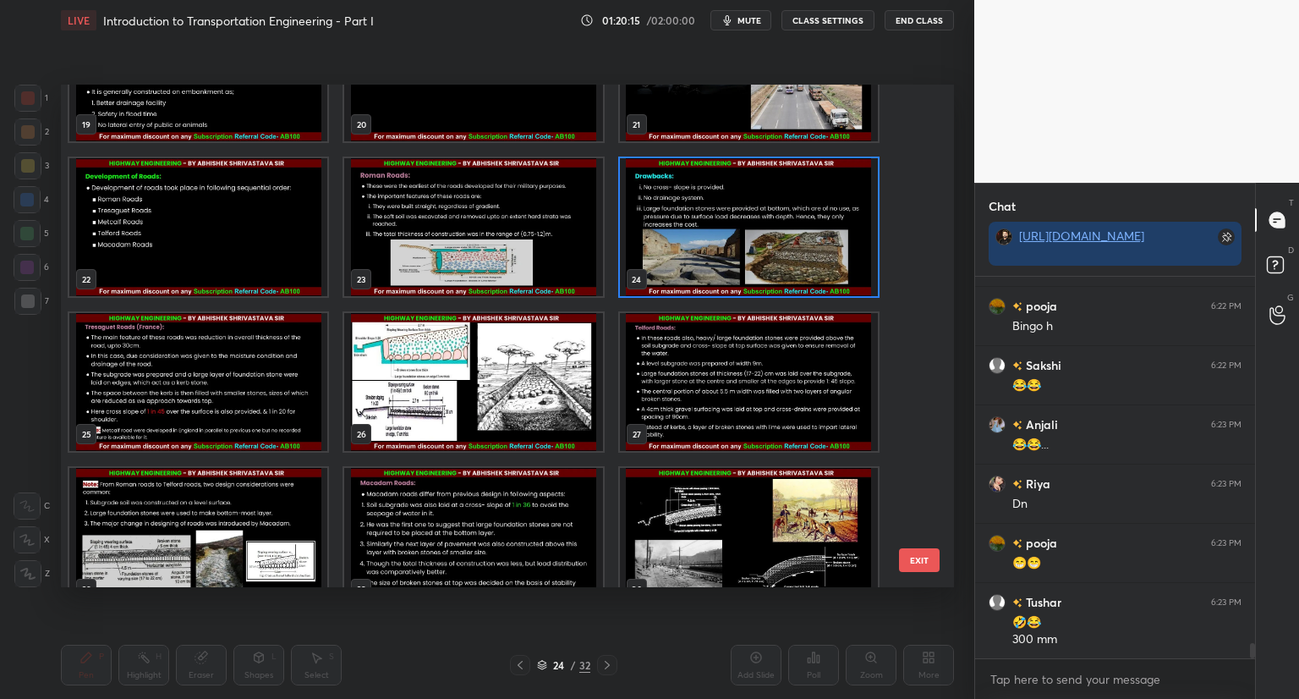
click at [689, 278] on img "grid" at bounding box center [749, 227] width 258 height 138
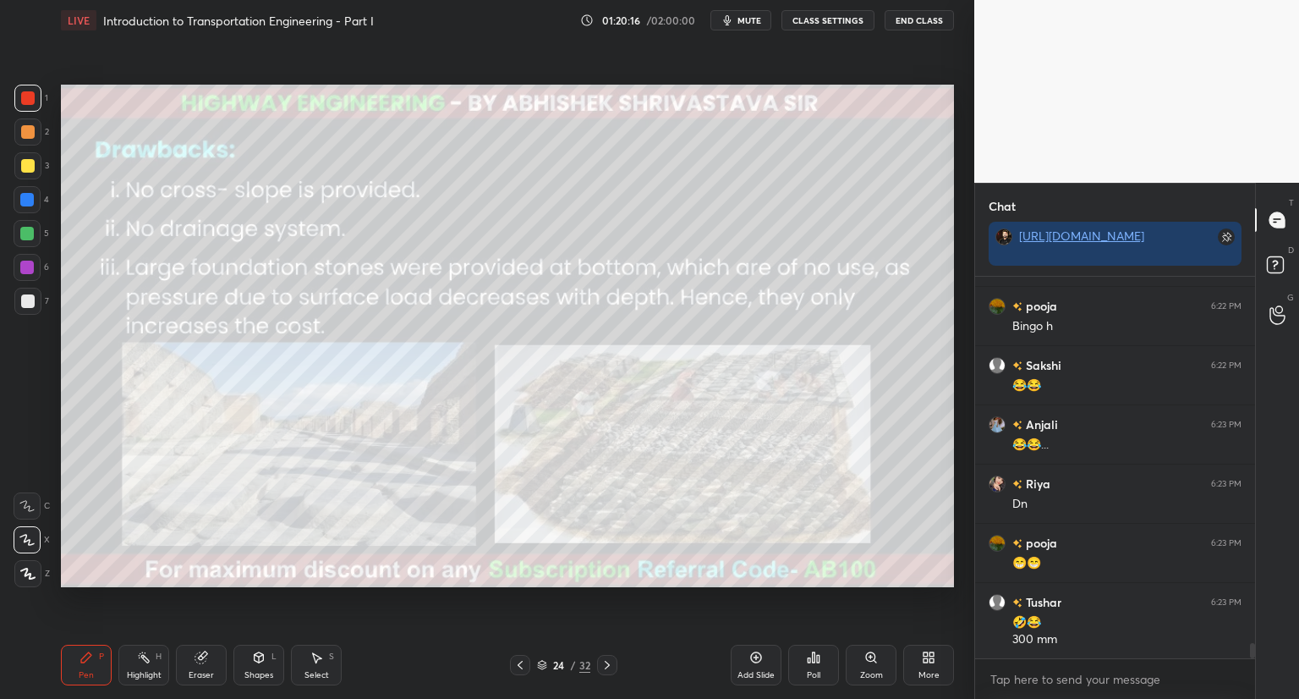
click at [688, 278] on img "grid" at bounding box center [749, 227] width 258 height 138
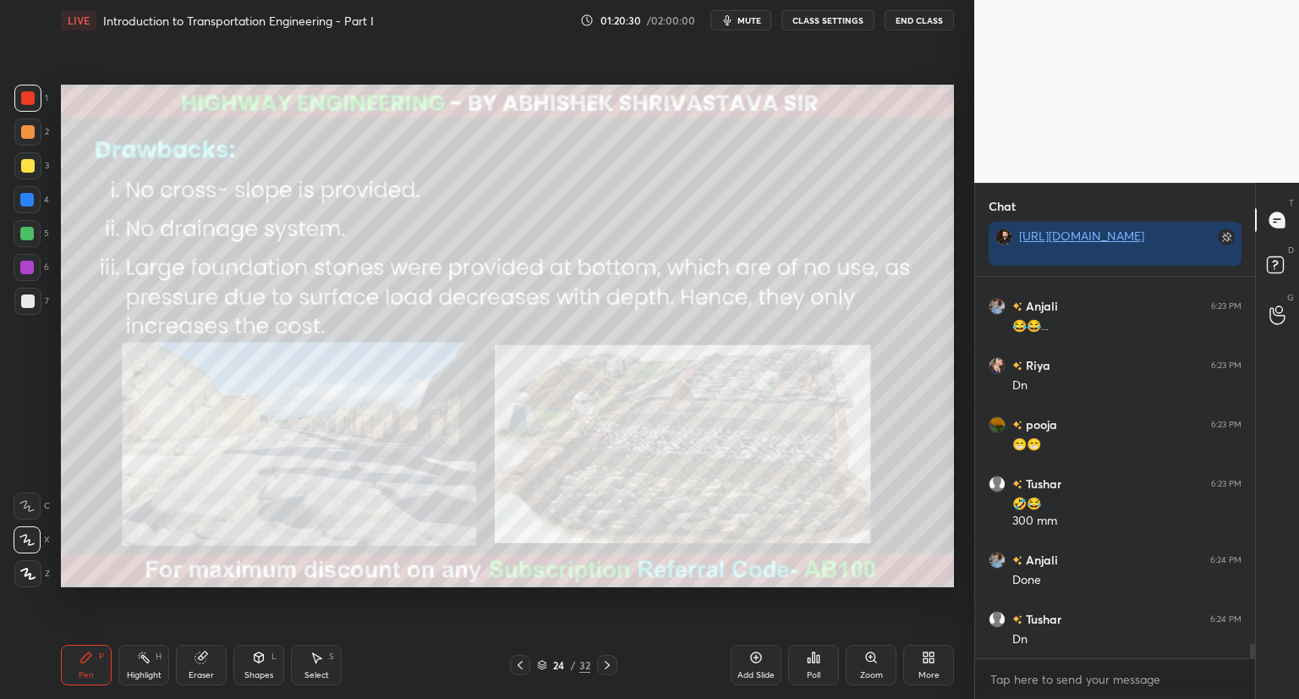
click at [543, 662] on icon at bounding box center [542, 665] width 10 height 10
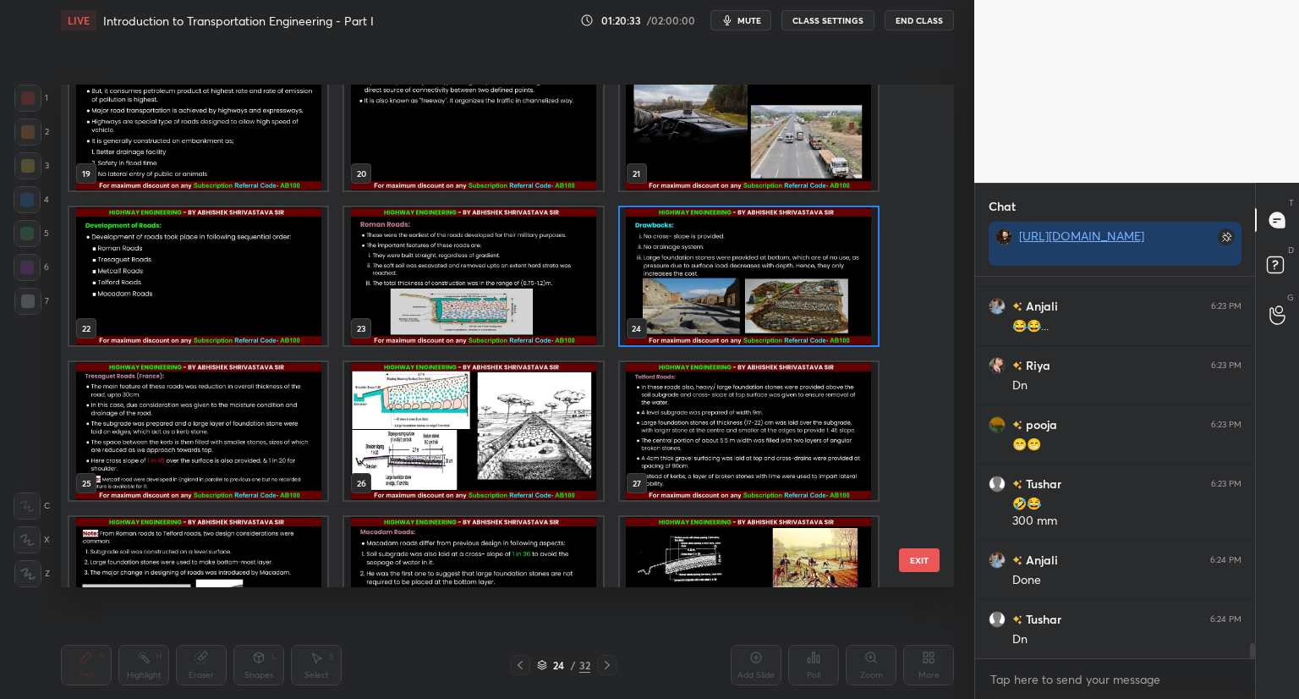
scroll to position [975, 0]
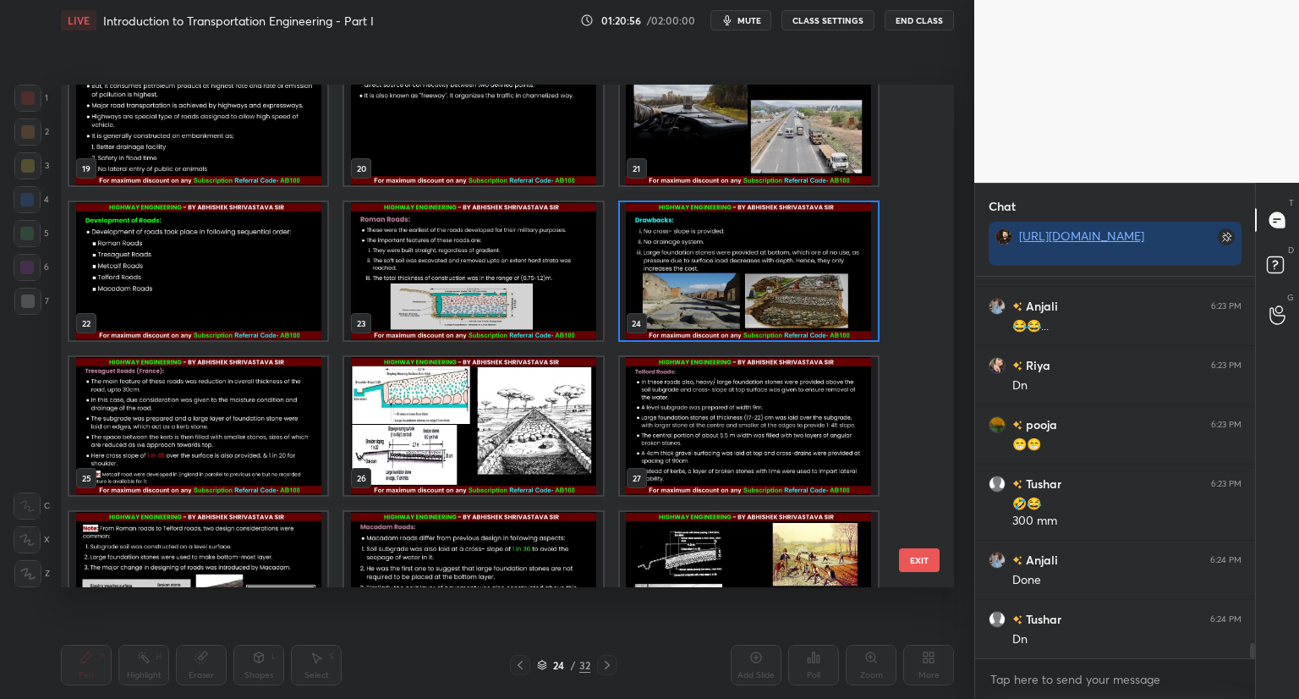
click at [435, 412] on img "grid" at bounding box center [473, 426] width 258 height 138
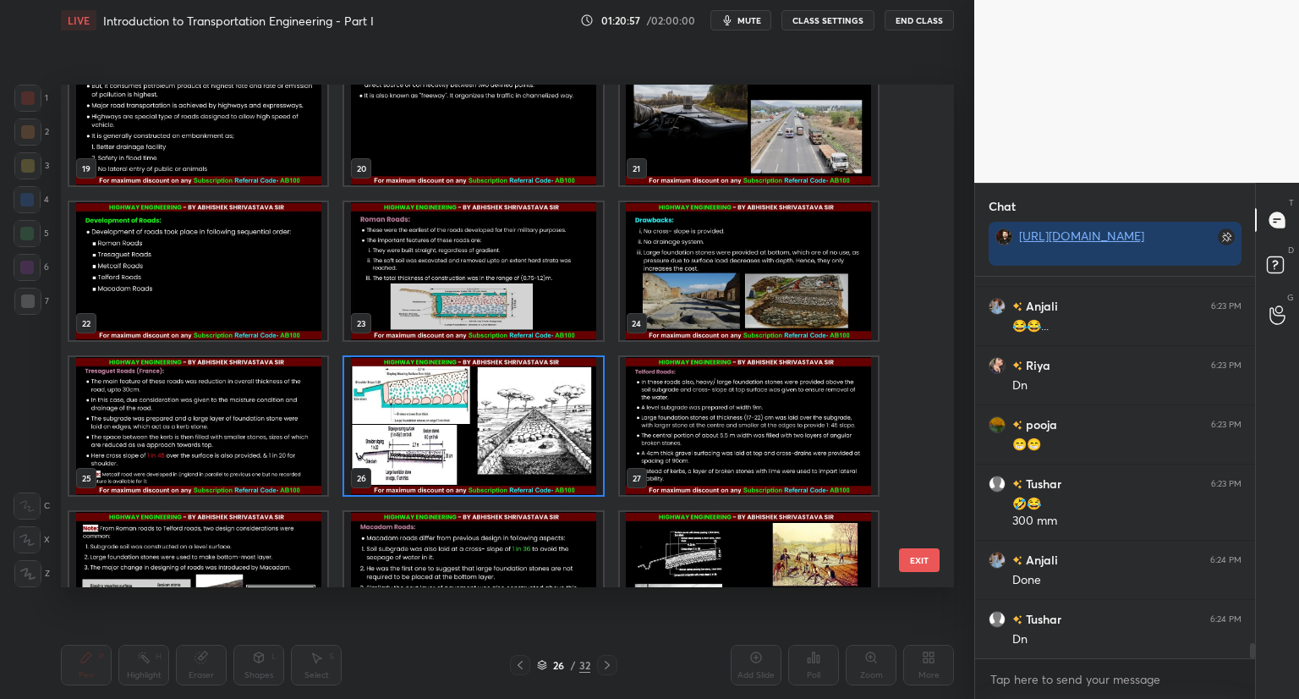
click at [450, 421] on img "grid" at bounding box center [473, 426] width 258 height 138
click at [453, 423] on img "grid" at bounding box center [473, 426] width 258 height 138
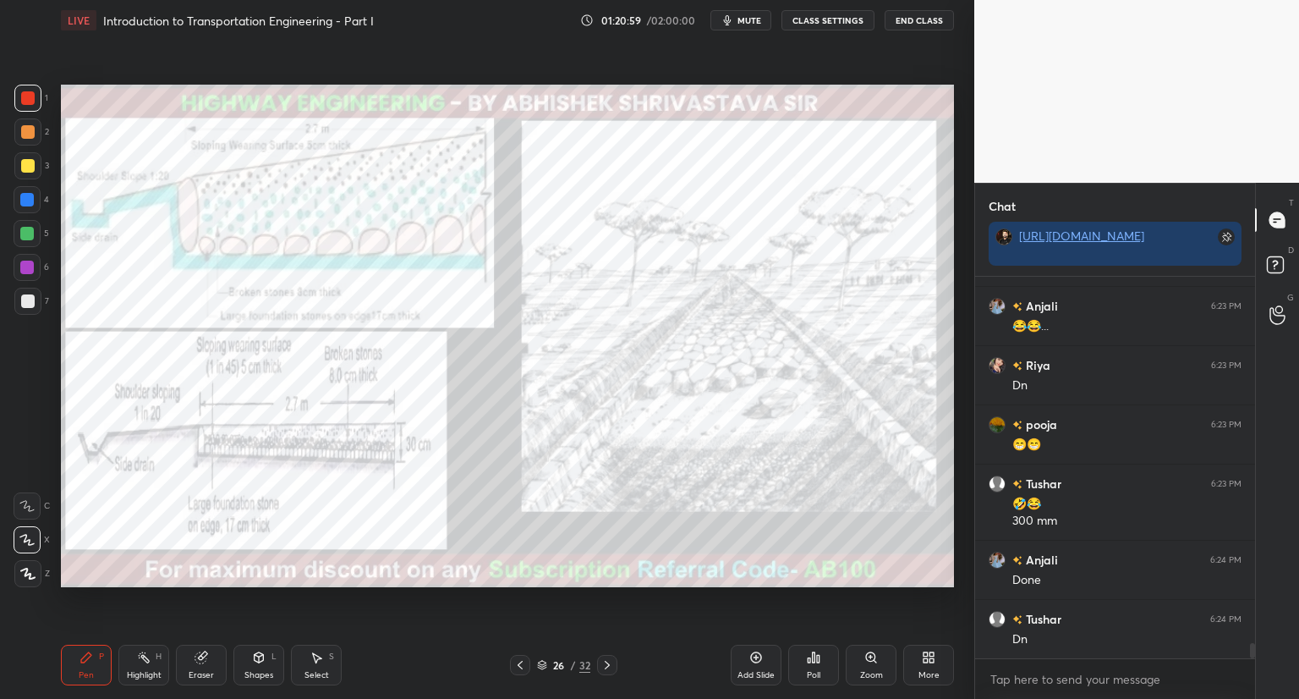
click at [872, 664] on div "Zoom" at bounding box center [871, 665] width 51 height 41
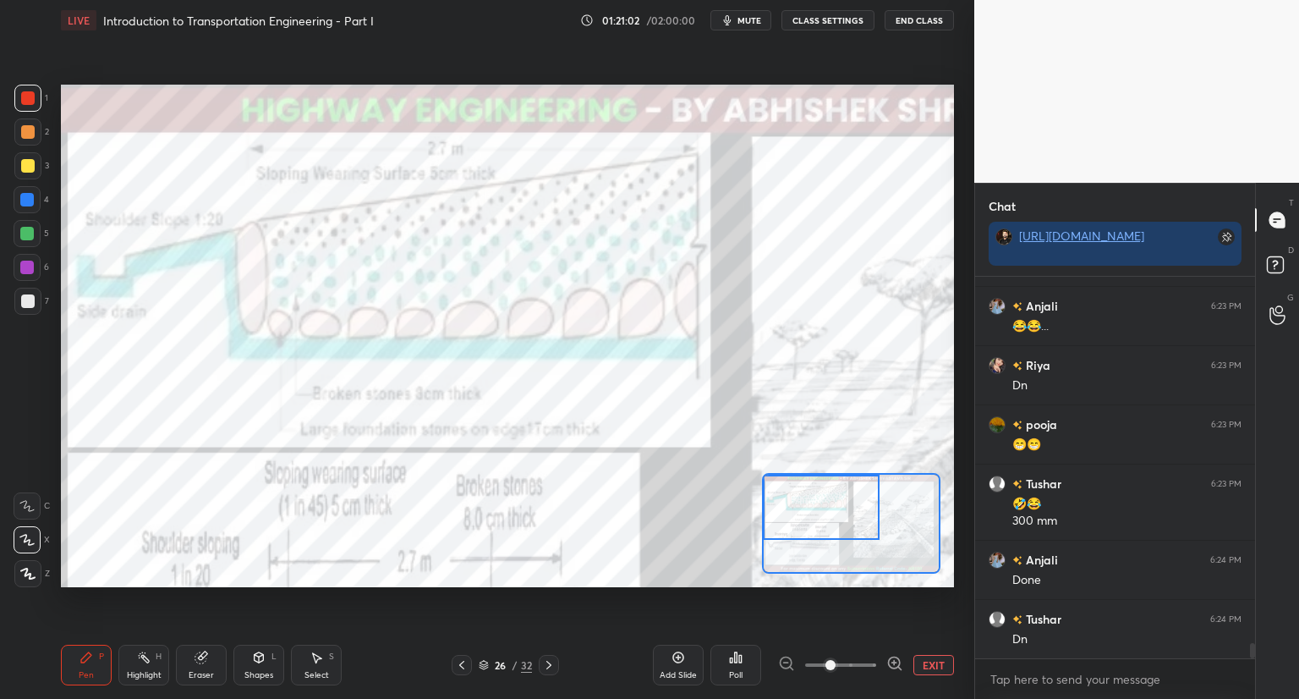
click at [728, 495] on div "Setting up your live class Poll for secs No correct answer Start poll" at bounding box center [507, 336] width 893 height 503
drag, startPoint x: 811, startPoint y: 510, endPoint x: 787, endPoint y: 508, distance: 24.6
click at [787, 508] on div at bounding box center [821, 507] width 117 height 65
click at [460, 663] on icon at bounding box center [462, 665] width 14 height 14
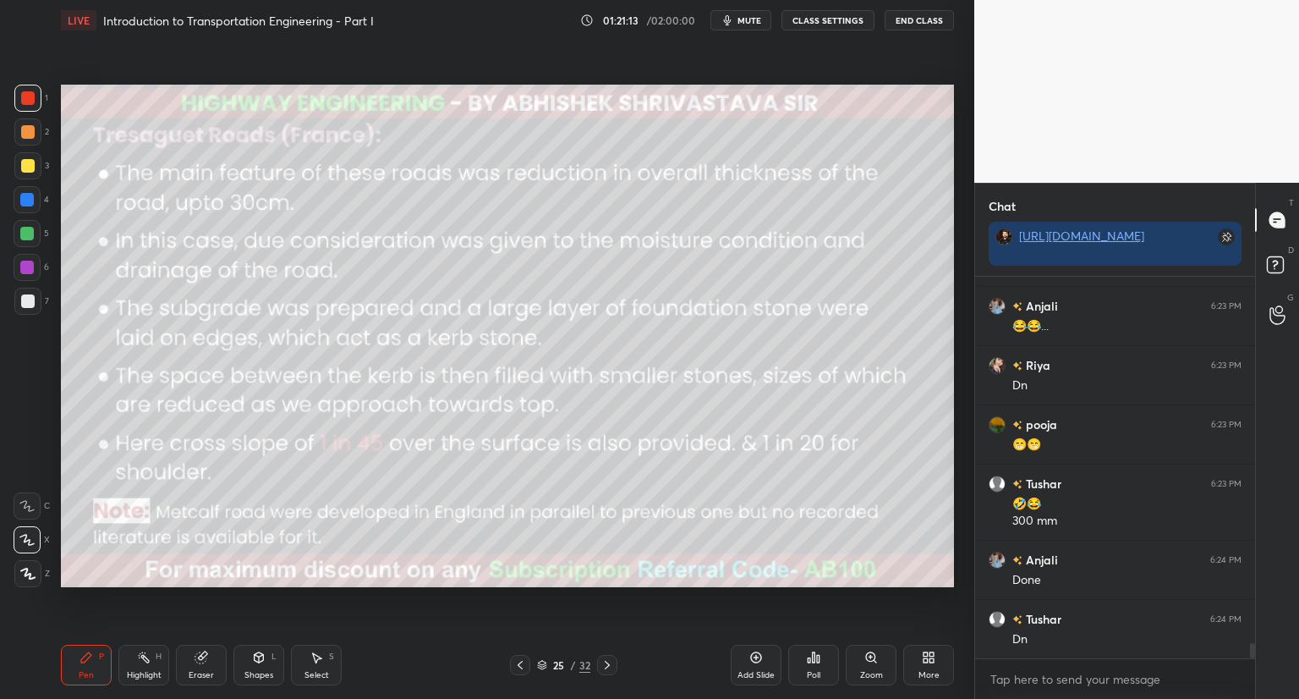
click at [460, 663] on div "25 / 32" at bounding box center [563, 665] width 335 height 20
click at [518, 664] on icon at bounding box center [521, 665] width 14 height 14
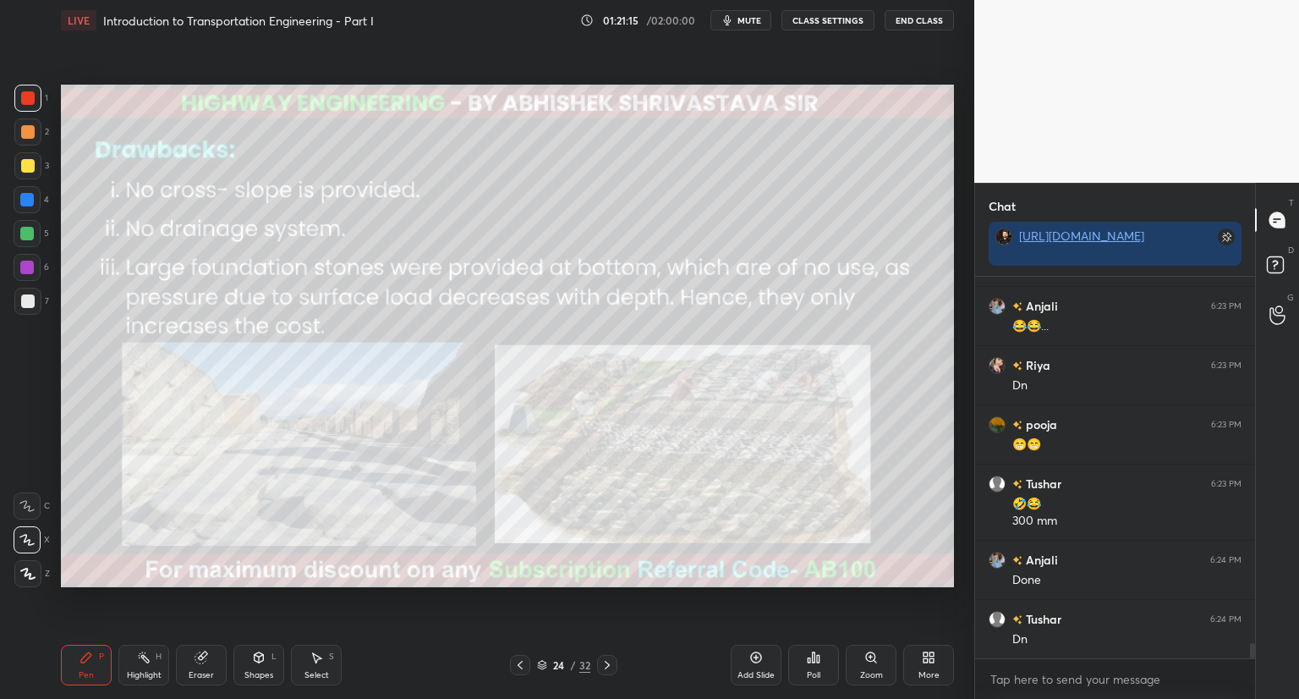
drag, startPoint x: 524, startPoint y: 662, endPoint x: 522, endPoint y: 641, distance: 21.2
click at [524, 661] on icon at bounding box center [521, 665] width 14 height 14
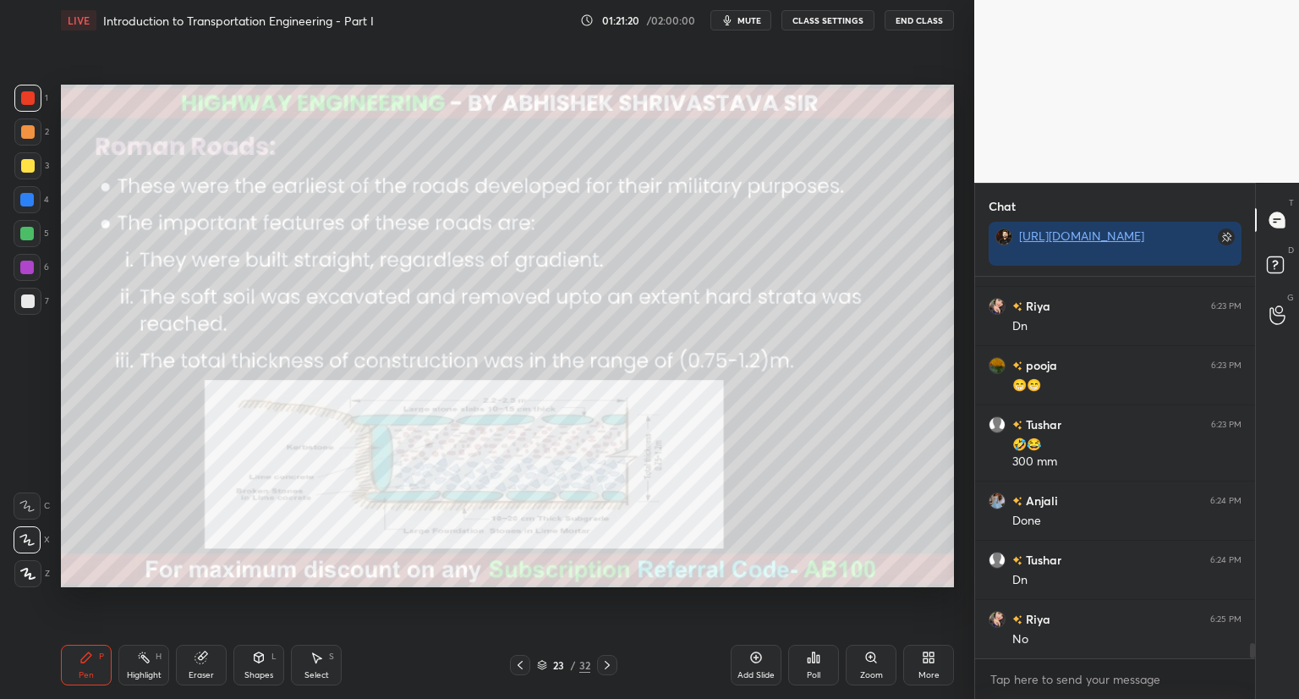
scroll to position [9402, 0]
click at [606, 664] on icon at bounding box center [608, 665] width 14 height 14
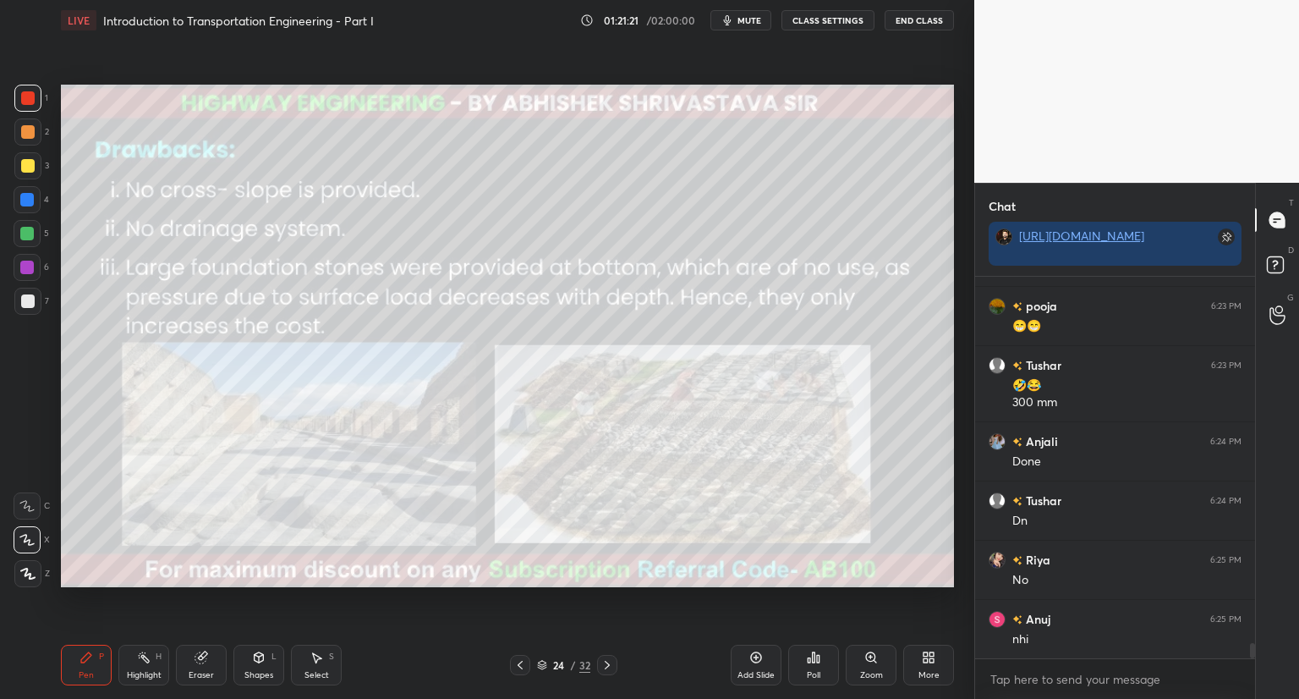
scroll to position [9462, 0]
click at [606, 662] on icon at bounding box center [607, 665] width 5 height 8
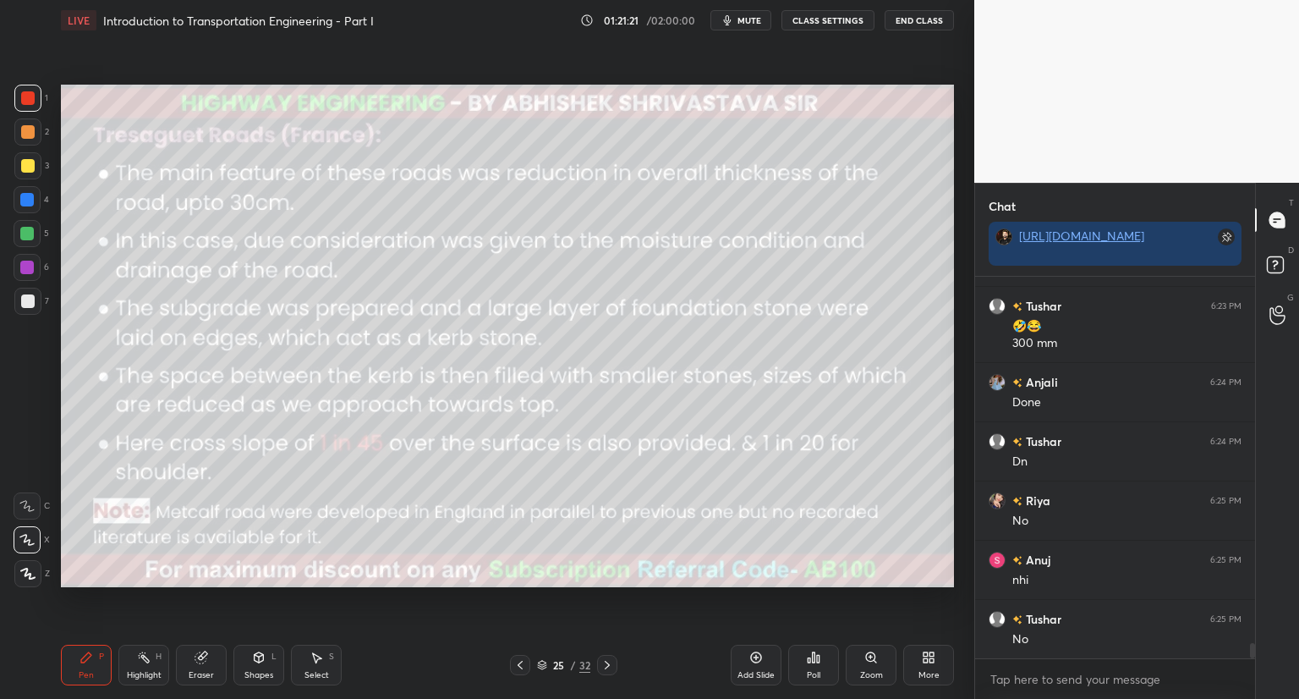
click at [602, 662] on icon at bounding box center [608, 665] width 14 height 14
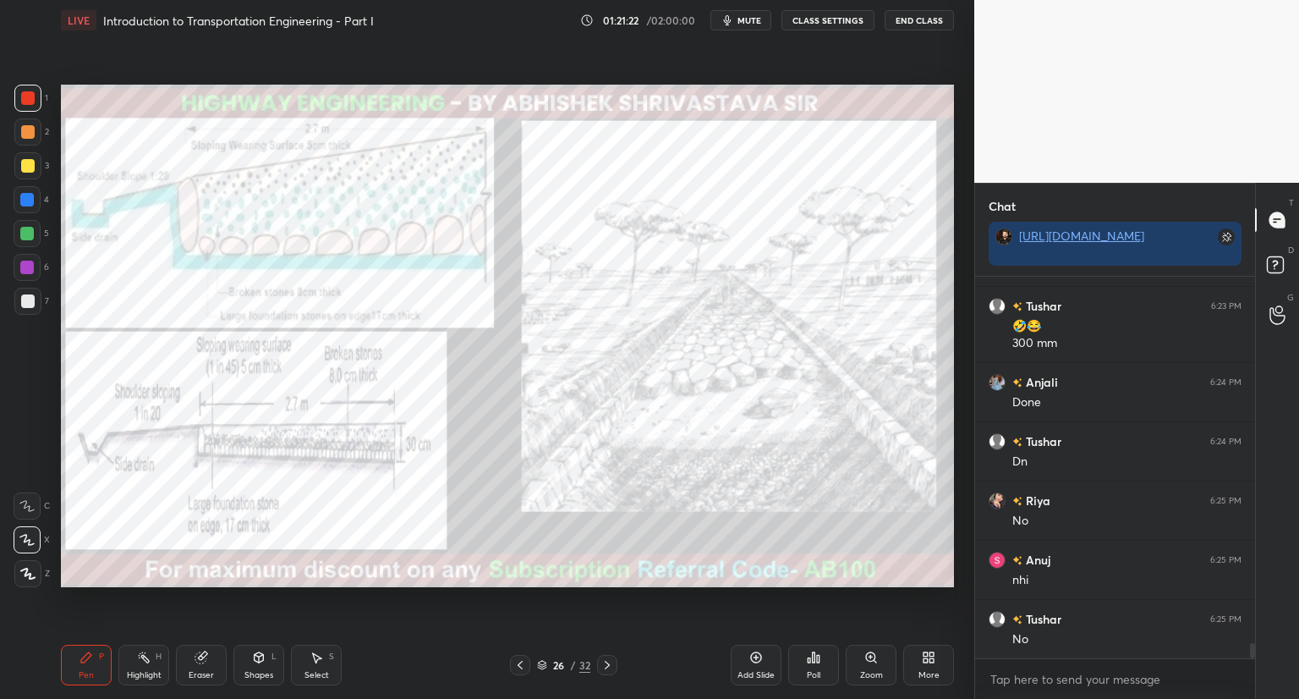
scroll to position [9580, 0]
click at [871, 662] on icon at bounding box center [872, 658] width 14 height 14
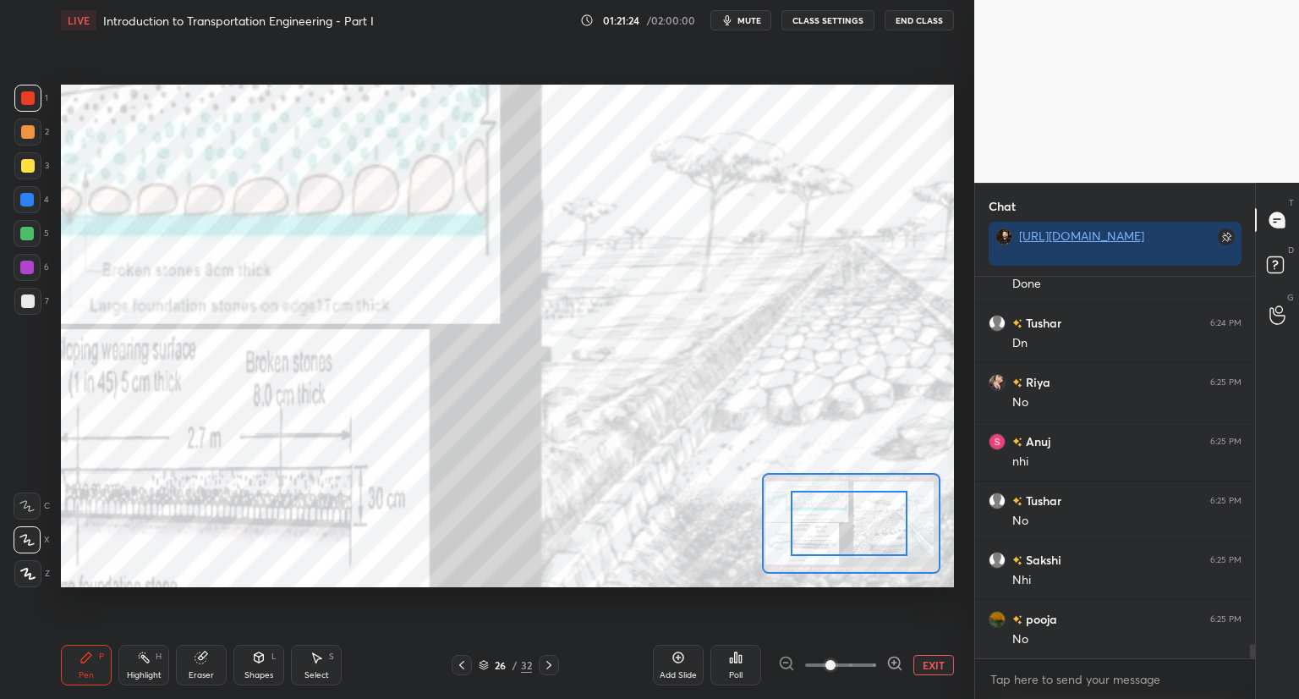
drag, startPoint x: 866, startPoint y: 541, endPoint x: 832, endPoint y: 522, distance: 38.6
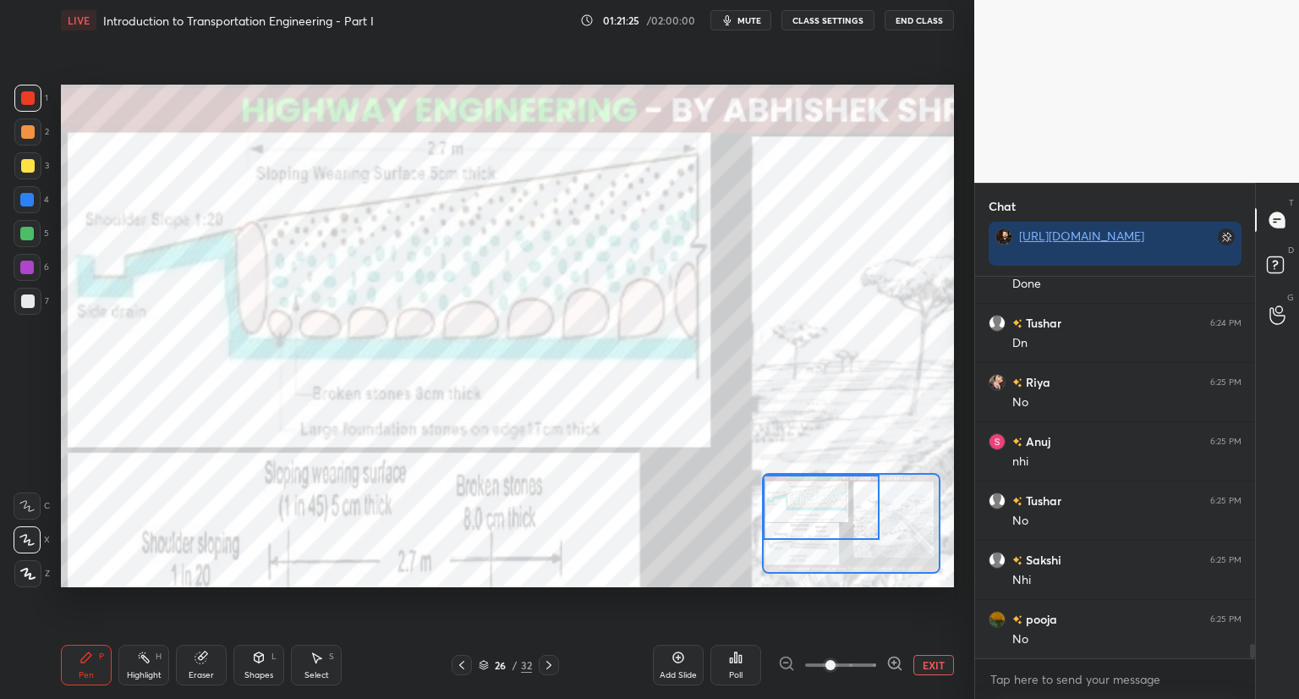
drag, startPoint x: 833, startPoint y: 529, endPoint x: 816, endPoint y: 515, distance: 22.3
click at [816, 518] on div at bounding box center [821, 507] width 117 height 65
drag, startPoint x: 832, startPoint y: 525, endPoint x: 815, endPoint y: 525, distance: 17.8
click at [815, 525] on div at bounding box center [821, 507] width 117 height 65
drag, startPoint x: 876, startPoint y: 528, endPoint x: 814, endPoint y: 496, distance: 69.6
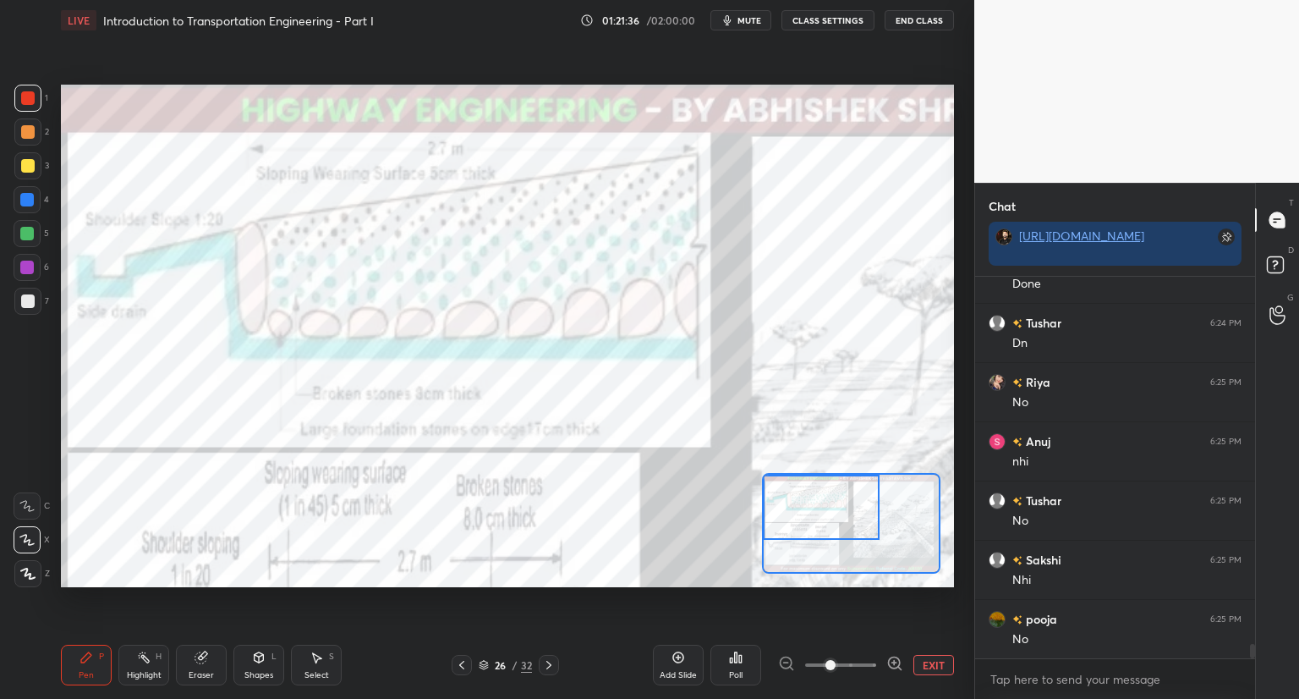
click at [812, 499] on div at bounding box center [821, 507] width 117 height 65
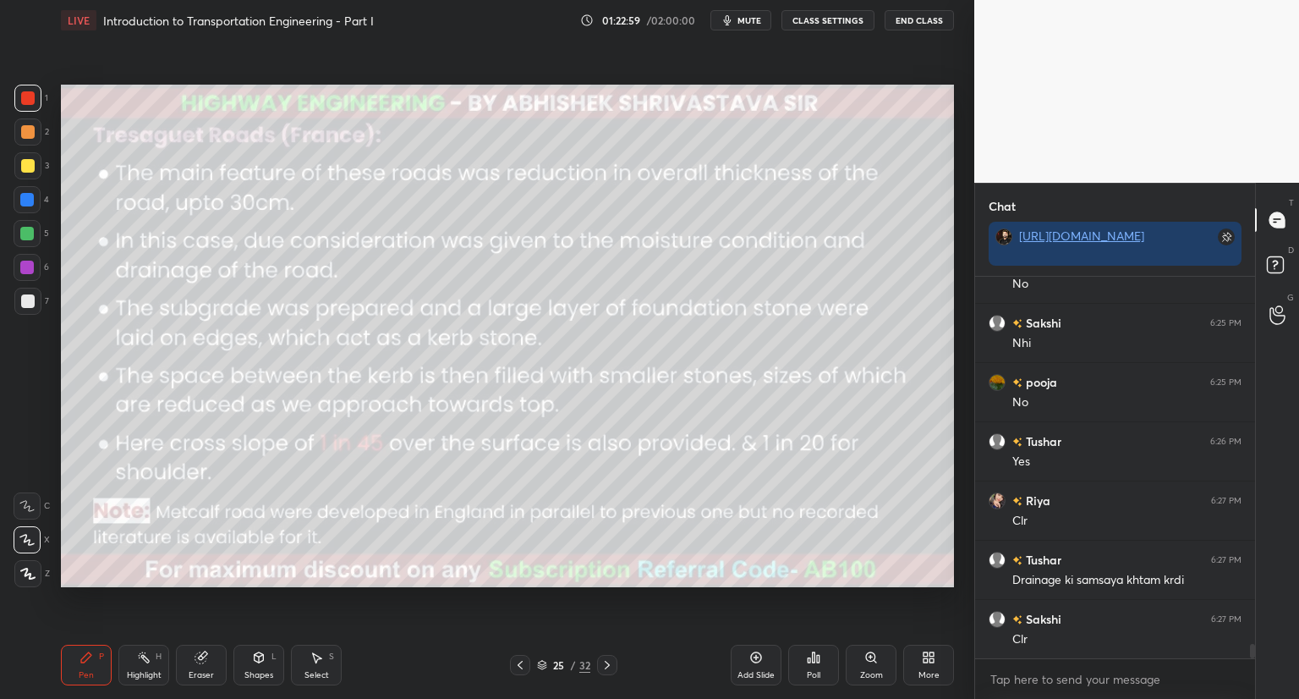
scroll to position [9876, 0]
click at [24, 167] on div at bounding box center [28, 166] width 14 height 14
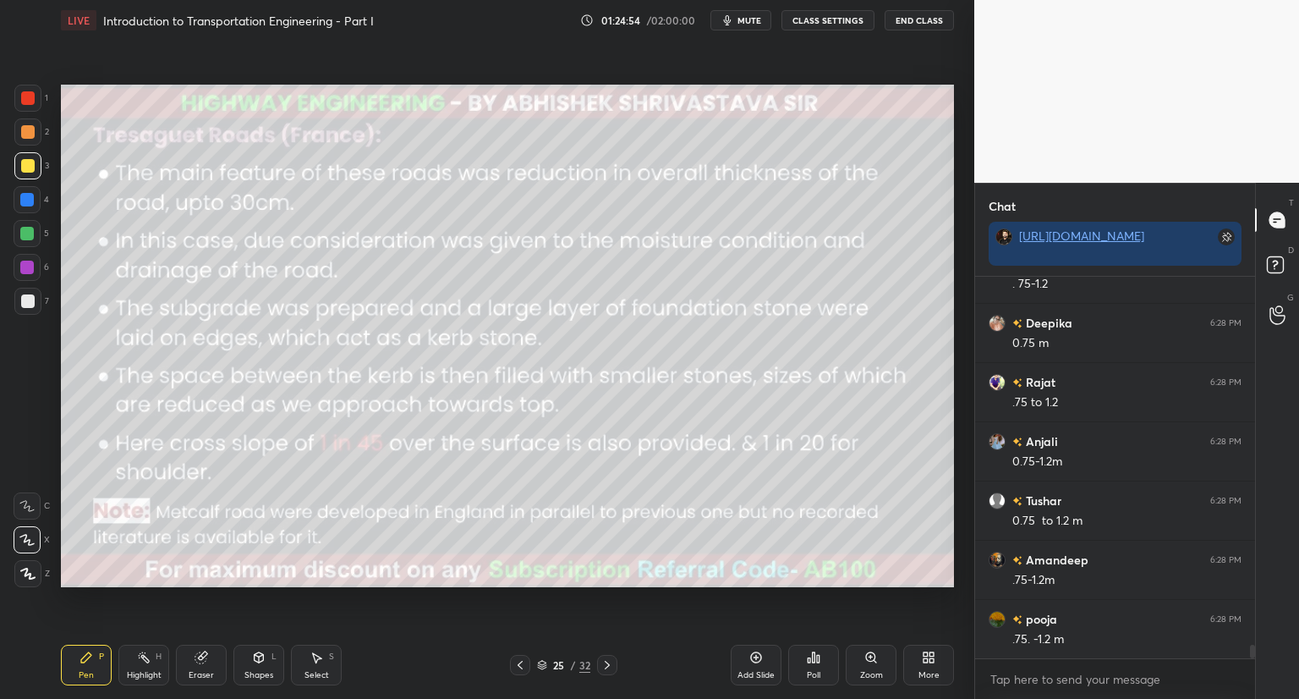
click at [734, 17] on icon "button" at bounding box center [728, 21] width 14 height 14
click at [737, 21] on span "unmute" at bounding box center [748, 20] width 36 height 12
click at [739, 23] on button "mute" at bounding box center [741, 20] width 61 height 20
drag, startPoint x: 198, startPoint y: 664, endPoint x: 281, endPoint y: 600, distance: 104.9
click at [201, 656] on icon at bounding box center [202, 658] width 14 height 14
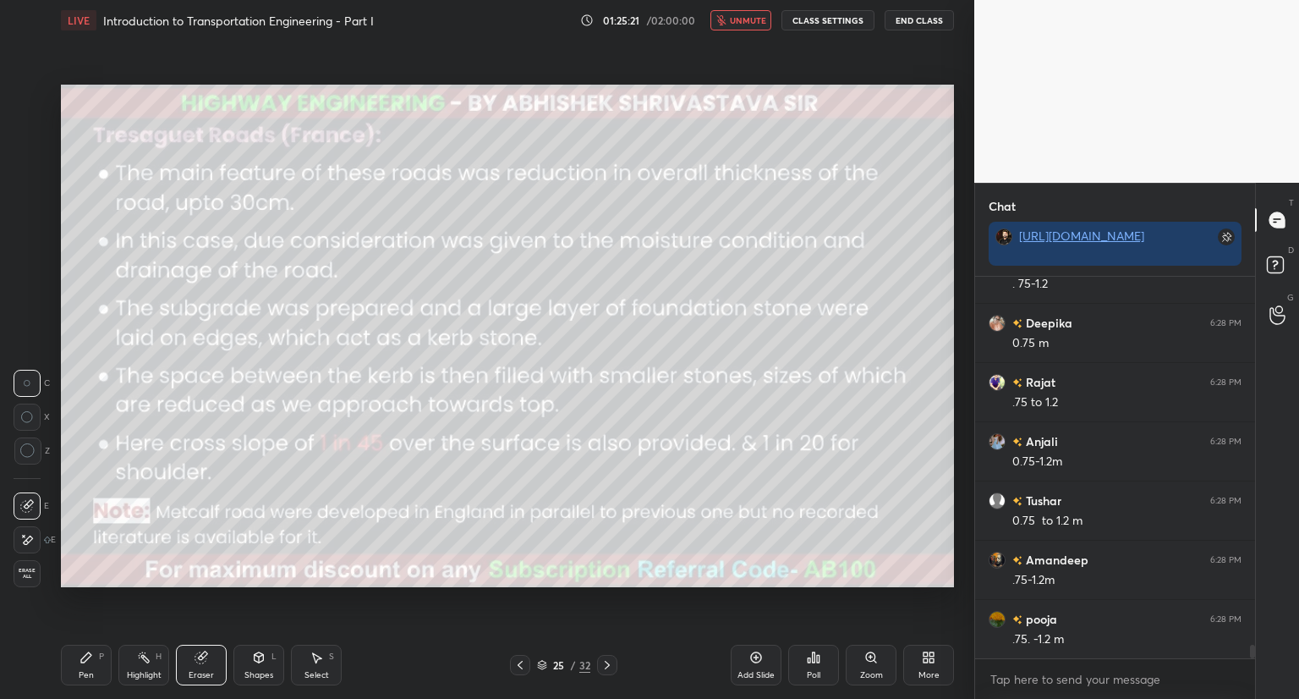
drag, startPoint x: 81, startPoint y: 674, endPoint x: 88, endPoint y: 664, distance: 12.2
click at [81, 675] on div "Pen" at bounding box center [86, 675] width 15 height 8
drag, startPoint x: 744, startPoint y: 23, endPoint x: 722, endPoint y: 38, distance: 26.8
click at [744, 24] on span "unmute" at bounding box center [748, 20] width 36 height 12
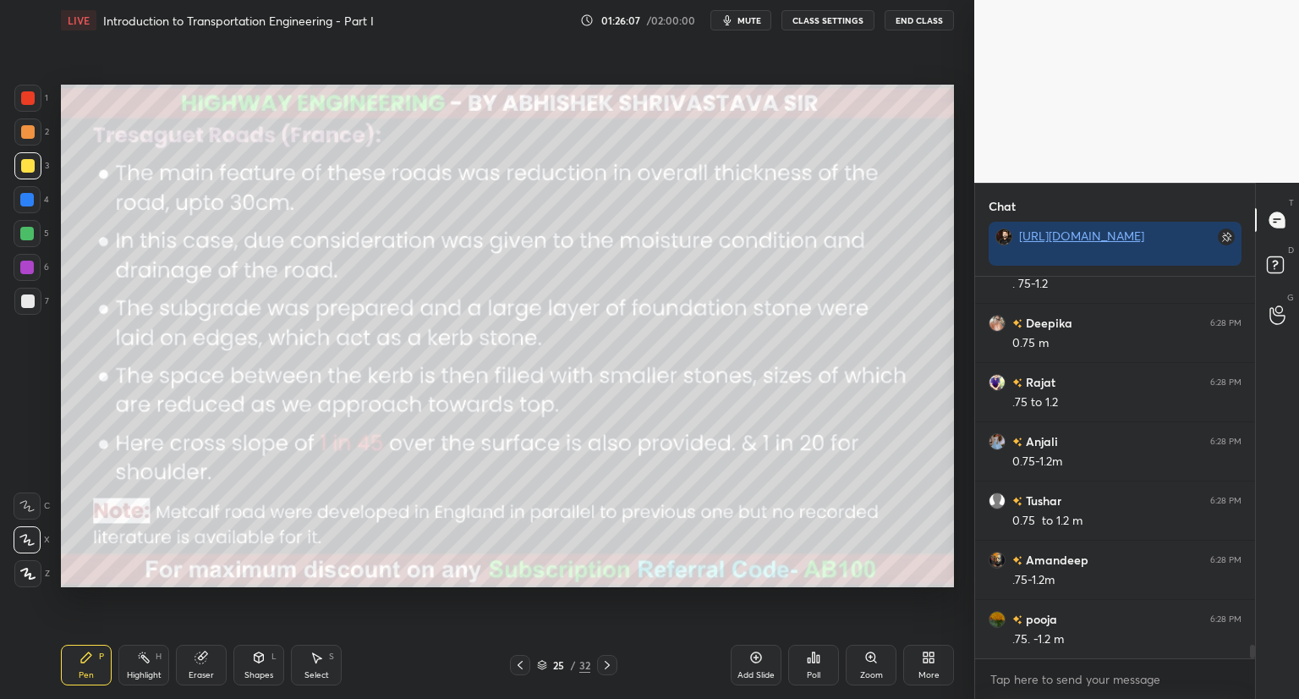
click at [606, 661] on icon at bounding box center [608, 665] width 14 height 14
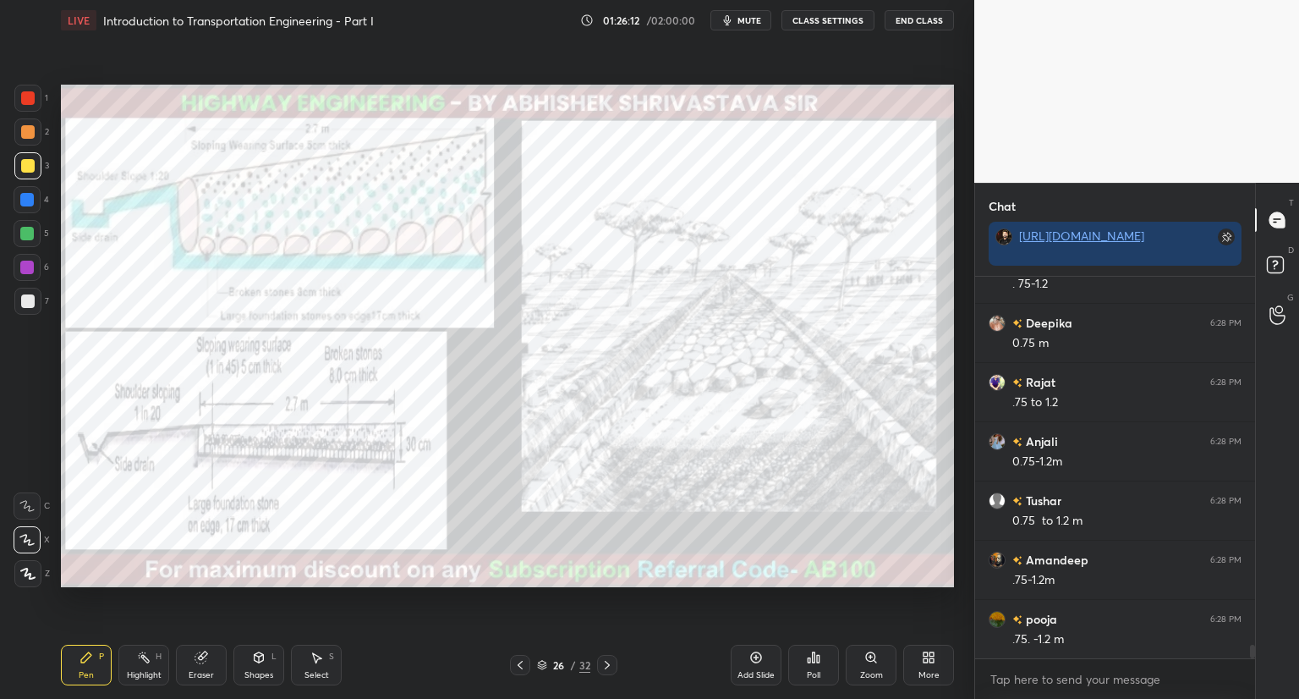
click at [519, 667] on icon at bounding box center [521, 665] width 14 height 14
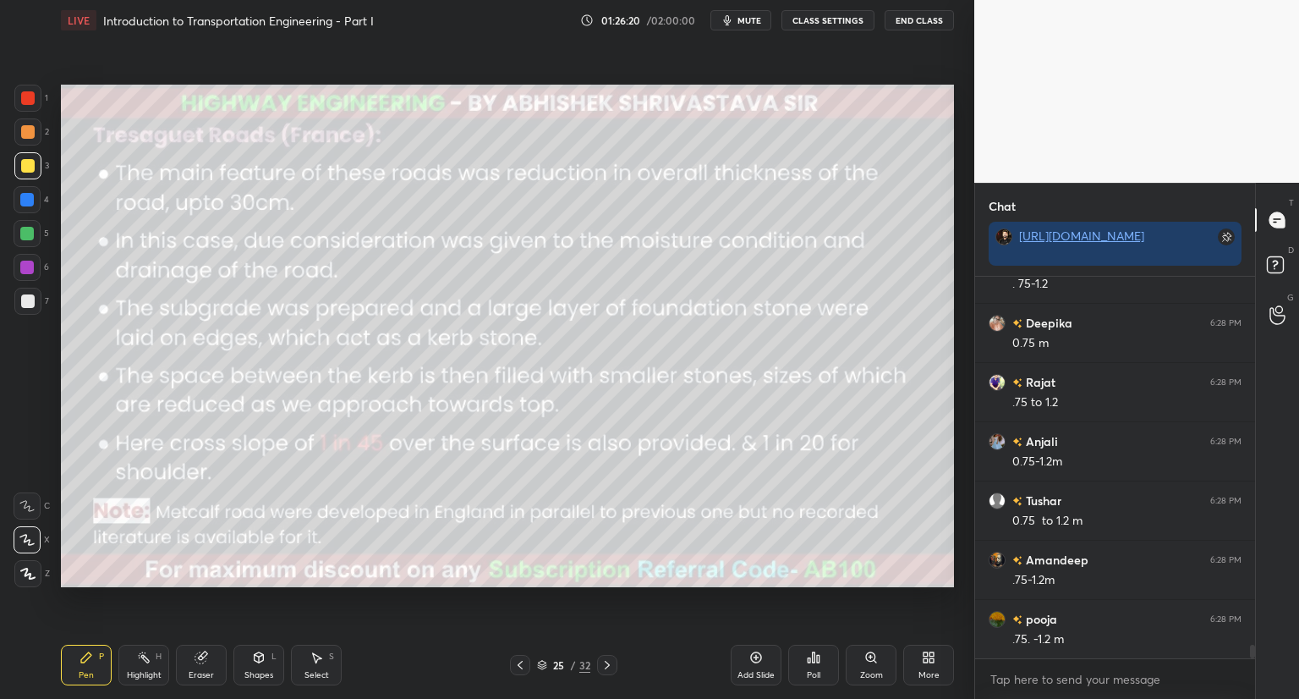
drag, startPoint x: 608, startPoint y: 662, endPoint x: 596, endPoint y: 651, distance: 17.4
click at [606, 660] on icon at bounding box center [608, 665] width 14 height 14
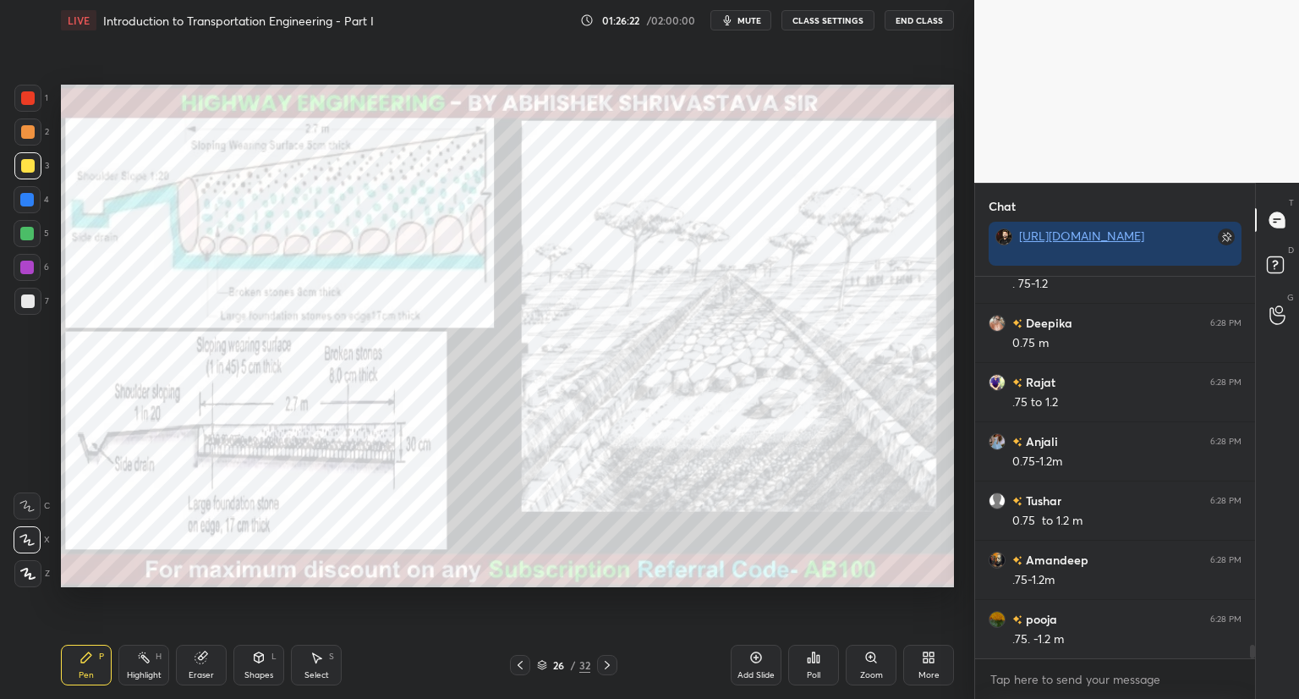
click at [30, 97] on div at bounding box center [28, 98] width 14 height 14
click at [521, 666] on icon at bounding box center [521, 665] width 14 height 14
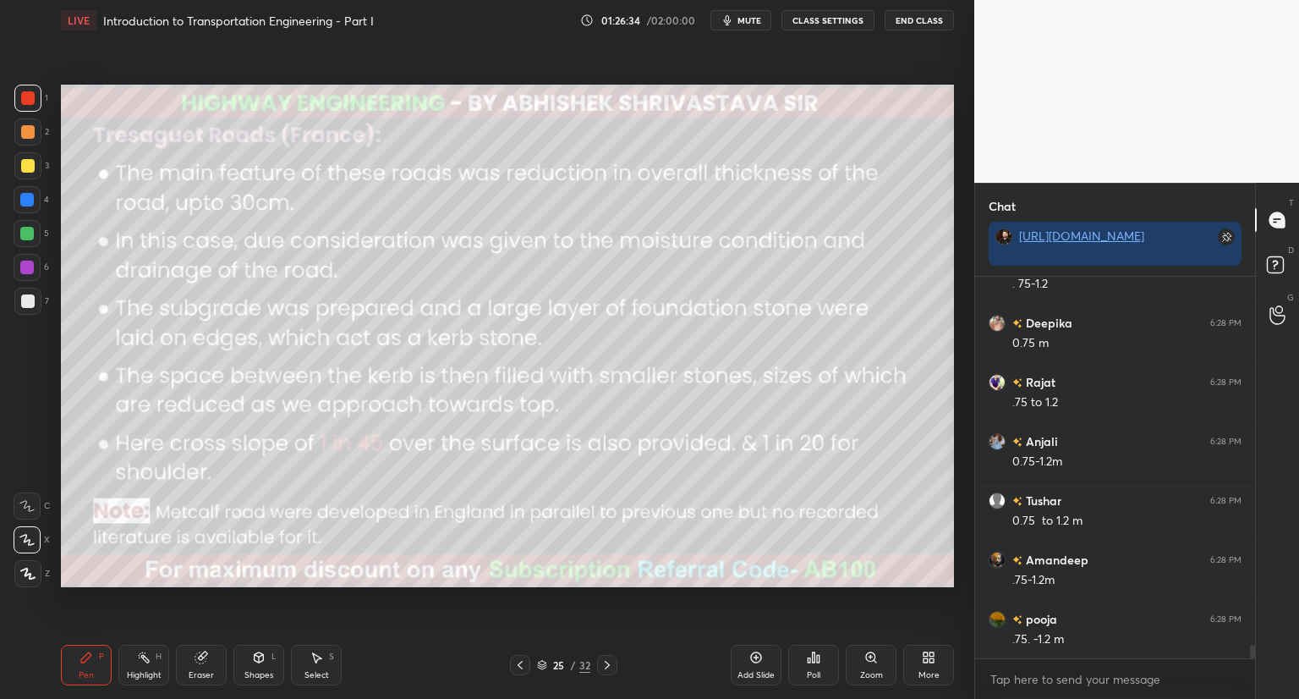
click at [521, 664] on icon at bounding box center [521, 665] width 14 height 14
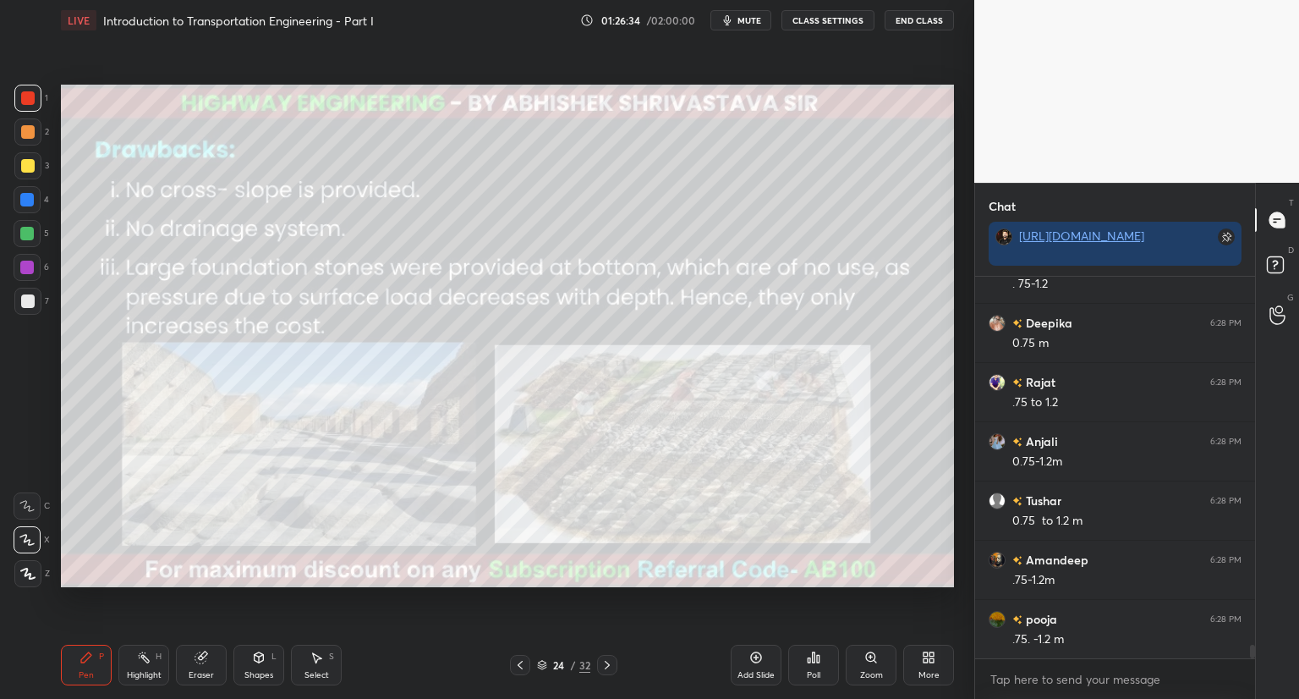
click at [522, 663] on icon at bounding box center [521, 665] width 14 height 14
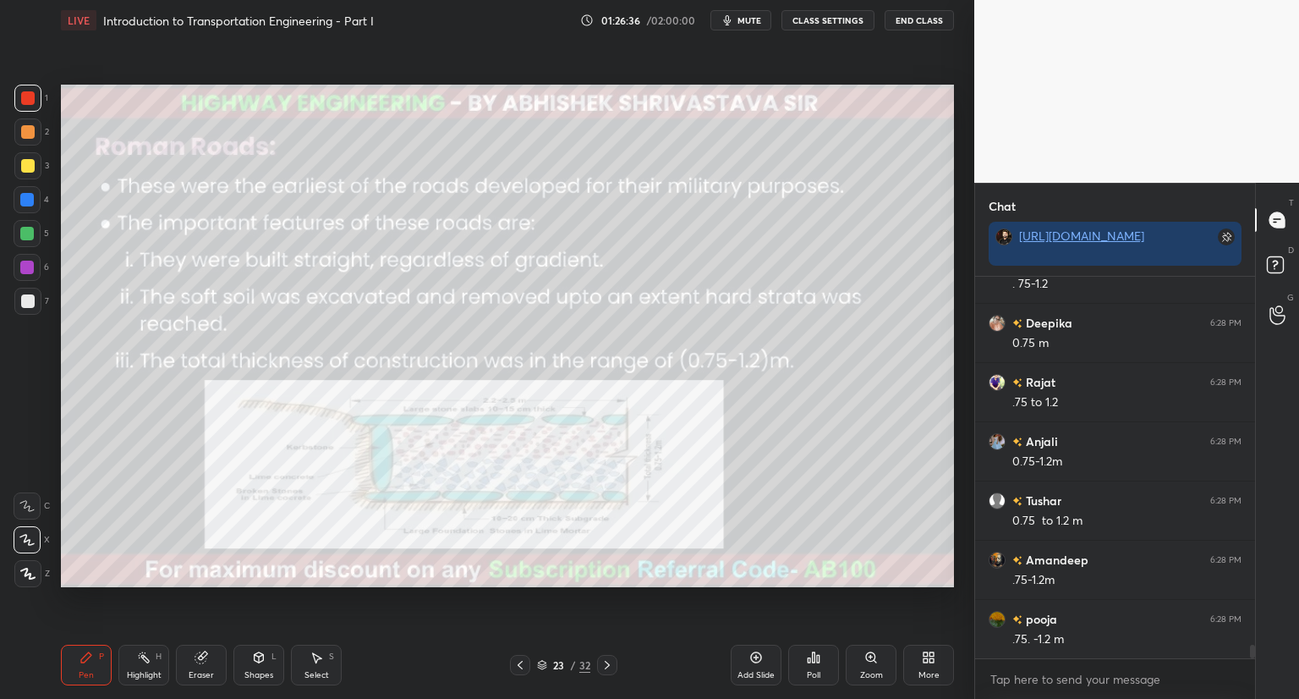
click at [607, 664] on icon at bounding box center [607, 665] width 5 height 8
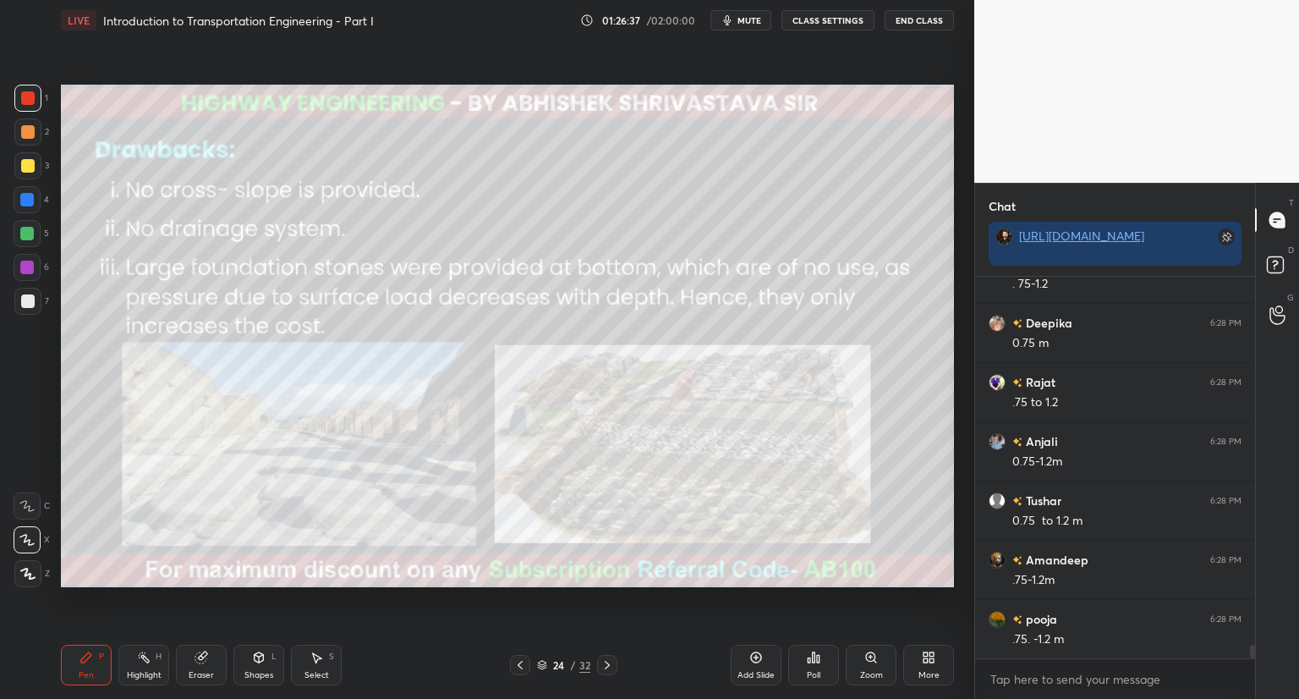
click at [607, 664] on icon at bounding box center [607, 665] width 5 height 8
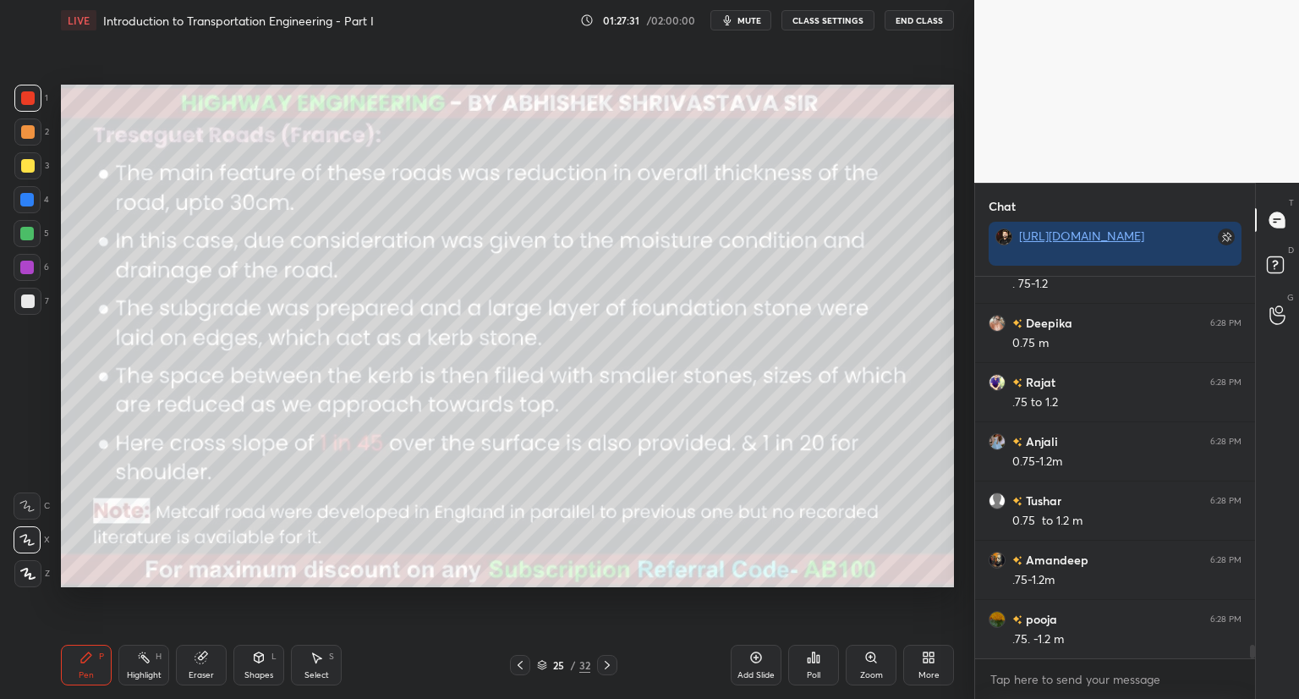
click at [255, 667] on div "Shapes L" at bounding box center [258, 665] width 51 height 41
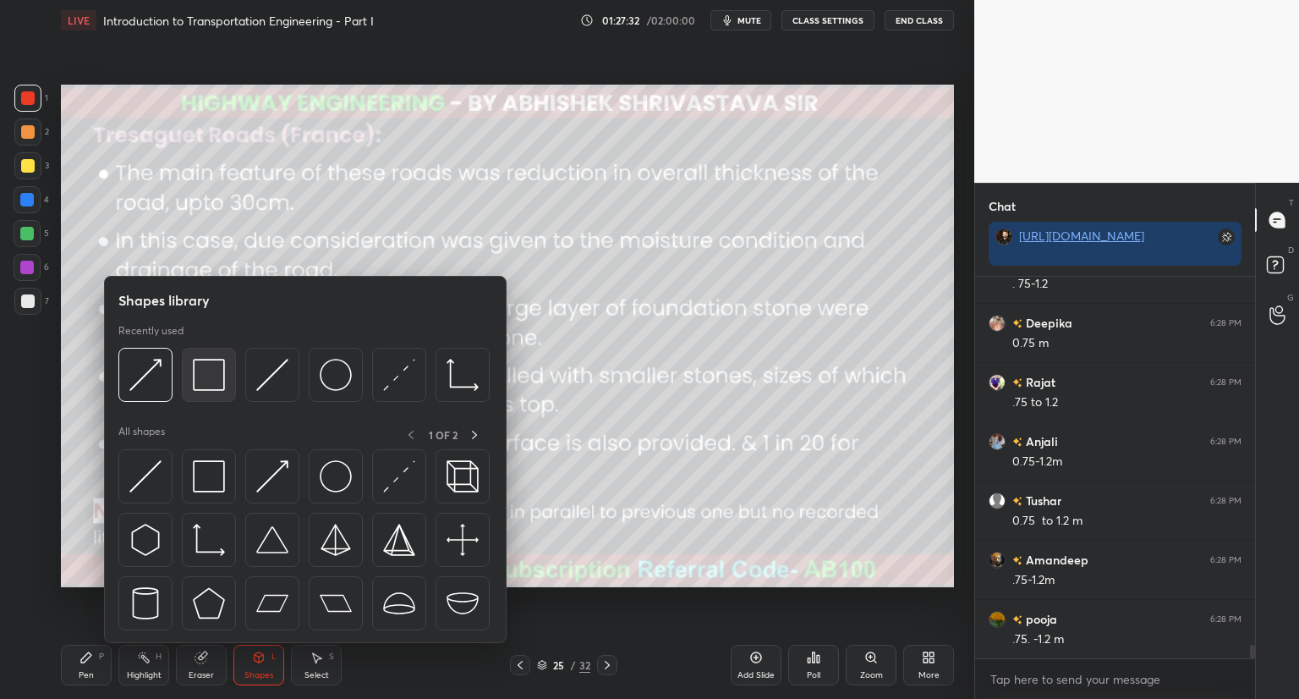
click at [213, 379] on img at bounding box center [209, 375] width 32 height 32
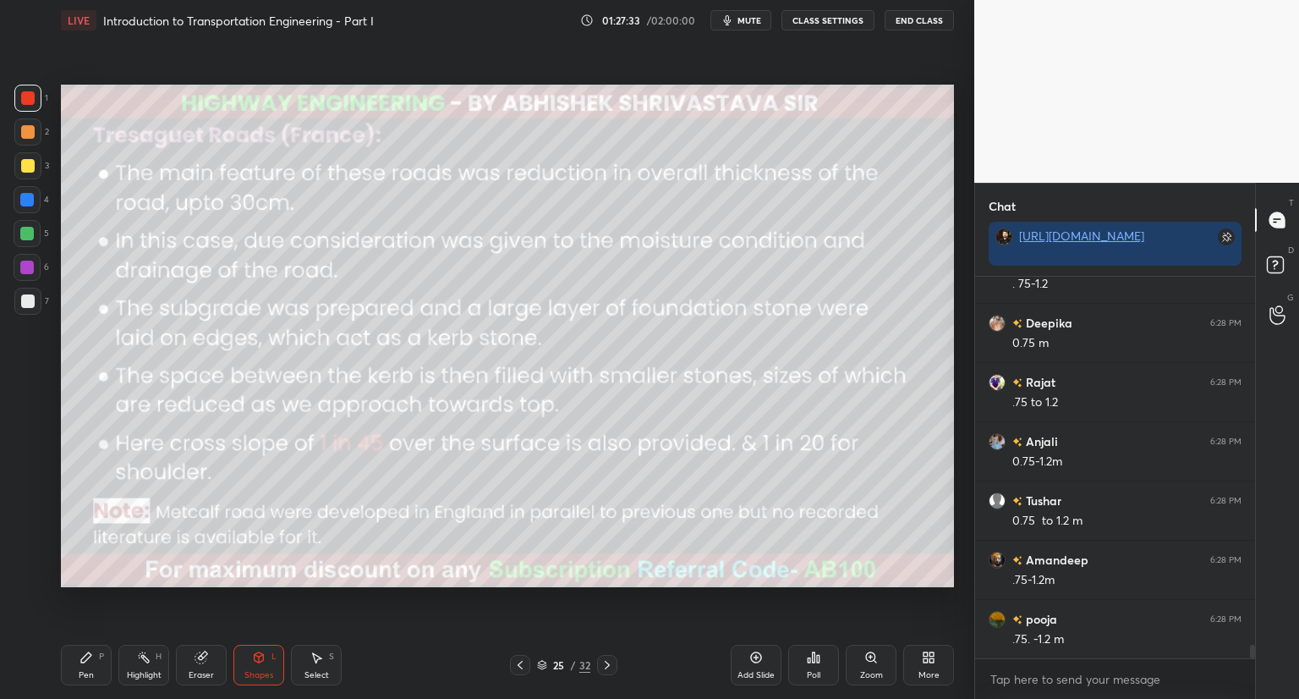
drag, startPoint x: 22, startPoint y: 163, endPoint x: 34, endPoint y: 170, distance: 13.6
click at [24, 165] on div at bounding box center [28, 166] width 14 height 14
click at [86, 662] on icon at bounding box center [87, 658] width 14 height 14
type textarea "x"
click at [391, 683] on div "Pen P Highlight H Eraser Shapes L Select S" at bounding box center [228, 665] width 335 height 41
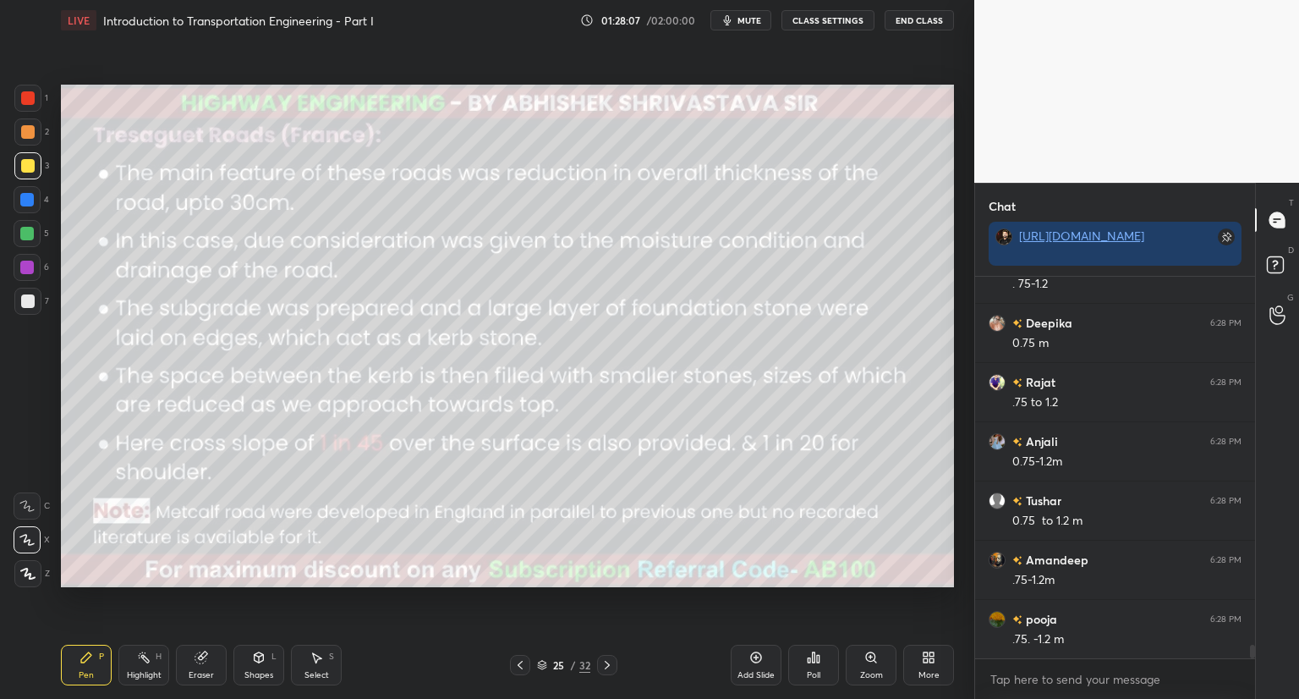
drag, startPoint x: 203, startPoint y: 665, endPoint x: 331, endPoint y: 611, distance: 138.7
click at [210, 667] on div "Eraser" at bounding box center [201, 665] width 51 height 41
click at [252, 659] on icon at bounding box center [259, 658] width 14 height 14
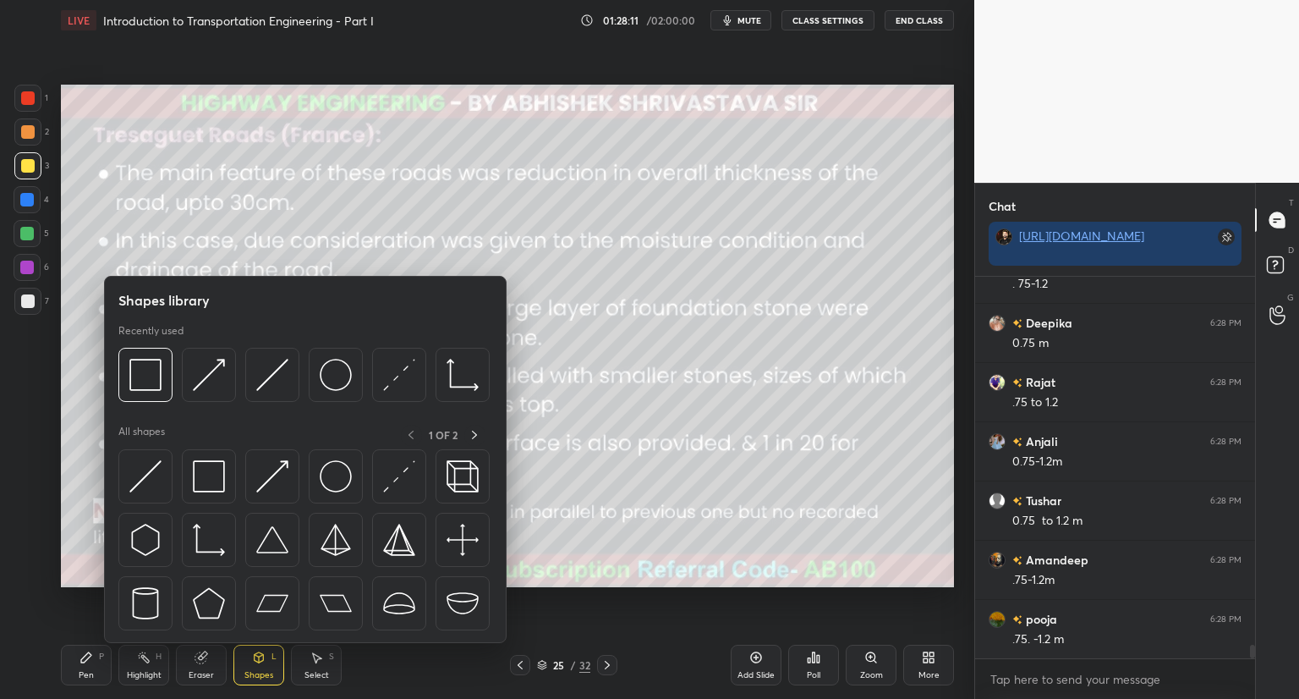
click at [30, 99] on div at bounding box center [28, 98] width 14 height 14
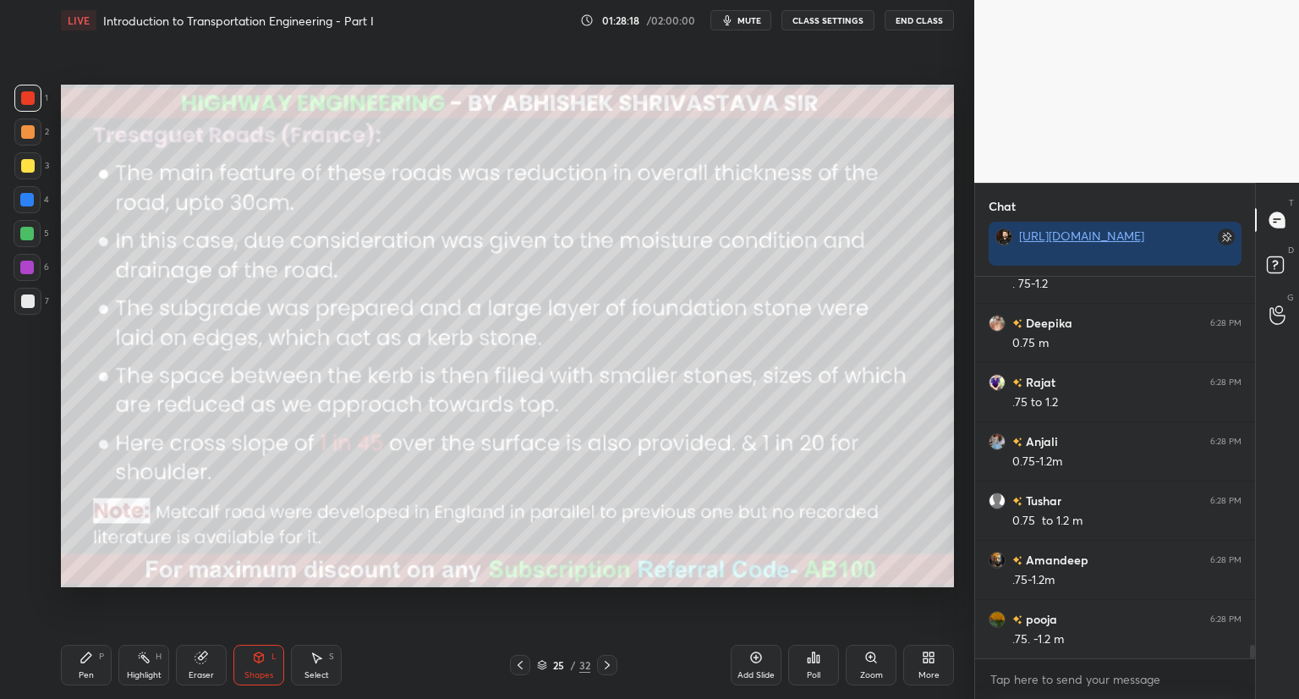
drag, startPoint x: 83, startPoint y: 667, endPoint x: 89, endPoint y: 646, distance: 21.1
click at [83, 665] on div "Pen P" at bounding box center [86, 665] width 51 height 41
click at [544, 667] on icon at bounding box center [542, 668] width 8 height 3
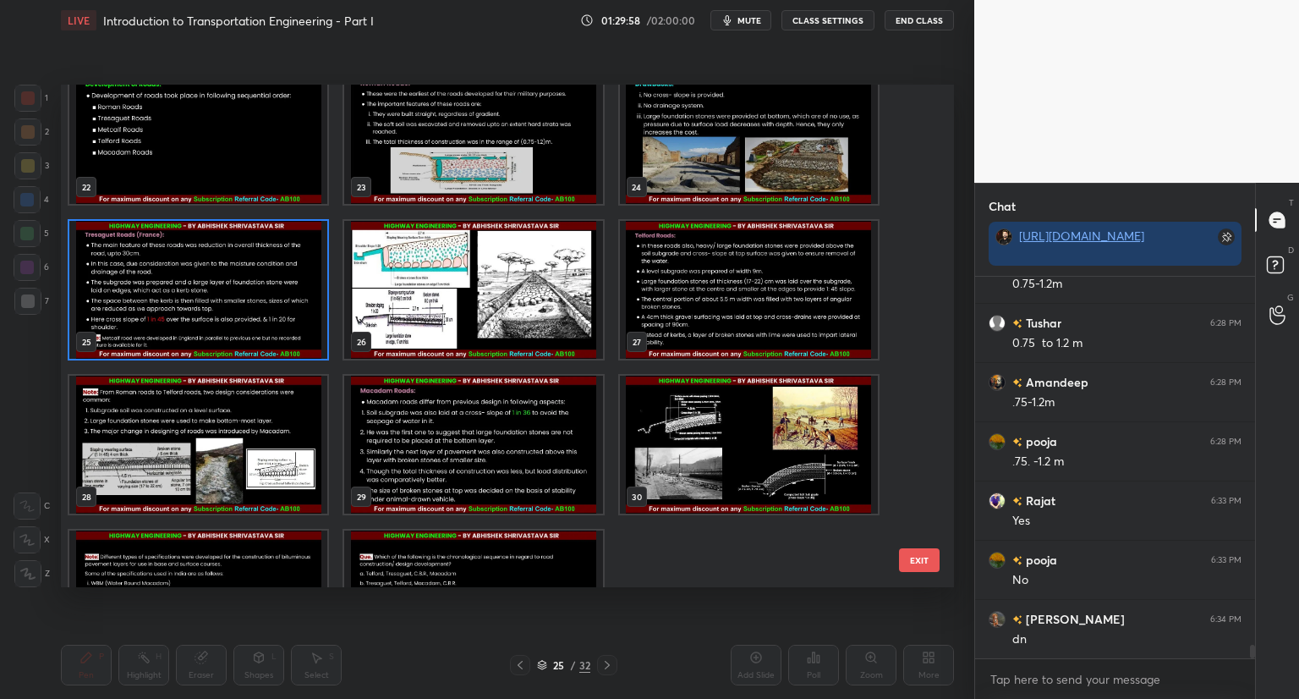
scroll to position [10646, 0]
click at [459, 295] on img "grid" at bounding box center [473, 290] width 258 height 138
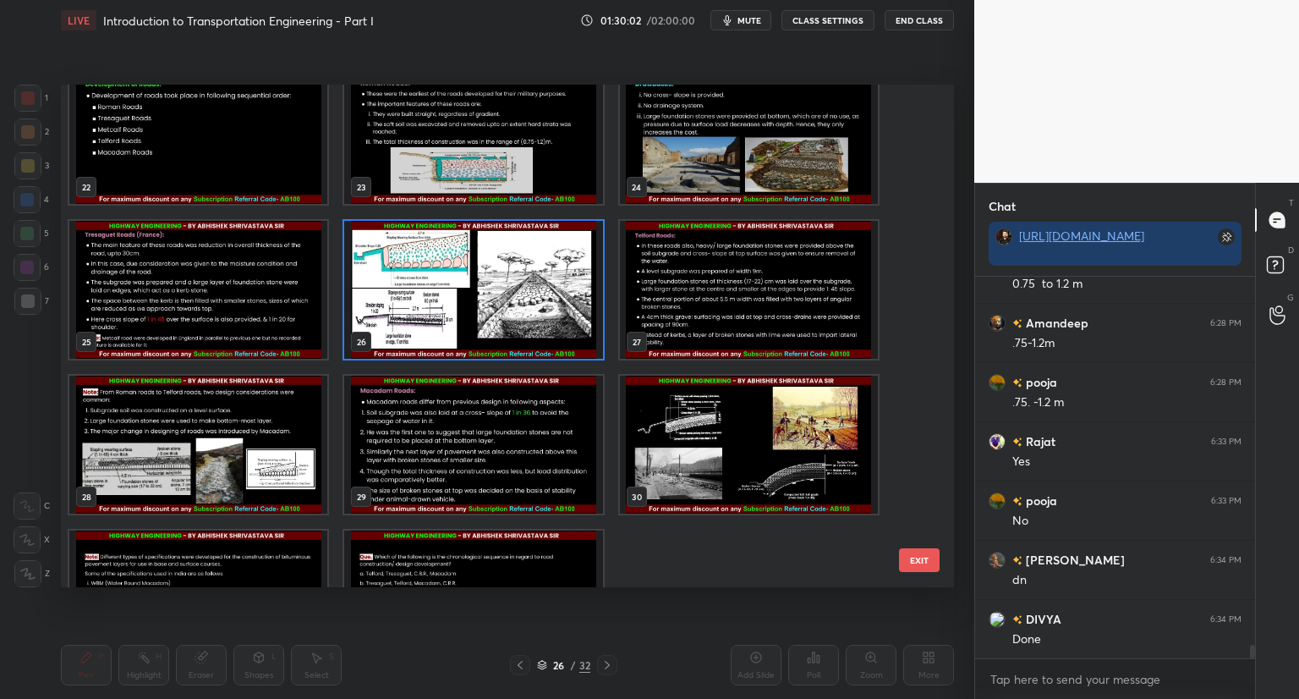
click at [459, 295] on img "grid" at bounding box center [473, 290] width 258 height 138
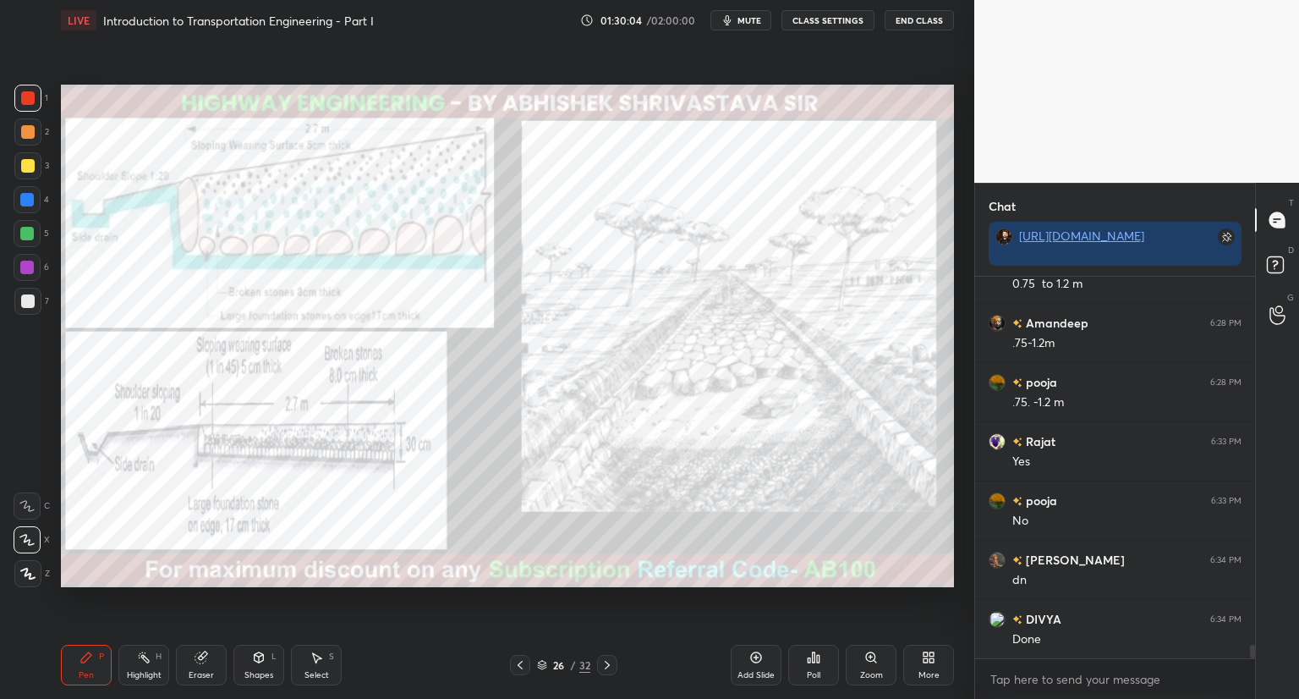
click at [864, 664] on div "Zoom" at bounding box center [871, 665] width 51 height 41
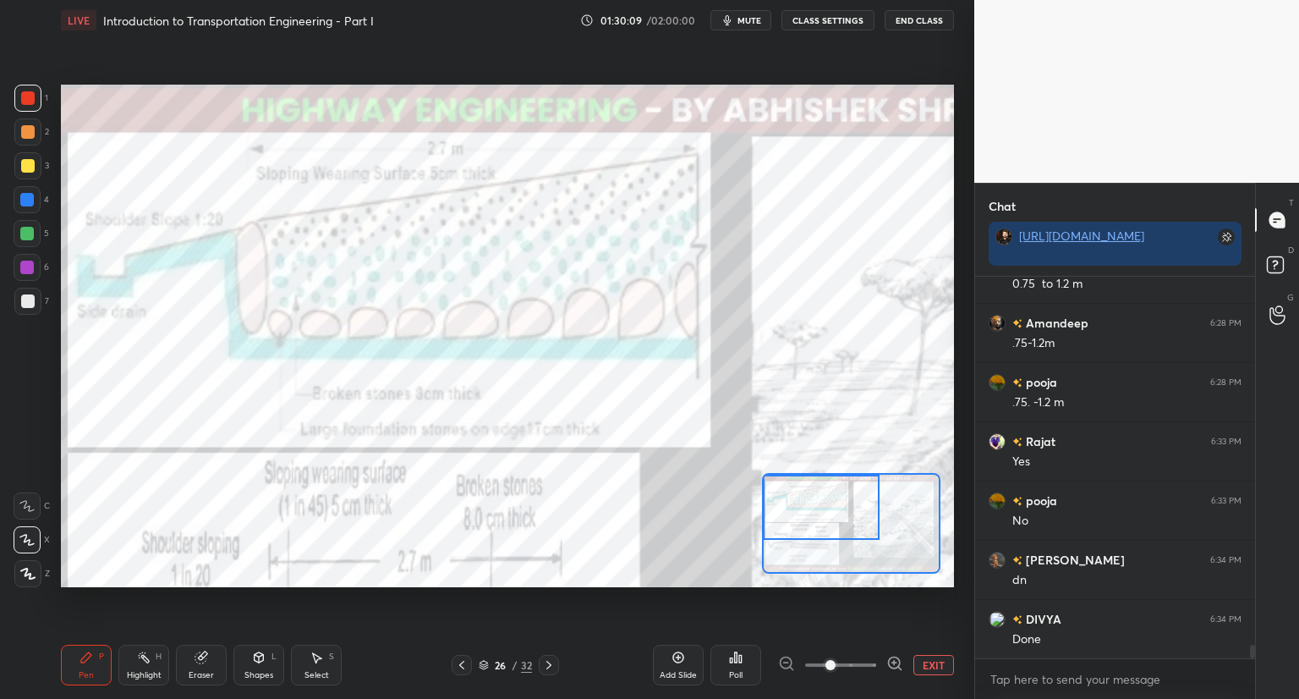
drag, startPoint x: 835, startPoint y: 519, endPoint x: 772, endPoint y: 475, distance: 76.5
click at [772, 475] on div at bounding box center [821, 507] width 117 height 65
drag, startPoint x: 196, startPoint y: 659, endPoint x: 217, endPoint y: 593, distance: 69.0
click at [197, 657] on icon at bounding box center [200, 657] width 11 height 11
drag, startPoint x: 78, startPoint y: 661, endPoint x: 77, endPoint y: 652, distance: 8.5
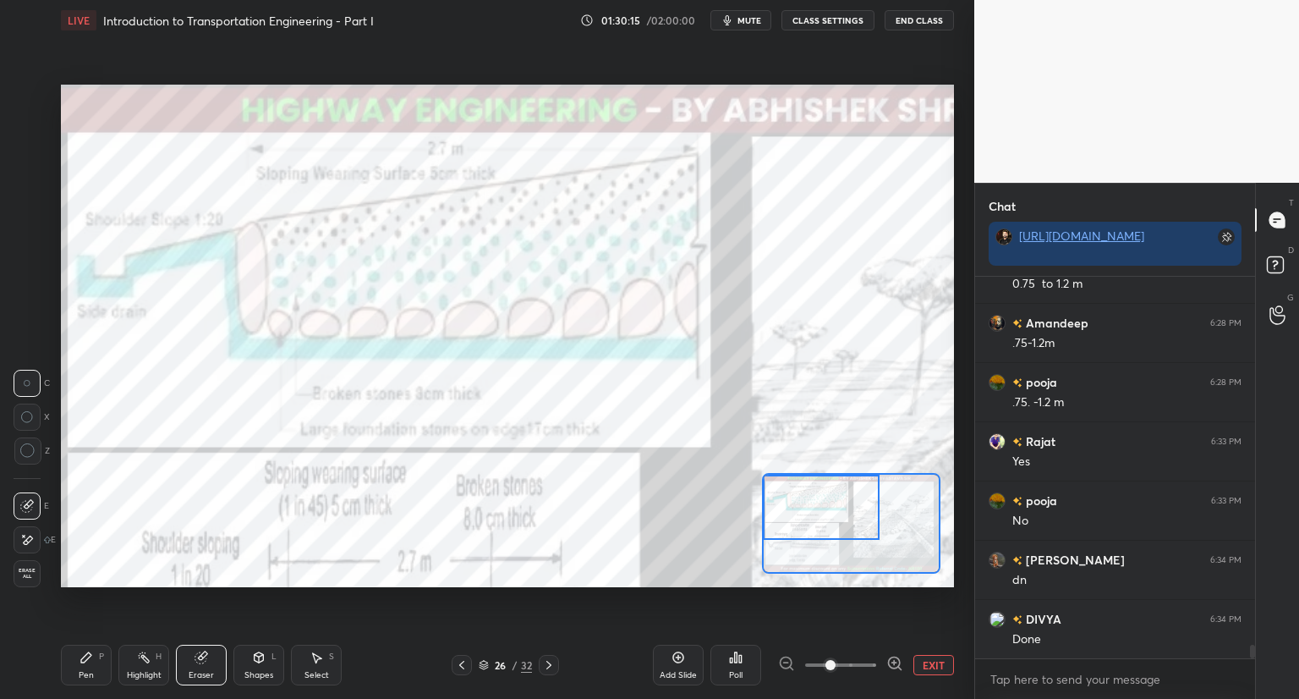
click at [77, 658] on div "Pen P" at bounding box center [86, 665] width 51 height 41
click at [486, 663] on icon at bounding box center [484, 663] width 8 height 4
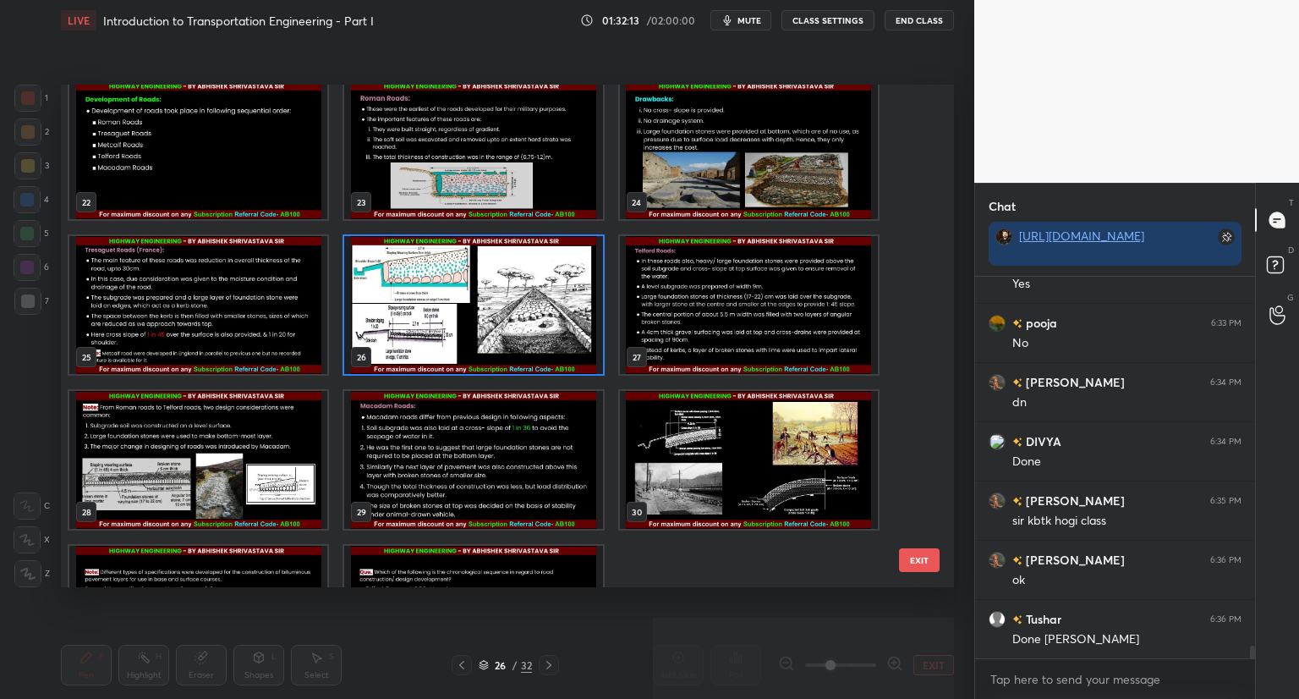
scroll to position [10883, 0]
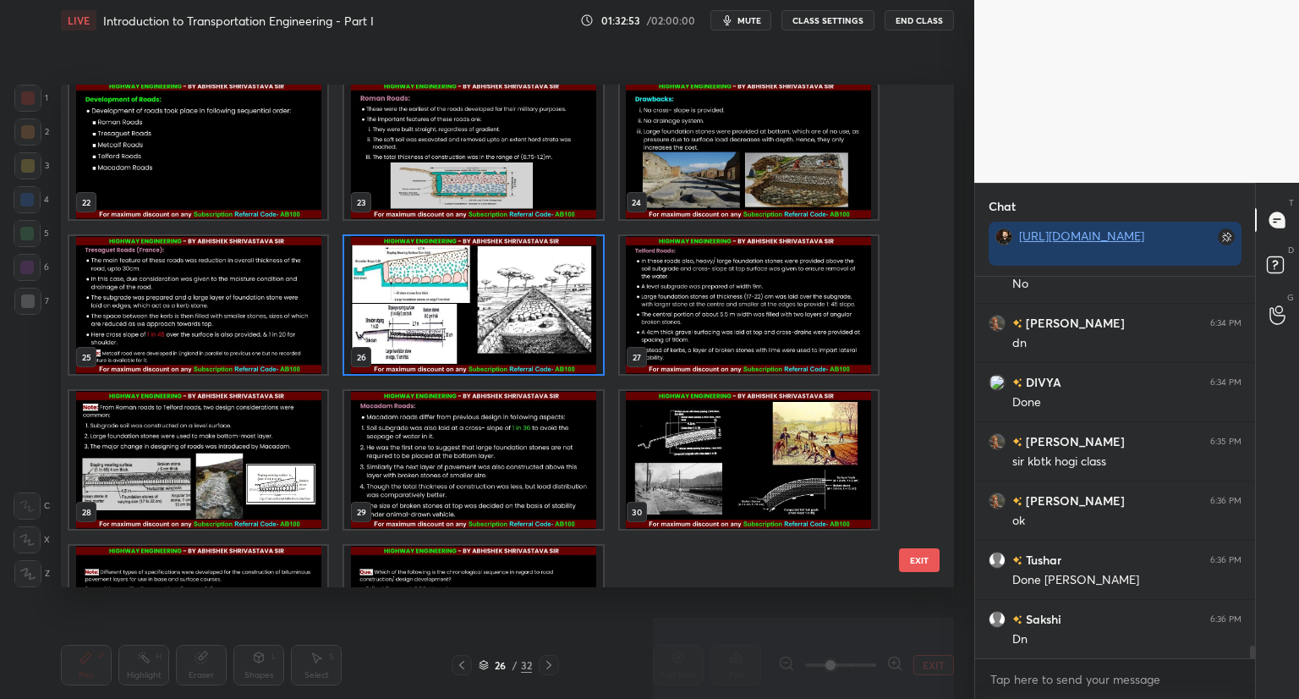
click at [417, 338] on img "grid" at bounding box center [473, 305] width 258 height 138
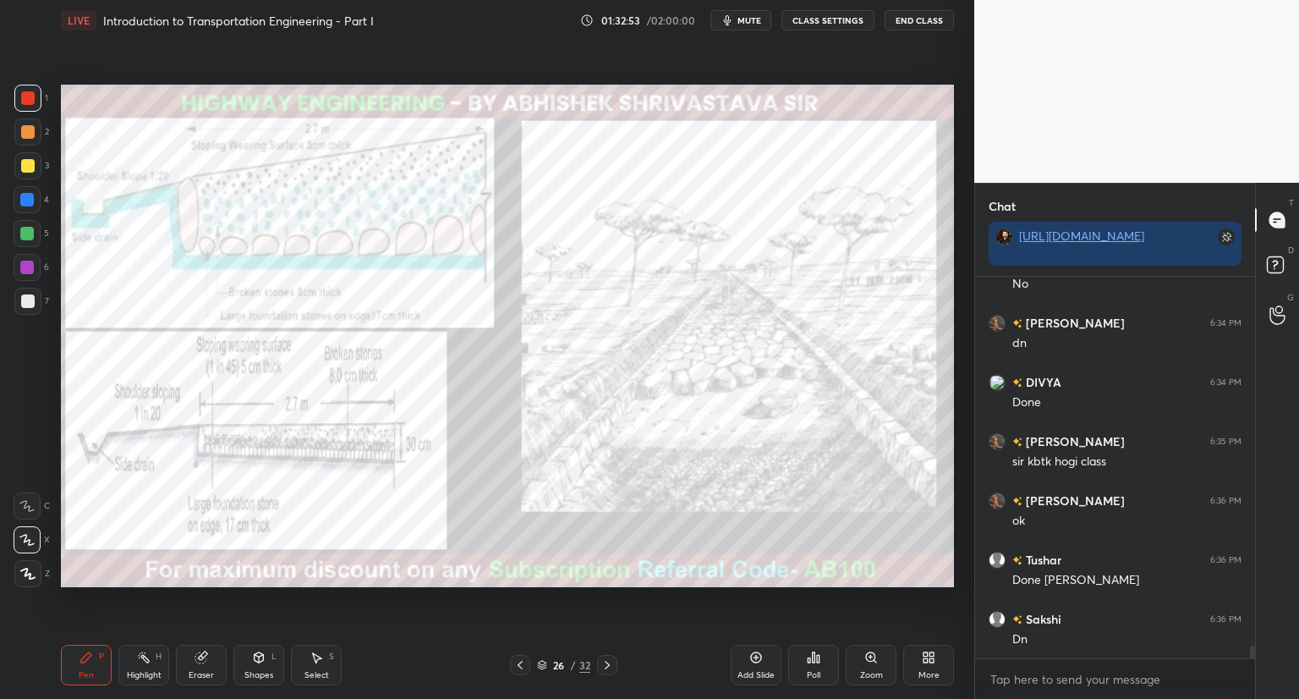
click at [420, 340] on img "grid" at bounding box center [473, 305] width 258 height 138
click at [199, 667] on div "Eraser" at bounding box center [201, 665] width 51 height 41
click at [609, 666] on icon at bounding box center [608, 665] width 14 height 14
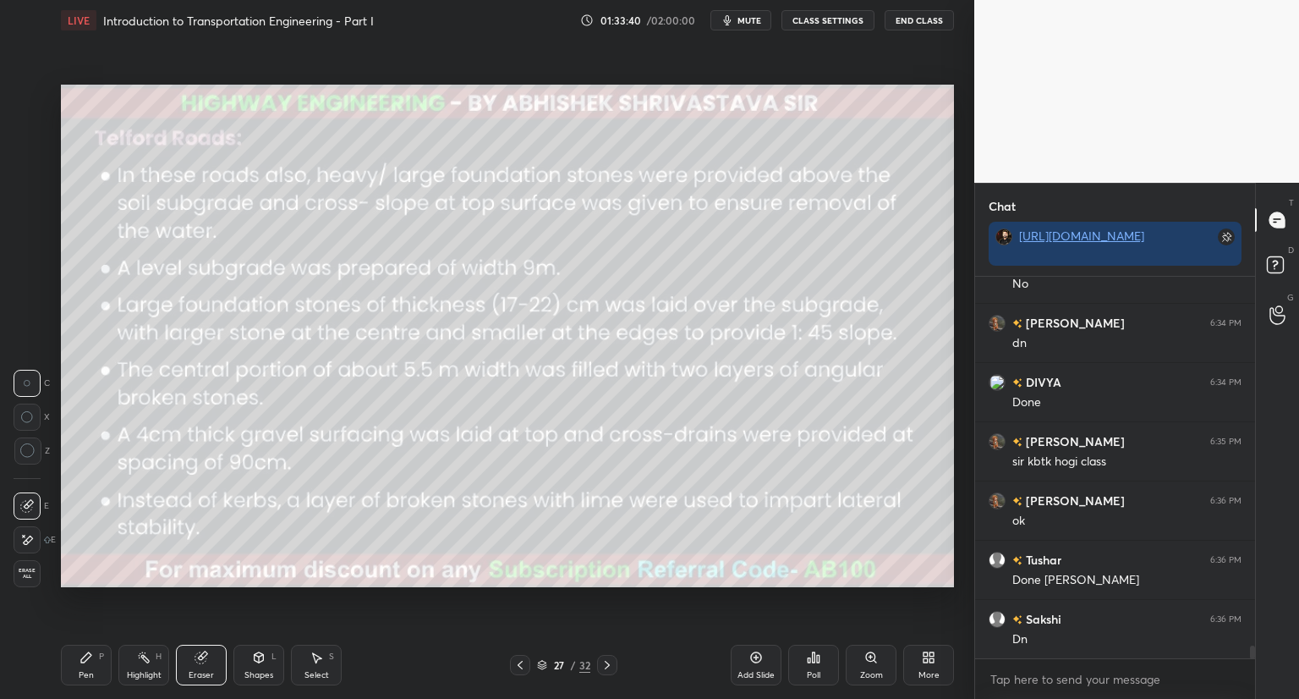
drag, startPoint x: 85, startPoint y: 658, endPoint x: 88, endPoint y: 602, distance: 56.8
click at [88, 651] on icon at bounding box center [87, 658] width 14 height 14
click at [29, 160] on div at bounding box center [28, 166] width 14 height 14
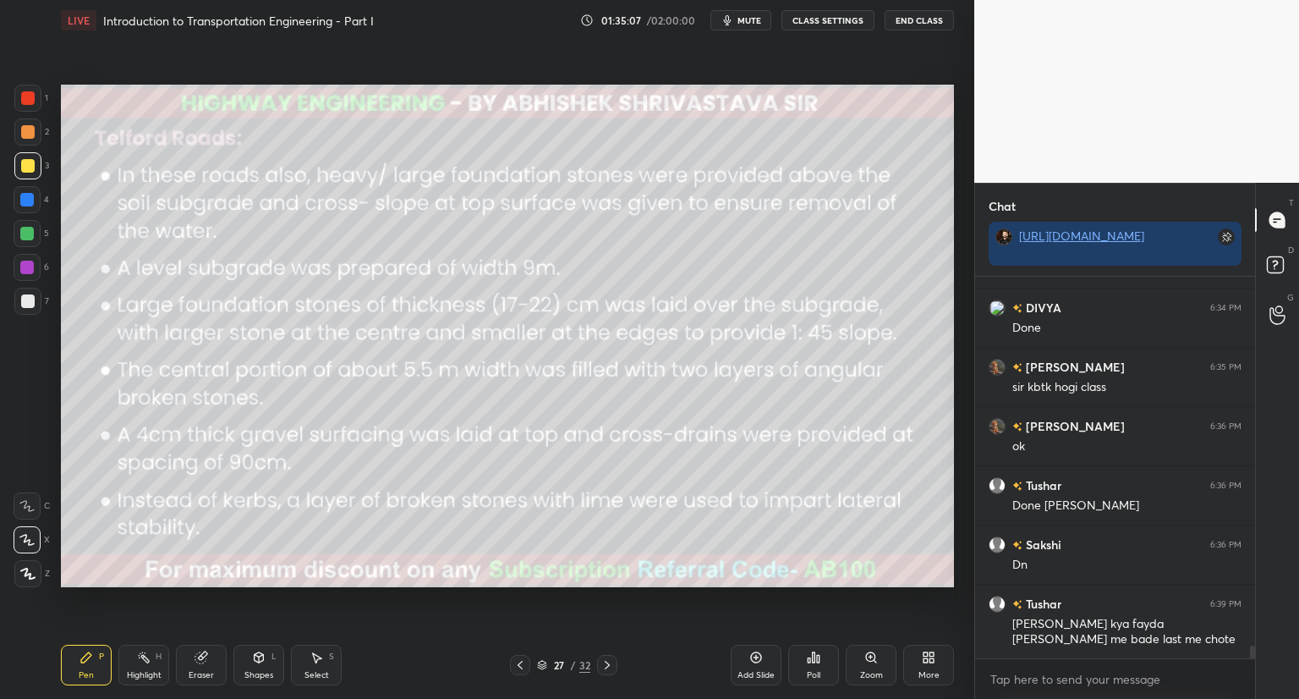
scroll to position [10974, 0]
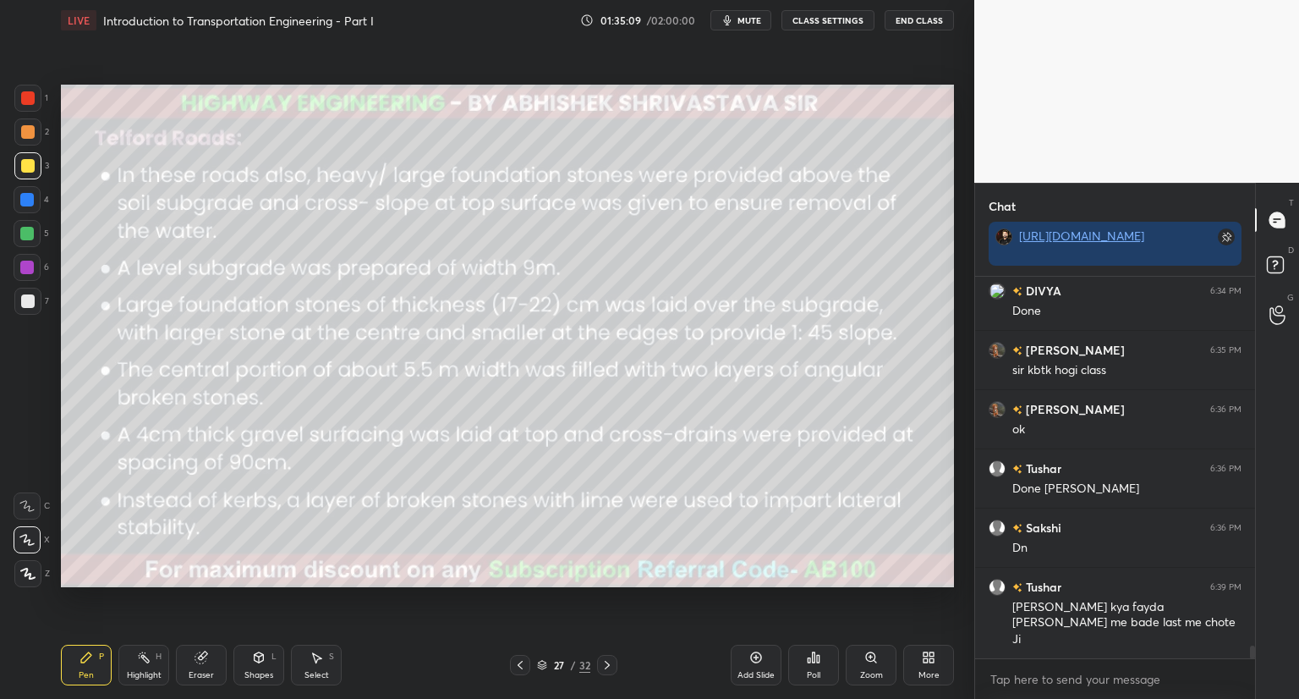
click at [191, 662] on div "Eraser" at bounding box center [201, 665] width 51 height 41
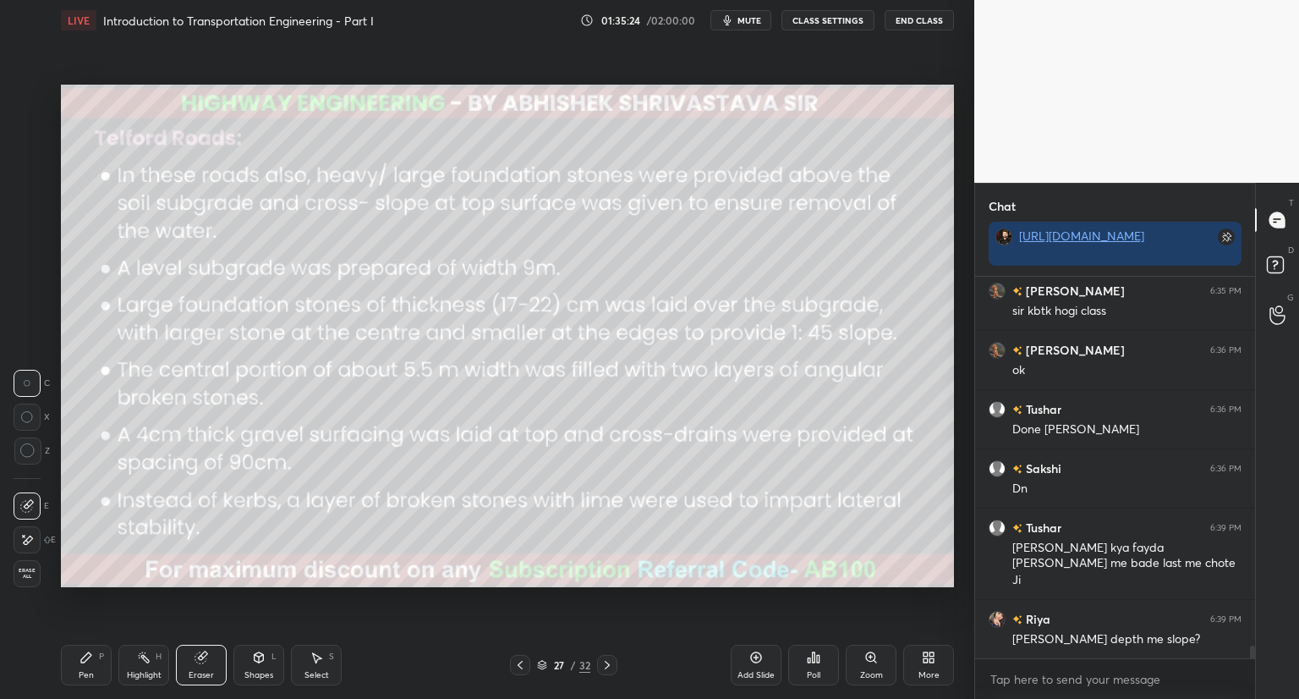
drag, startPoint x: 85, startPoint y: 667, endPoint x: 138, endPoint y: 595, distance: 90.2
click at [82, 664] on div "Pen P" at bounding box center [86, 665] width 51 height 41
drag, startPoint x: 211, startPoint y: 658, endPoint x: 218, endPoint y: 653, distance: 9.2
click at [217, 654] on div "Eraser" at bounding box center [201, 665] width 51 height 41
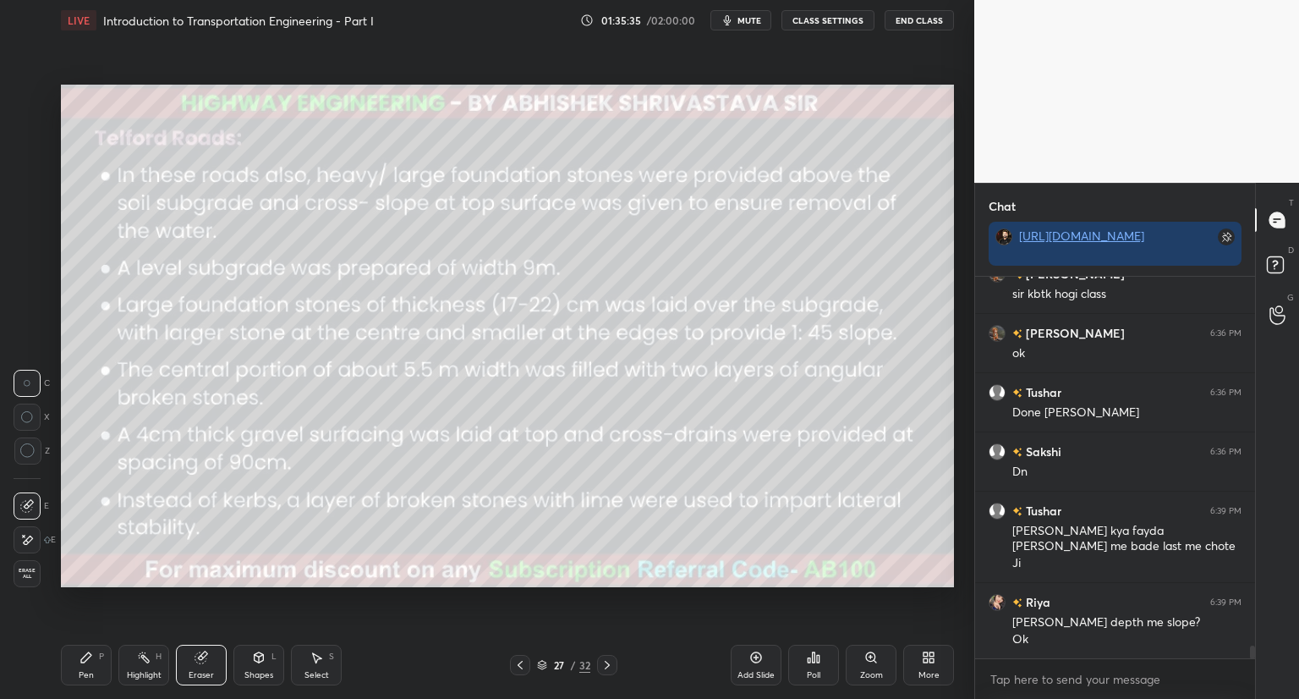
click at [82, 667] on div "Pen P" at bounding box center [86, 665] width 51 height 41
click at [521, 662] on icon at bounding box center [520, 665] width 5 height 8
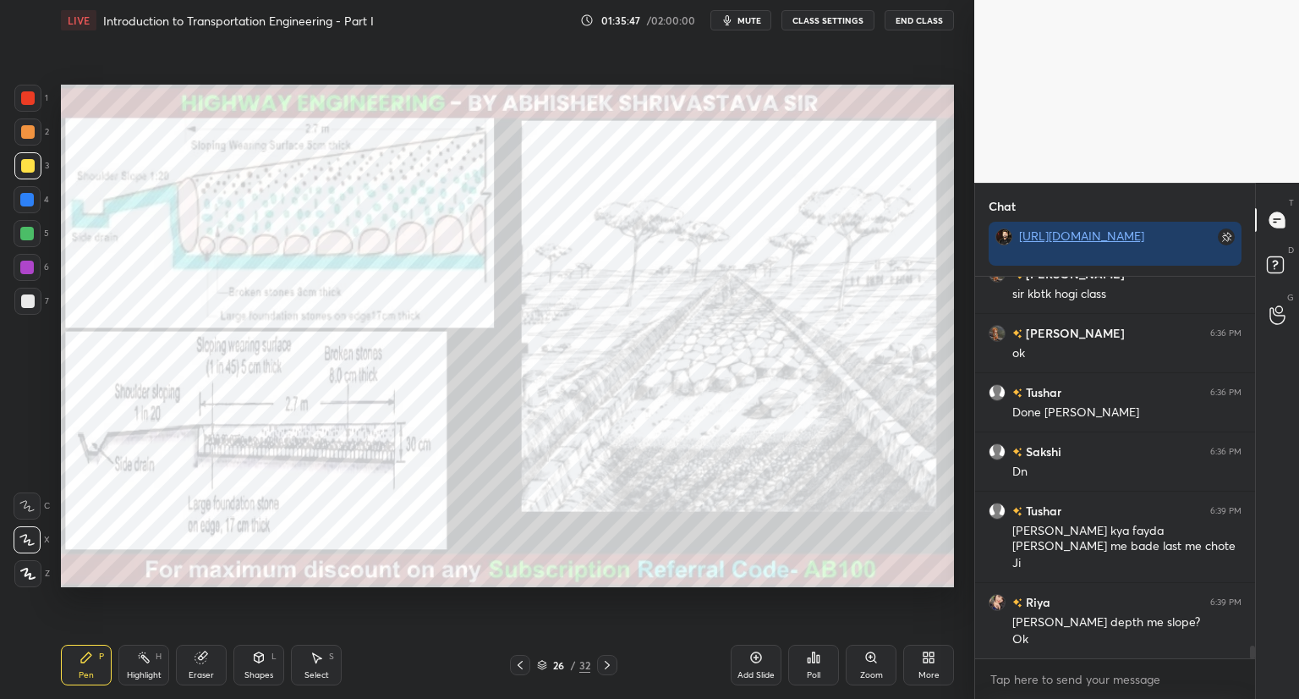
click at [519, 664] on icon at bounding box center [521, 665] width 14 height 14
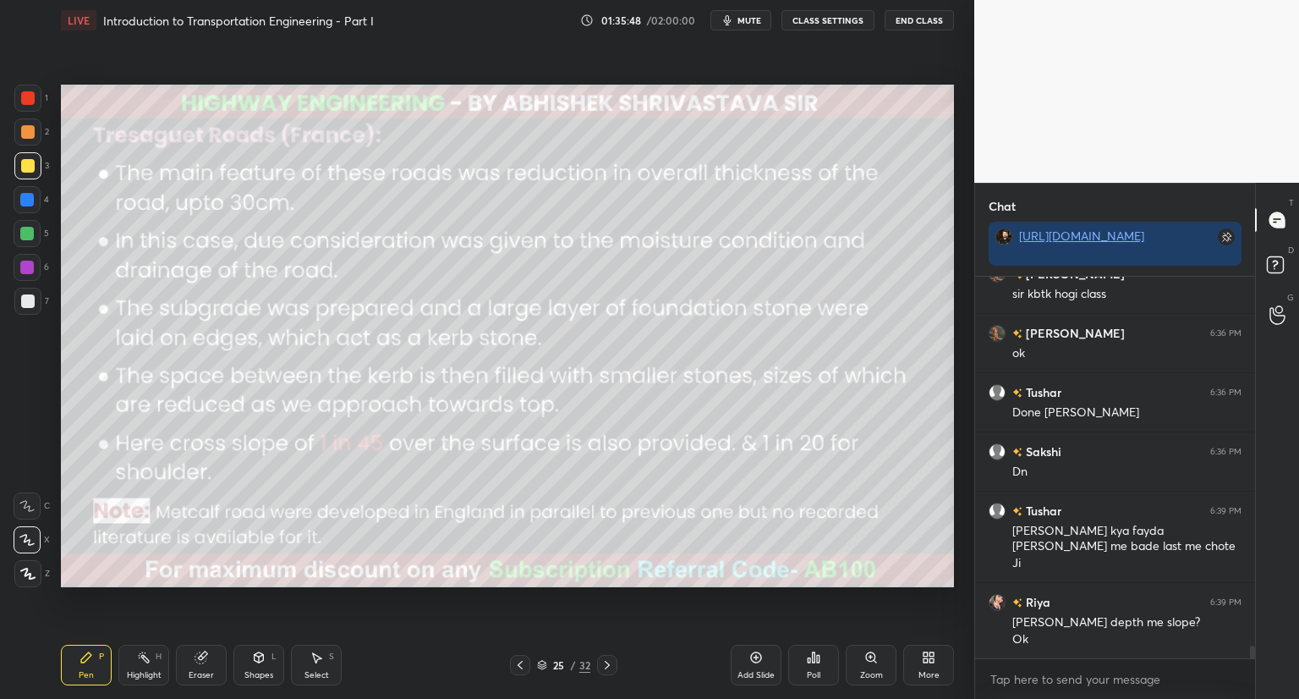
click at [521, 664] on icon at bounding box center [521, 665] width 14 height 14
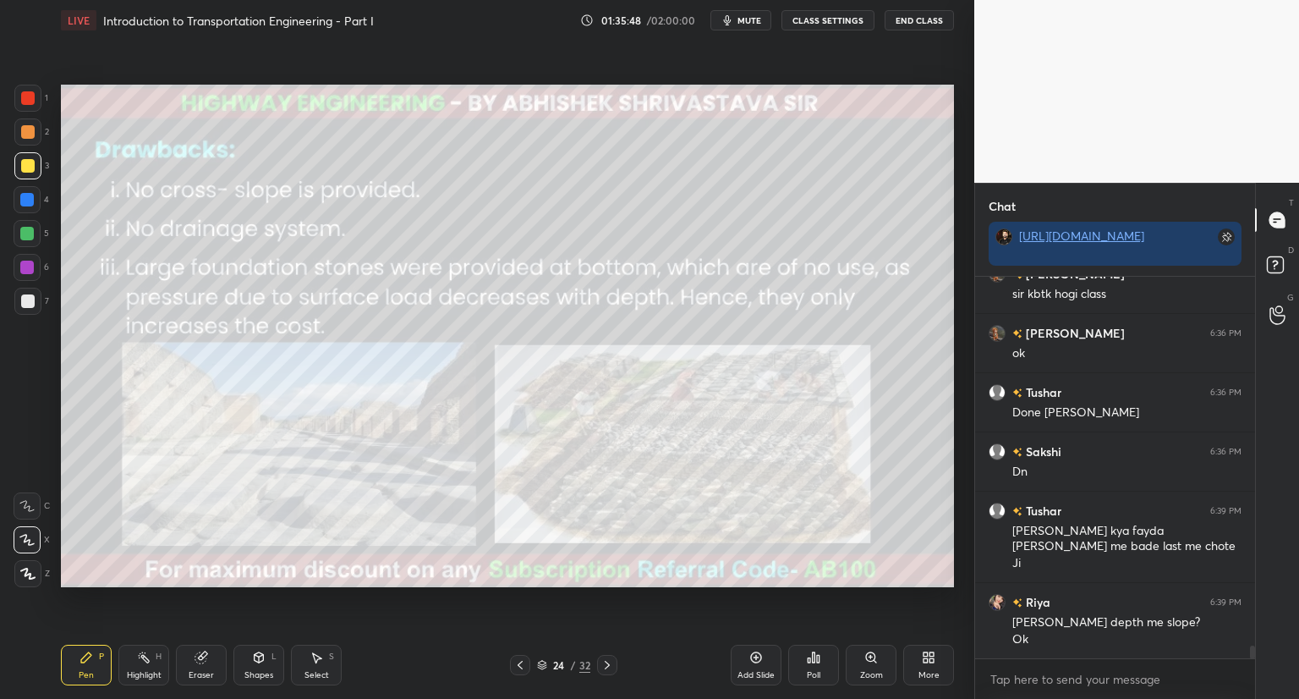
click at [522, 662] on icon at bounding box center [521, 665] width 14 height 14
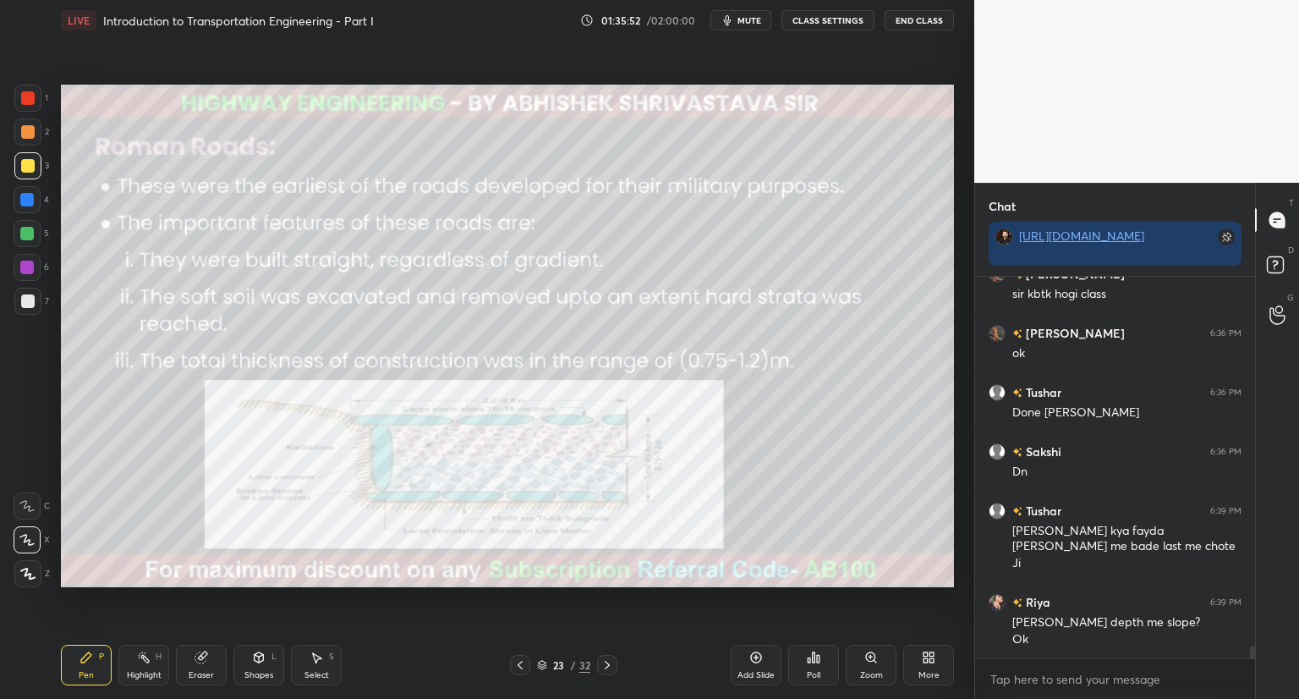
click at [608, 666] on icon at bounding box center [607, 665] width 5 height 8
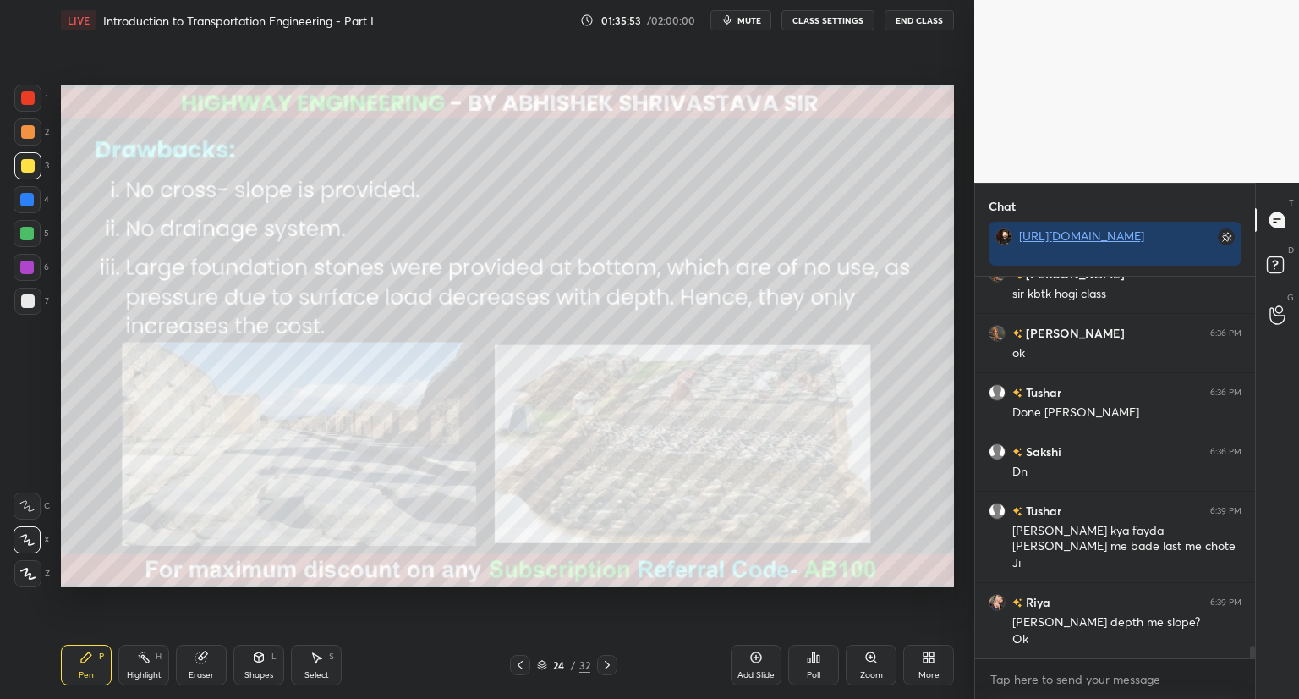
click at [610, 664] on icon at bounding box center [608, 665] width 14 height 14
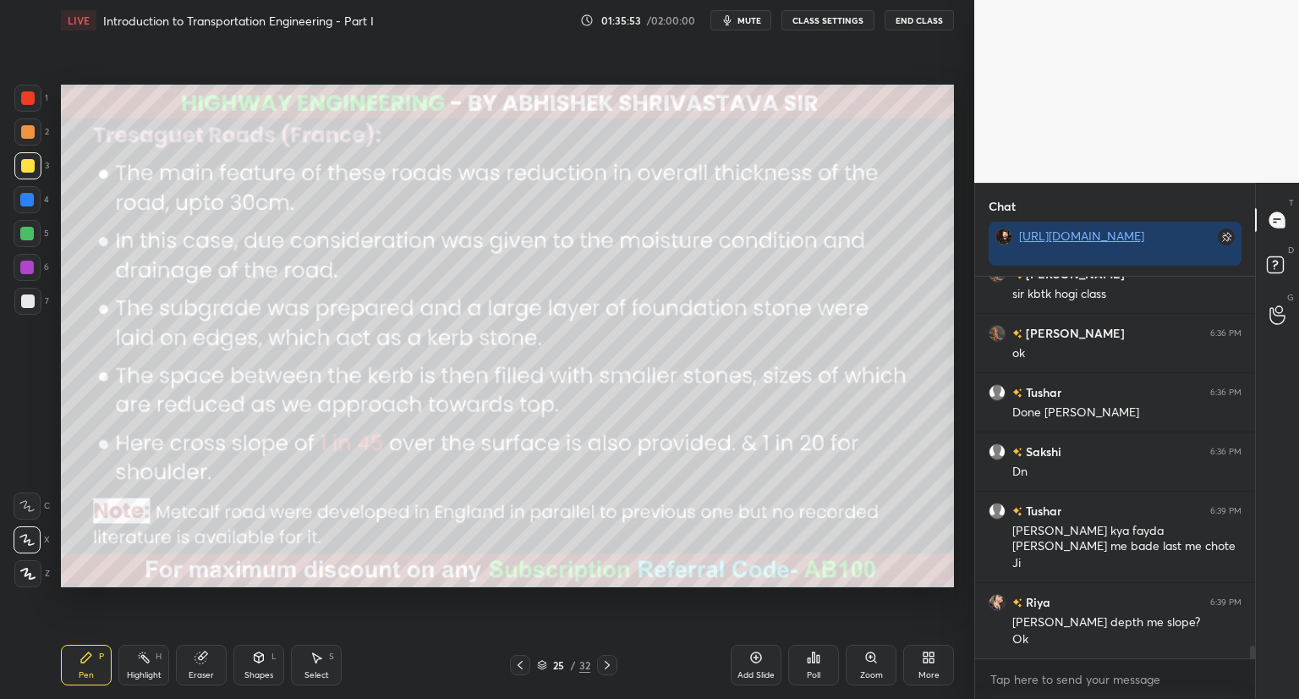
click at [611, 664] on icon at bounding box center [608, 665] width 14 height 14
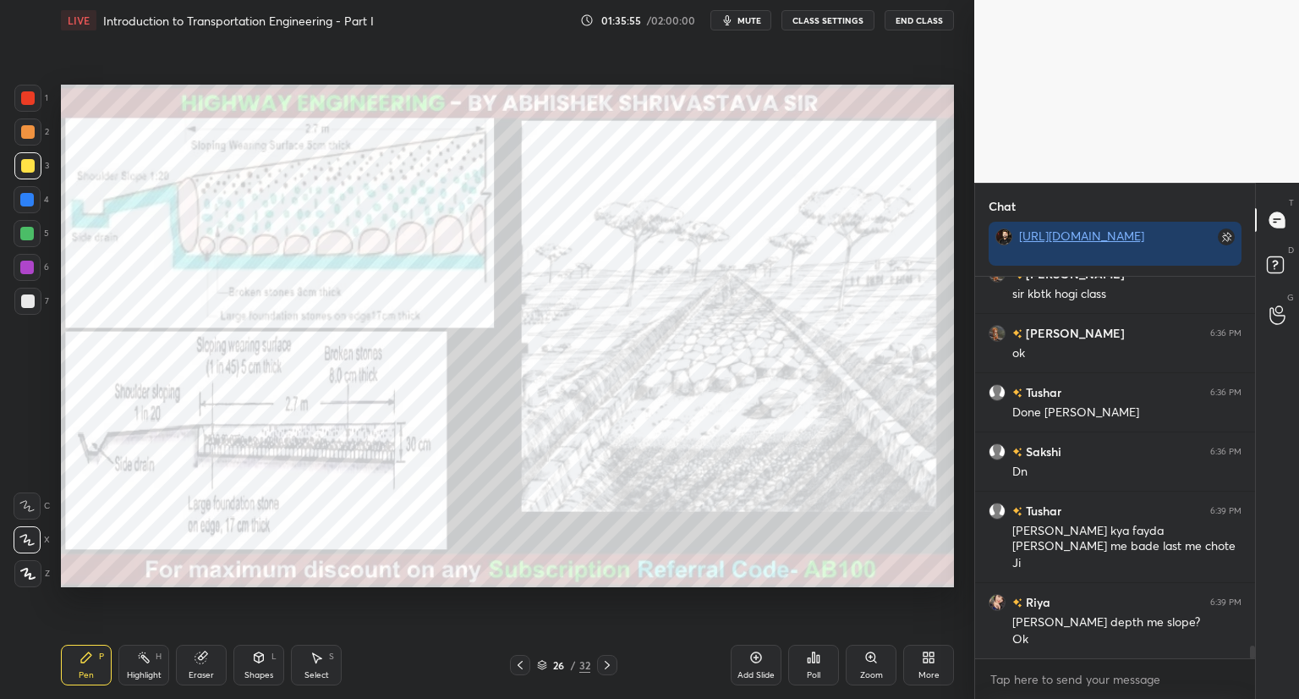
click at [609, 662] on icon at bounding box center [608, 665] width 14 height 14
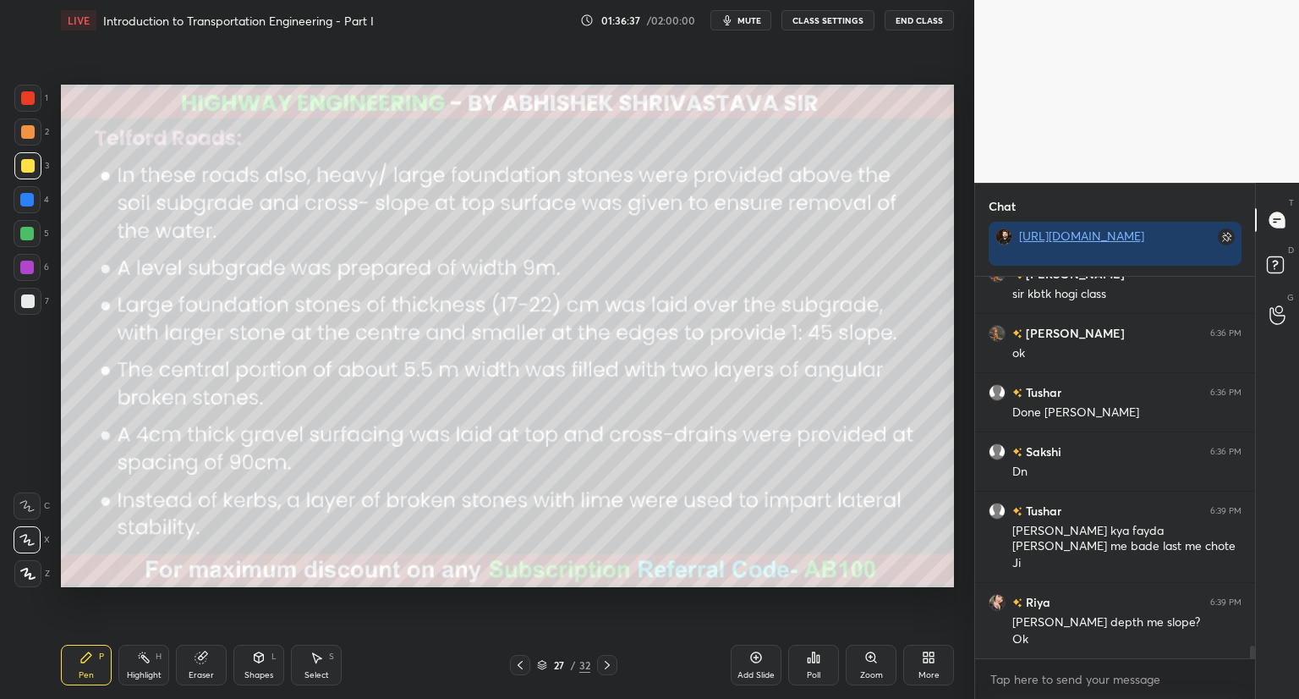
click at [261, 662] on icon at bounding box center [259, 657] width 9 height 10
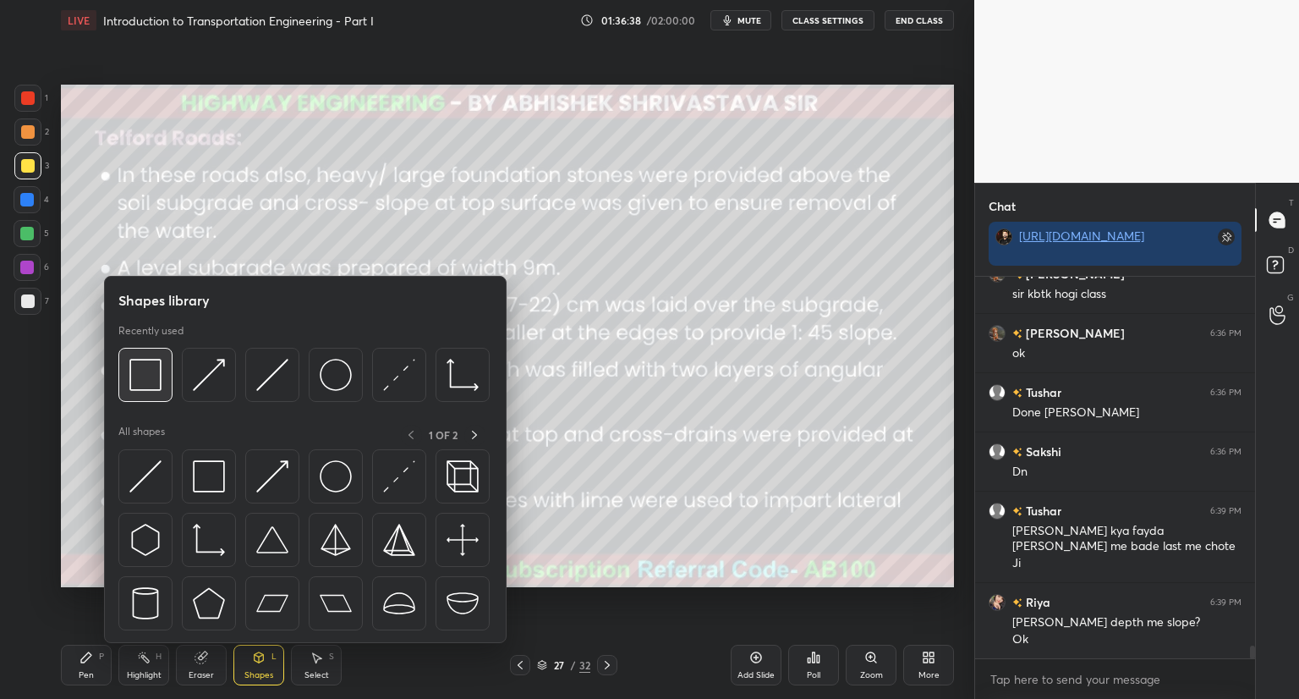
click at [156, 387] on img at bounding box center [145, 375] width 32 height 32
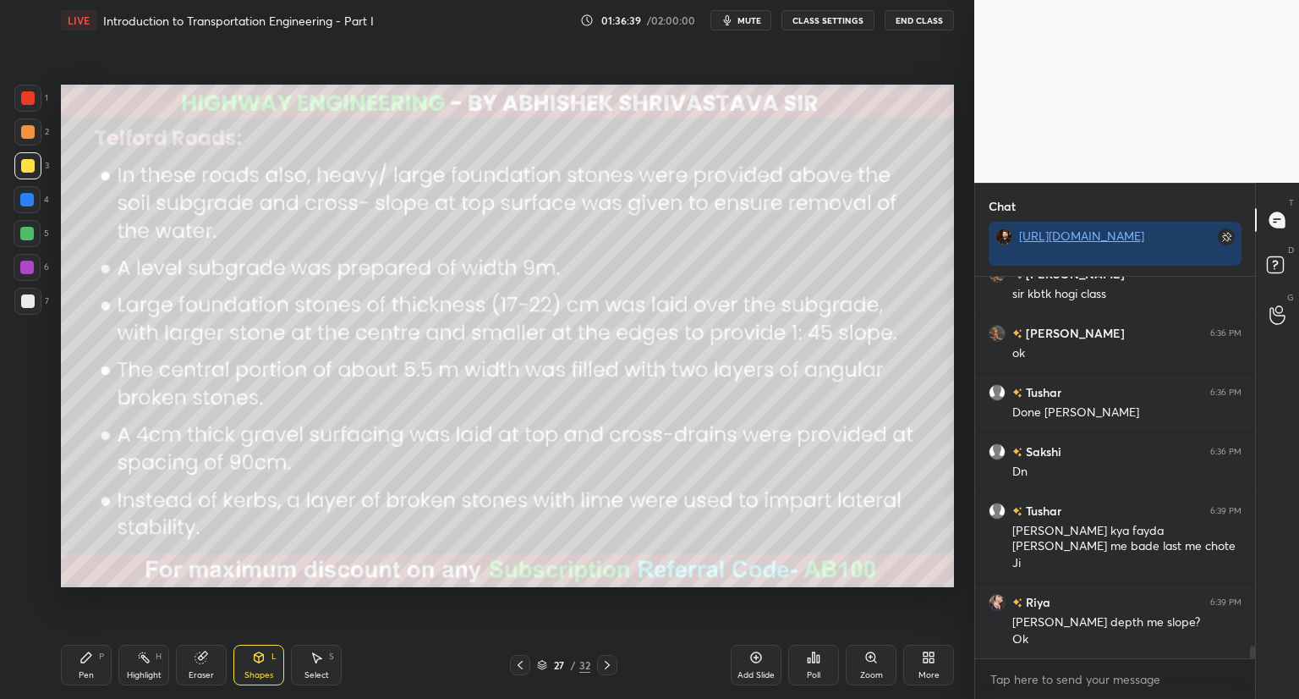
drag, startPoint x: 21, startPoint y: 92, endPoint x: 30, endPoint y: 96, distance: 9.9
click at [24, 93] on div at bounding box center [28, 98] width 14 height 14
drag, startPoint x: 82, startPoint y: 662, endPoint x: 131, endPoint y: 594, distance: 83.6
click at [82, 660] on icon at bounding box center [86, 657] width 10 height 10
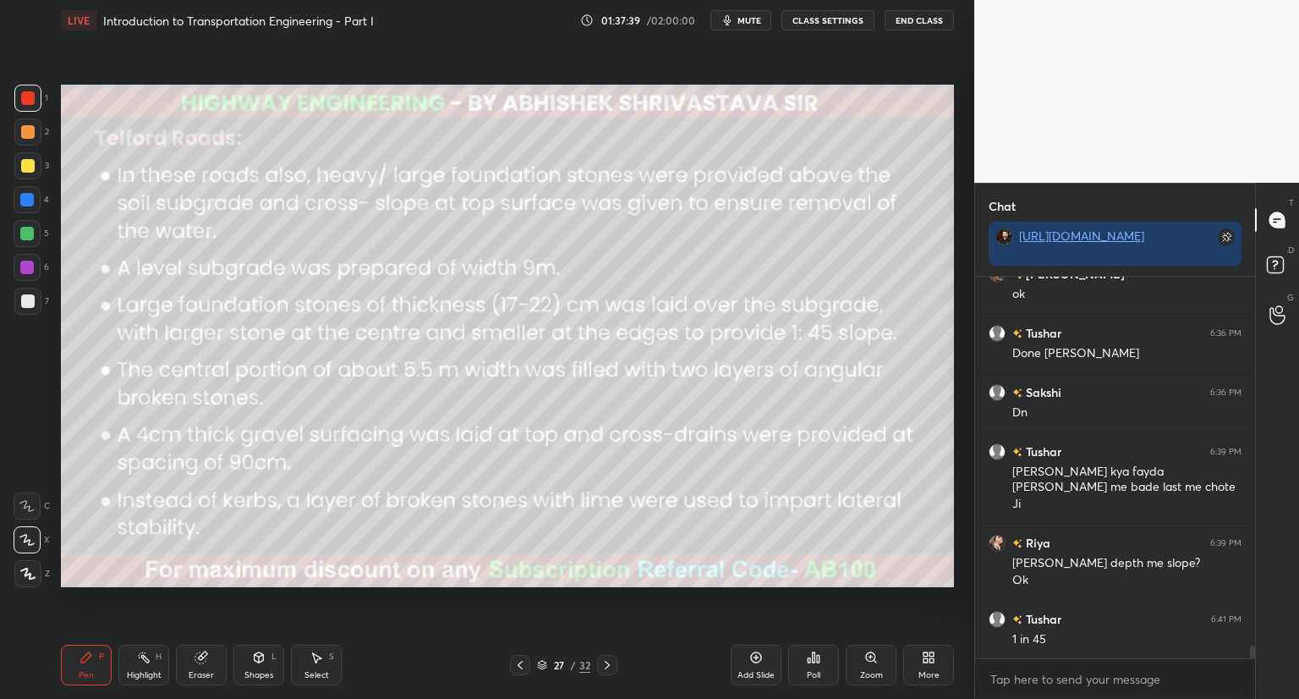
drag, startPoint x: 202, startPoint y: 662, endPoint x: 288, endPoint y: 597, distance: 107.4
click at [216, 653] on div "Eraser" at bounding box center [201, 665] width 51 height 41
click at [86, 667] on div "Pen P" at bounding box center [86, 665] width 51 height 41
drag, startPoint x: 540, startPoint y: 660, endPoint x: 538, endPoint y: 641, distance: 18.7
click at [541, 660] on icon at bounding box center [542, 665] width 10 height 10
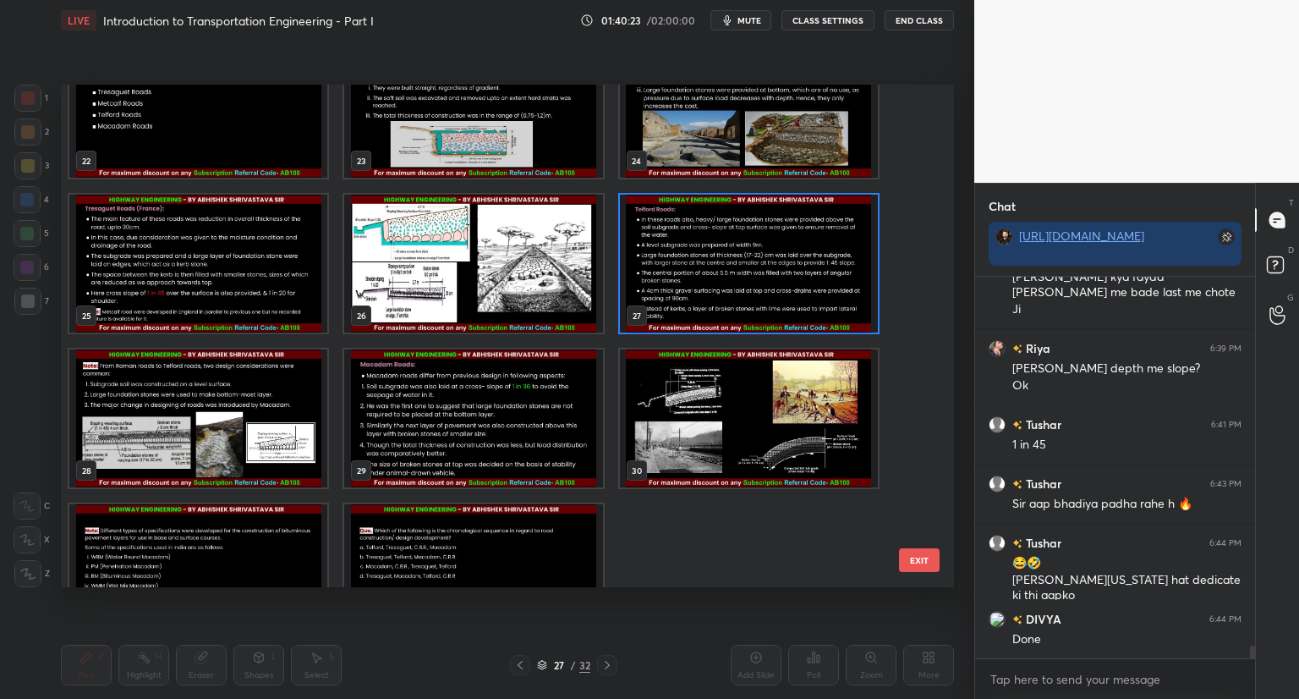
scroll to position [11363, 0]
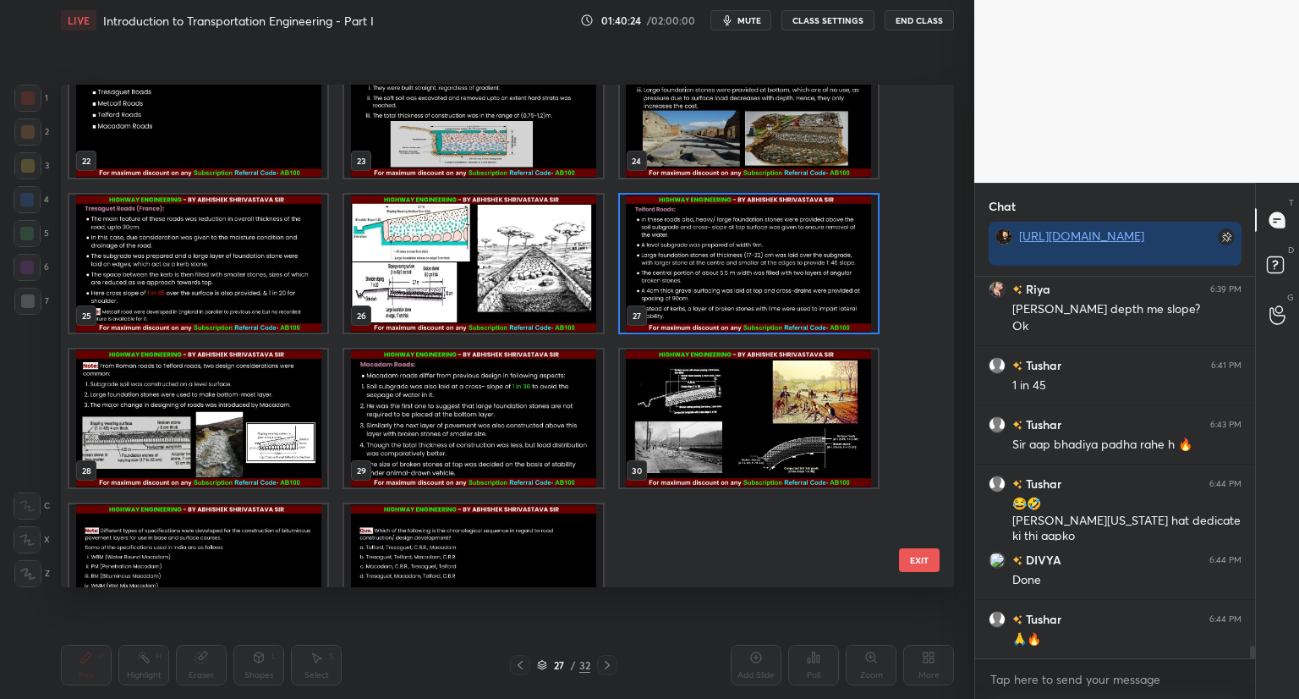
click at [186, 427] on img "grid" at bounding box center [198, 418] width 258 height 138
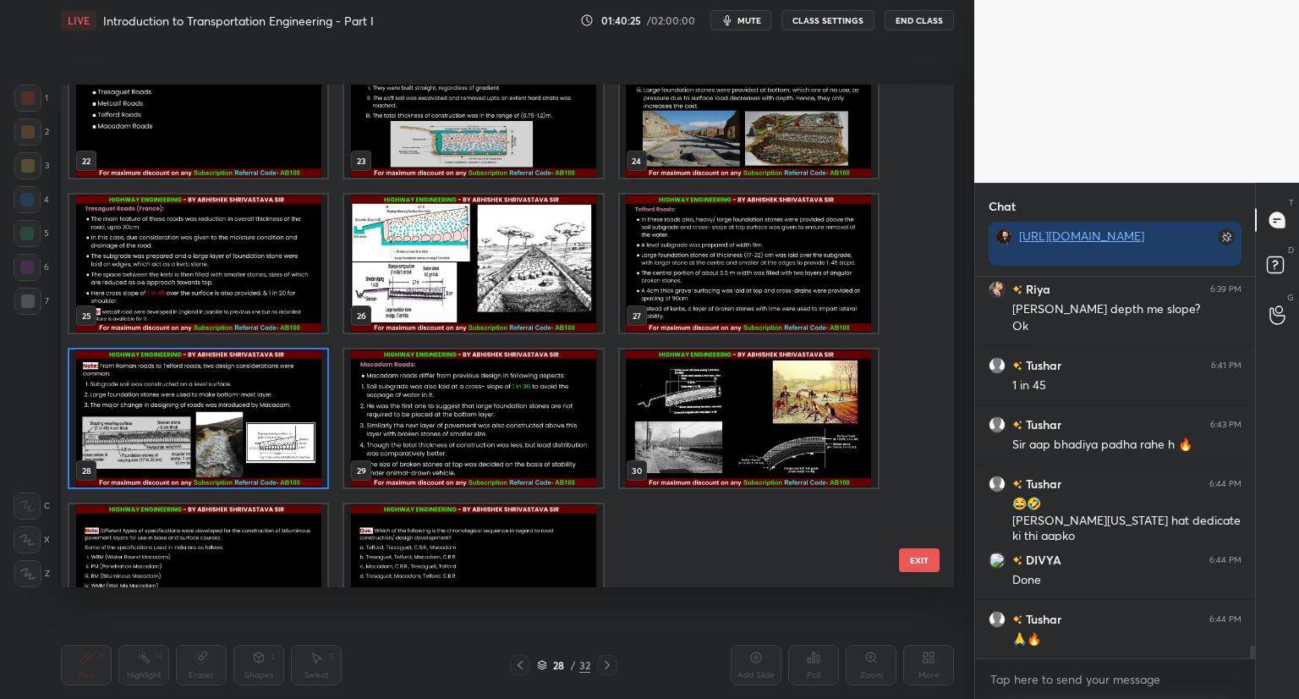
click at [186, 431] on img "grid" at bounding box center [198, 418] width 258 height 138
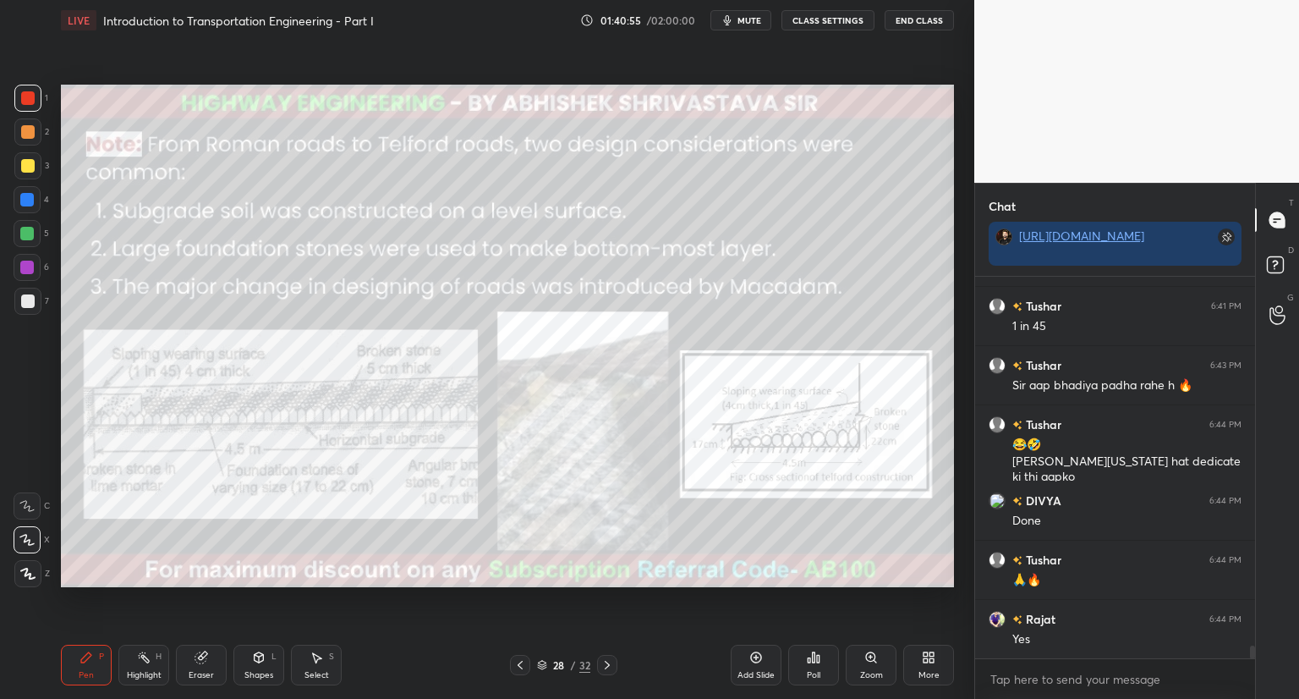
scroll to position [11482, 0]
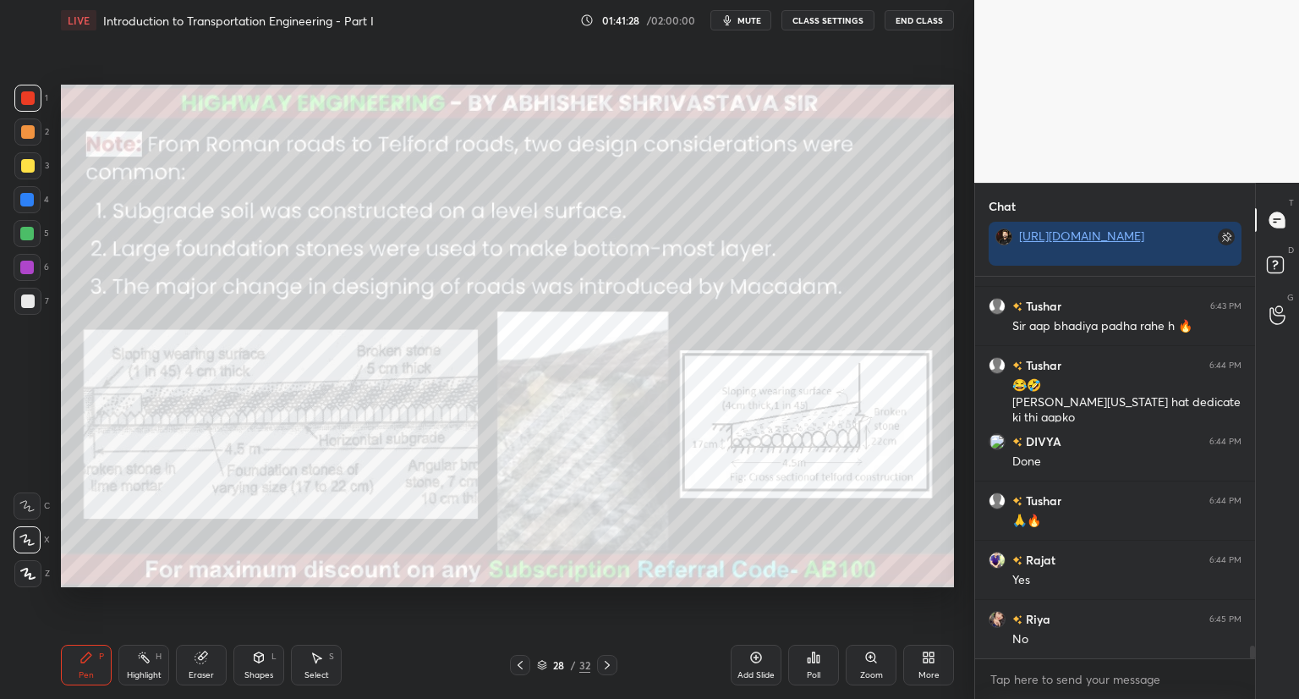
click at [518, 664] on icon at bounding box center [521, 665] width 14 height 14
click at [518, 663] on icon at bounding box center [521, 665] width 14 height 14
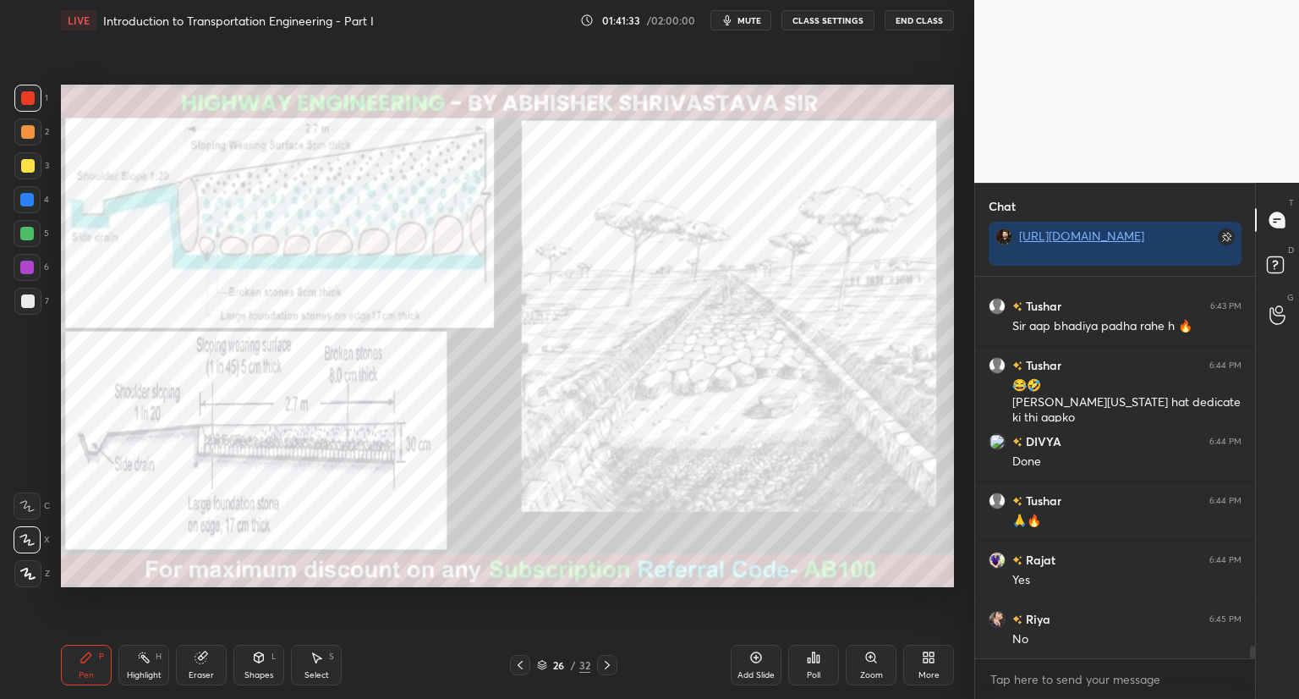
click at [518, 668] on icon at bounding box center [521, 665] width 14 height 14
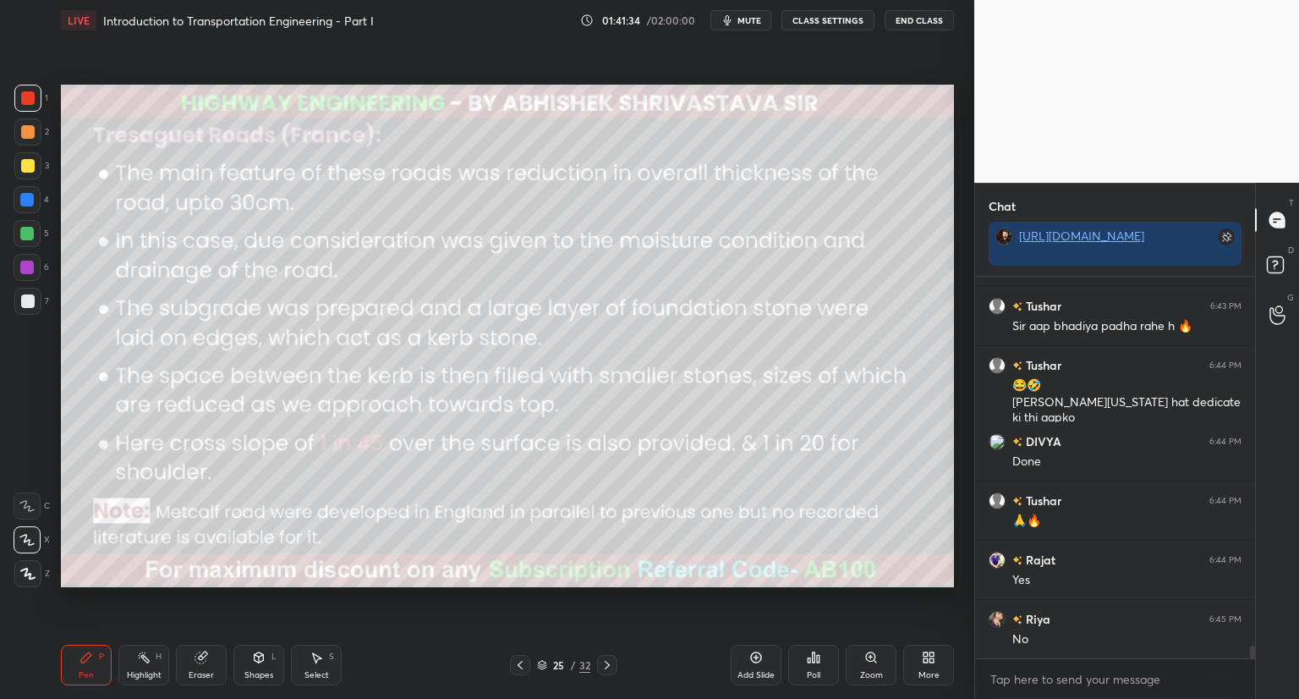
click at [518, 662] on icon at bounding box center [521, 665] width 14 height 14
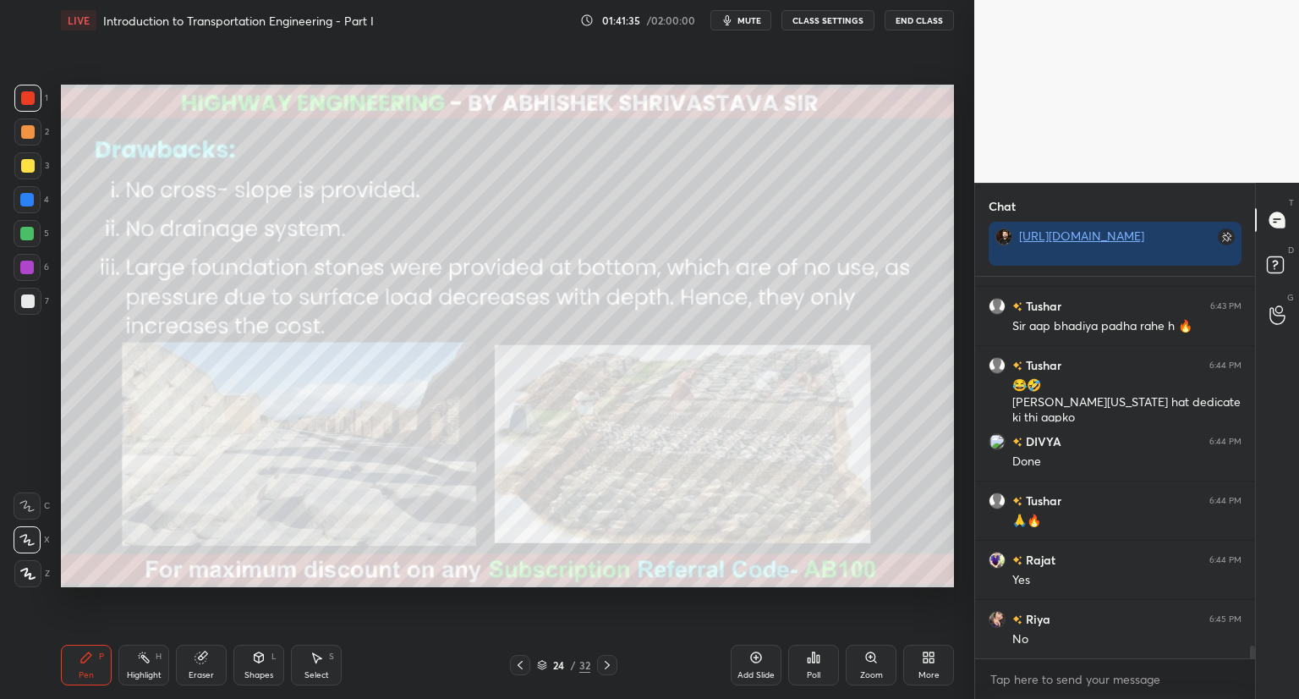
click at [528, 658] on div at bounding box center [520, 665] width 20 height 20
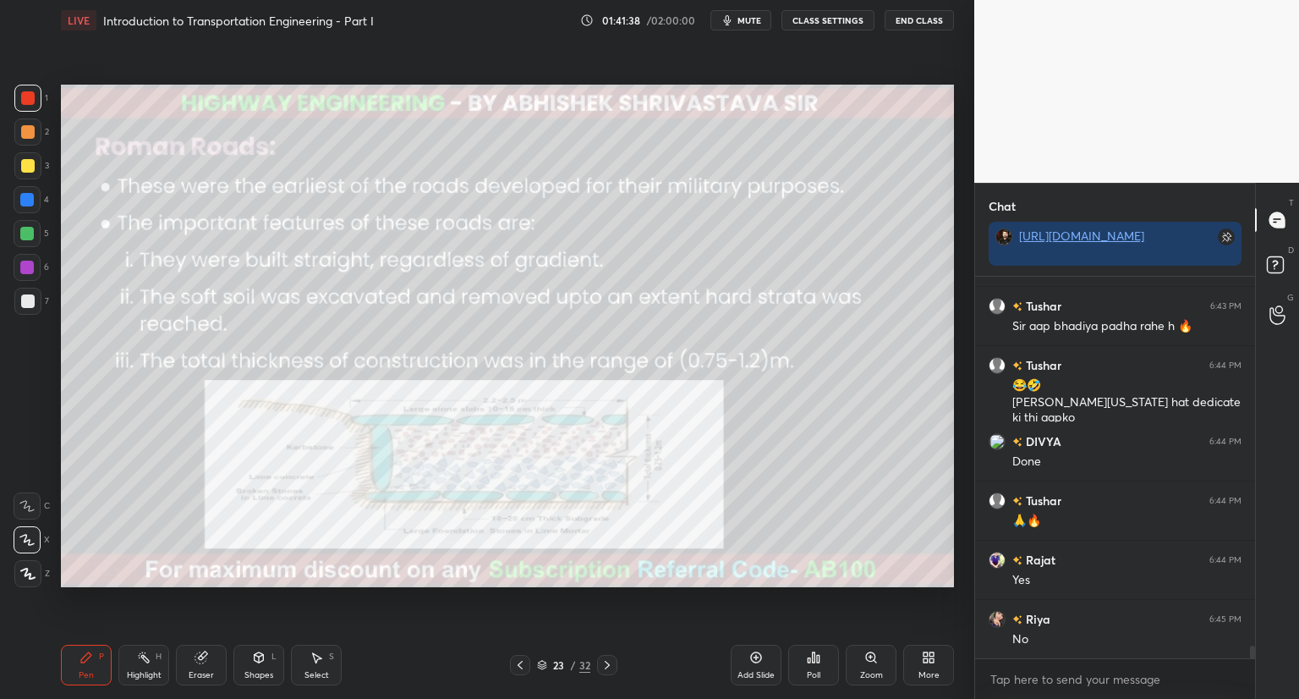
click at [609, 667] on icon at bounding box center [608, 665] width 14 height 14
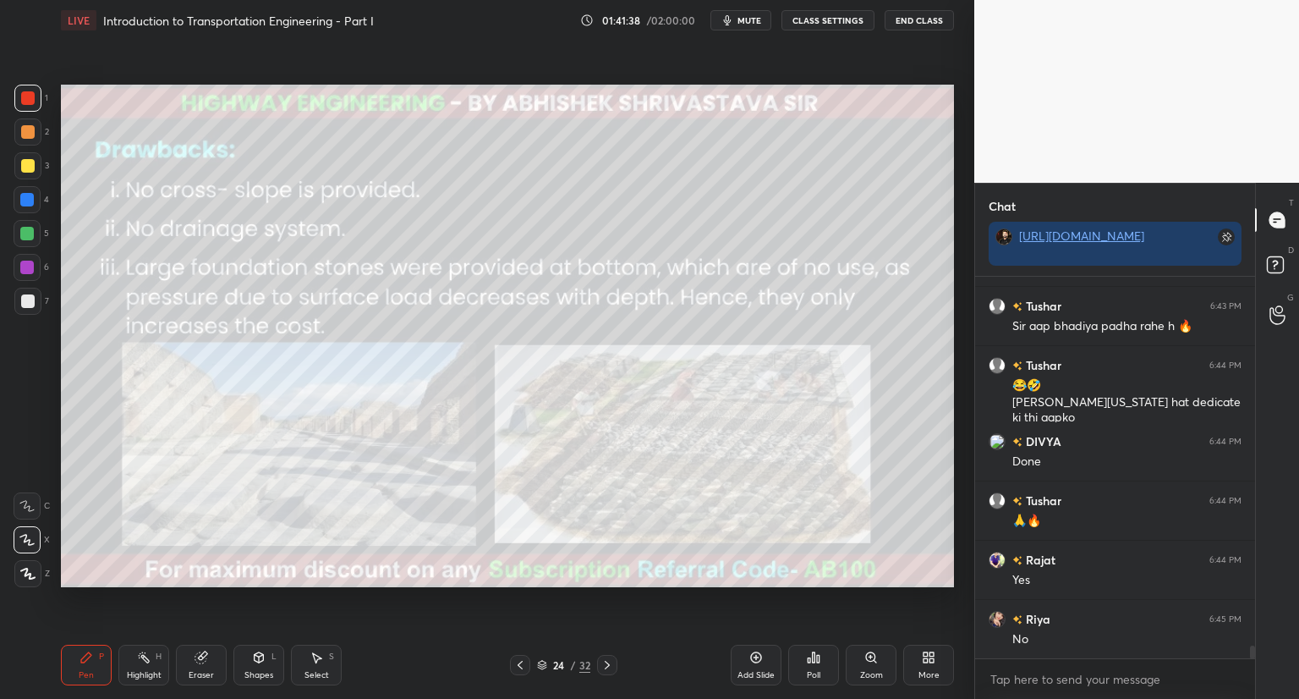
click at [609, 667] on icon at bounding box center [608, 665] width 14 height 14
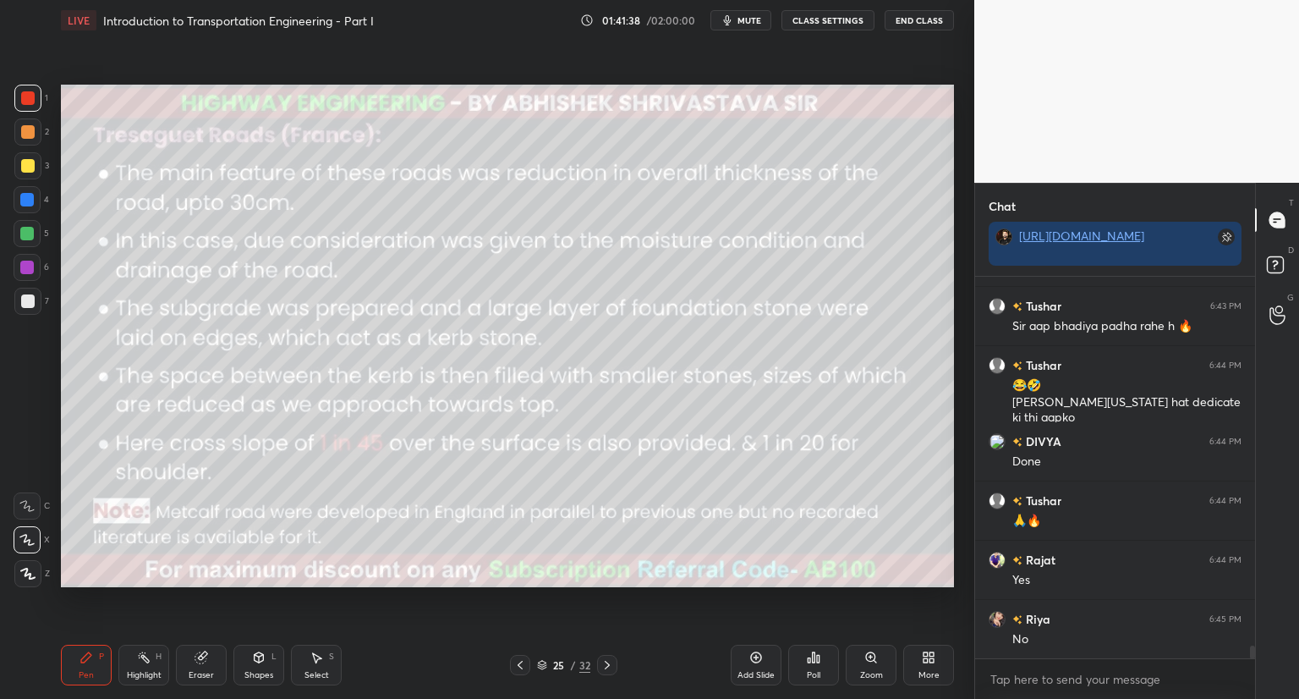
click at [610, 667] on icon at bounding box center [608, 665] width 14 height 14
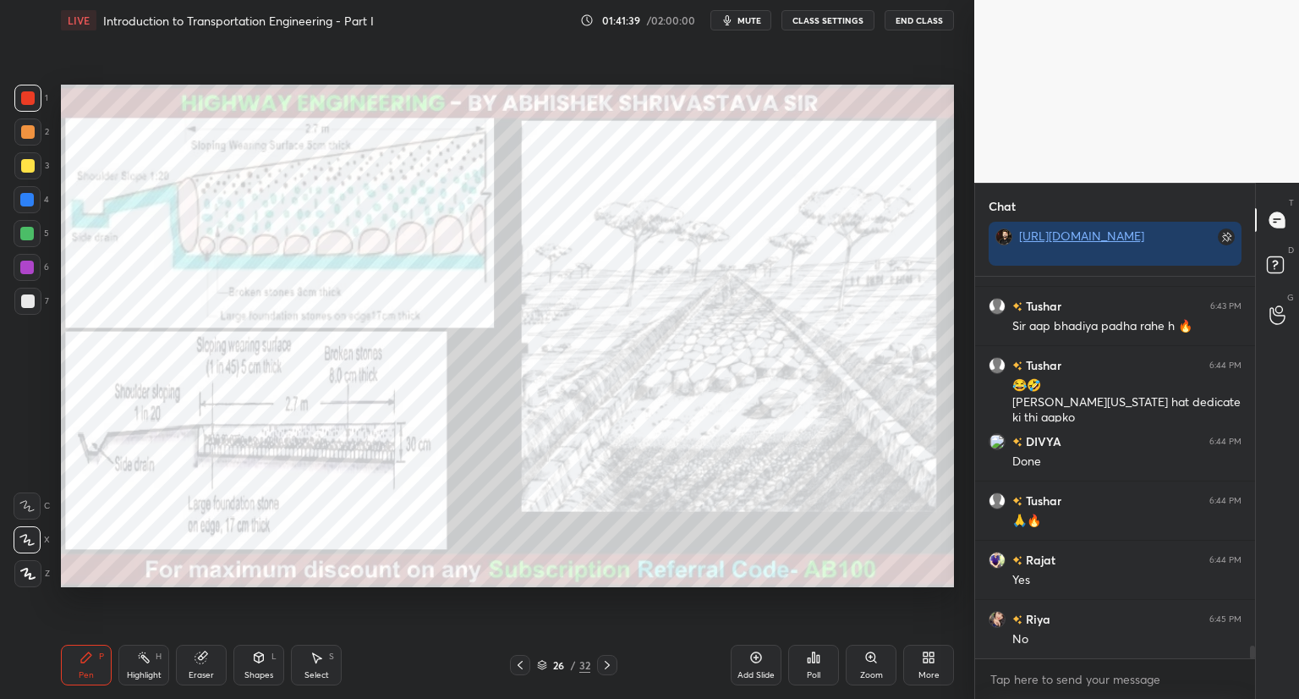
click at [608, 666] on icon at bounding box center [607, 665] width 5 height 8
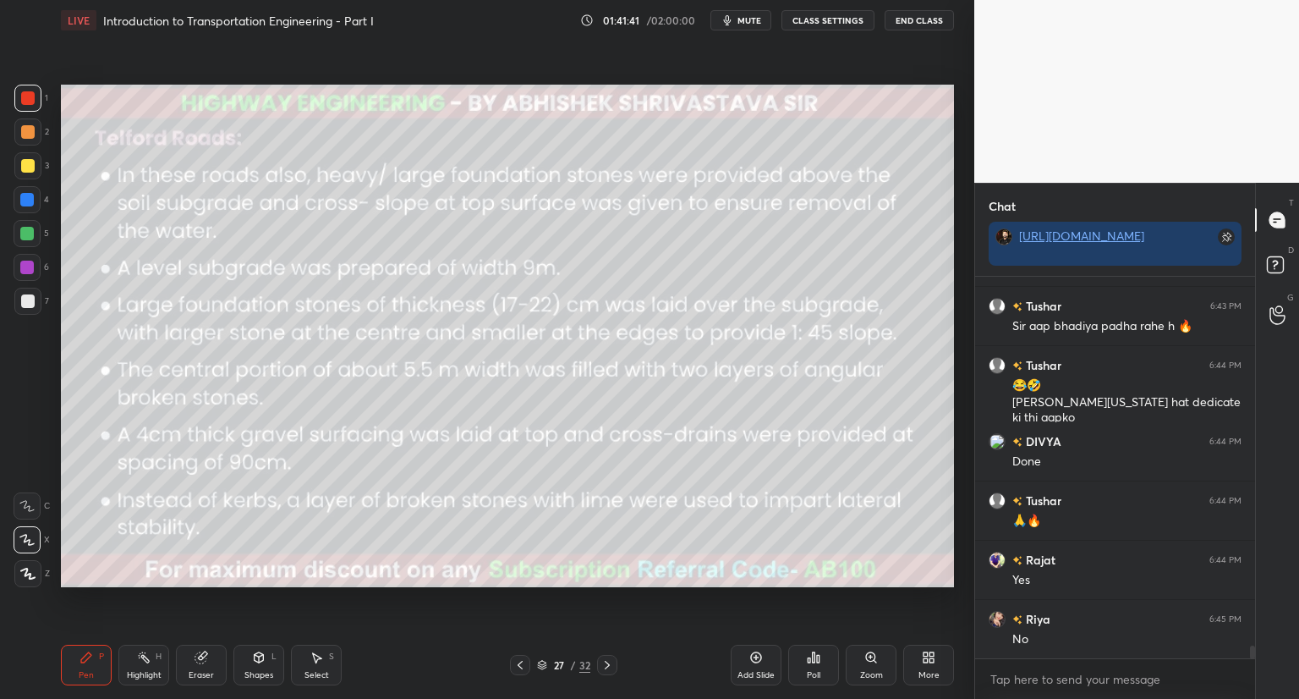
click at [609, 668] on icon at bounding box center [608, 665] width 14 height 14
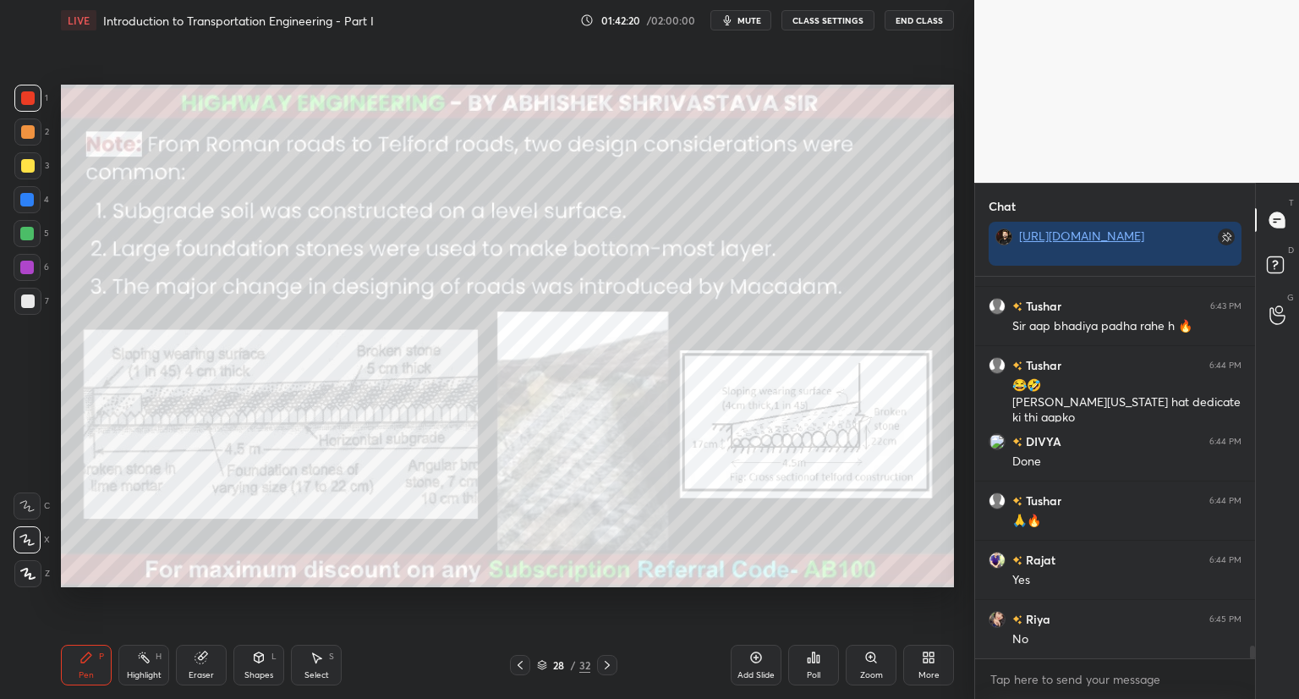
click at [866, 665] on div "Zoom" at bounding box center [871, 665] width 51 height 41
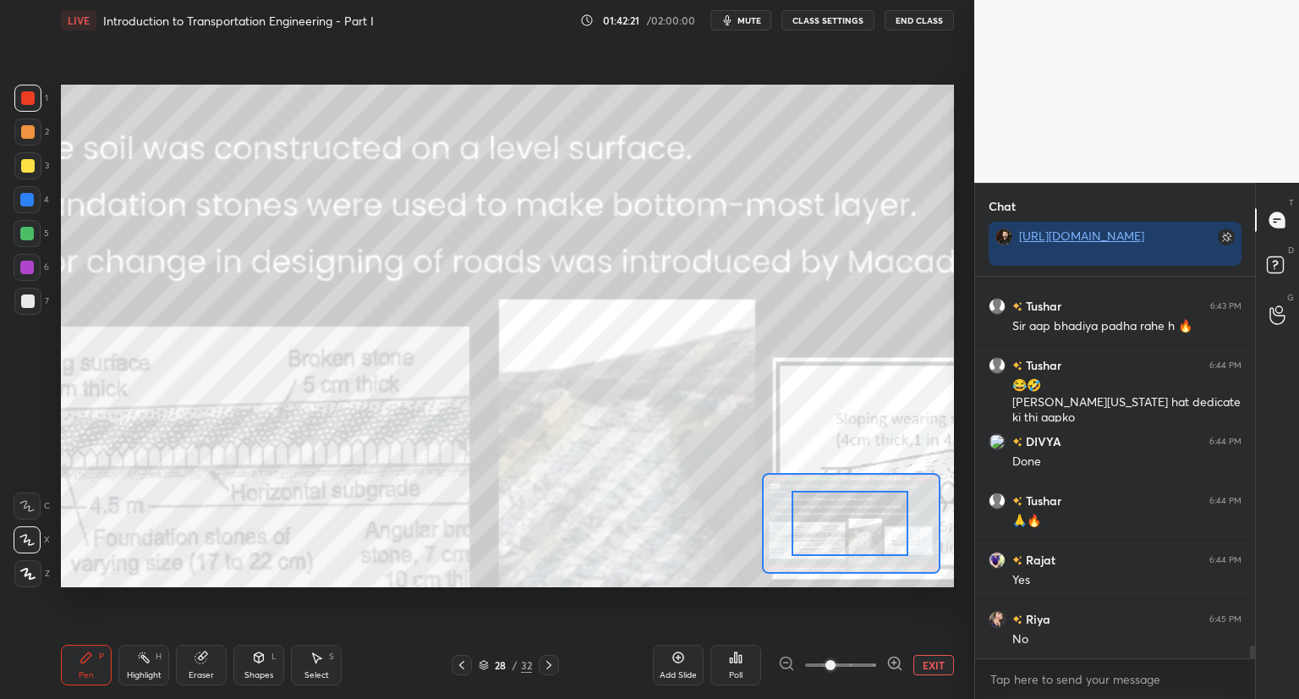
drag, startPoint x: 861, startPoint y: 517, endPoint x: 799, endPoint y: 493, distance: 66.9
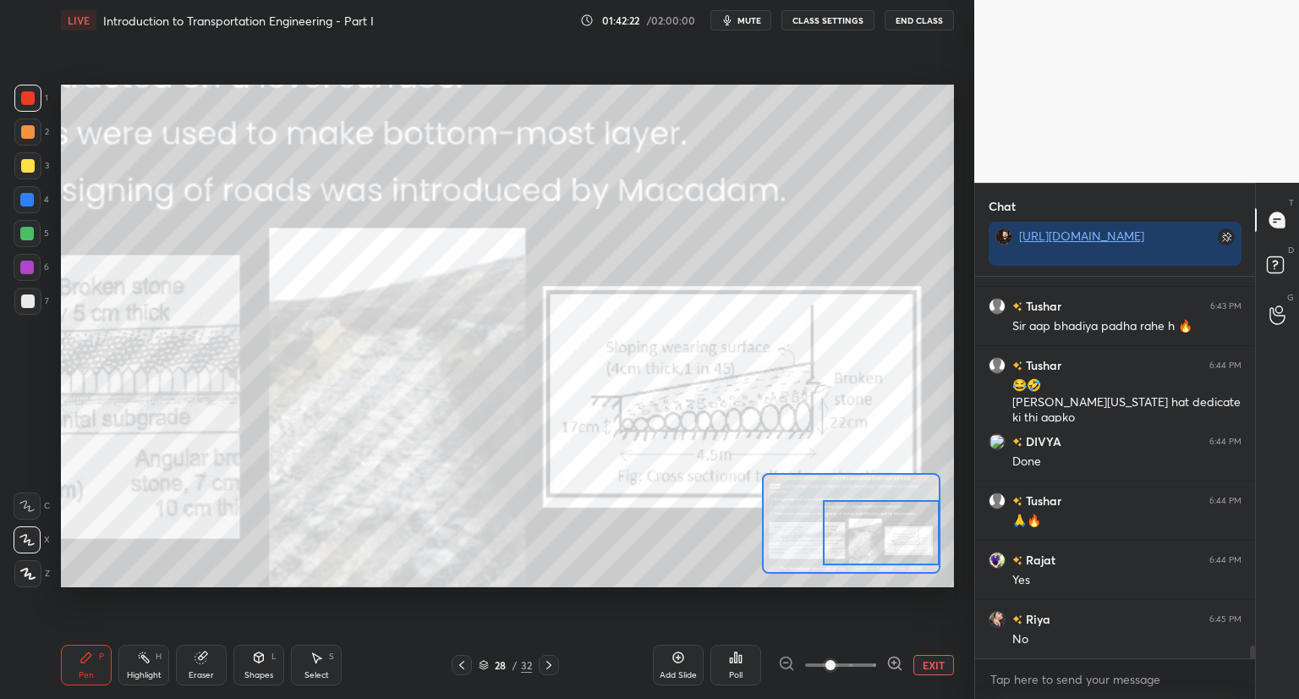
drag, startPoint x: 799, startPoint y: 495, endPoint x: 897, endPoint y: 502, distance: 97.5
click at [901, 504] on div at bounding box center [881, 532] width 117 height 65
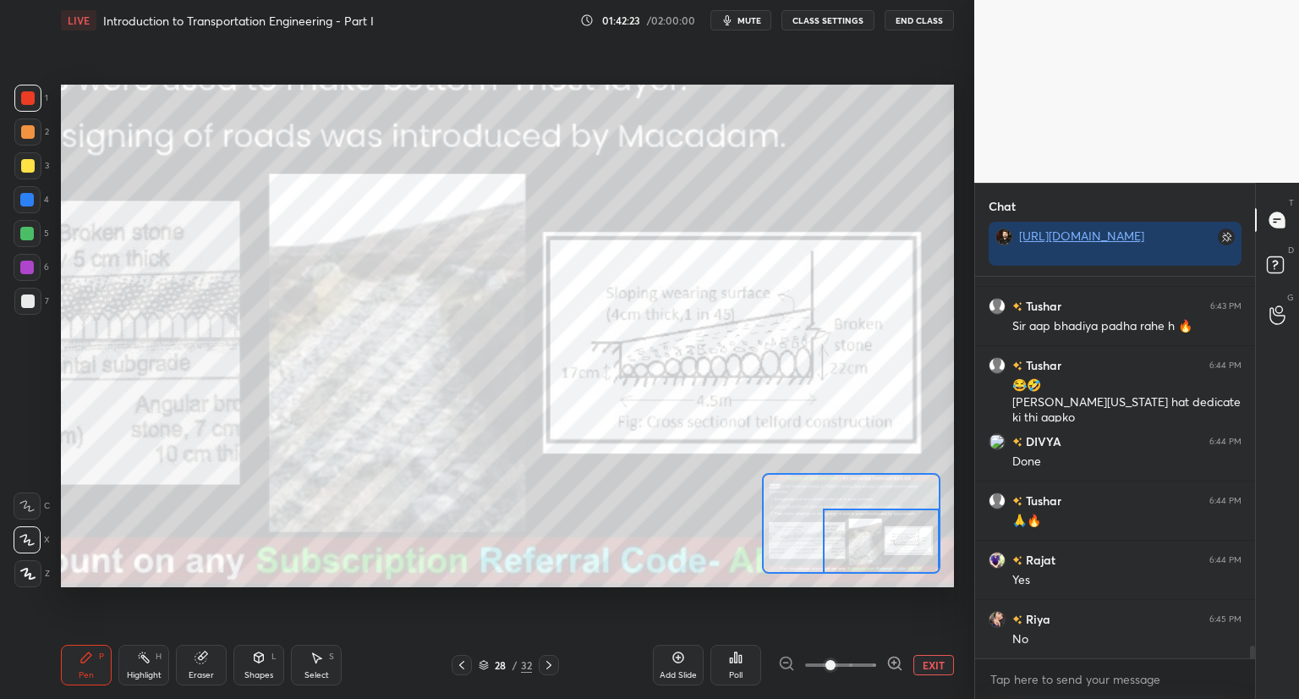
drag, startPoint x: 891, startPoint y: 534, endPoint x: 893, endPoint y: 542, distance: 8.6
click at [893, 542] on div at bounding box center [881, 540] width 117 height 65
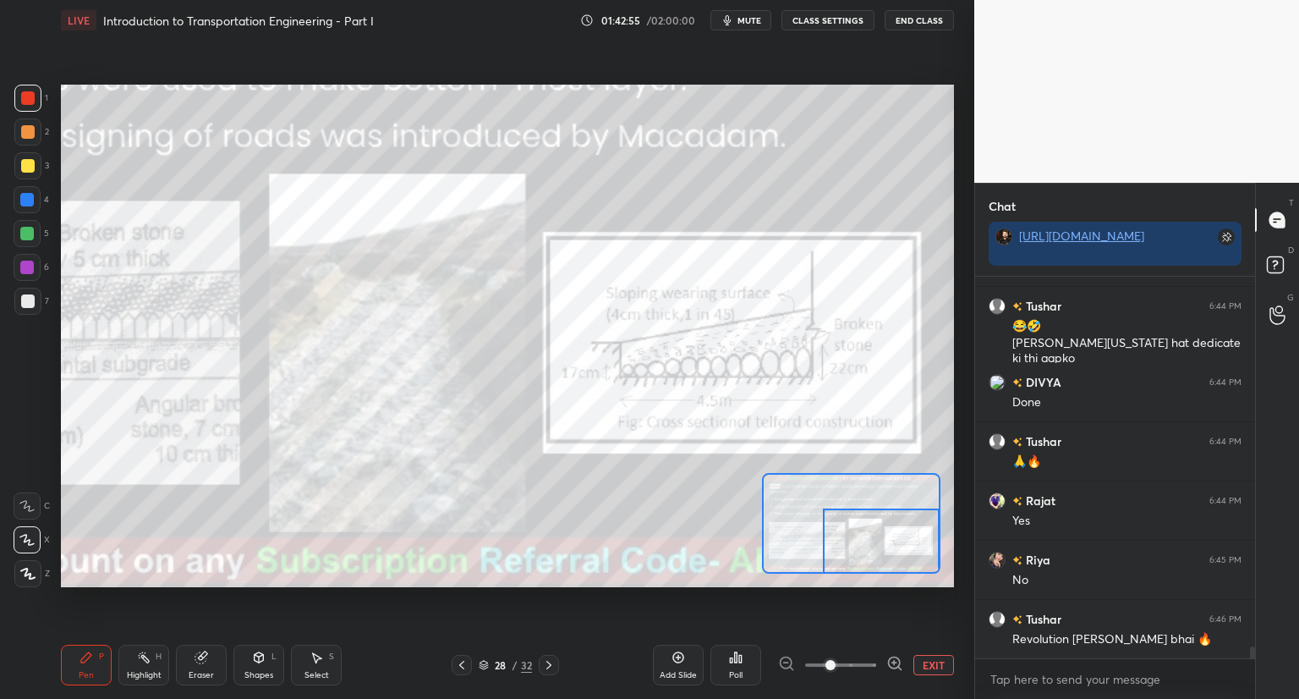
scroll to position [11616, 0]
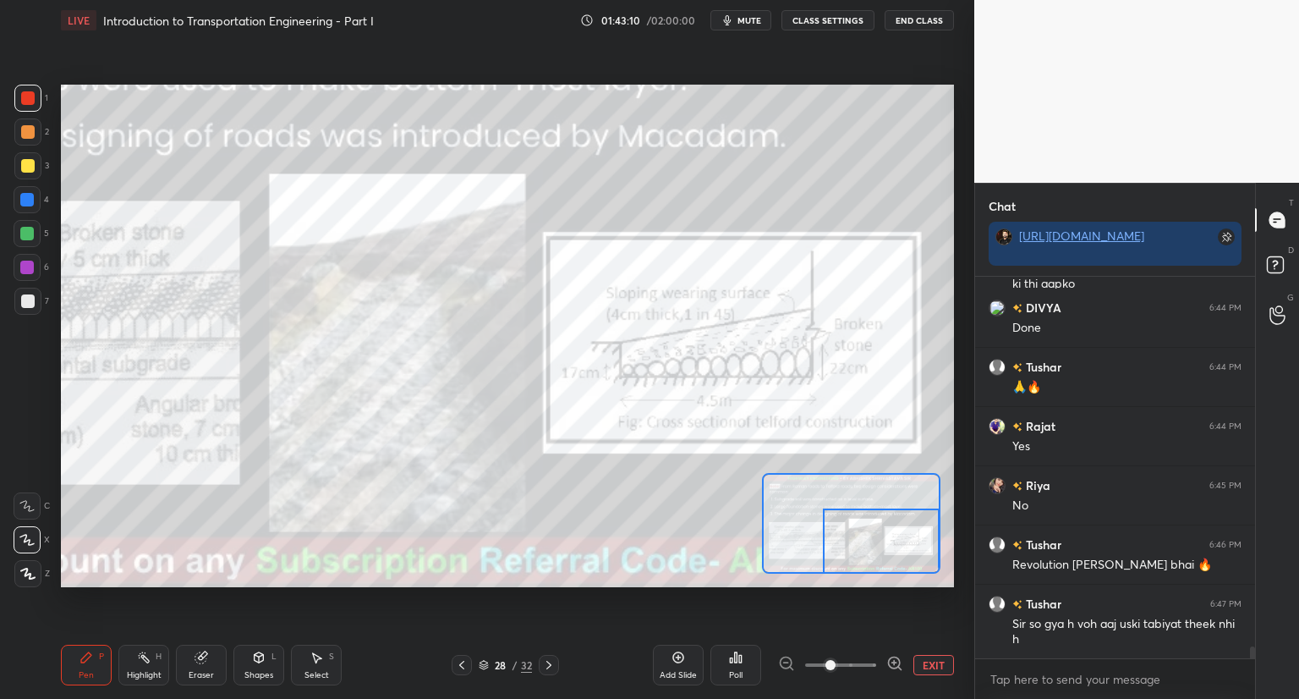
click at [482, 667] on icon at bounding box center [484, 665] width 10 height 10
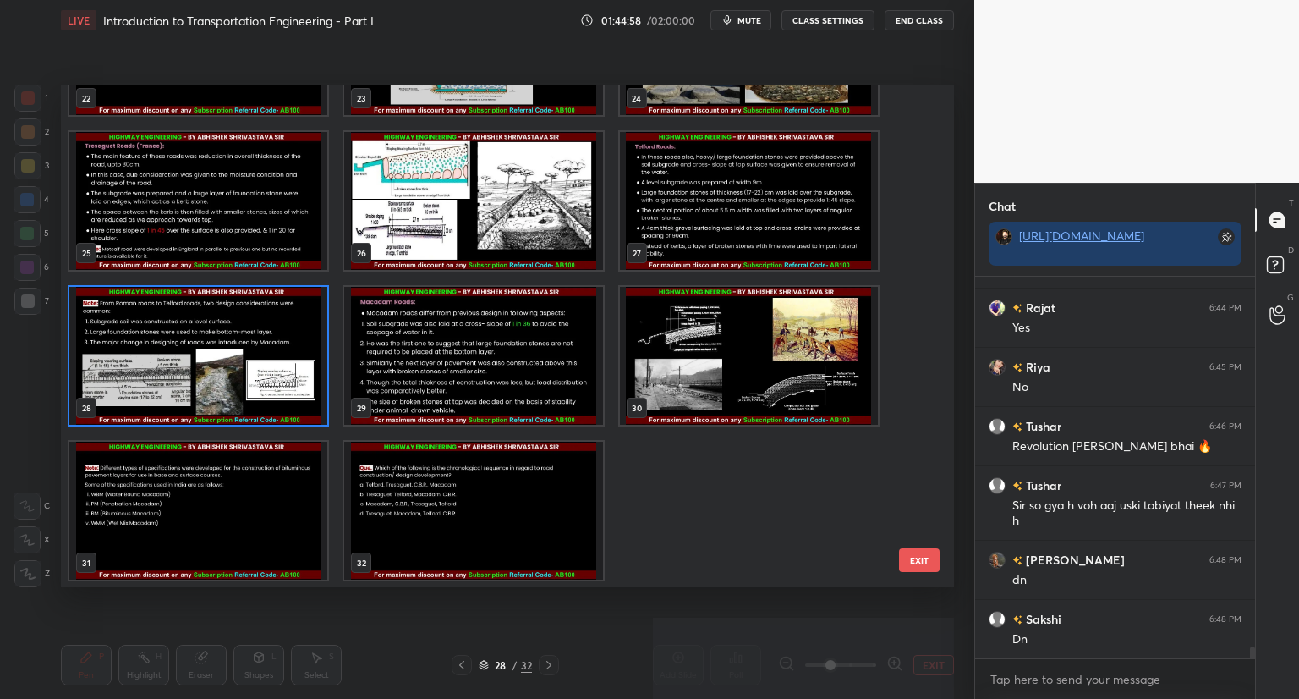
scroll to position [11793, 0]
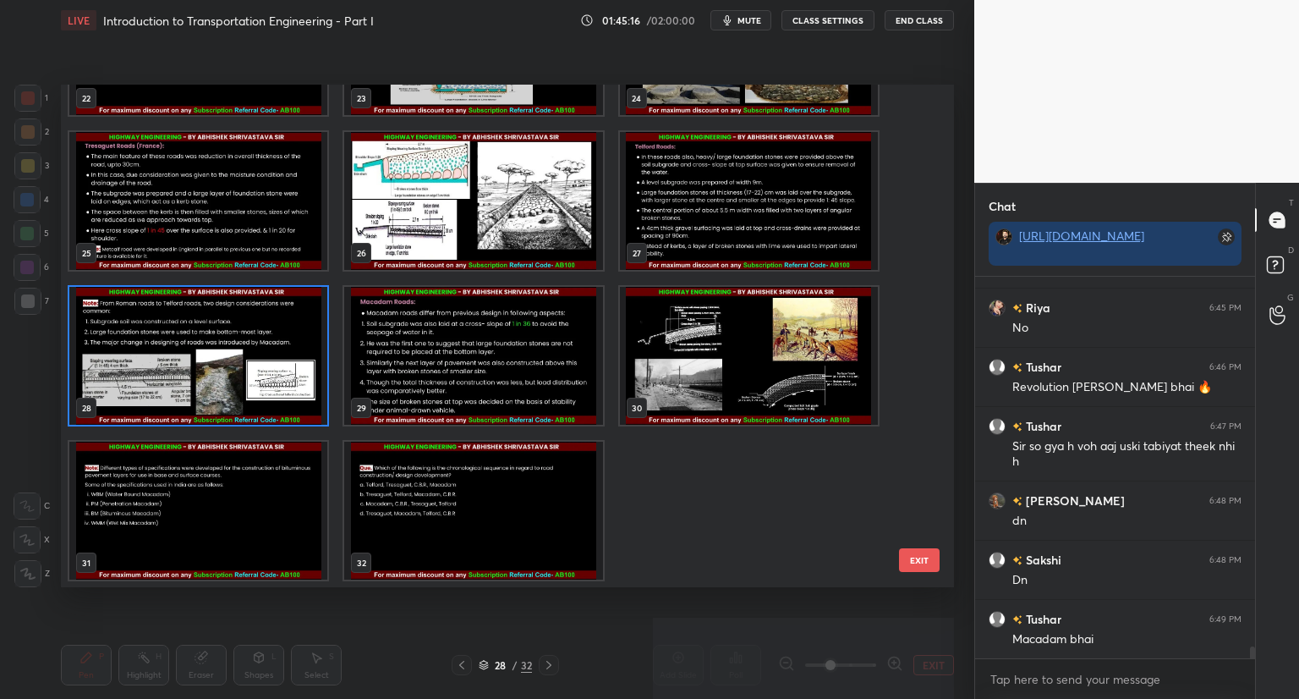
drag, startPoint x: 464, startPoint y: 381, endPoint x: 467, endPoint y: 389, distance: 8.8
click at [464, 382] on img "grid" at bounding box center [473, 356] width 258 height 138
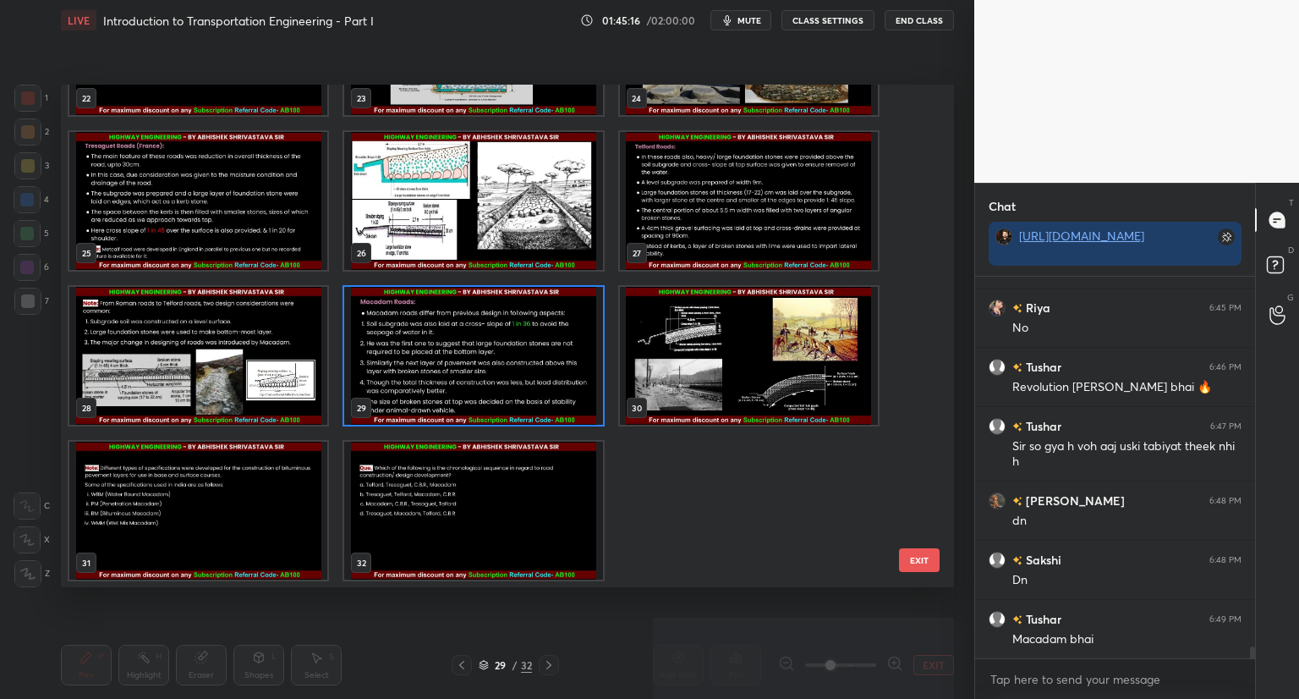
click at [467, 390] on img "grid" at bounding box center [473, 356] width 258 height 138
click at [471, 392] on img "grid" at bounding box center [473, 356] width 258 height 138
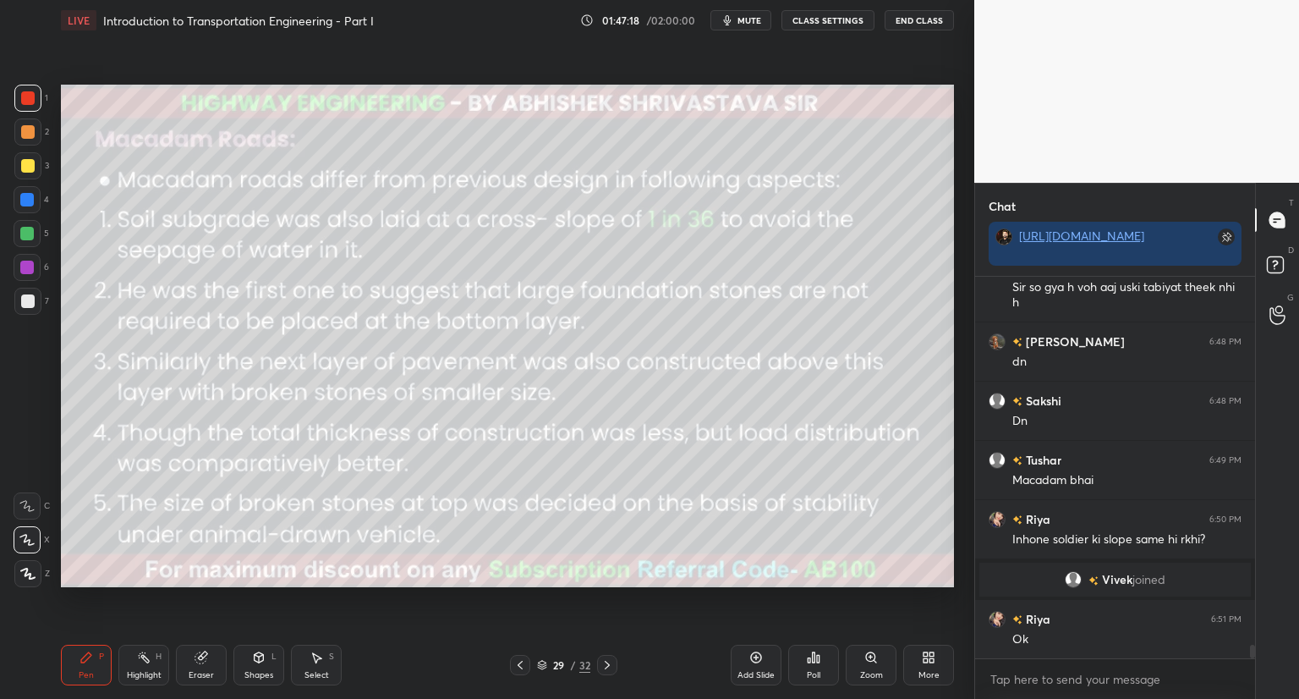
scroll to position [10078, 0]
click at [742, 22] on span "mute" at bounding box center [750, 20] width 24 height 12
click at [745, 16] on span "unmute" at bounding box center [748, 20] width 36 height 12
click at [541, 662] on icon at bounding box center [542, 663] width 8 height 4
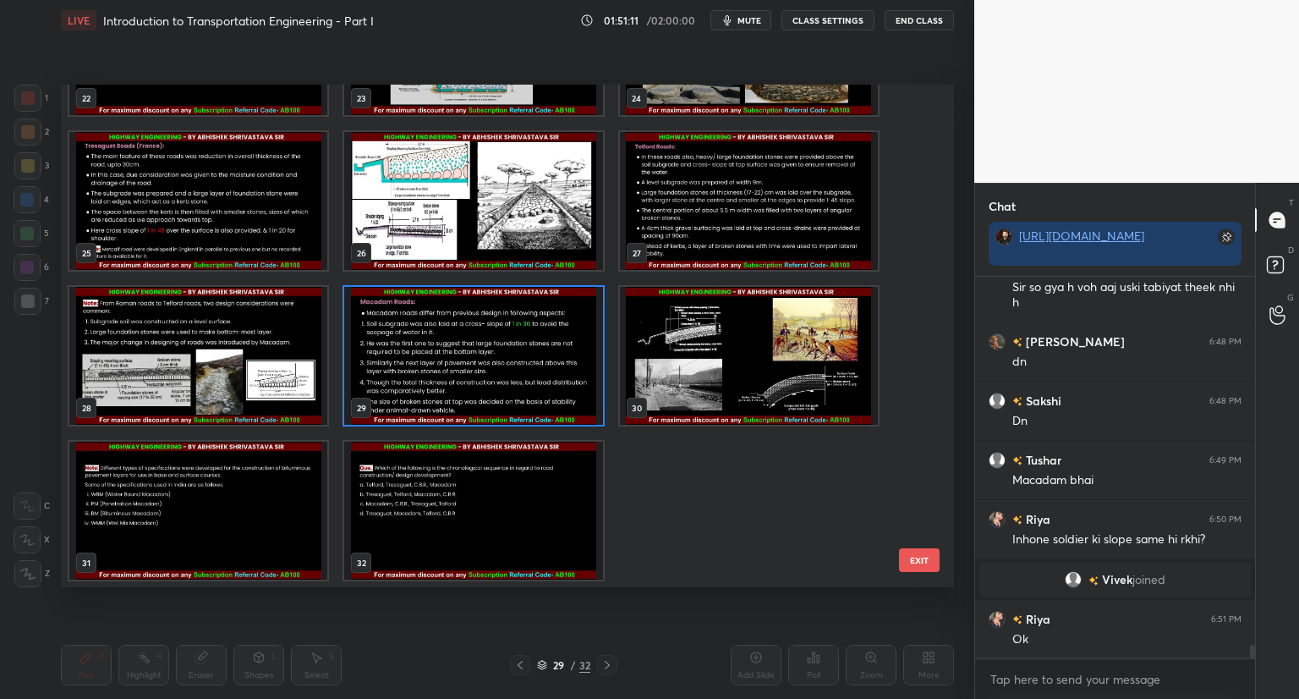
scroll to position [10137, 0]
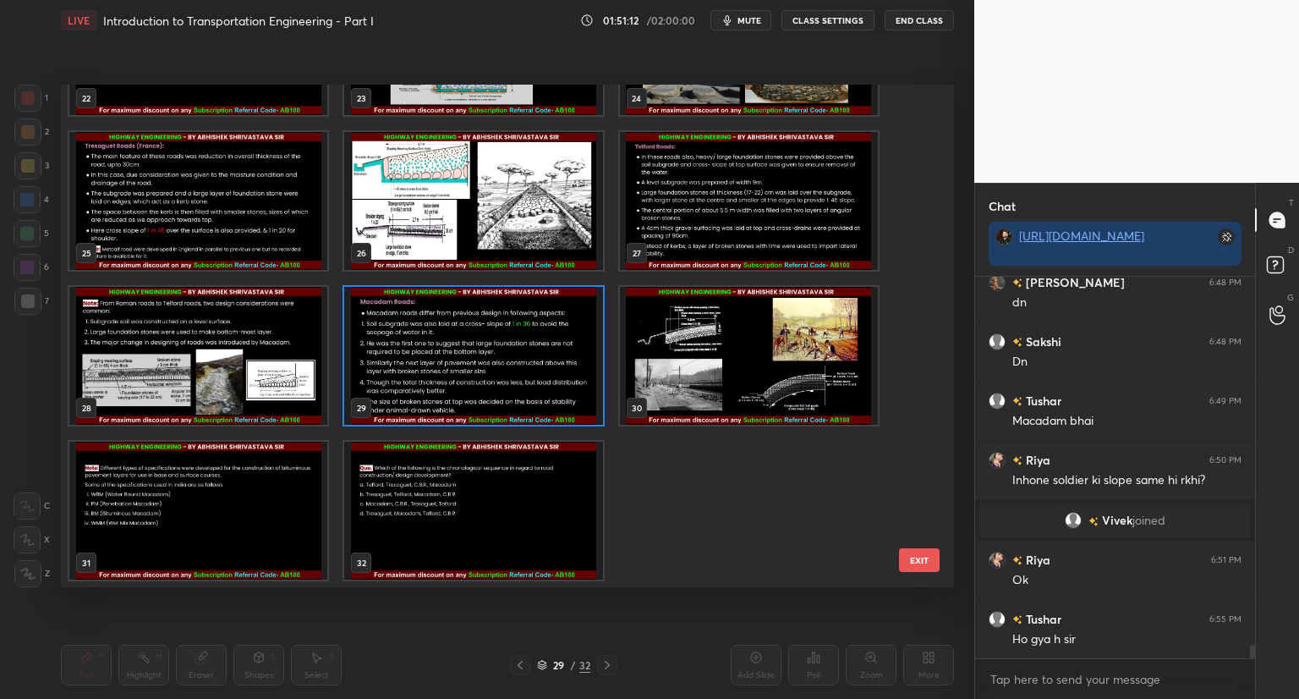
click at [745, 365] on img "grid" at bounding box center [749, 356] width 258 height 138
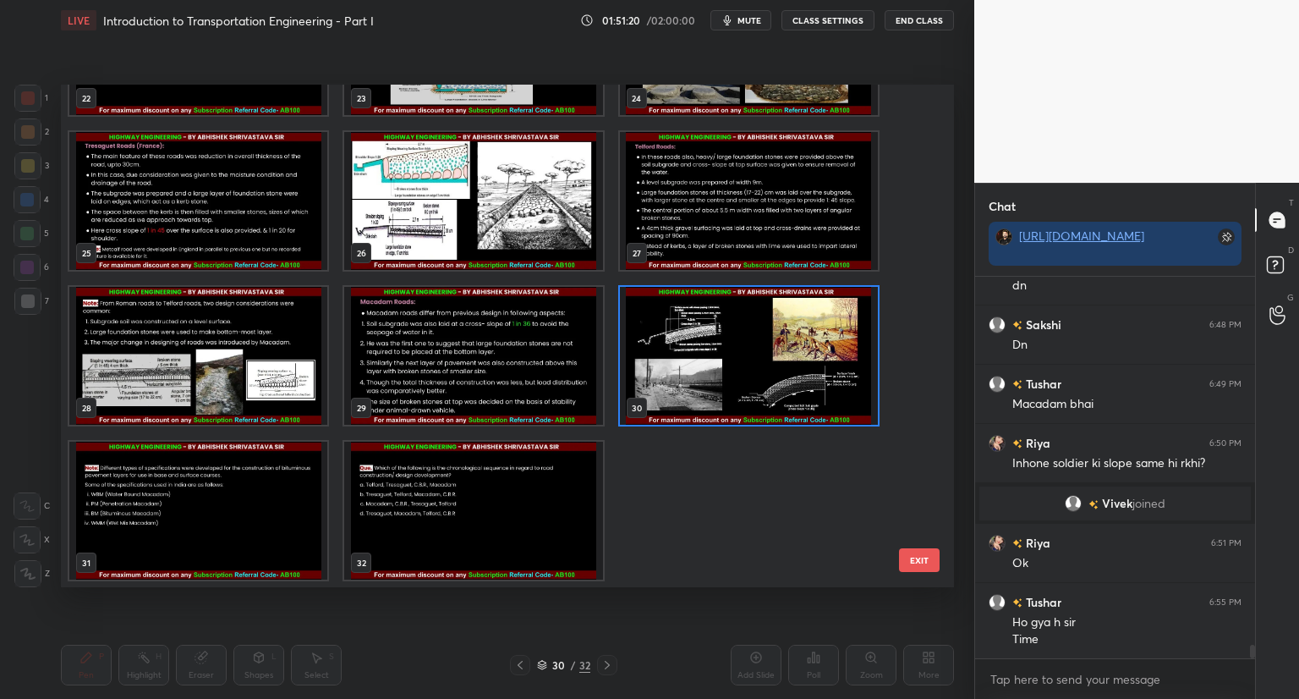
scroll to position [10213, 0]
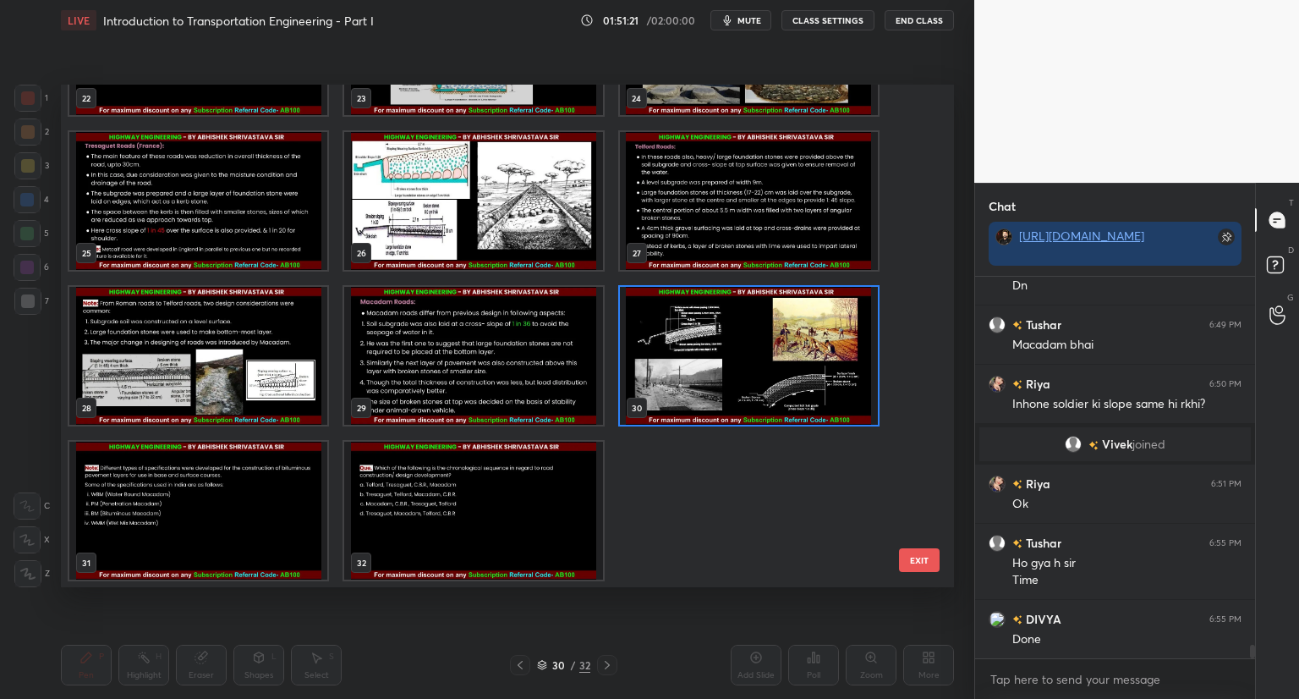
click at [745, 365] on img "grid" at bounding box center [749, 356] width 258 height 138
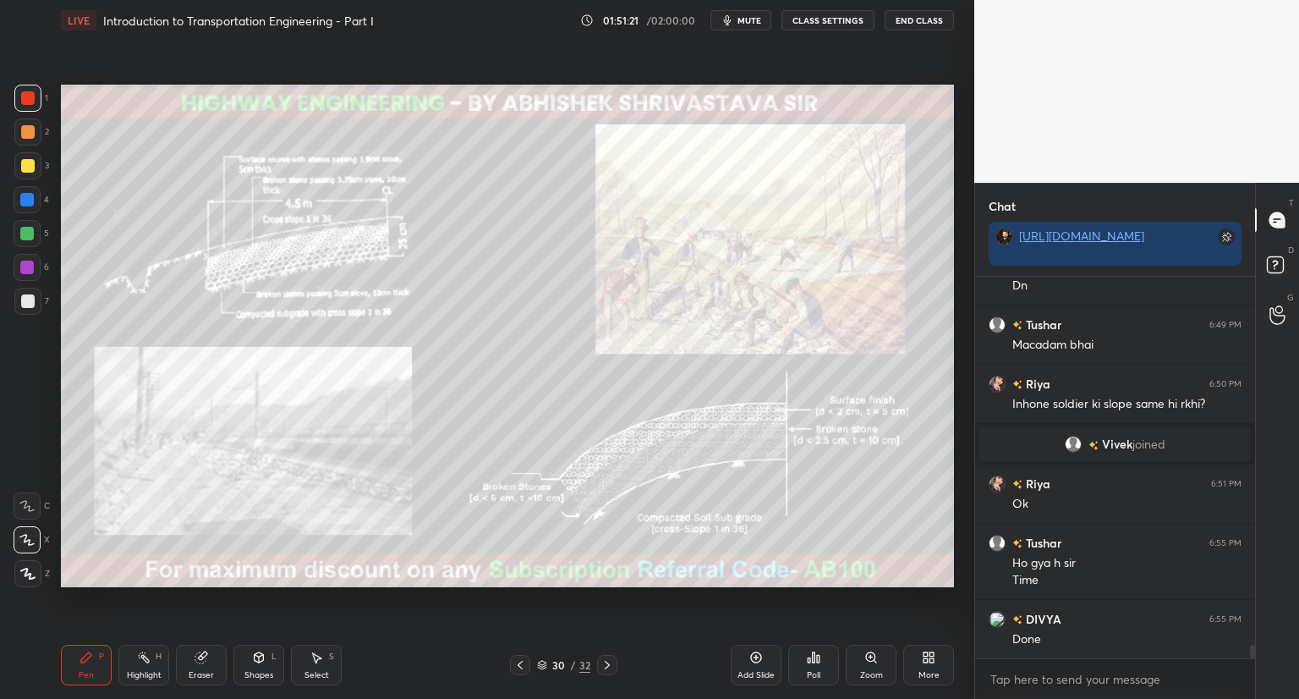
click at [745, 365] on img "grid" at bounding box center [749, 356] width 258 height 138
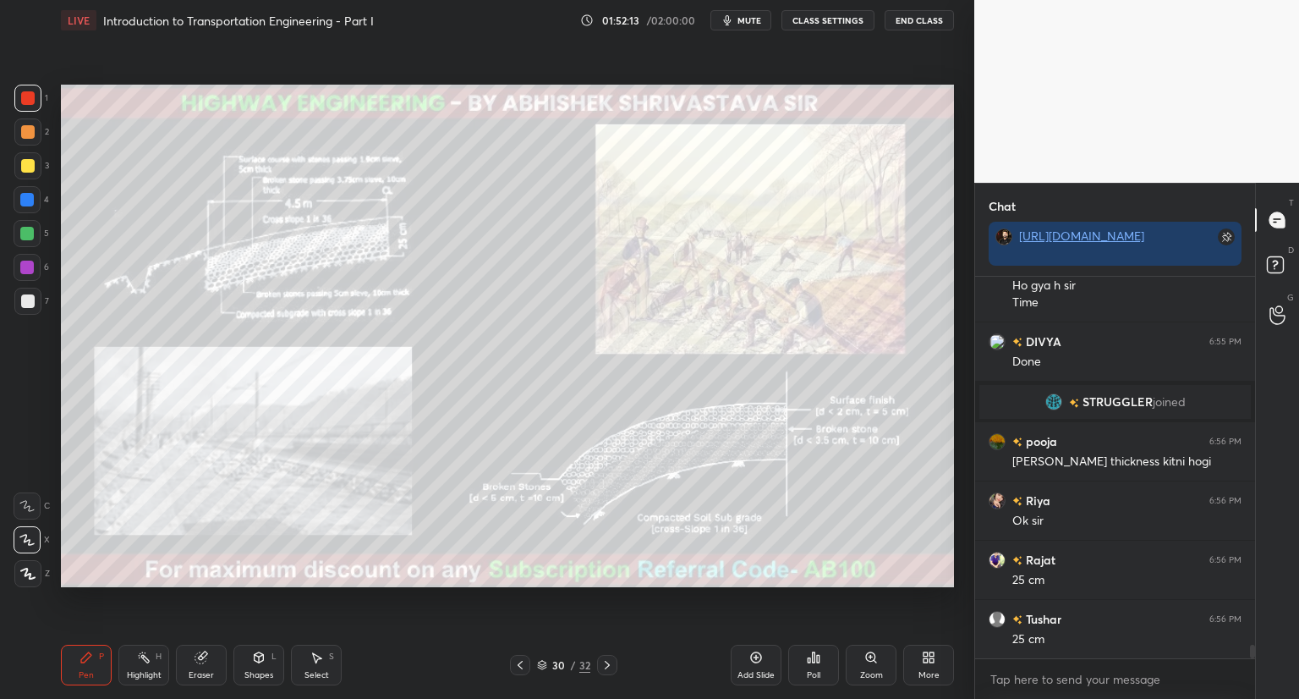
scroll to position [10482, 0]
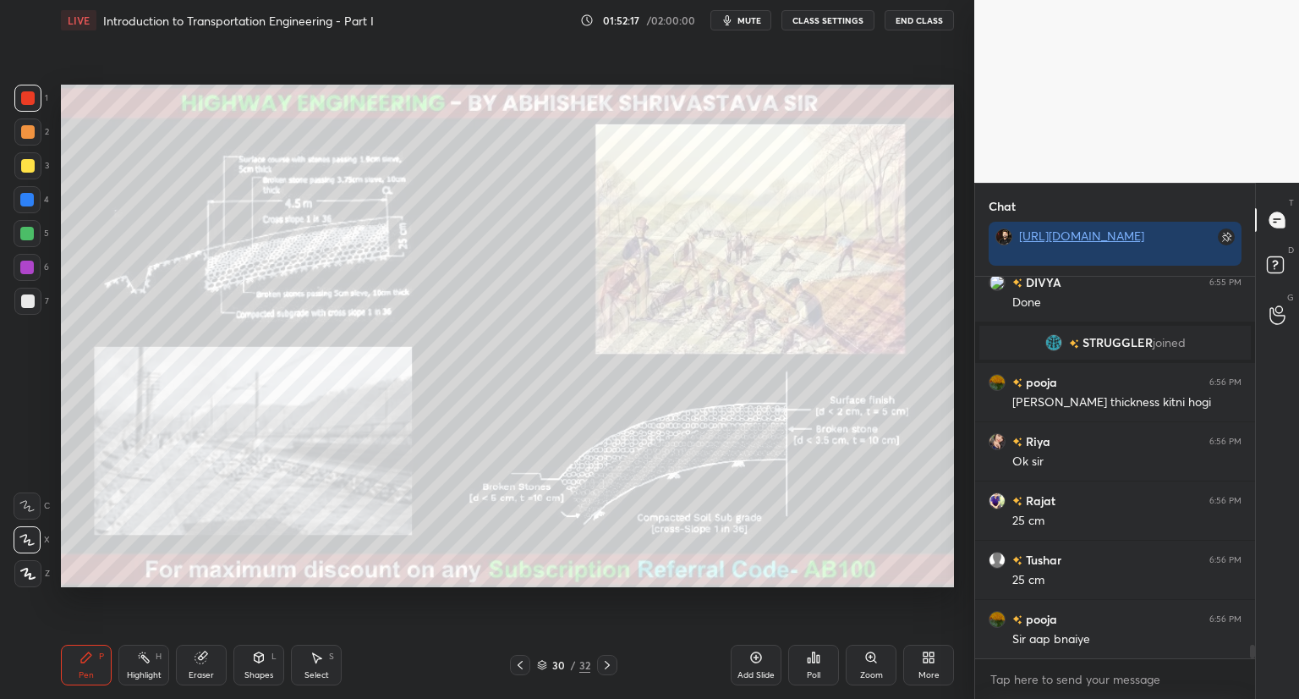
click at [751, 662] on icon at bounding box center [757, 658] width 14 height 14
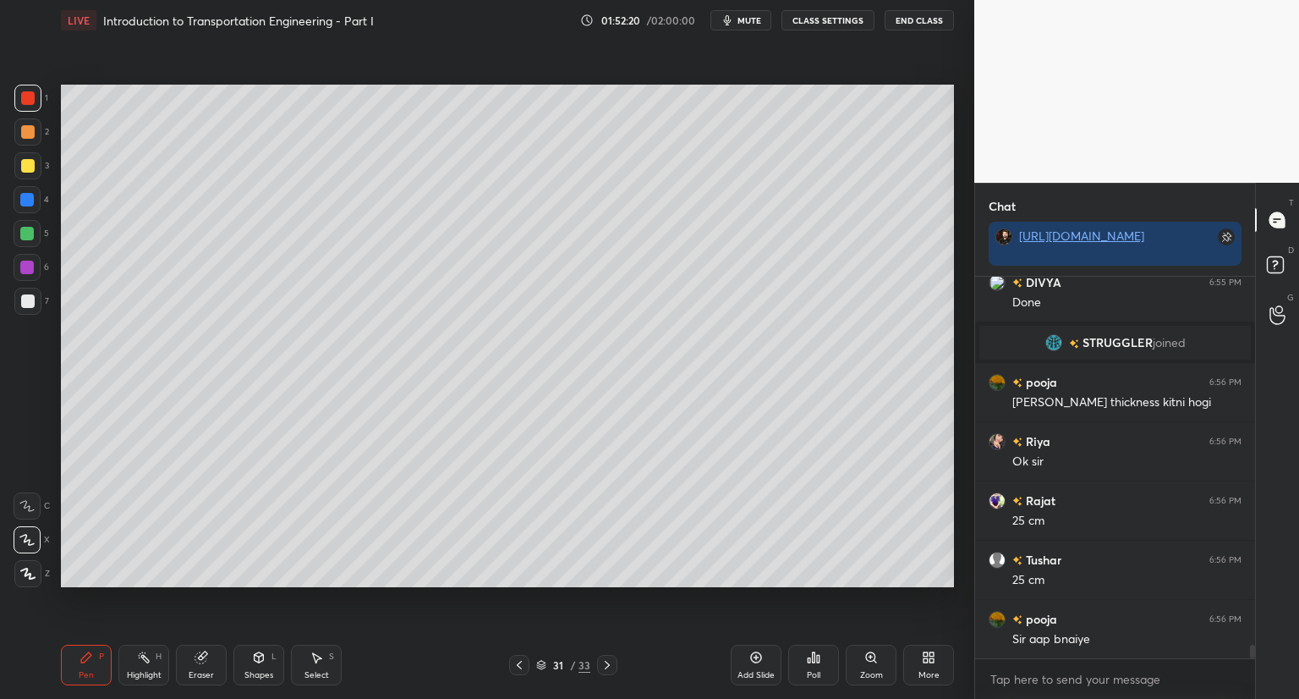
click at [29, 132] on div at bounding box center [28, 132] width 14 height 14
click at [260, 662] on icon at bounding box center [259, 657] width 9 height 10
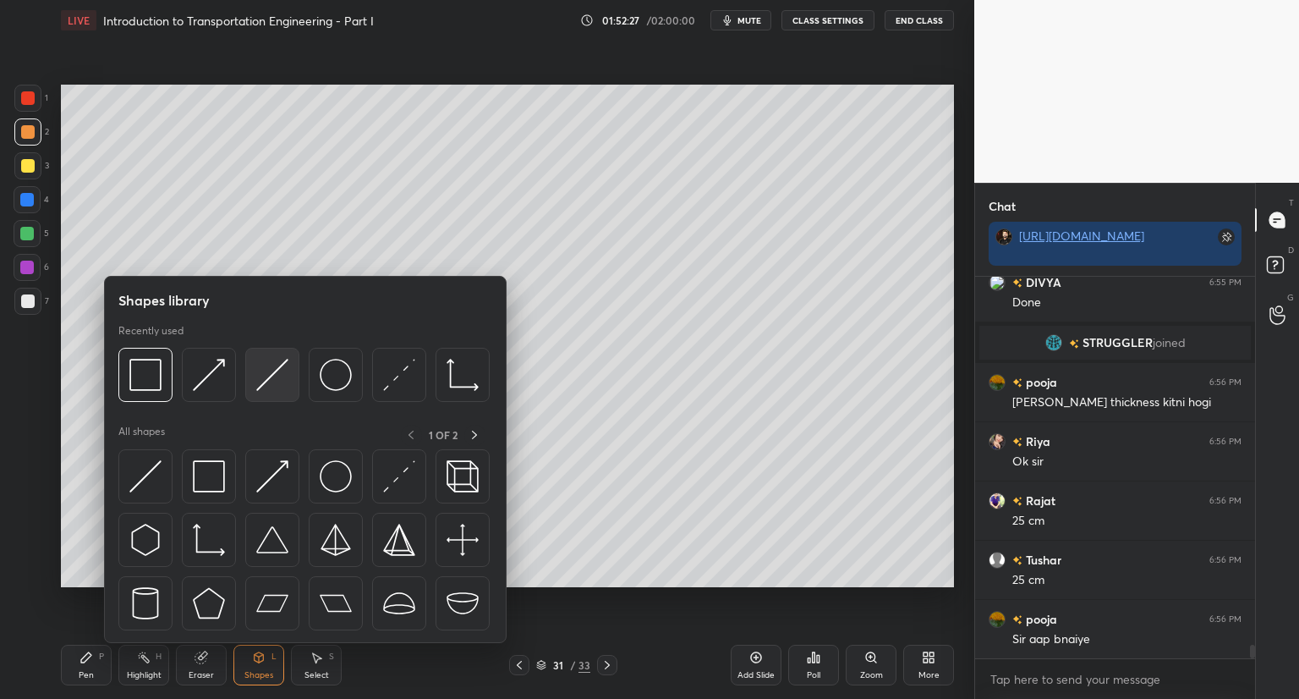
click at [281, 372] on img at bounding box center [272, 375] width 32 height 32
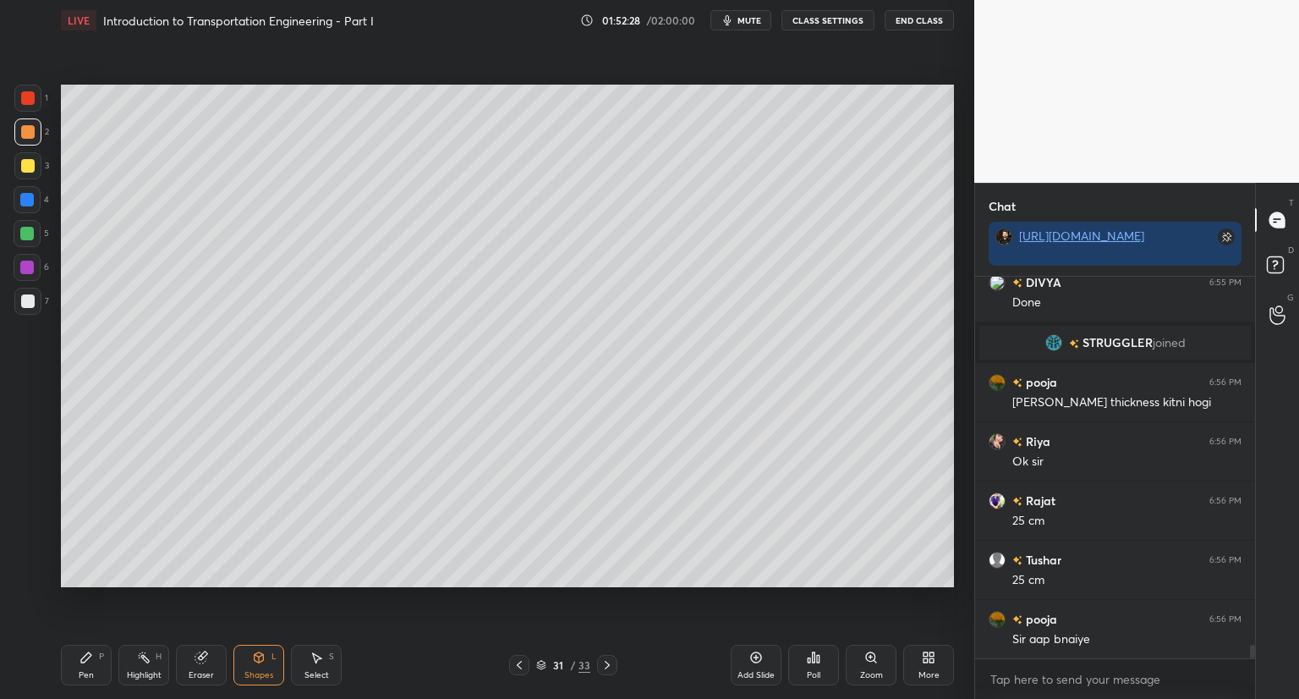
drag, startPoint x: 26, startPoint y: 232, endPoint x: 48, endPoint y: 228, distance: 22.4
click at [25, 232] on div at bounding box center [27, 234] width 14 height 14
drag, startPoint x: 23, startPoint y: 161, endPoint x: 41, endPoint y: 187, distance: 31.7
click at [23, 162] on div at bounding box center [28, 166] width 14 height 14
drag, startPoint x: 29, startPoint y: 127, endPoint x: 31, endPoint y: 136, distance: 9.6
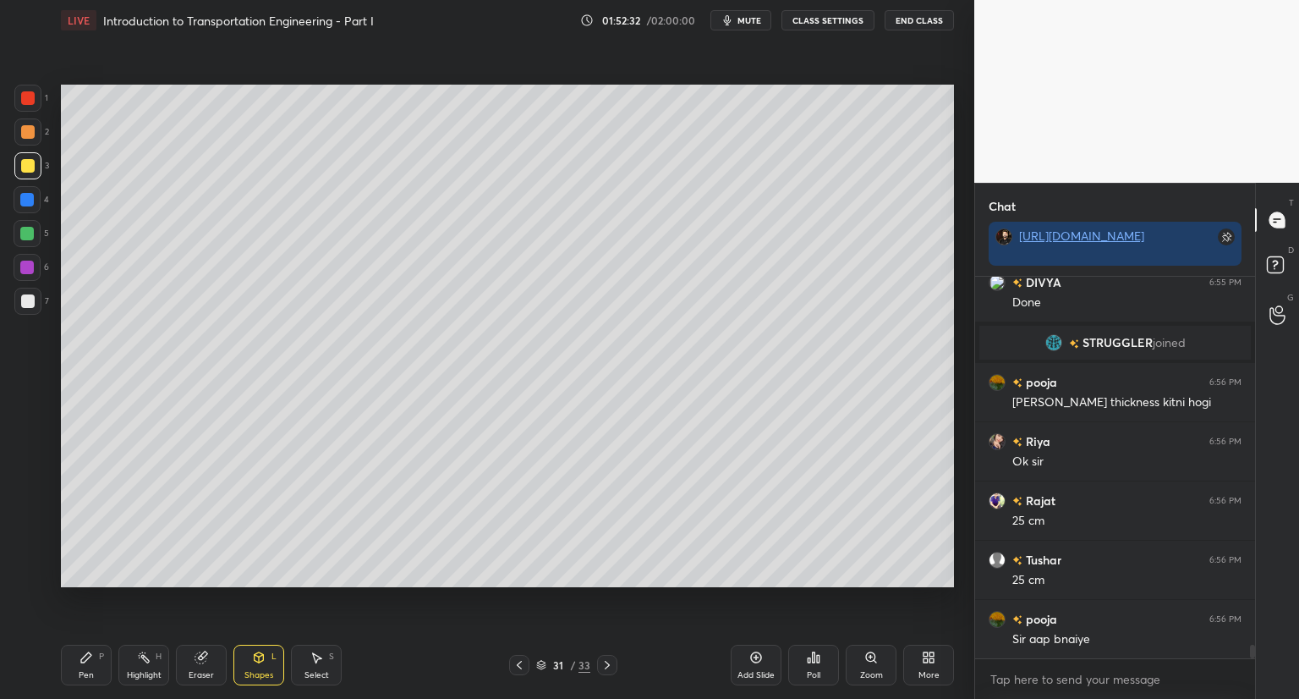
click at [29, 128] on div at bounding box center [28, 132] width 14 height 14
click at [28, 167] on div at bounding box center [28, 166] width 14 height 14
click at [82, 655] on icon at bounding box center [87, 658] width 14 height 14
click at [32, 299] on div at bounding box center [28, 301] width 14 height 14
click at [35, 169] on div at bounding box center [27, 165] width 27 height 27
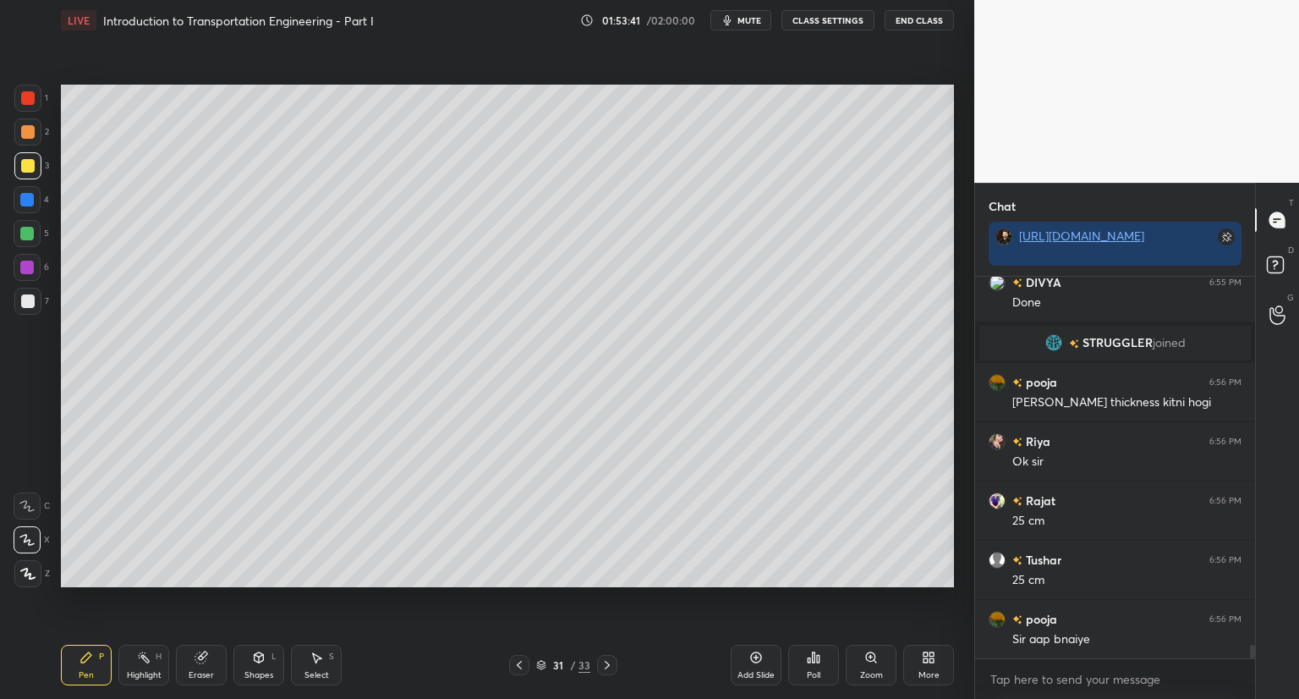
drag, startPoint x: 28, startPoint y: 301, endPoint x: 60, endPoint y: 298, distance: 32.3
click at [29, 300] on div at bounding box center [28, 301] width 14 height 14
drag, startPoint x: 30, startPoint y: 228, endPoint x: 51, endPoint y: 247, distance: 27.5
click at [32, 230] on div at bounding box center [27, 234] width 14 height 14
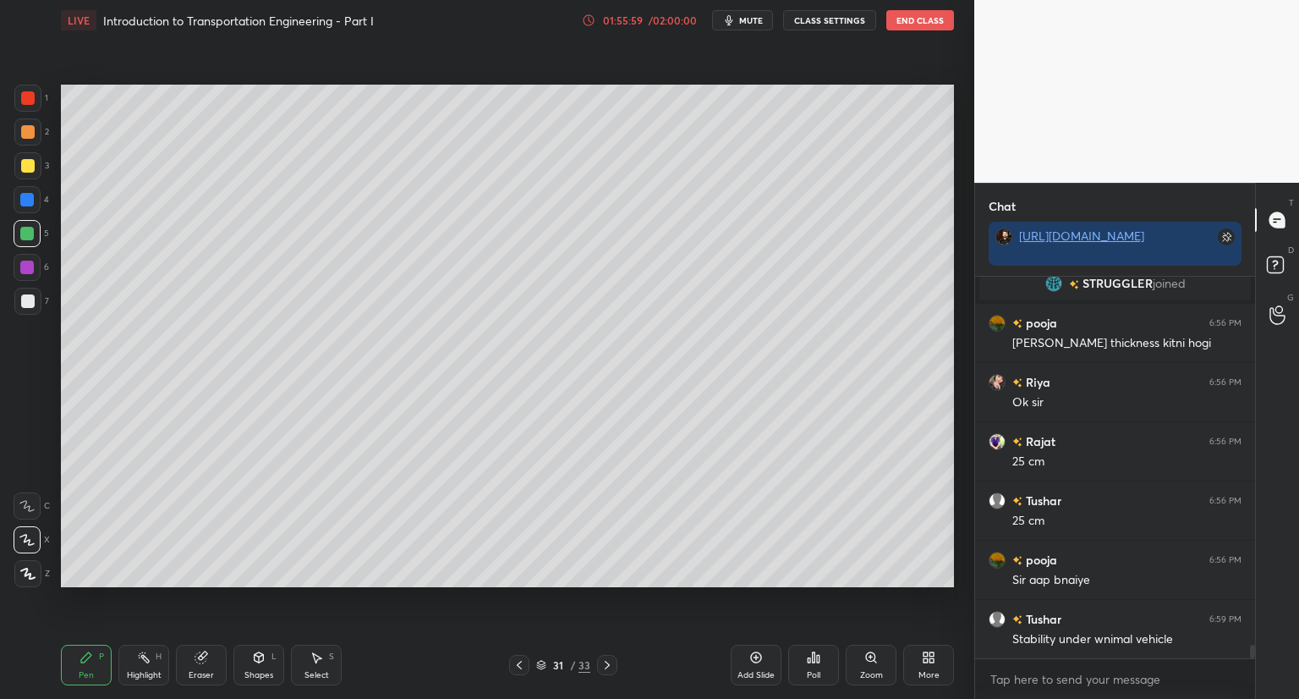
click at [25, 130] on div at bounding box center [28, 132] width 14 height 14
drag, startPoint x: 30, startPoint y: 232, endPoint x: 53, endPoint y: 213, distance: 29.5
click at [31, 231] on div at bounding box center [27, 234] width 14 height 14
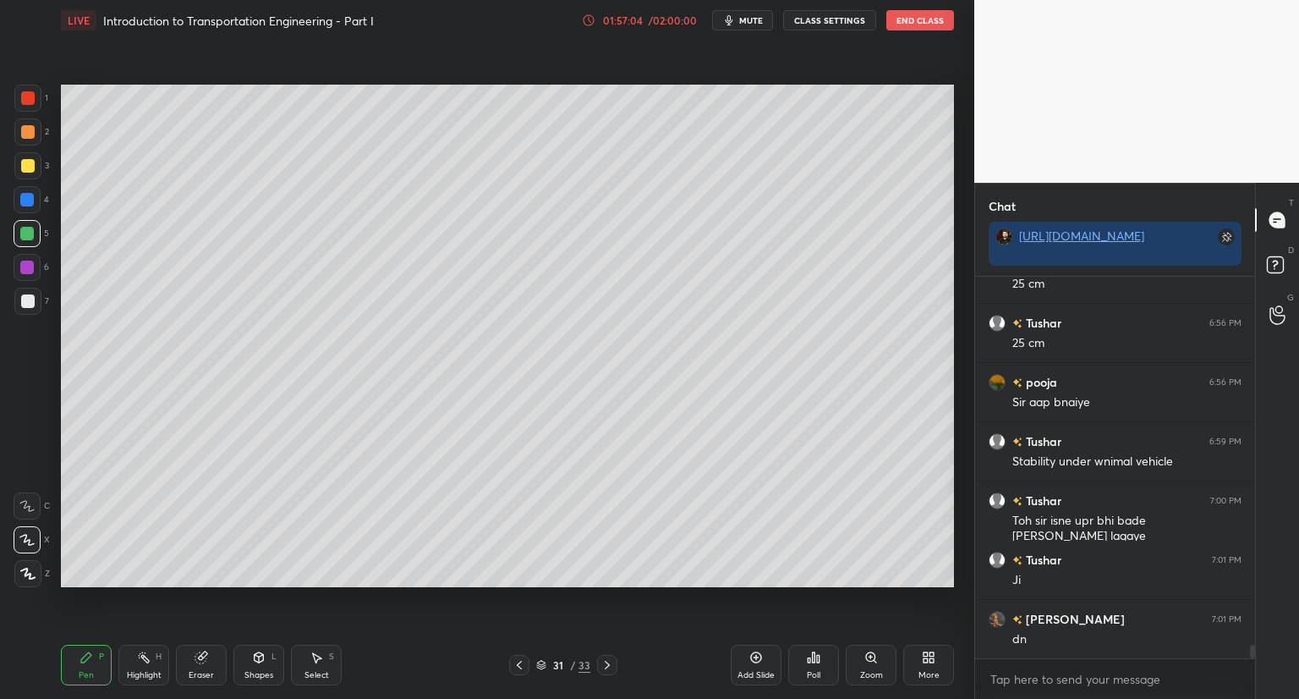
scroll to position [10778, 0]
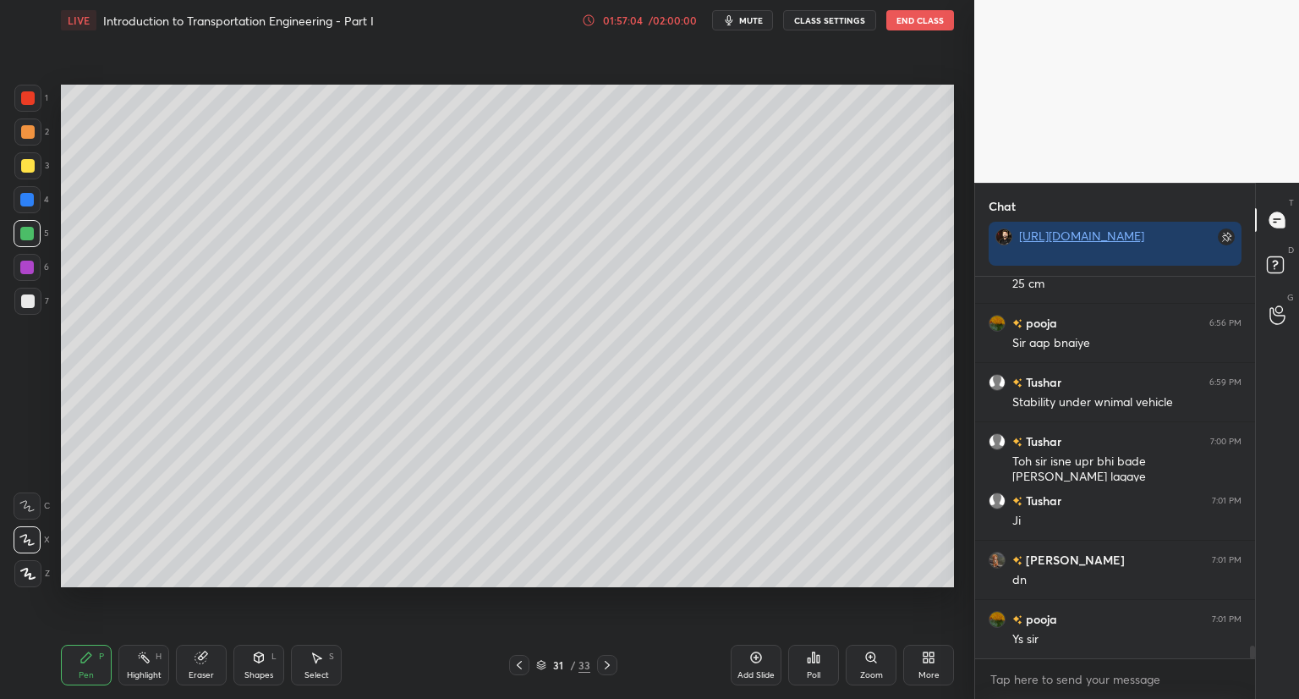
click at [607, 663] on icon at bounding box center [607, 665] width 5 height 8
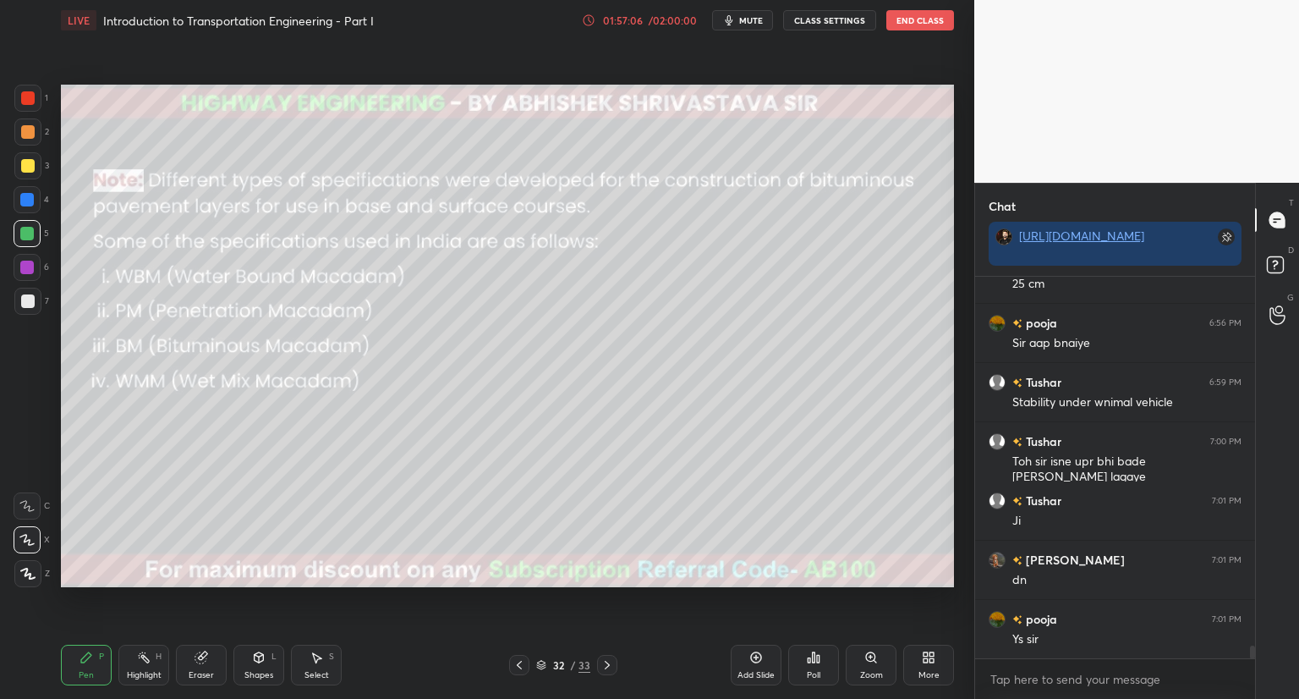
scroll to position [10837, 0]
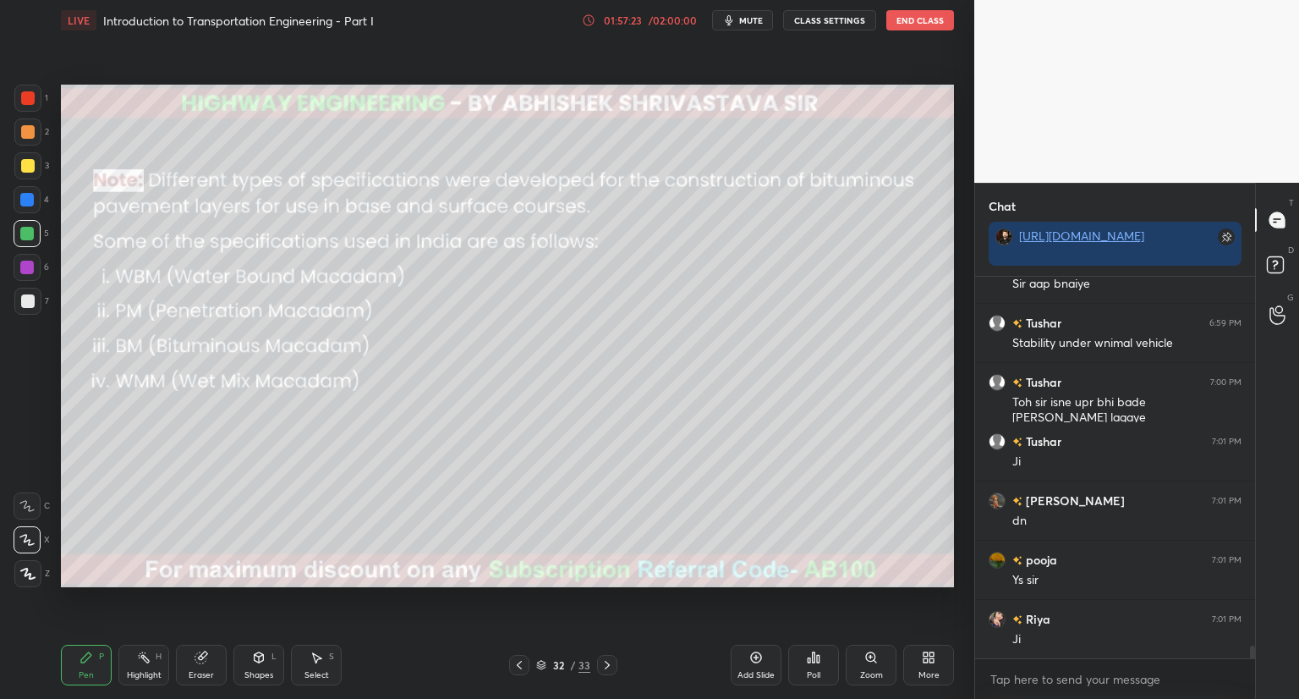
drag, startPoint x: 230, startPoint y: 634, endPoint x: 232, endPoint y: 651, distance: 17.8
click at [233, 641] on div "Pen P Highlight H Eraser Shapes L Select S 32 / 33 Add Slide Poll Zoom More" at bounding box center [507, 665] width 893 height 68
click at [190, 654] on div "Eraser" at bounding box center [201, 665] width 51 height 41
click at [92, 672] on div "Pen P" at bounding box center [86, 665] width 51 height 41
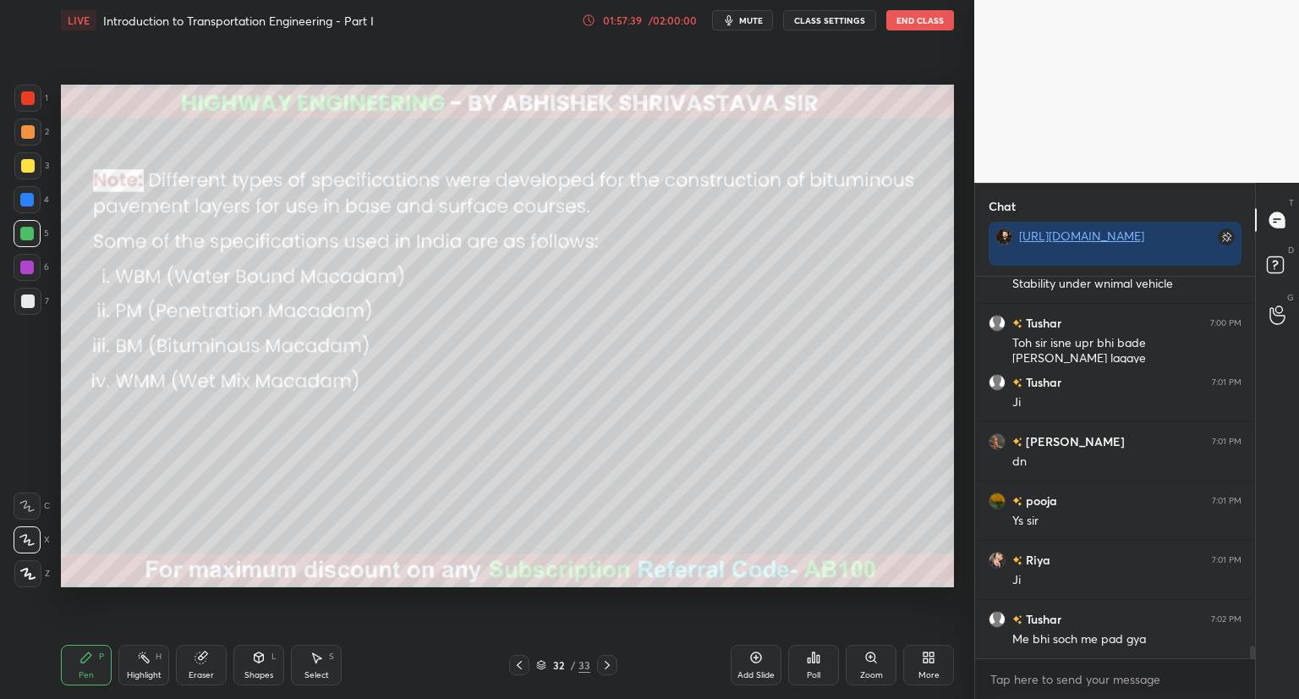
scroll to position [10956, 0]
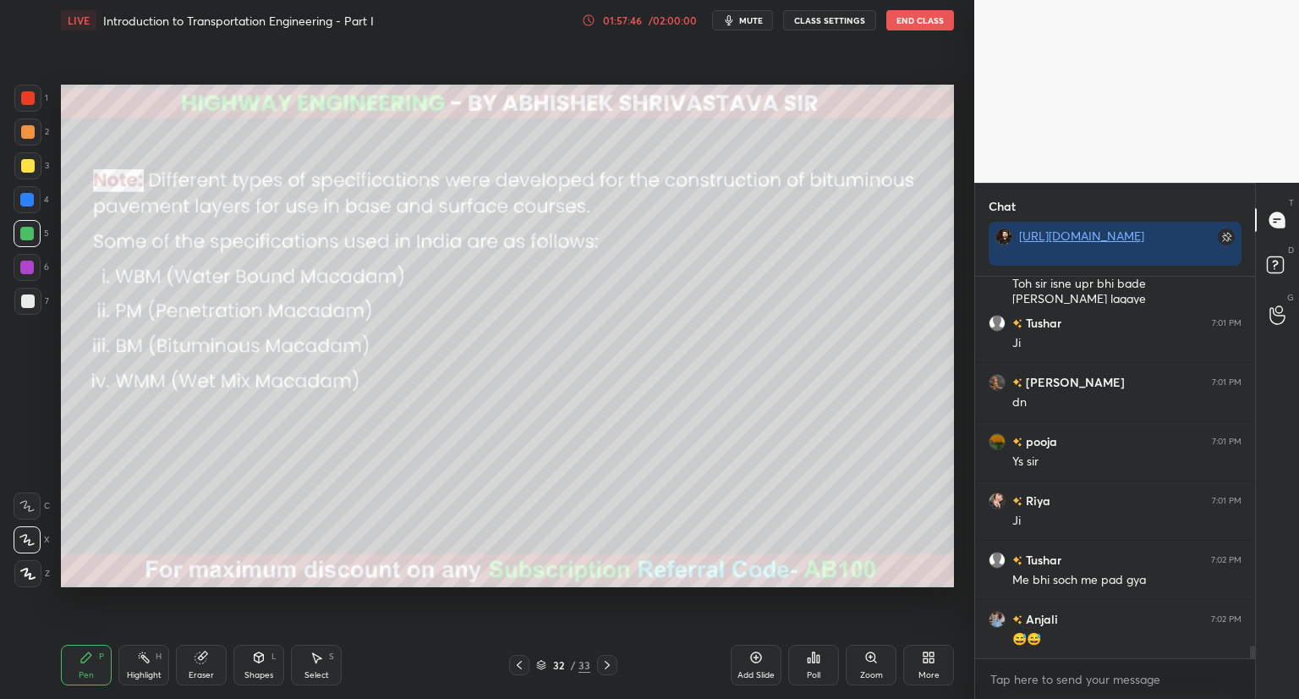
click at [548, 661] on div "32 / 33" at bounding box center [563, 664] width 54 height 15
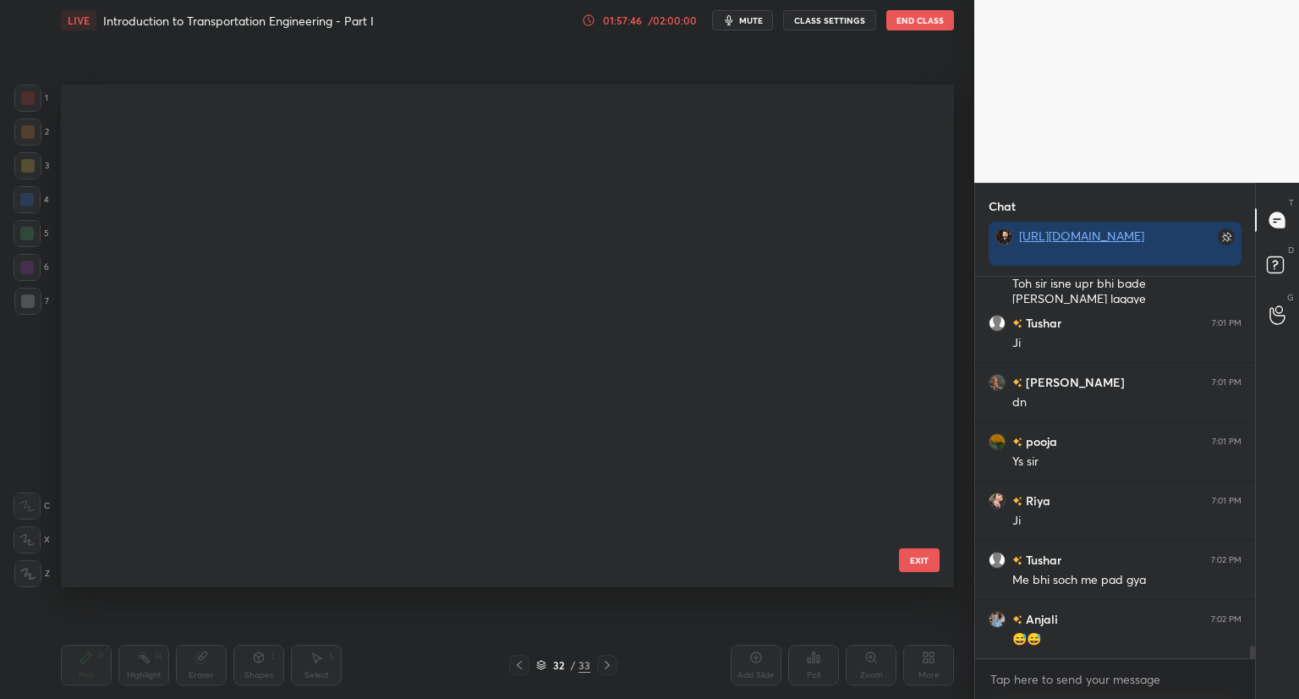
scroll to position [497, 885]
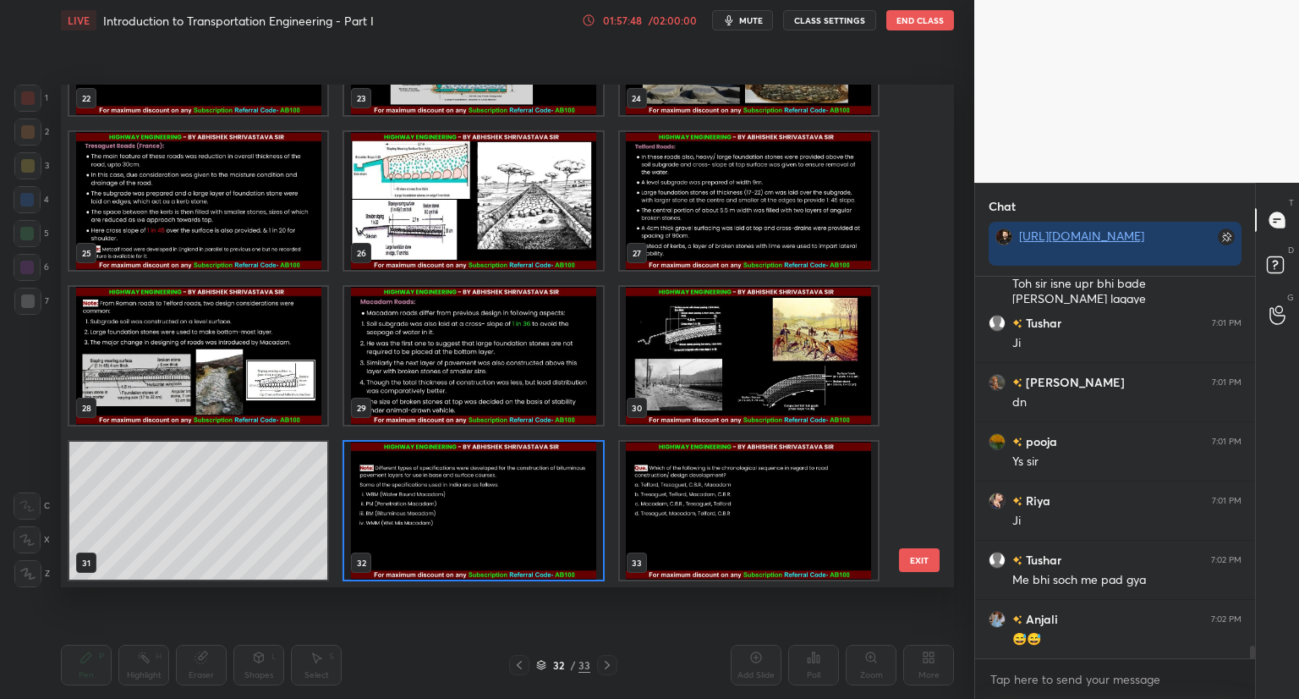
click at [571, 522] on img "grid" at bounding box center [473, 511] width 258 height 138
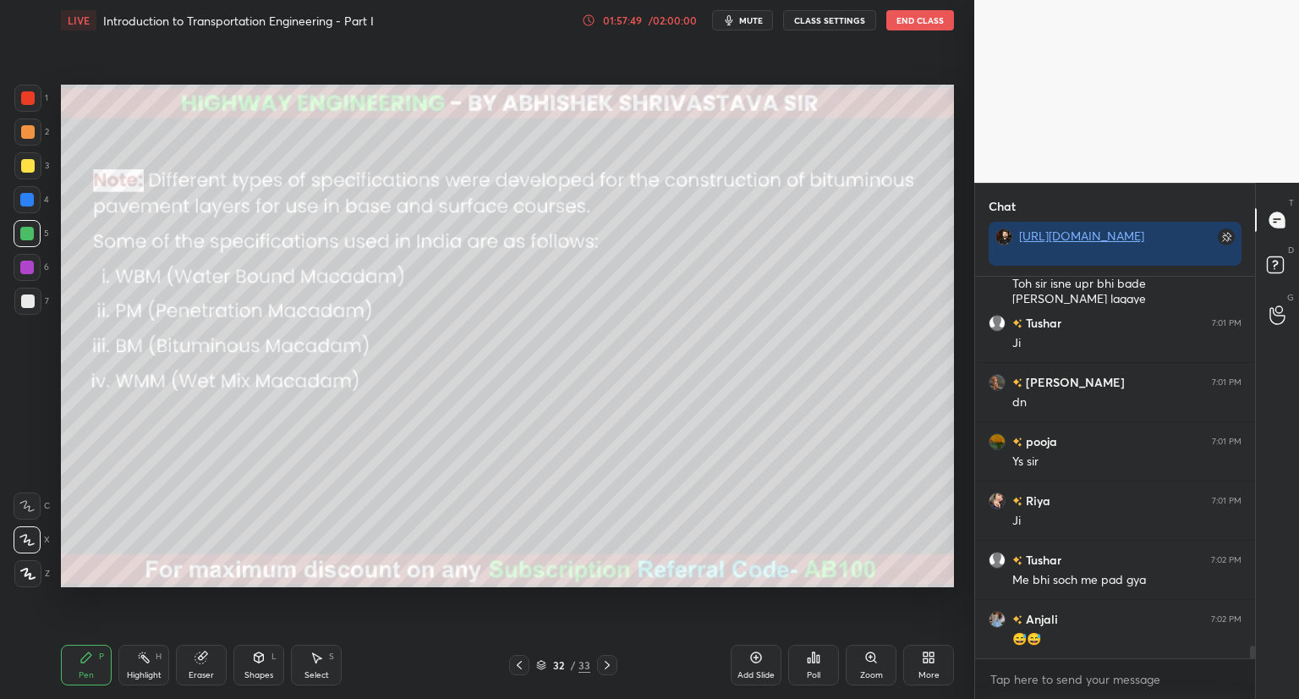
click at [571, 523] on img "grid" at bounding box center [473, 511] width 258 height 138
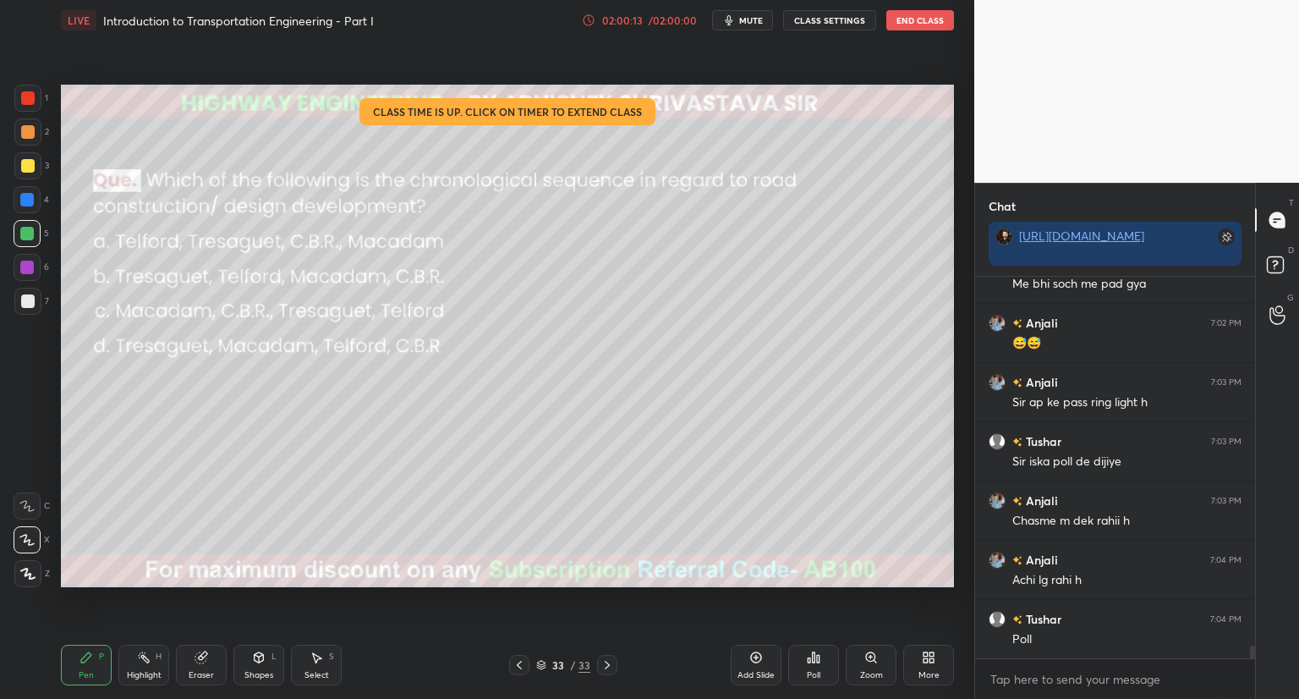
scroll to position [11311, 0]
click at [810, 656] on icon at bounding box center [814, 658] width 14 height 14
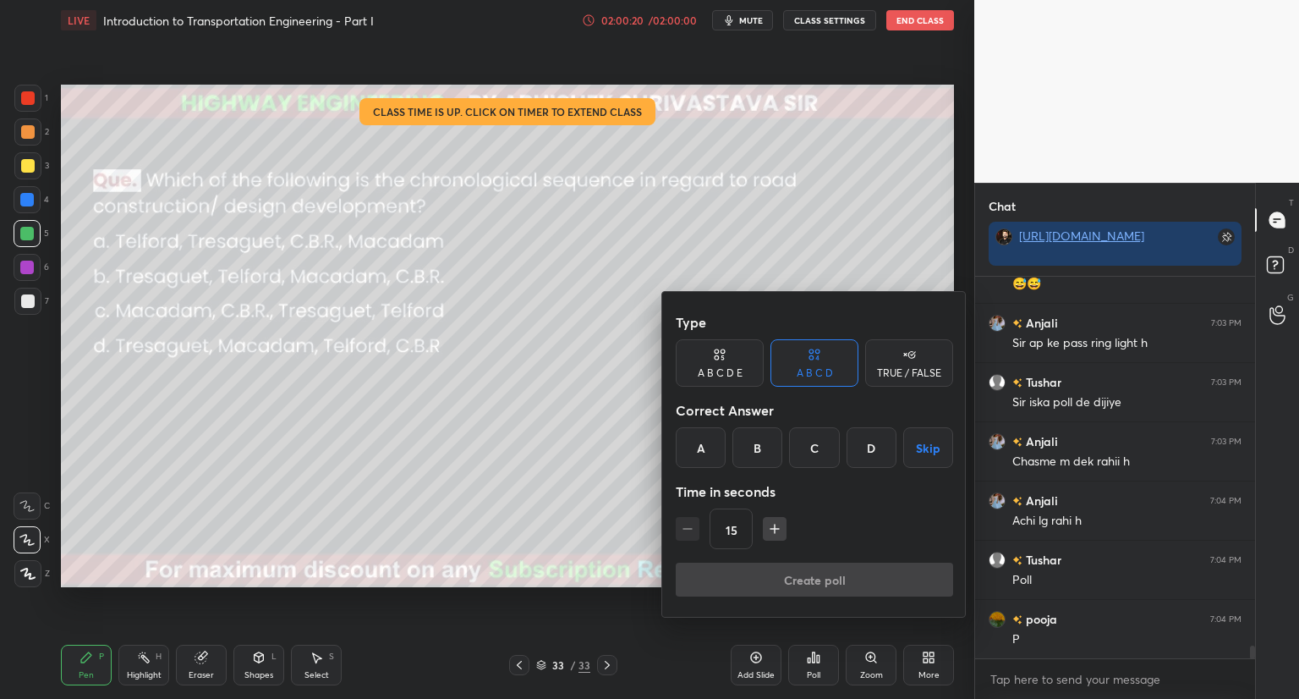
drag, startPoint x: 761, startPoint y: 455, endPoint x: 757, endPoint y: 471, distance: 16.6
click at [761, 456] on div "B" at bounding box center [758, 447] width 50 height 41
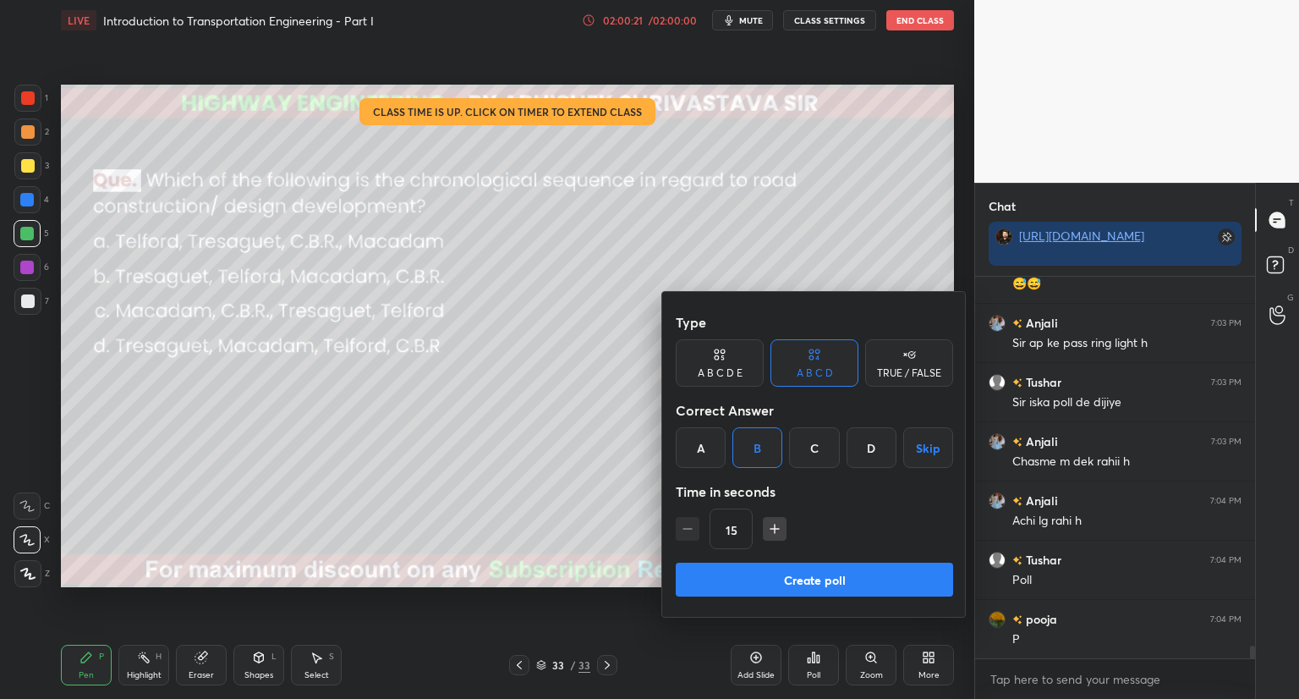
drag, startPoint x: 772, startPoint y: 532, endPoint x: 765, endPoint y: 536, distance: 8.7
click at [771, 535] on icon "button" at bounding box center [774, 528] width 17 height 17
type input "30"
click at [740, 579] on button "Create poll" at bounding box center [814, 580] width 277 height 34
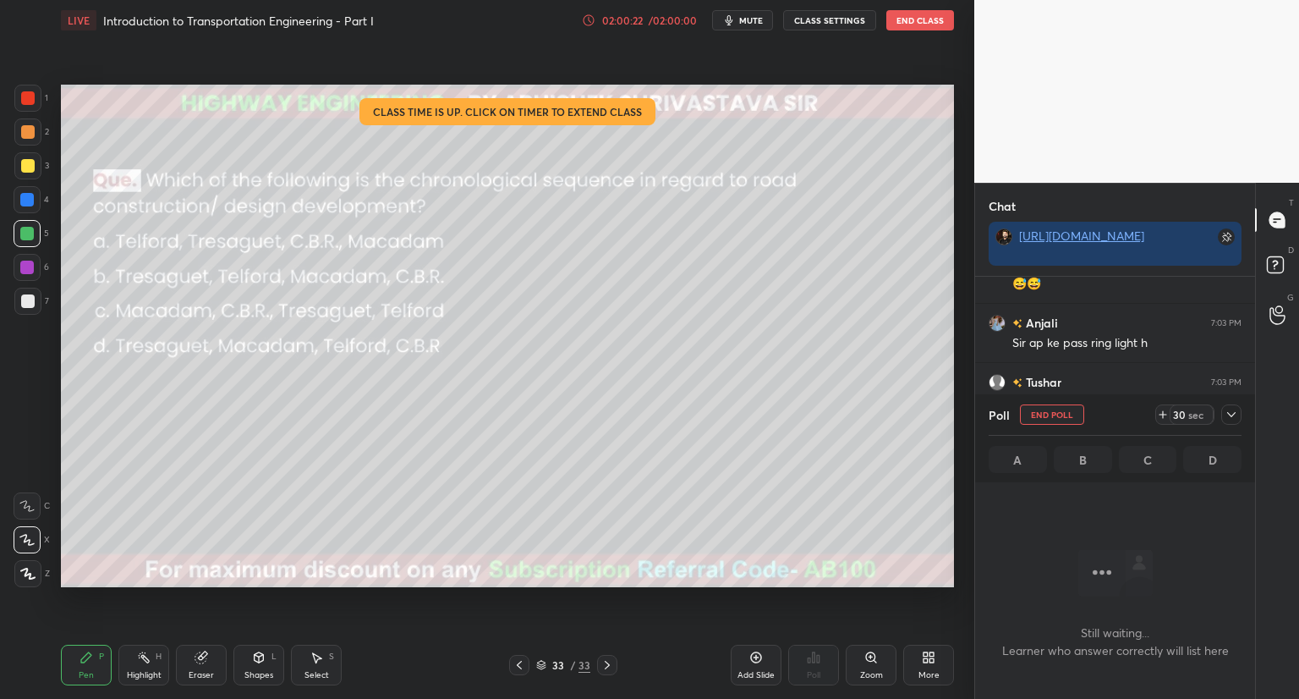
scroll to position [149, 275]
click at [1234, 415] on icon at bounding box center [1232, 415] width 14 height 14
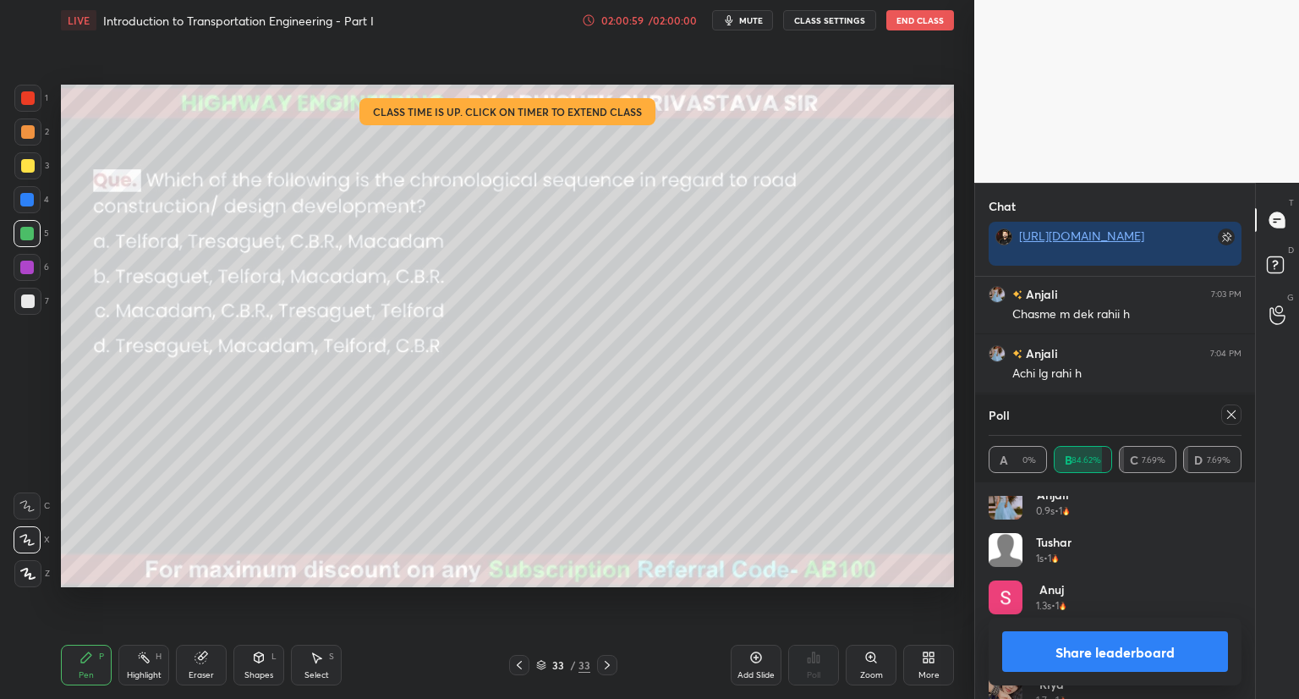
scroll to position [0, 0]
click at [1235, 416] on icon at bounding box center [1232, 415] width 14 height 14
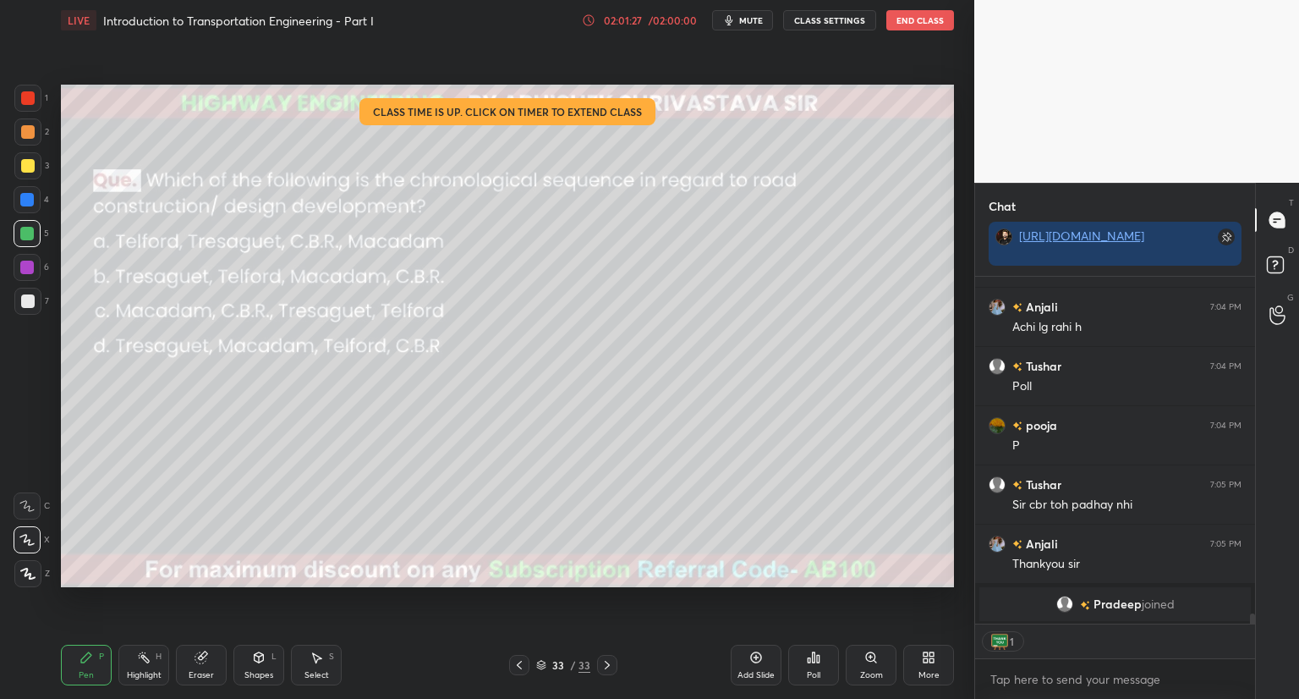
scroll to position [11096, 0]
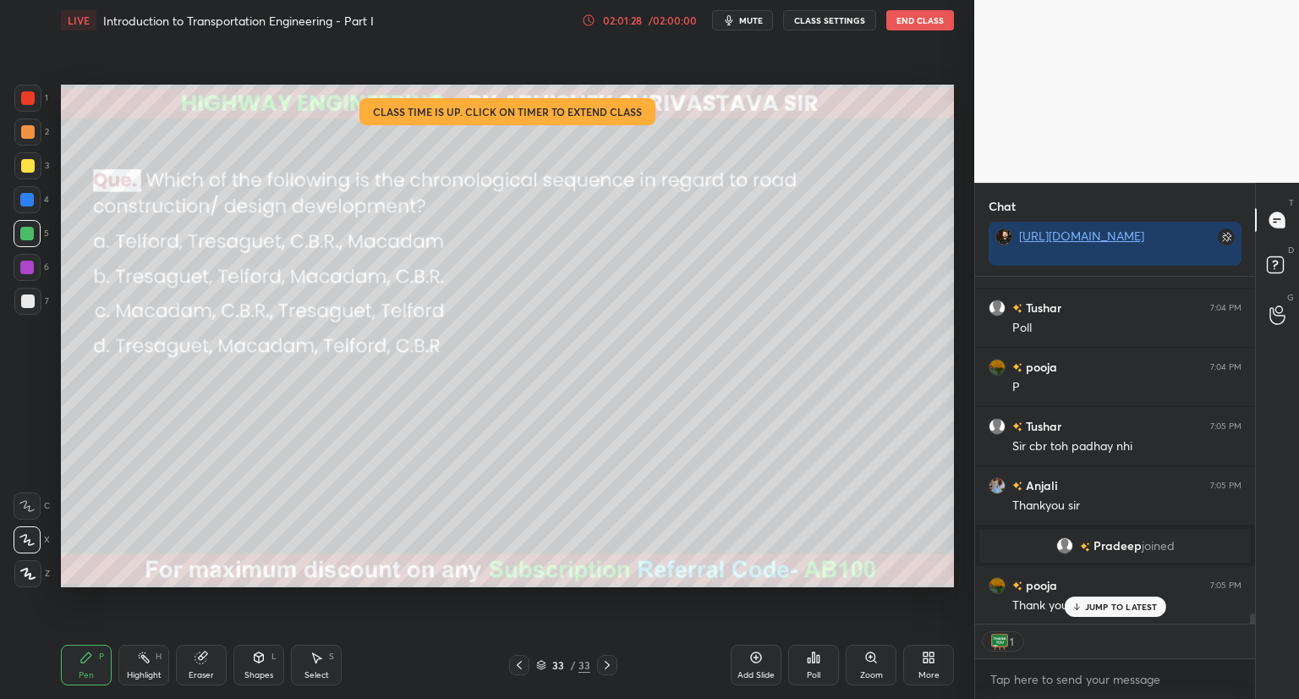
click at [1144, 602] on p "JUMP TO LATEST" at bounding box center [1121, 607] width 73 height 10
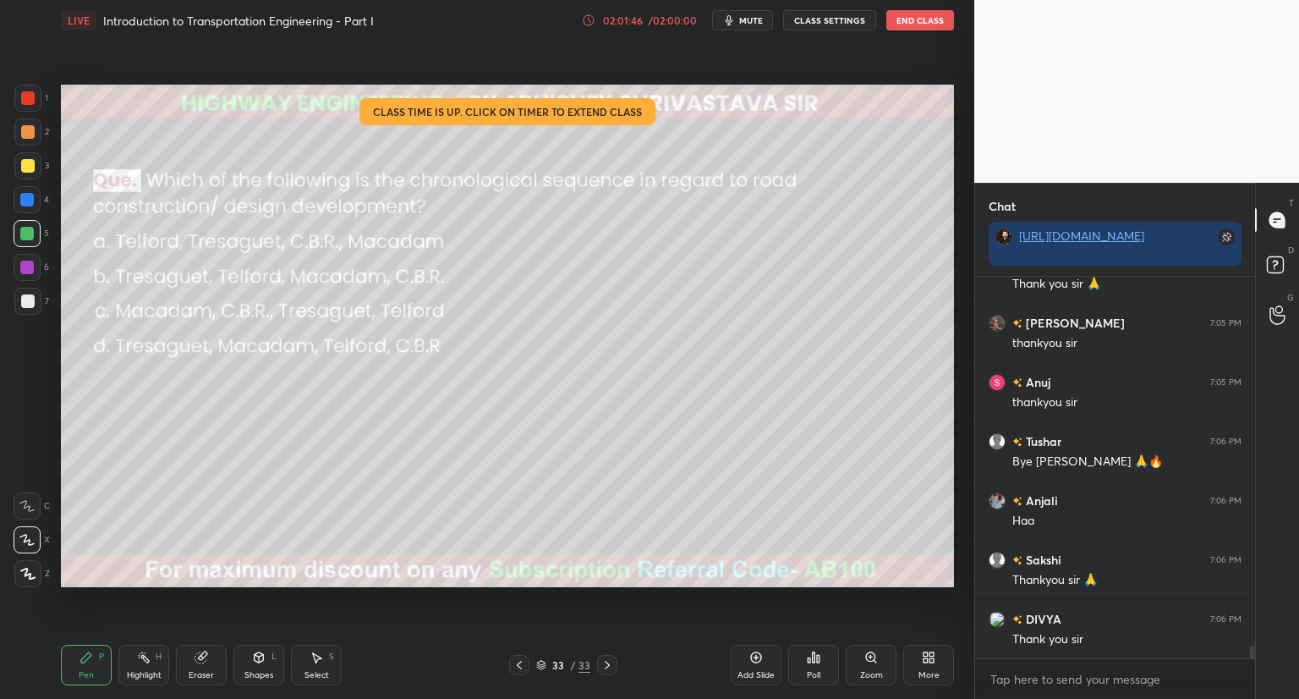
click at [205, 664] on div "Eraser" at bounding box center [201, 665] width 51 height 41
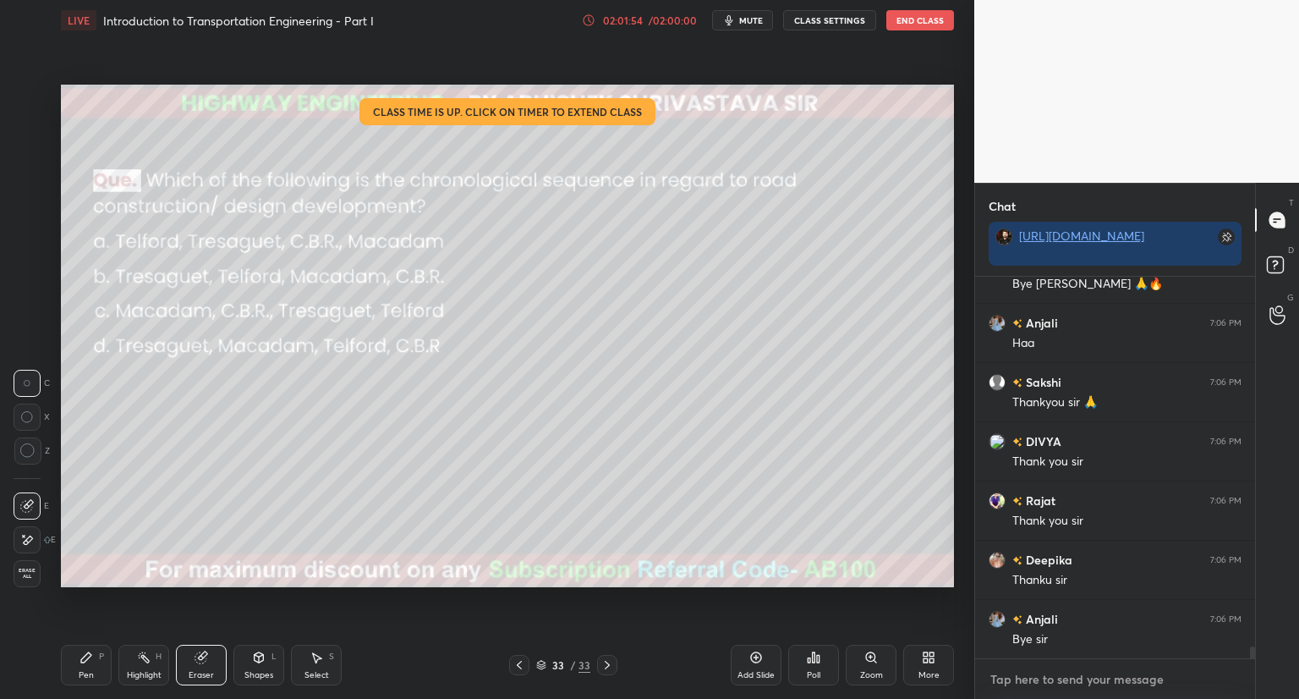
type textarea "x"
click at [1099, 684] on textarea at bounding box center [1115, 679] width 253 height 27
paste textarea "[URL][DOMAIN_NAME]"
type textarea "[URL][DOMAIN_NAME]"
type textarea "x"
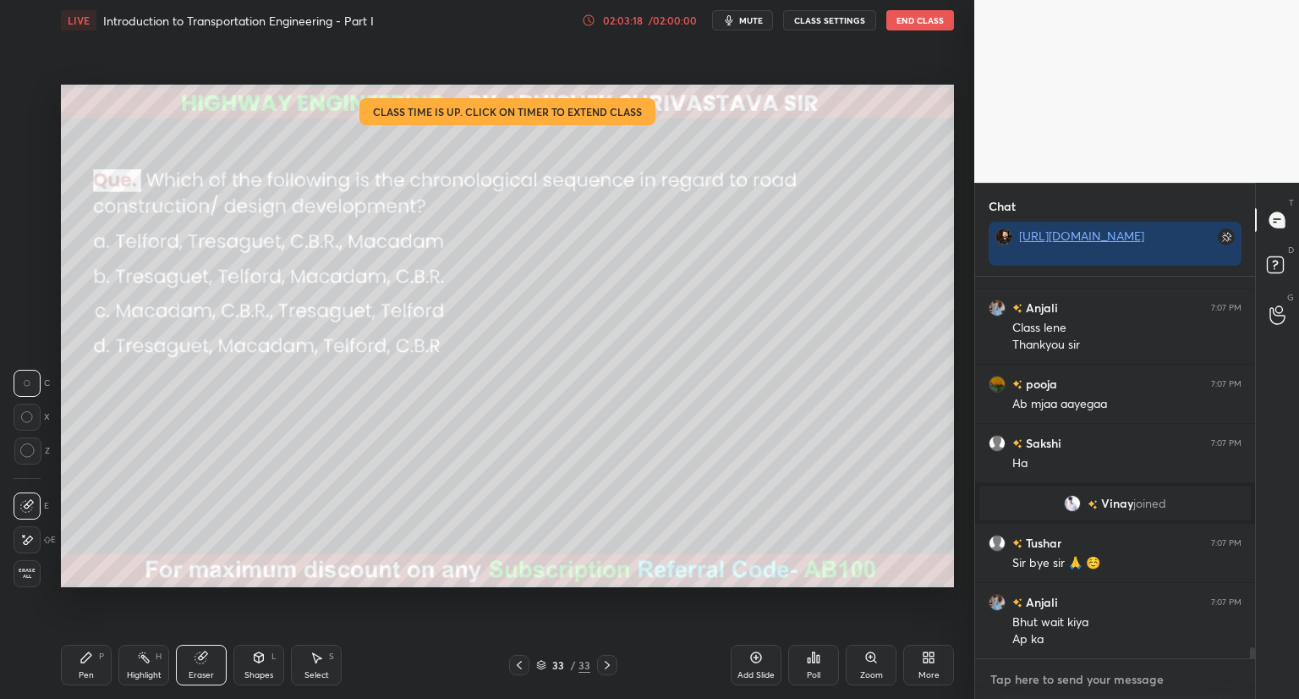
scroll to position [12761, 0]
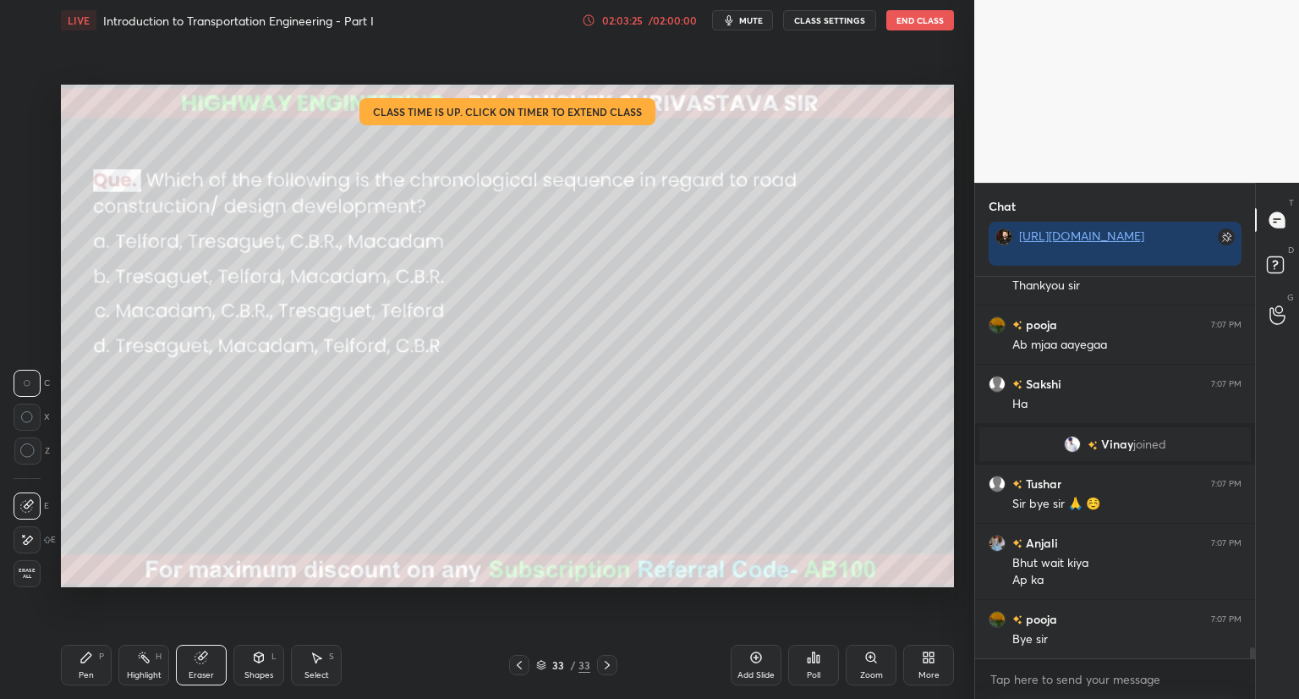
click at [910, 25] on button "End Class" at bounding box center [921, 20] width 68 height 20
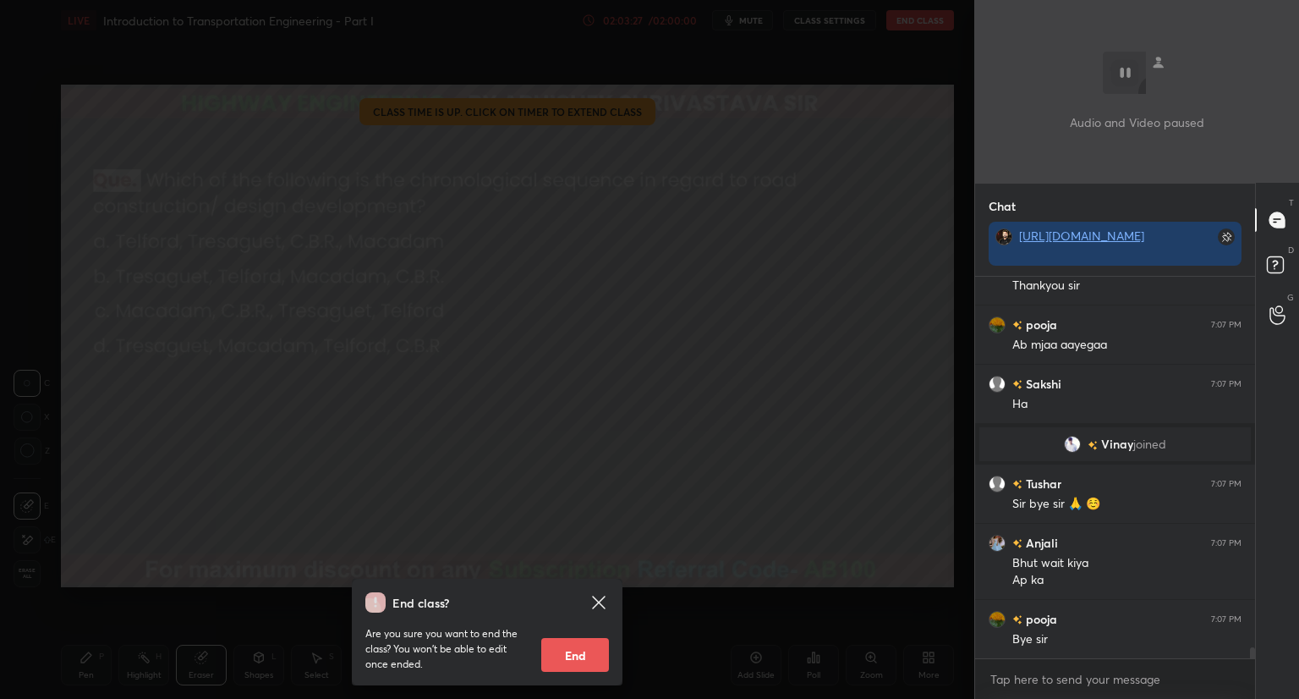
click at [580, 654] on button "End" at bounding box center [575, 655] width 68 height 34
type textarea "x"
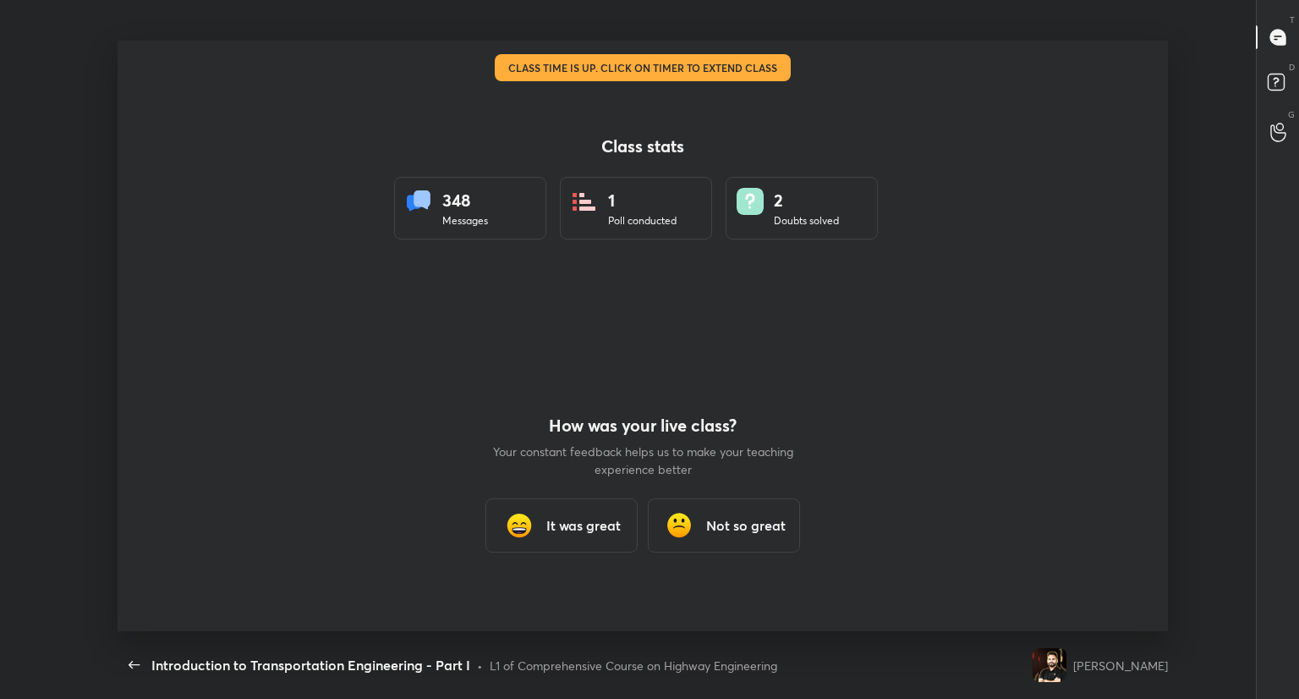
scroll to position [0, 0]
click at [569, 509] on div "It was great" at bounding box center [562, 525] width 152 height 54
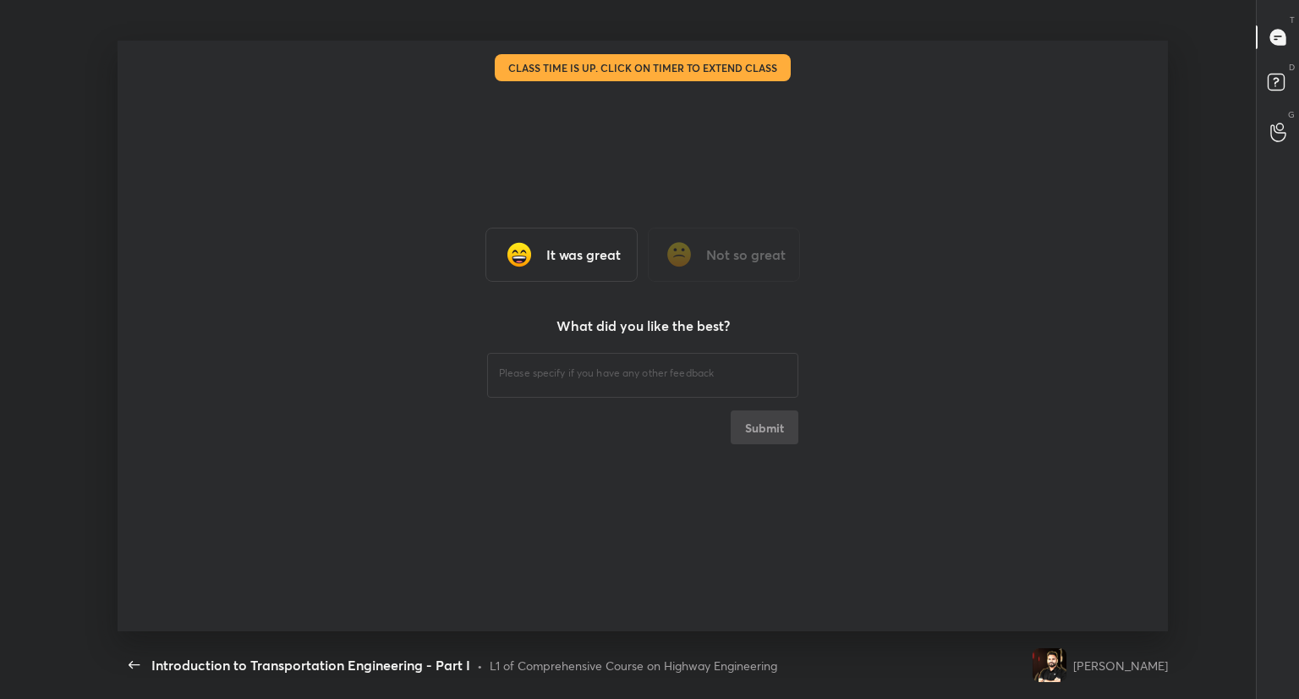
click at [609, 265] on div "It was great" at bounding box center [562, 255] width 152 height 54
click at [533, 247] on img at bounding box center [520, 255] width 34 height 34
click at [424, 316] on div "It was great Not so great What did you like the best? ​ Submit" at bounding box center [643, 336] width 1051 height 591
click at [482, 311] on div "It was great Not so great What did you like the best? ​ Submit" at bounding box center [643, 336] width 1051 height 591
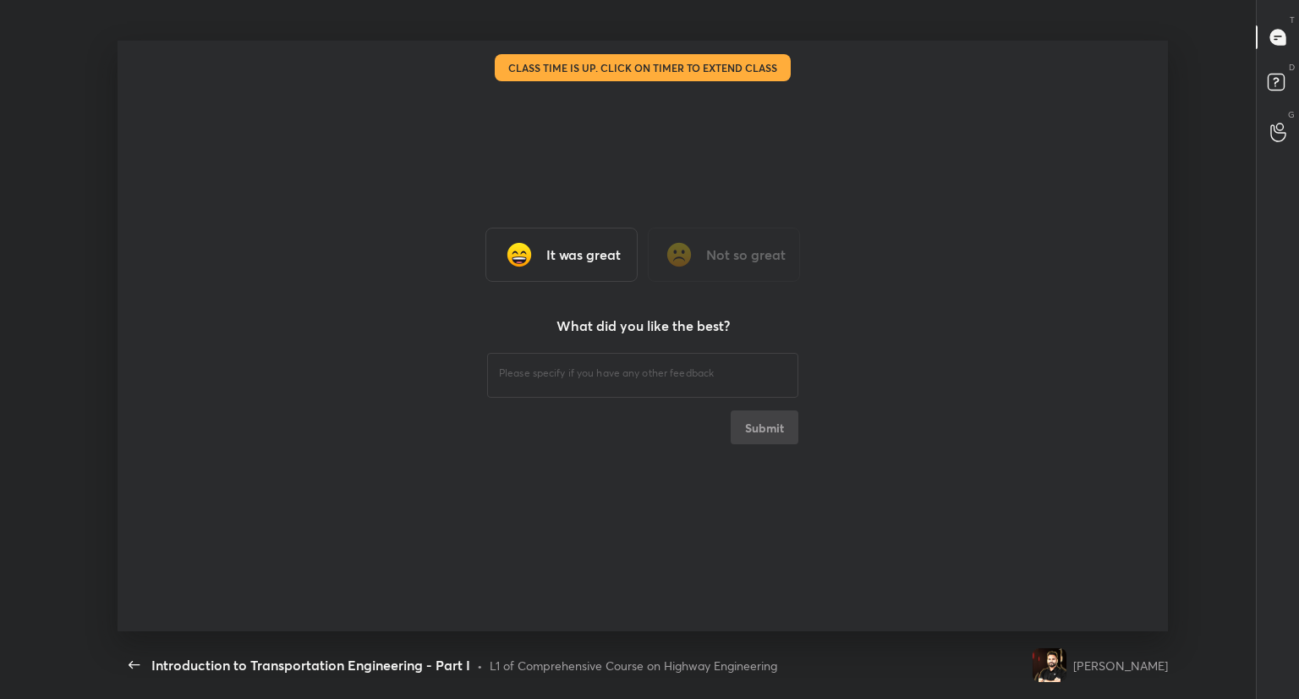
drag, startPoint x: 482, startPoint y: 311, endPoint x: 555, endPoint y: 260, distance: 89.2
click at [555, 260] on div "It was great Not so great What did you like the best? ​ Submit" at bounding box center [643, 336] width 1051 height 591
click at [555, 260] on h3 "It was great" at bounding box center [584, 254] width 74 height 20
click at [417, 298] on div "It was great Not so great What did you like the best? ​ Submit" at bounding box center [643, 336] width 1051 height 591
click at [629, 422] on div "​ Submit" at bounding box center [642, 396] width 311 height 95
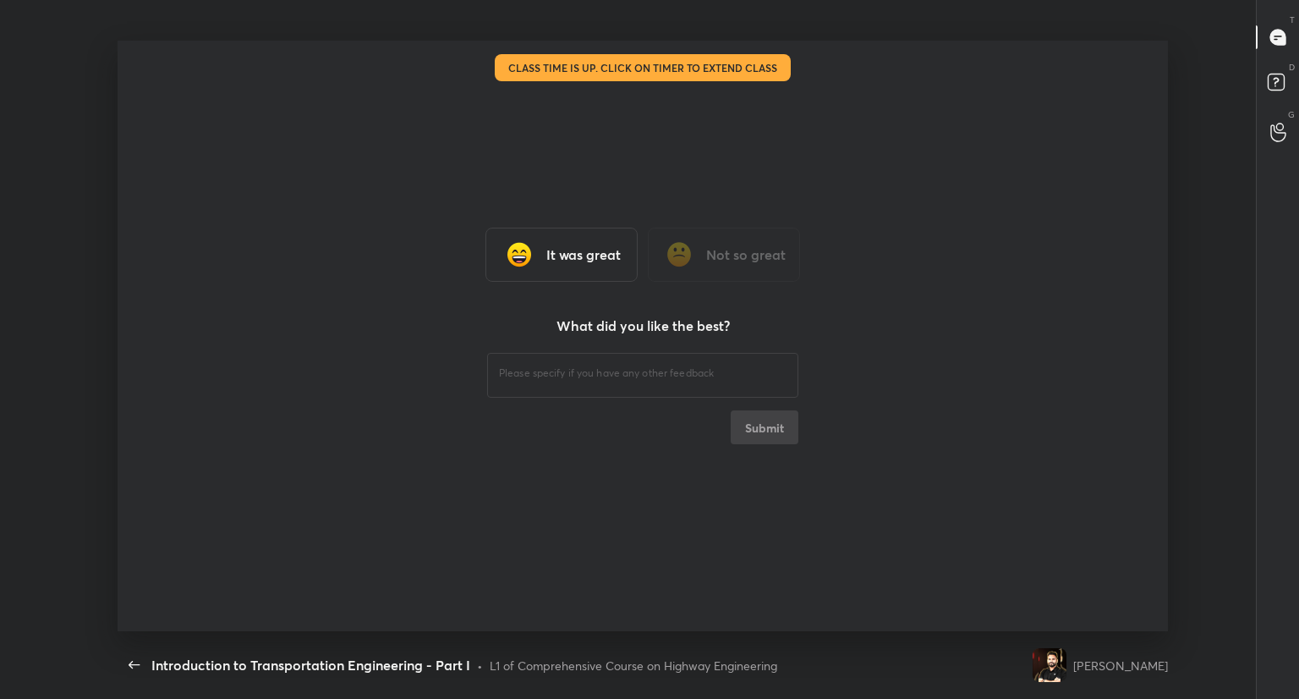
drag, startPoint x: 629, startPoint y: 422, endPoint x: 577, endPoint y: 239, distance: 190.1
click at [577, 239] on div "It was great Not so great What did you like the best? ​ Submit" at bounding box center [643, 336] width 1051 height 591
click at [577, 239] on div "It was great" at bounding box center [562, 255] width 152 height 54
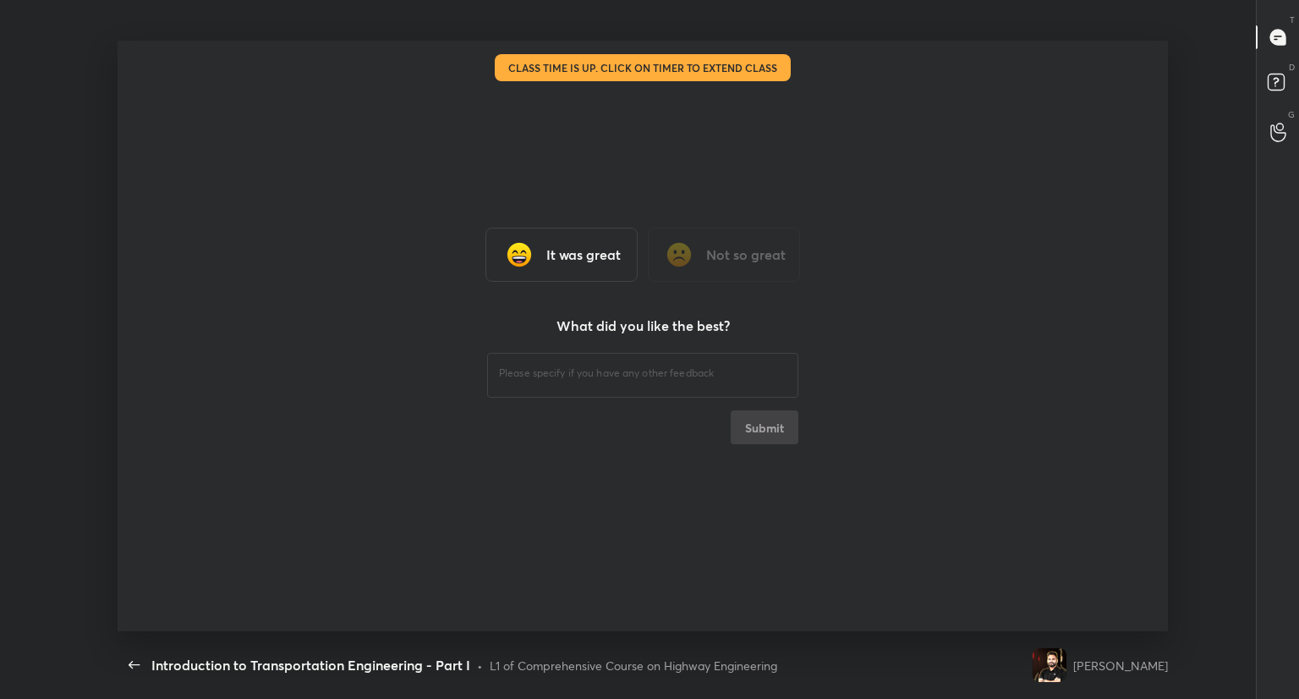
click at [577, 239] on div "It was great" at bounding box center [562, 255] width 152 height 54
drag, startPoint x: 577, startPoint y: 239, endPoint x: 772, endPoint y: 270, distance: 196.9
click at [772, 270] on div "It was great Not so great" at bounding box center [643, 255] width 315 height 54
click at [772, 270] on div "Not so great" at bounding box center [724, 255] width 152 height 54
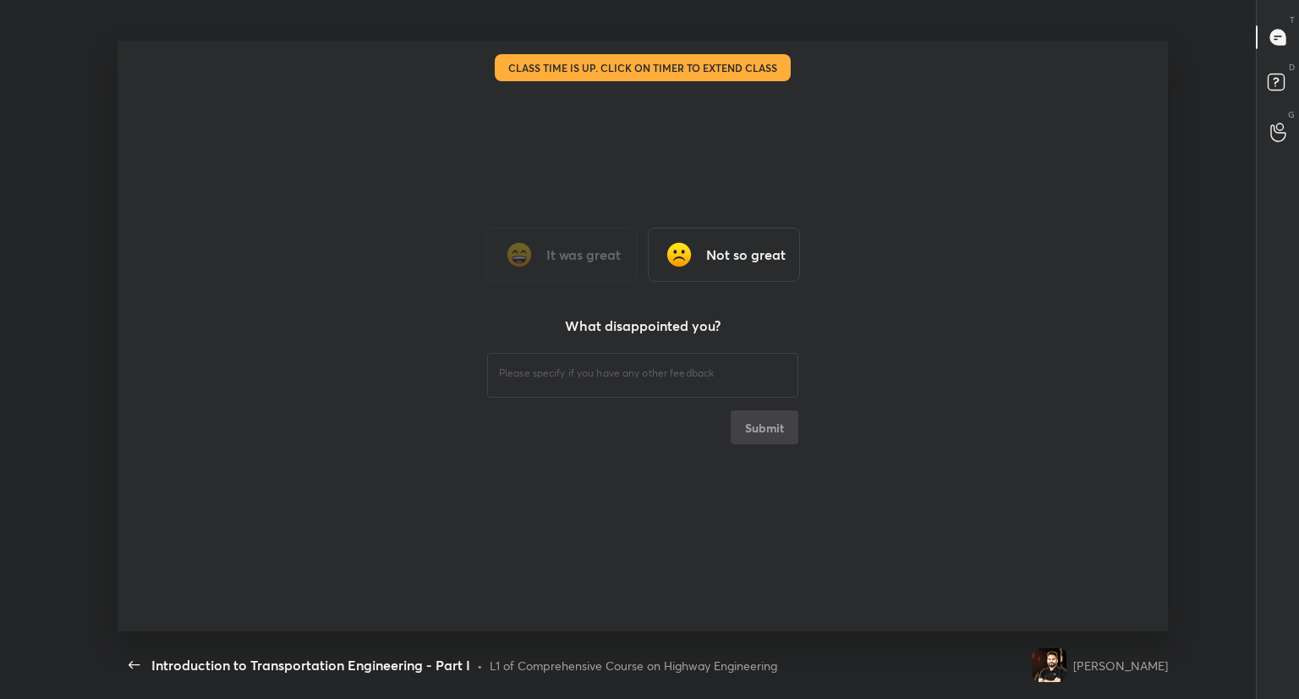
click at [277, 256] on div "It was great Not so great What disappointed you? ​ Submit" at bounding box center [643, 336] width 1051 height 591
